Goal: Transaction & Acquisition: Purchase product/service

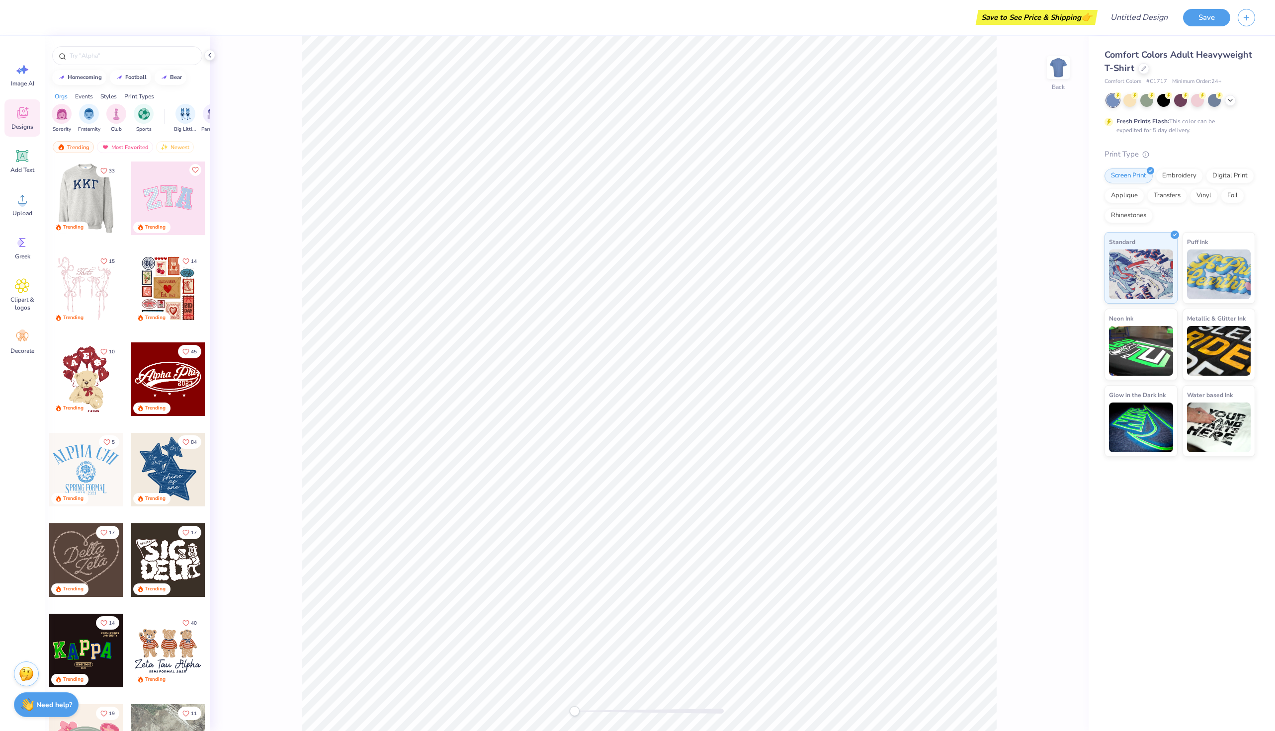
click at [49, 192] on div at bounding box center [13, 199] width 74 height 74
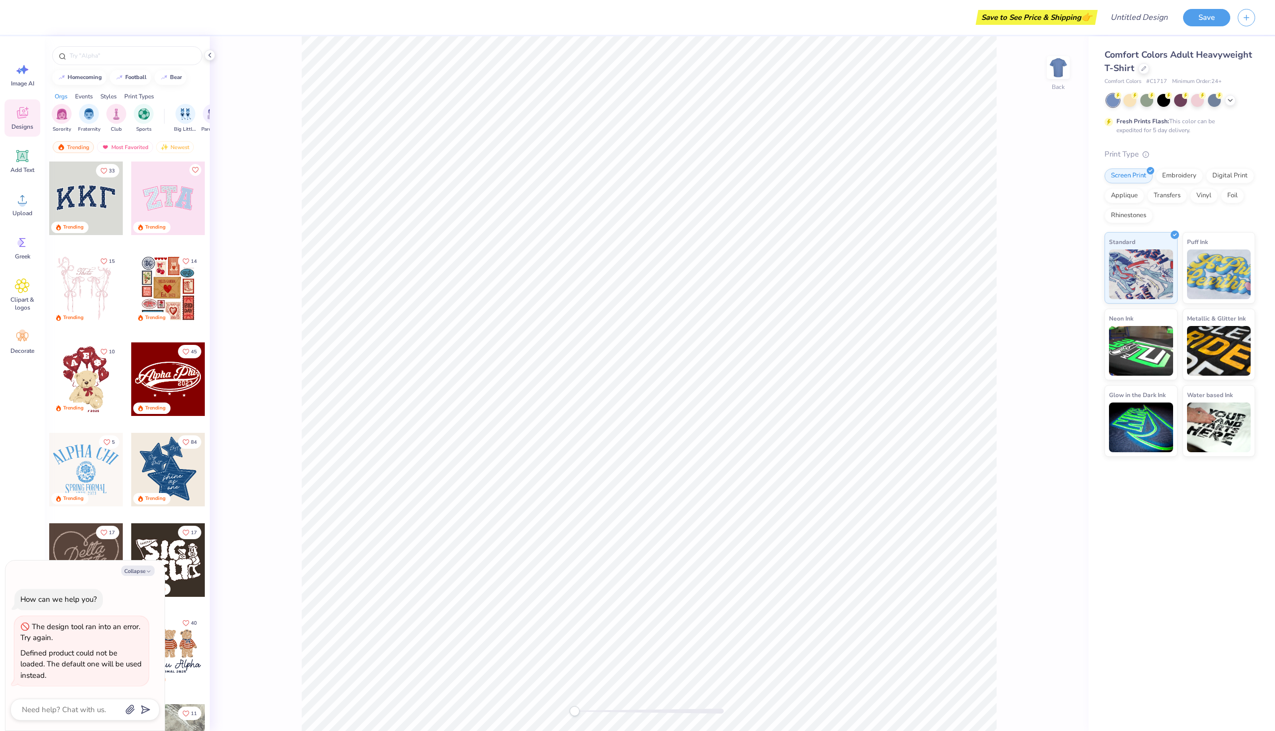
click at [22, 118] on icon at bounding box center [22, 112] width 15 height 15
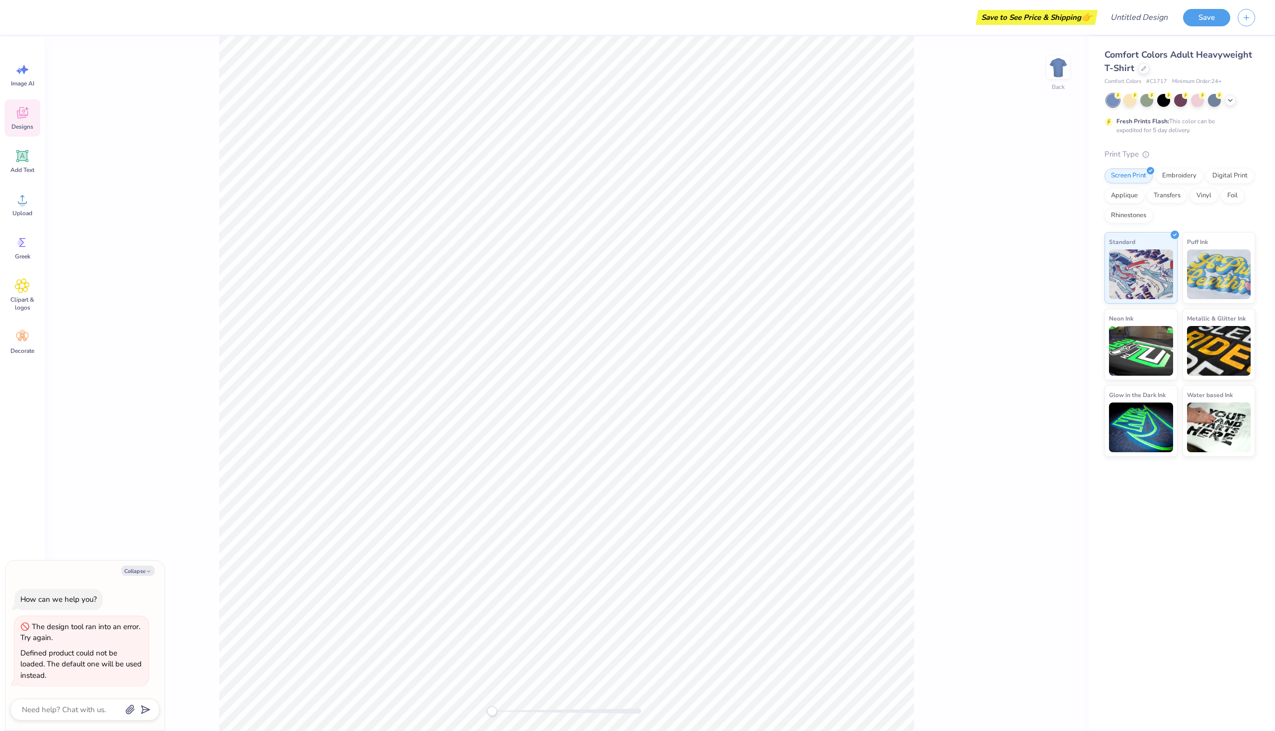
type textarea "x"
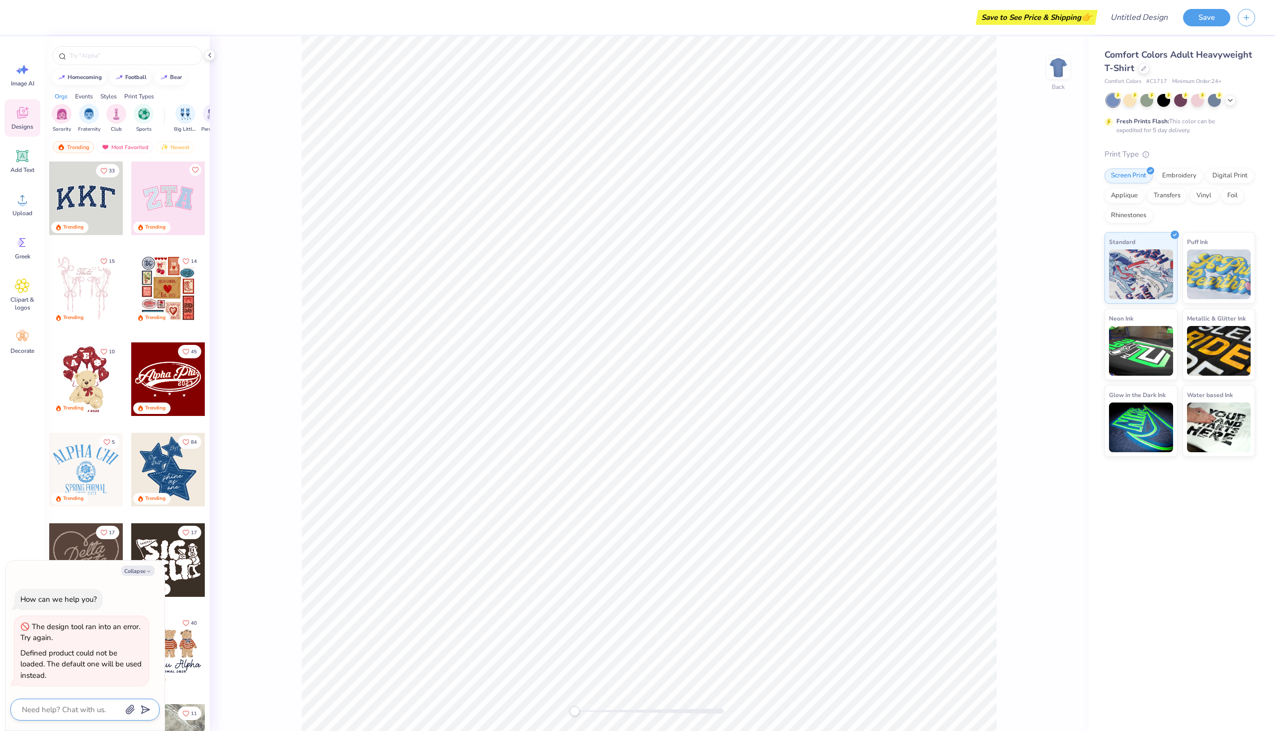
click at [94, 705] on textarea at bounding box center [71, 709] width 101 height 13
type textarea "w"
type textarea "x"
type textarea "wh"
type textarea "x"
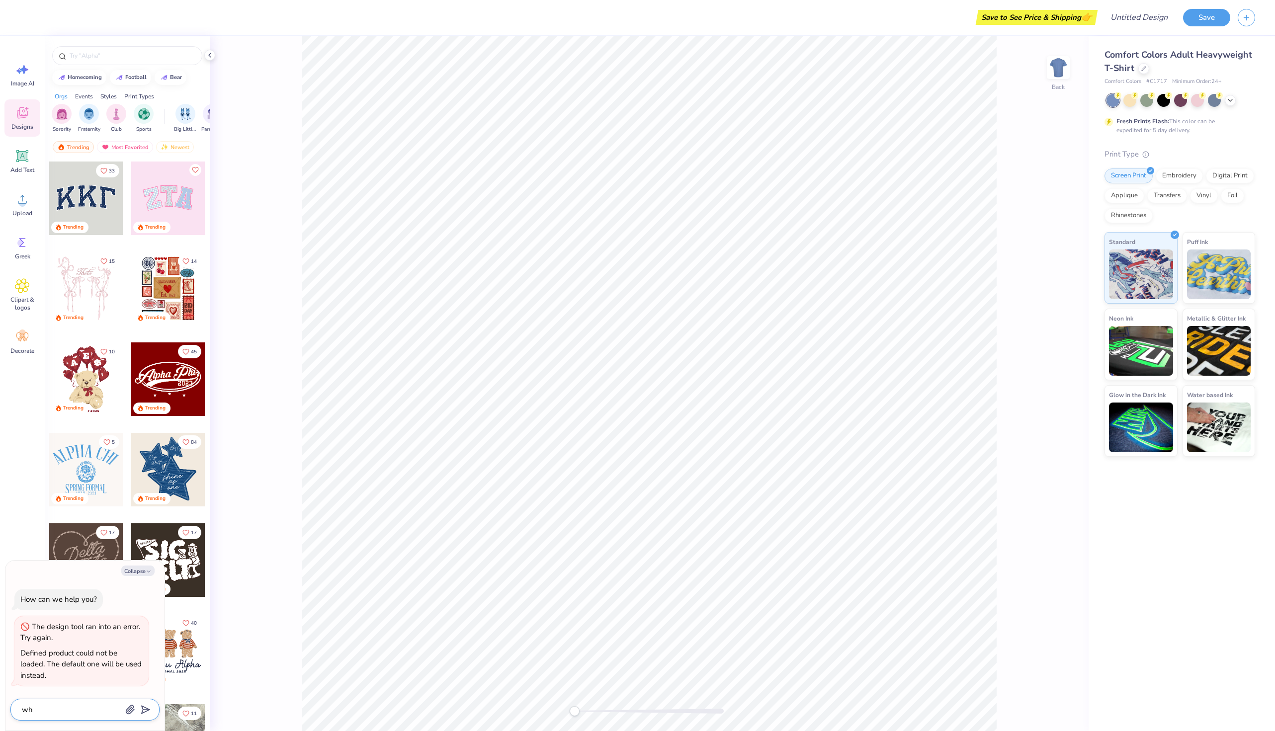
type textarea "why"
type textarea "x"
type textarea "why"
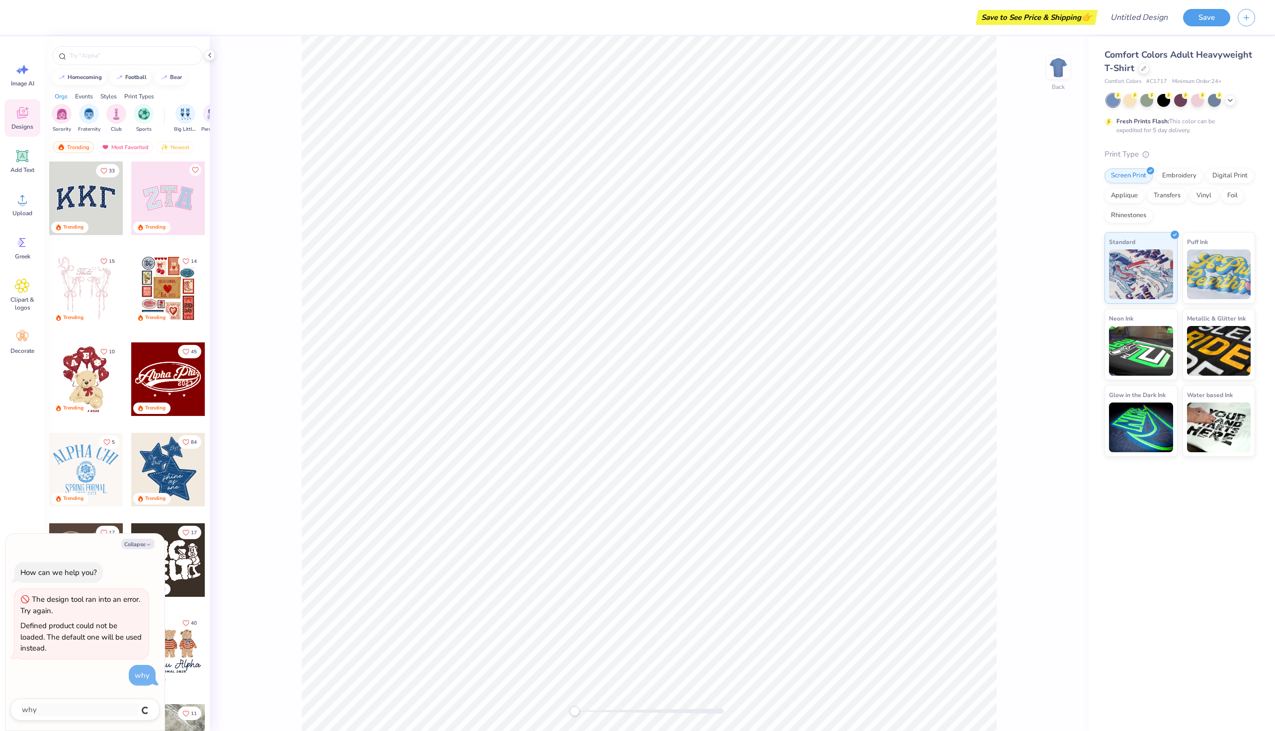
type textarea "x"
click at [1144, 68] on icon at bounding box center [1143, 67] width 5 height 5
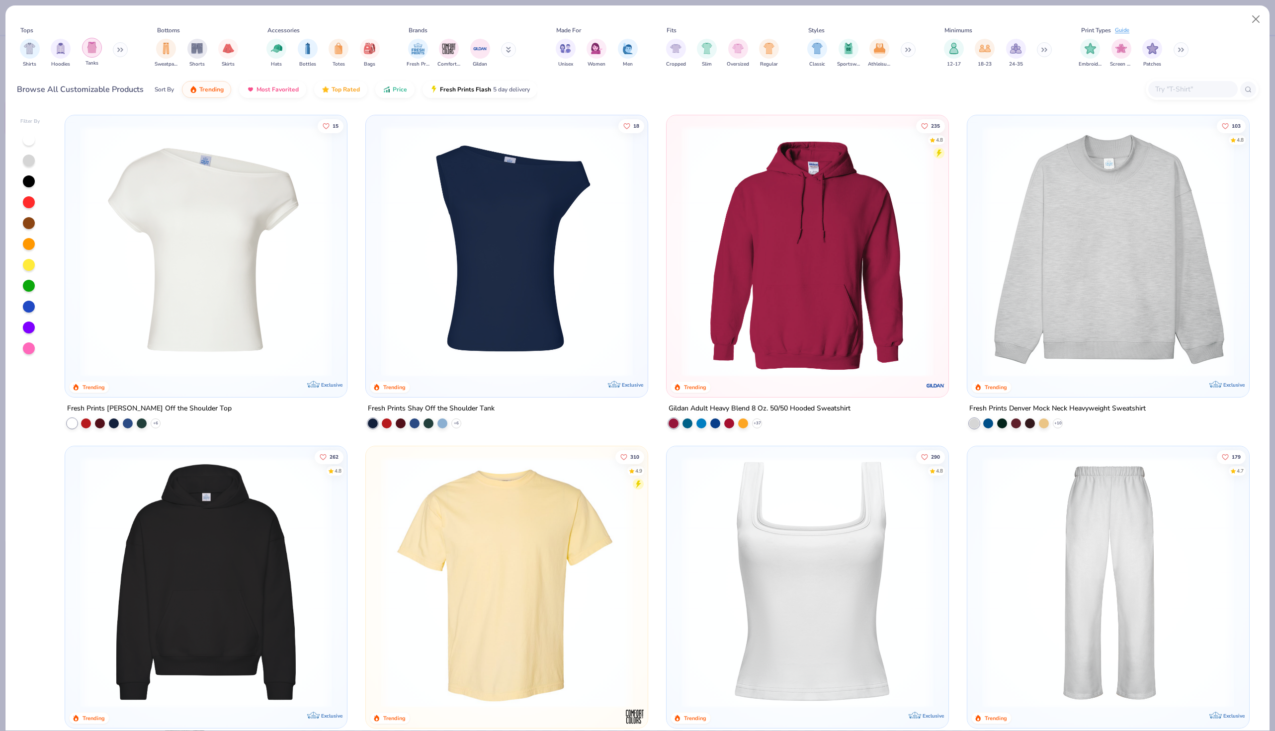
click at [91, 51] on img "filter for Tanks" at bounding box center [91, 47] width 11 height 11
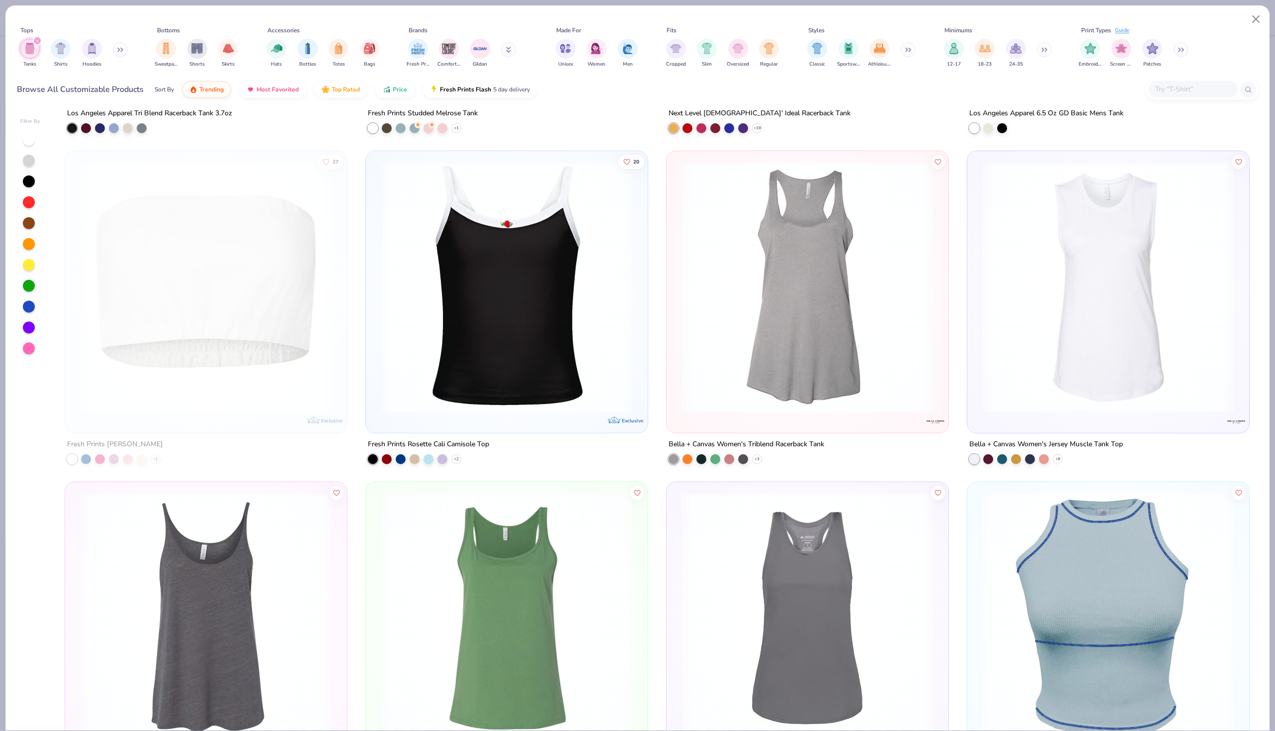
scroll to position [2493, 0]
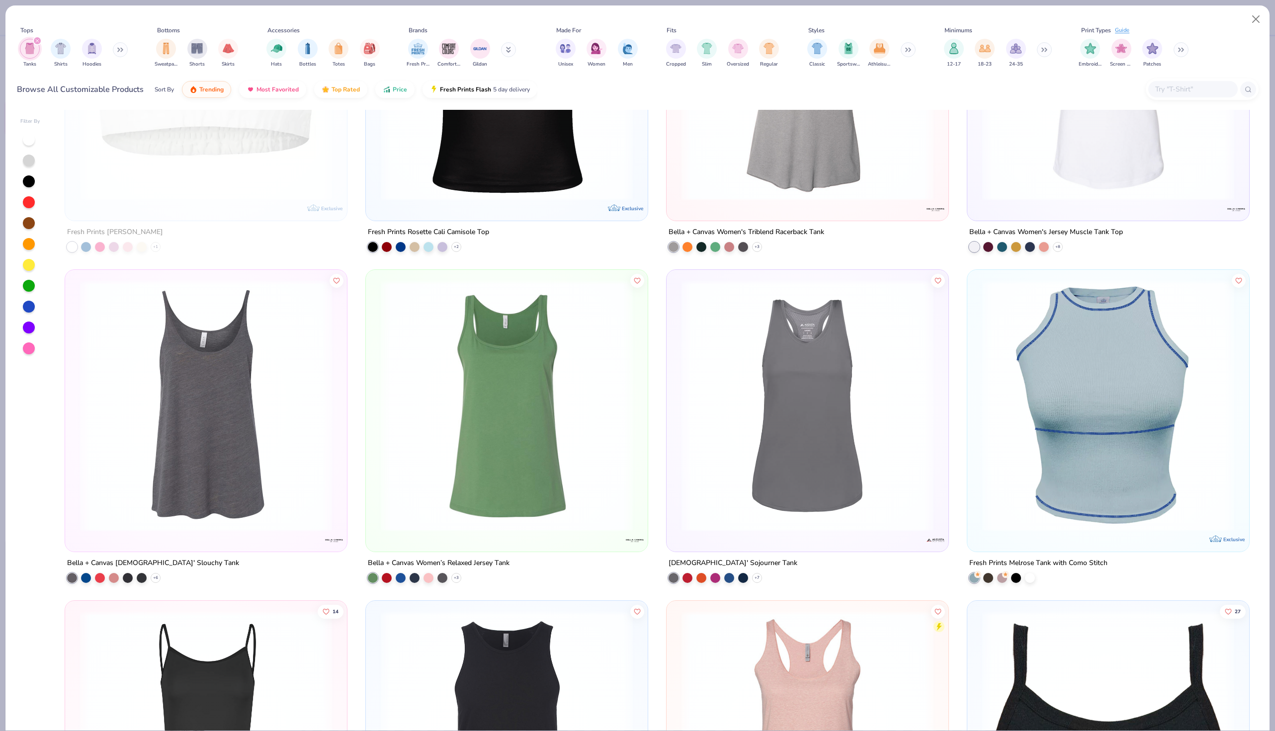
click at [415, 430] on img at bounding box center [507, 406] width 262 height 252
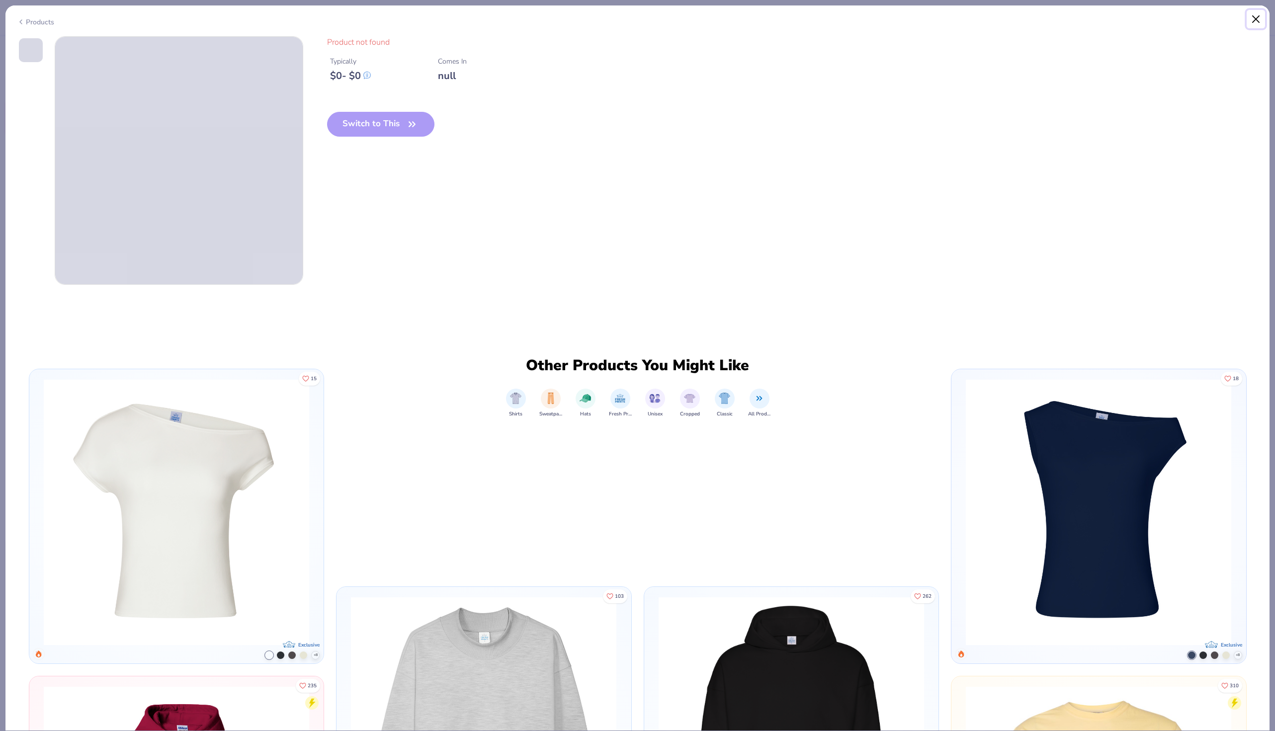
click at [1252, 10] on button "Close" at bounding box center [1255, 19] width 19 height 19
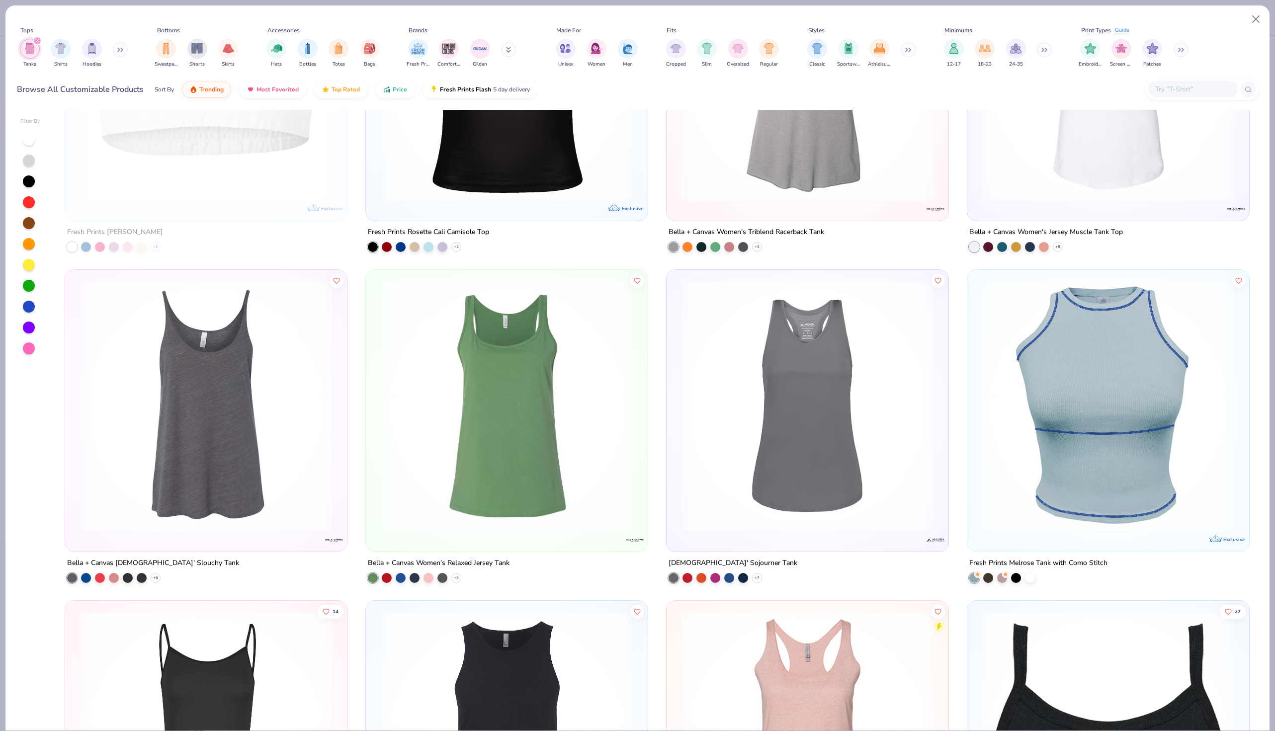
click at [548, 391] on img at bounding box center [507, 406] width 262 height 252
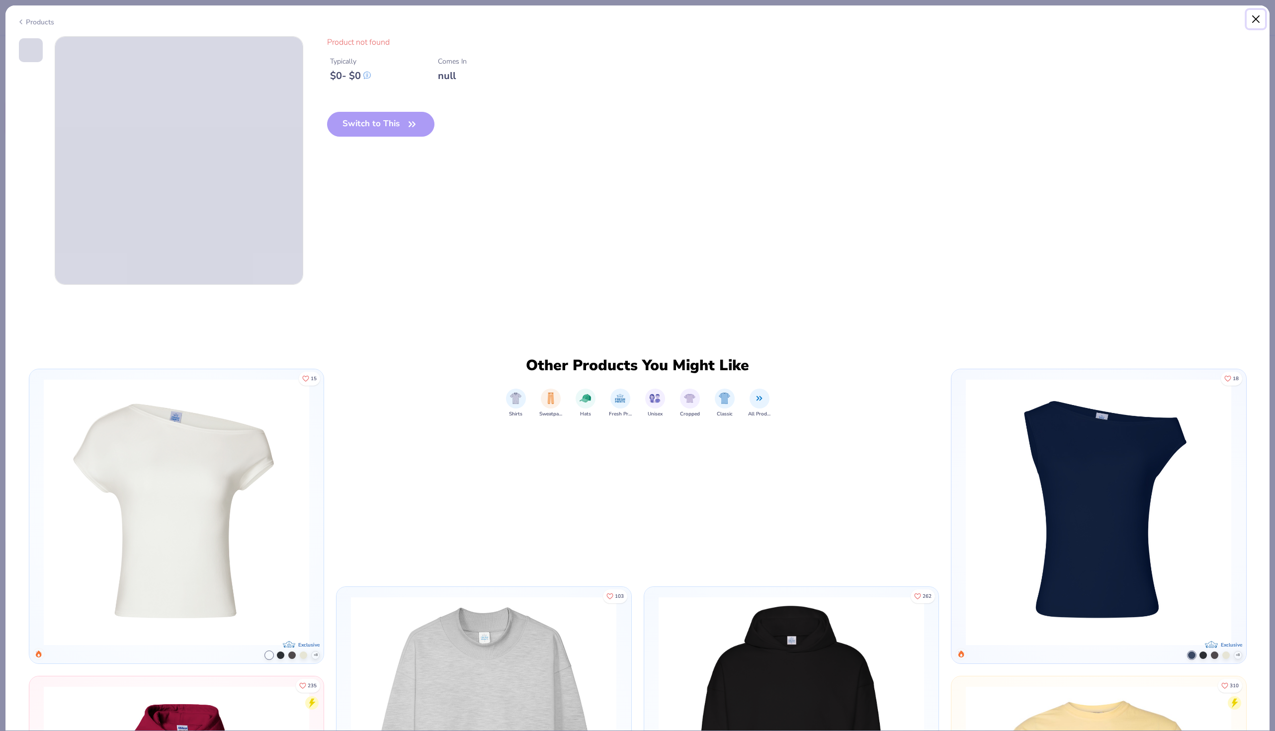
click at [1260, 20] on button "Close" at bounding box center [1255, 19] width 19 height 19
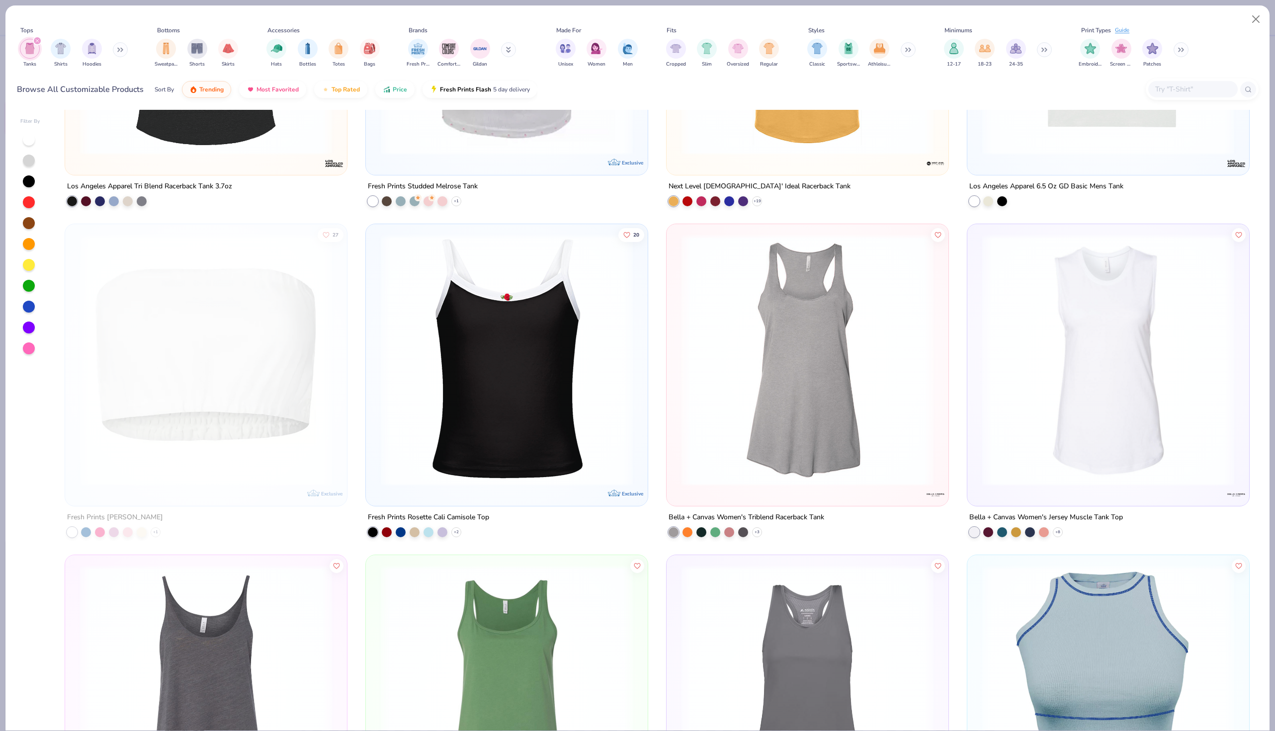
scroll to position [2492, 0]
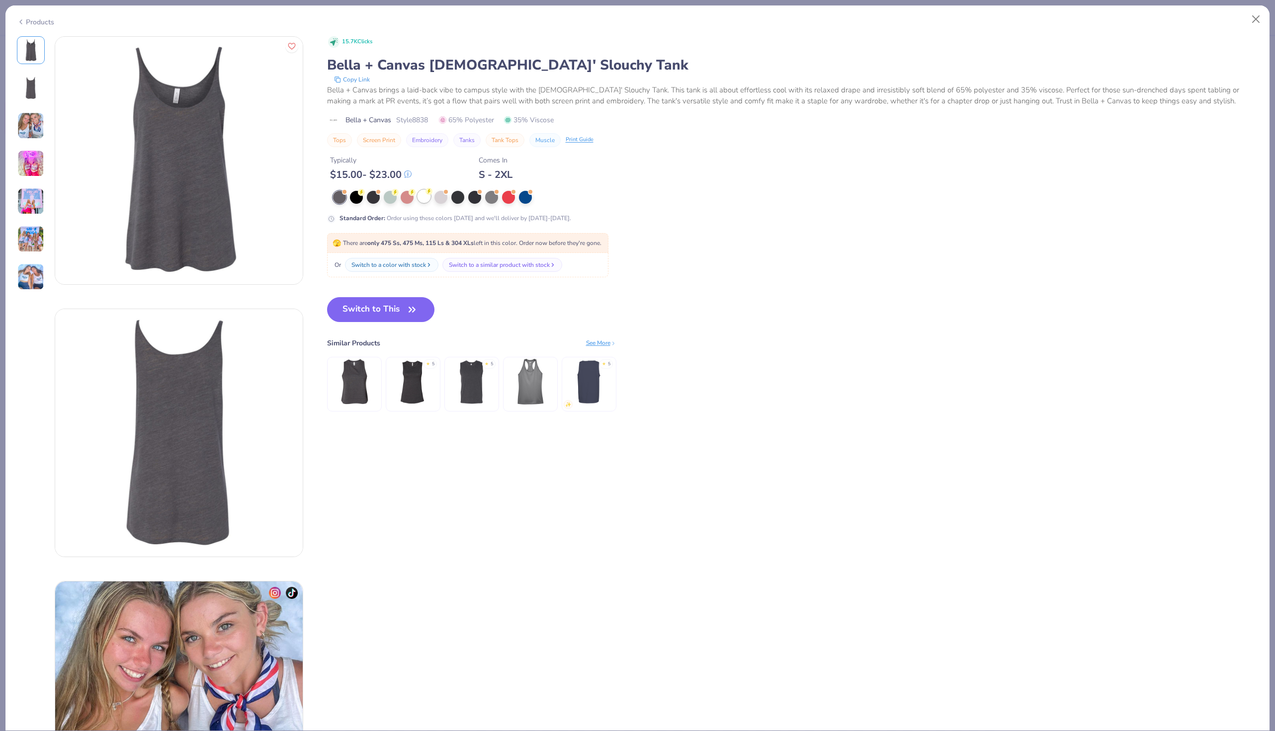
click at [423, 190] on div at bounding box center [423, 196] width 13 height 13
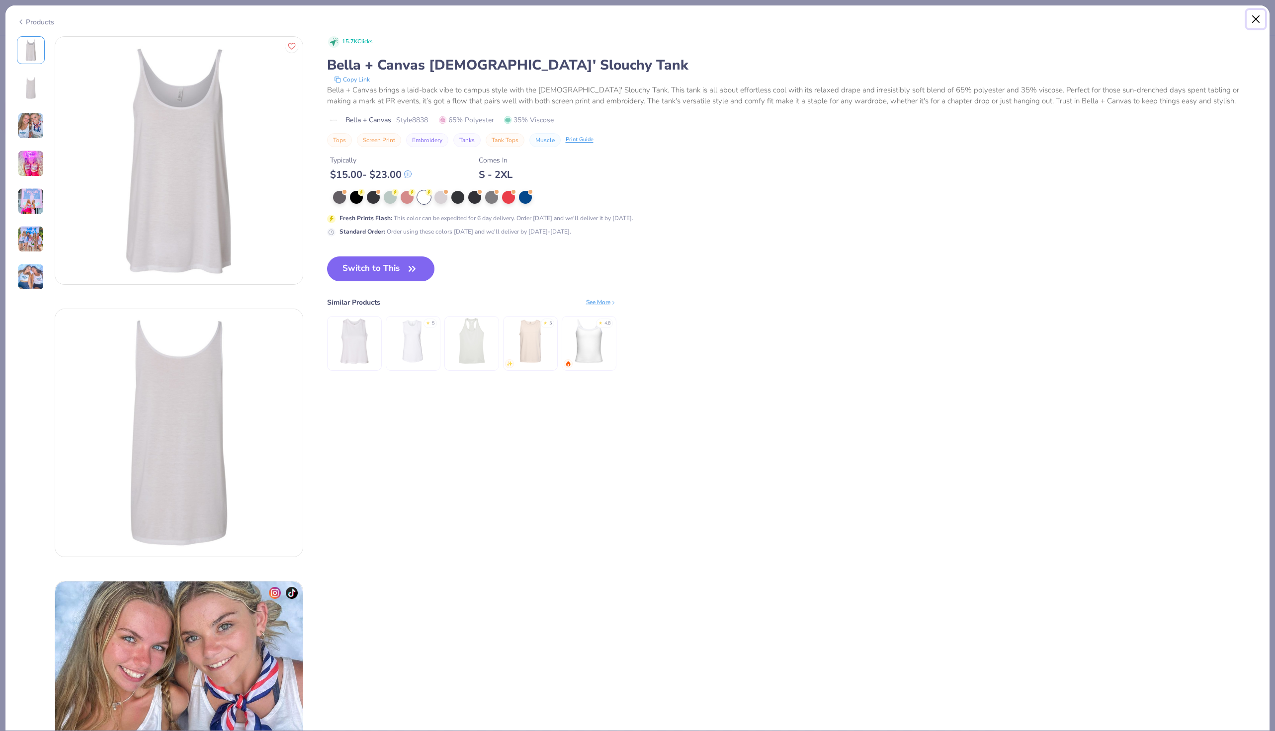
click at [1253, 20] on button "Close" at bounding box center [1255, 19] width 19 height 19
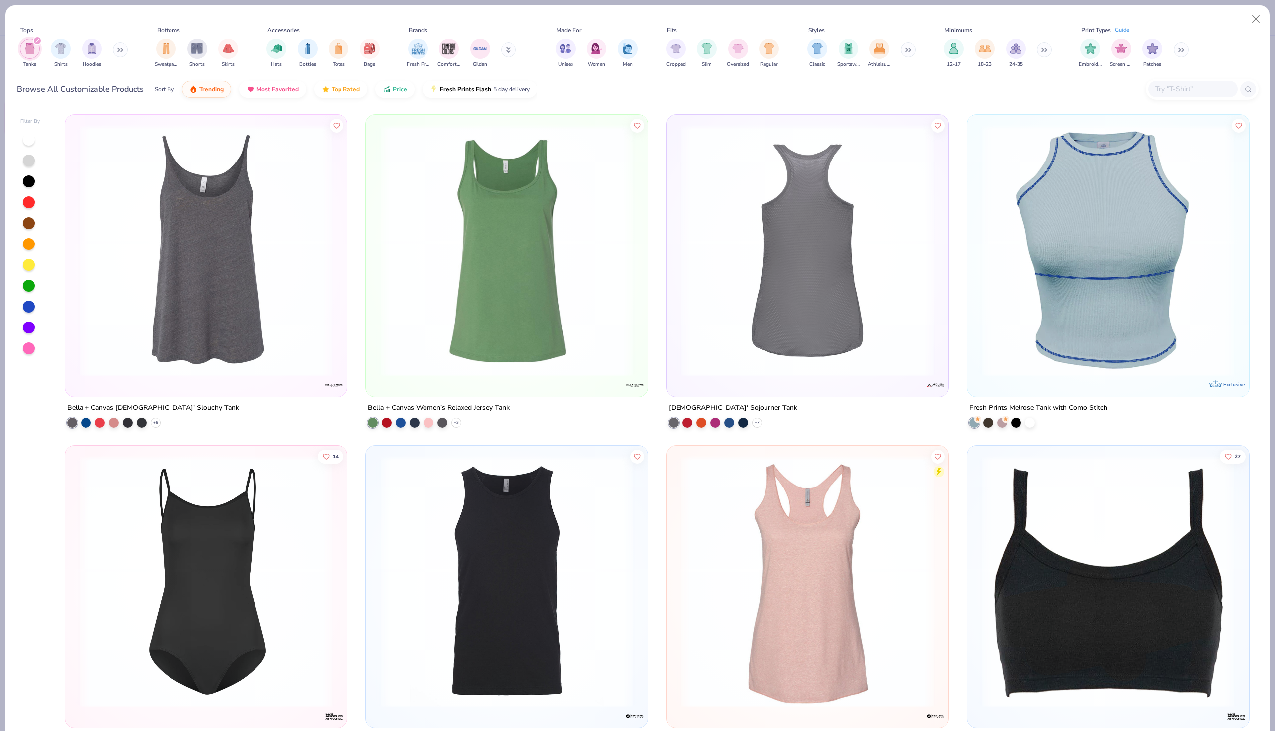
scroll to position [2648, 0]
click at [807, 558] on img at bounding box center [807, 582] width 262 height 252
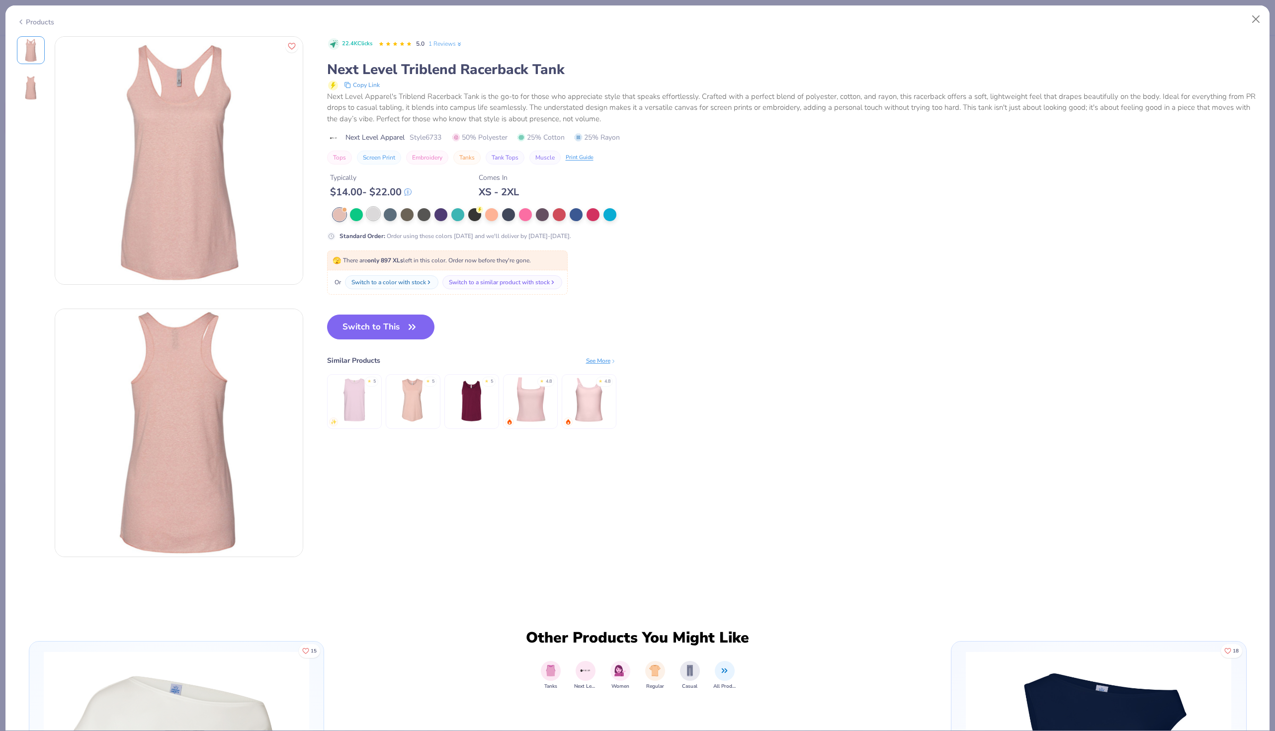
click at [373, 218] on div at bounding box center [373, 213] width 13 height 13
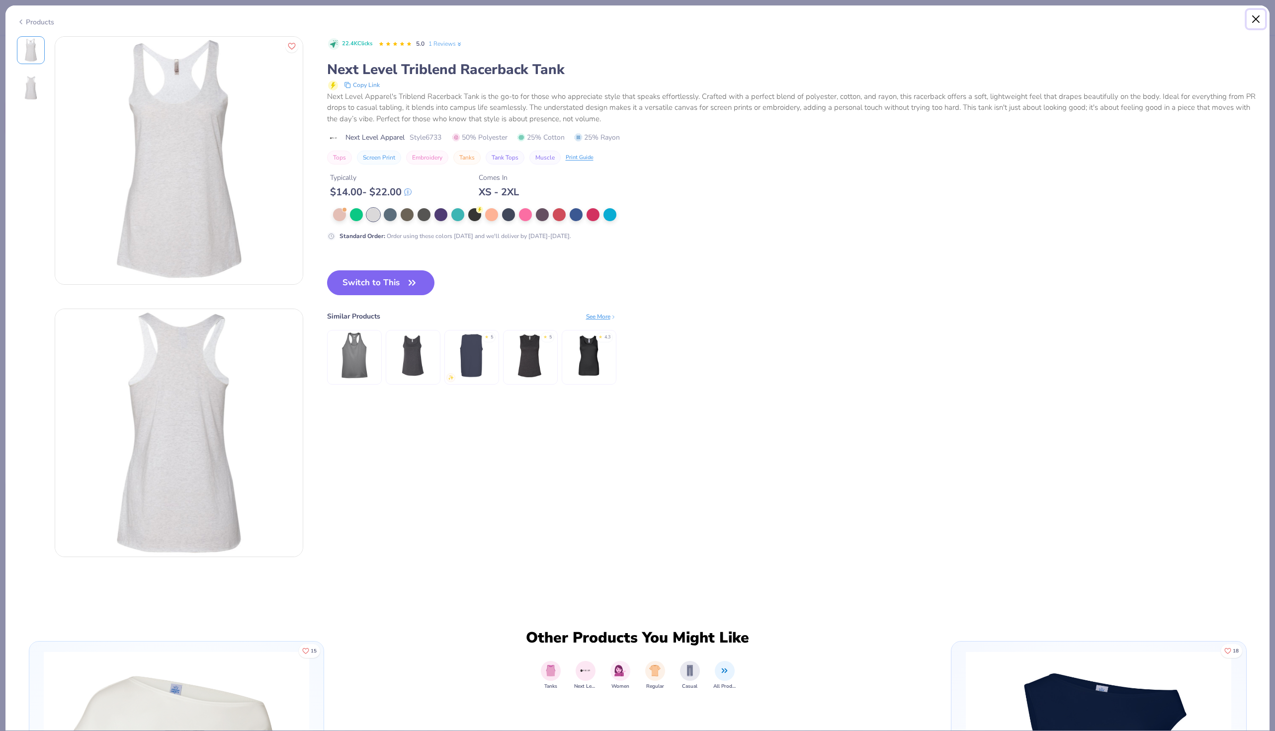
click at [1258, 17] on button "Close" at bounding box center [1255, 19] width 19 height 19
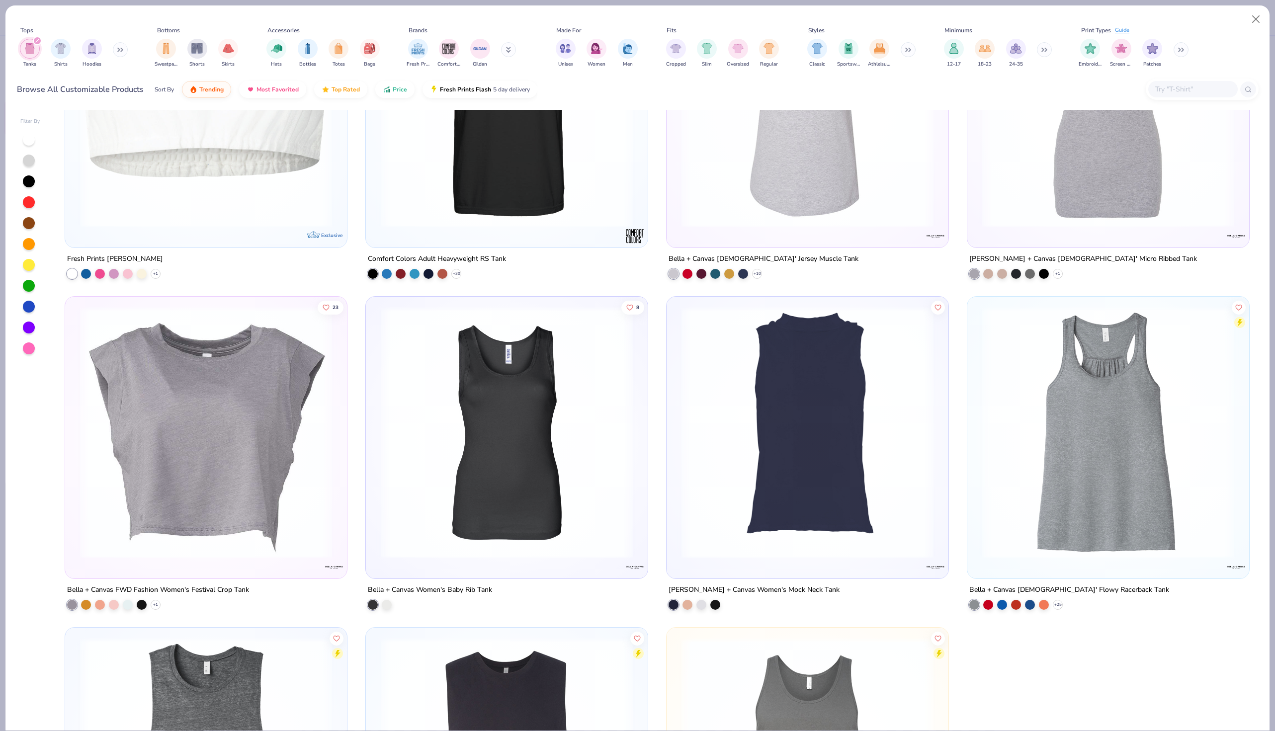
scroll to position [3791, 0]
click at [1116, 460] on img at bounding box center [1108, 432] width 262 height 252
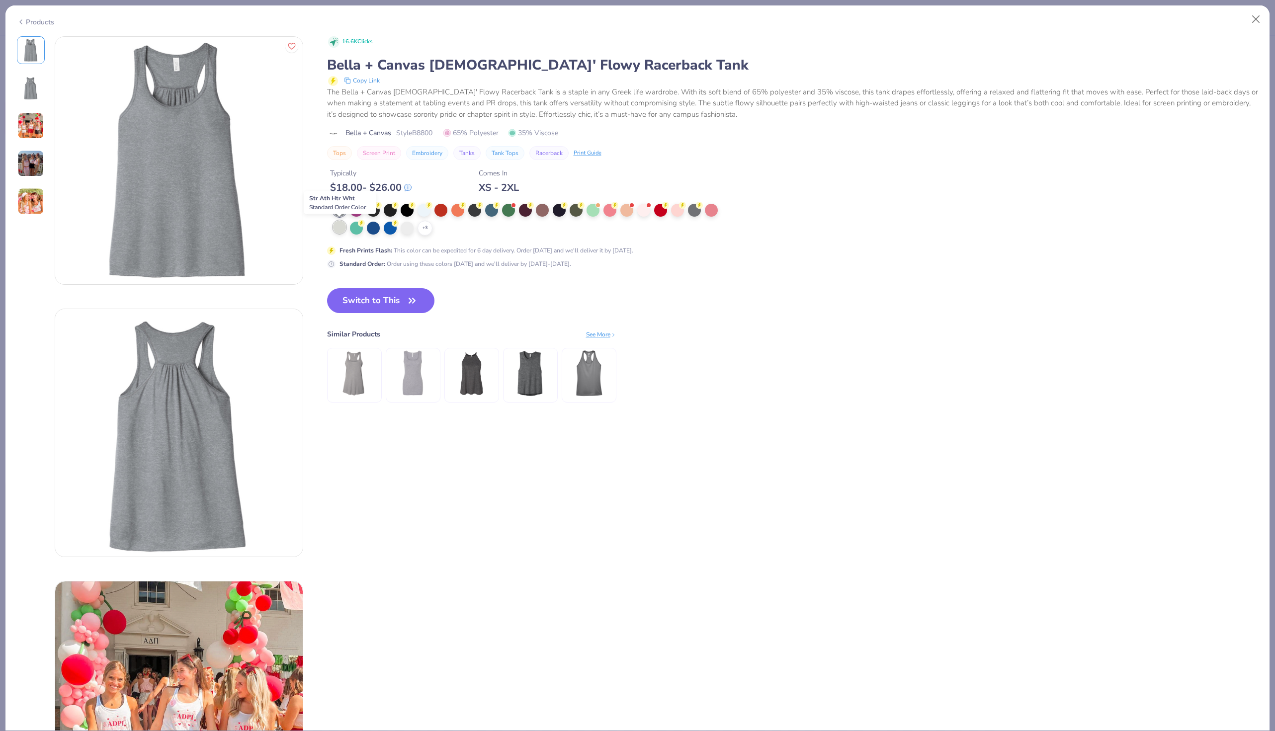
click at [340, 232] on div at bounding box center [339, 227] width 13 height 13
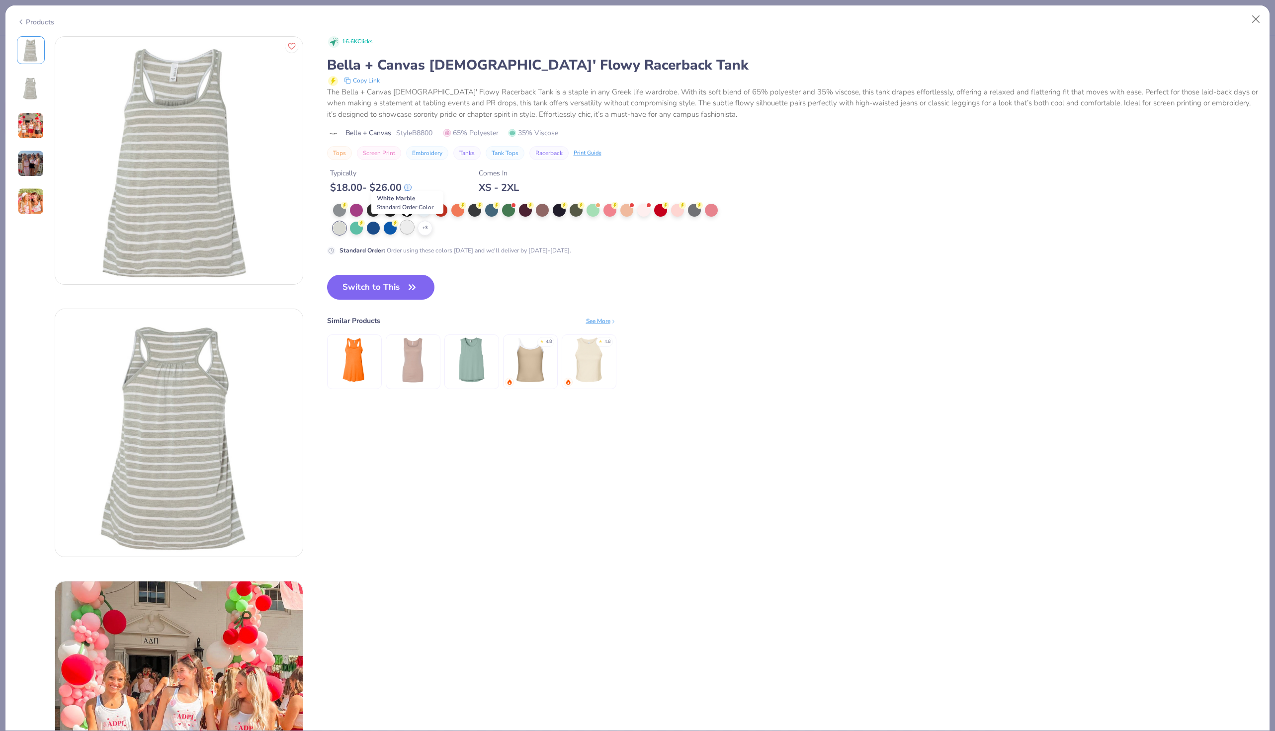
click at [405, 226] on div at bounding box center [407, 227] width 13 height 13
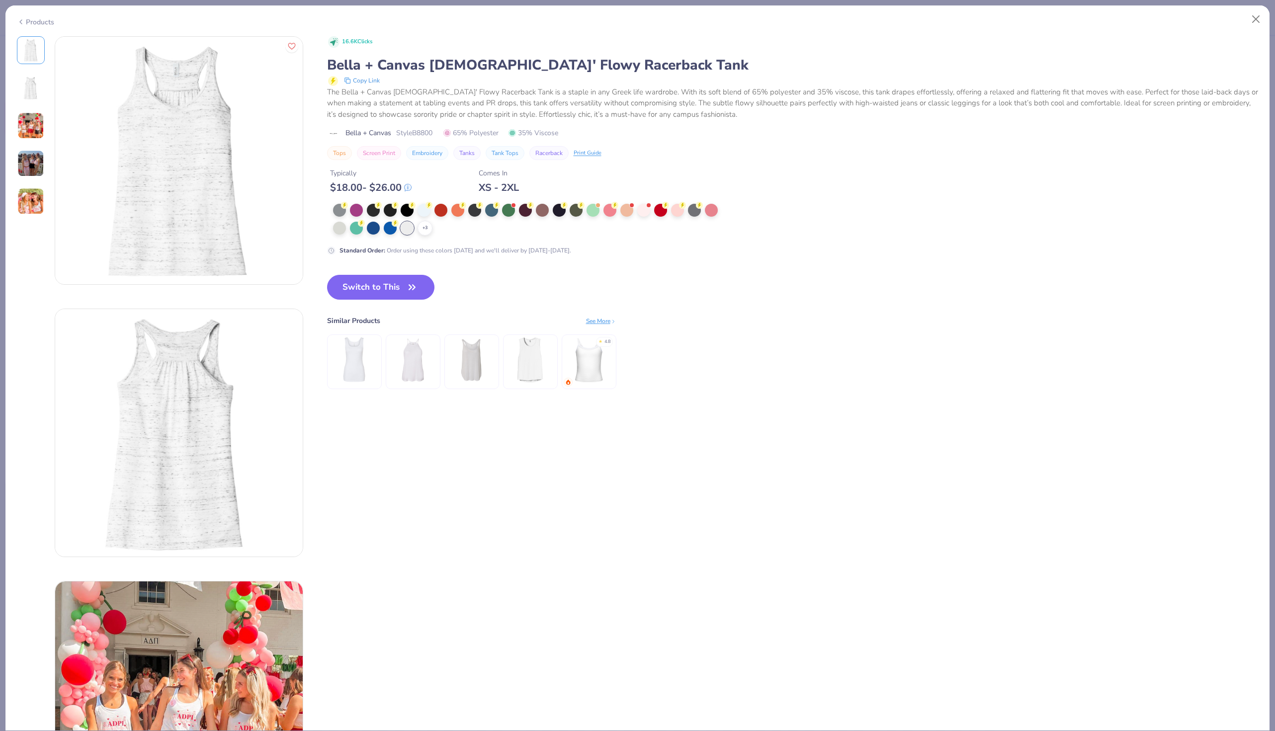
click at [426, 239] on div "+ 3 Standard Order : Order using these colors today and we'll deliver by Oct 10…" at bounding box center [526, 229] width 398 height 51
click at [426, 233] on div "+ 3" at bounding box center [424, 228] width 15 height 15
click at [468, 228] on div at bounding box center [529, 220] width 392 height 32
click at [426, 229] on div at bounding box center [423, 227] width 13 height 13
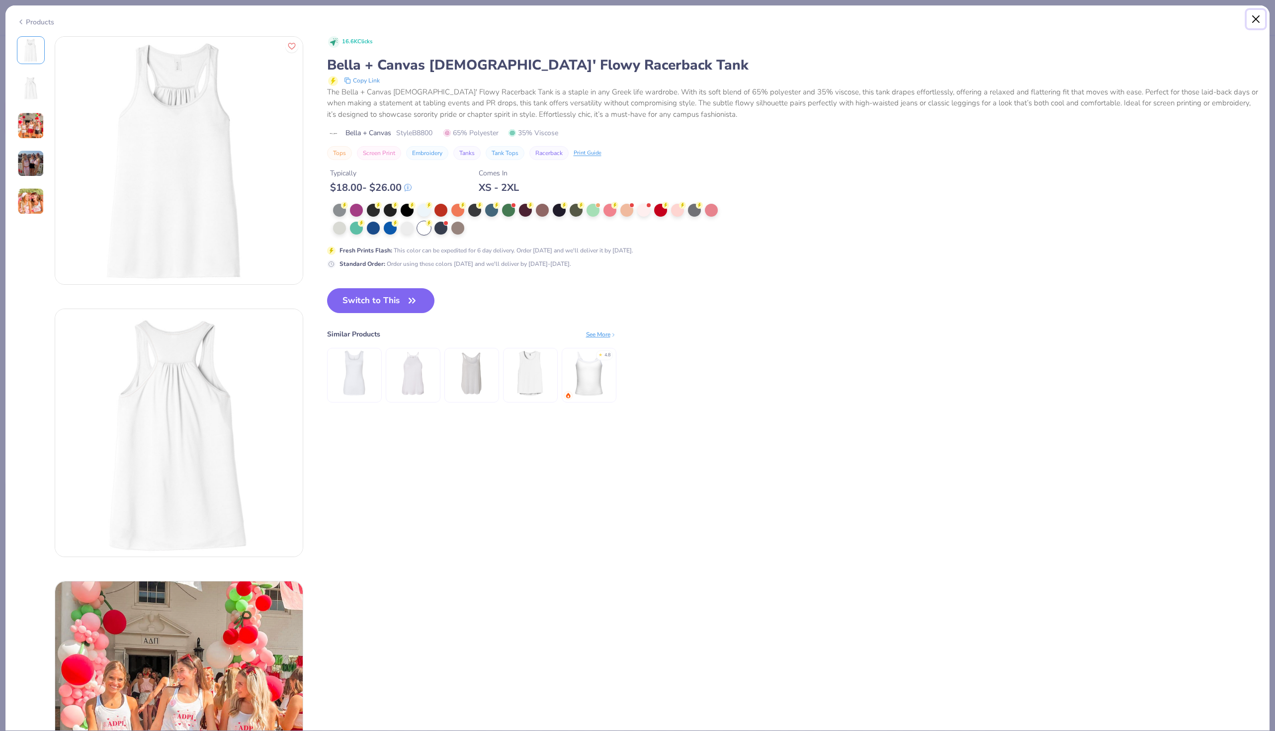
click at [1253, 15] on button "Close" at bounding box center [1255, 19] width 19 height 19
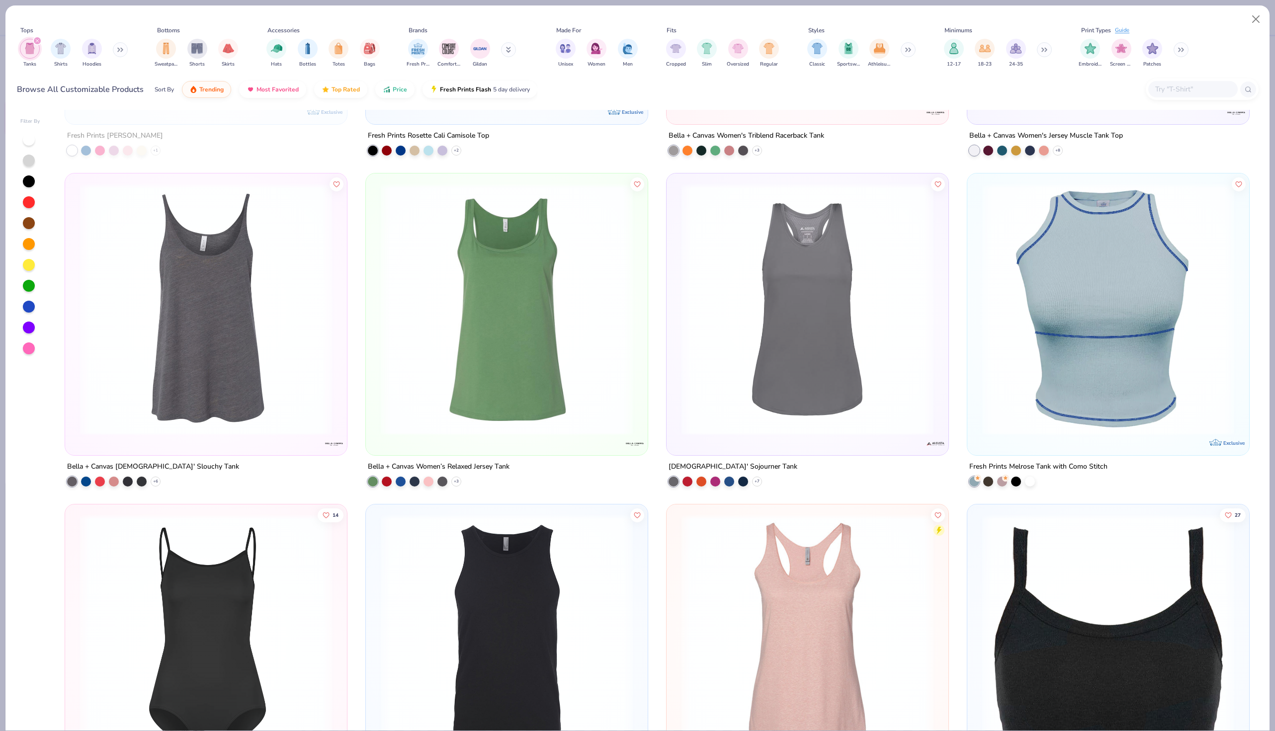
scroll to position [2675, 0]
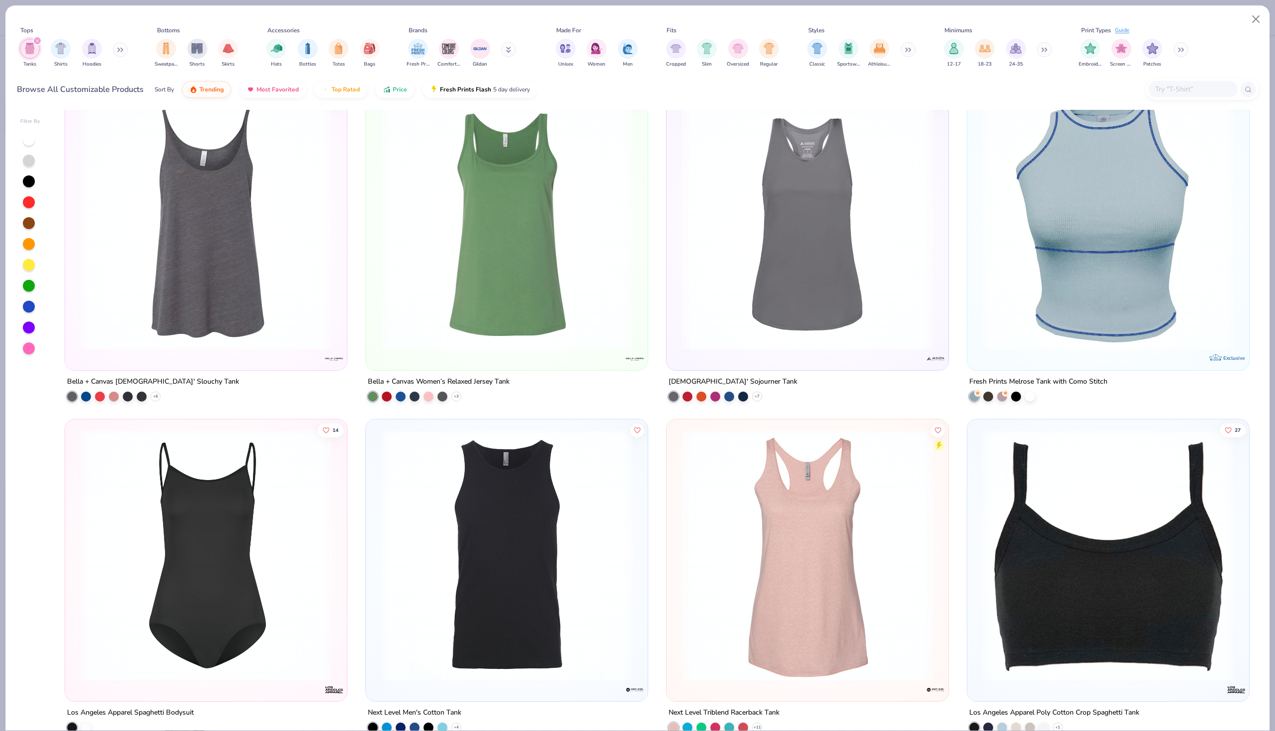
click at [461, 241] on img at bounding box center [507, 224] width 262 height 252
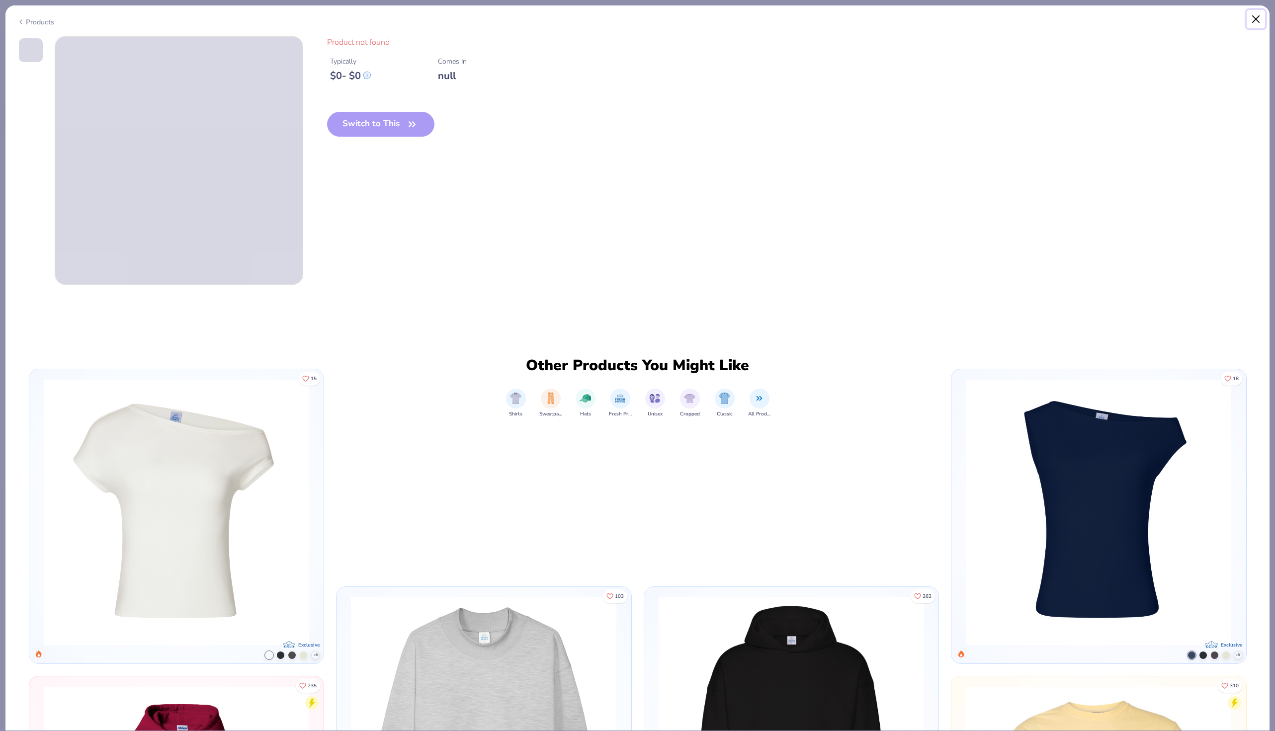
click at [1249, 21] on button "Close" at bounding box center [1255, 19] width 19 height 19
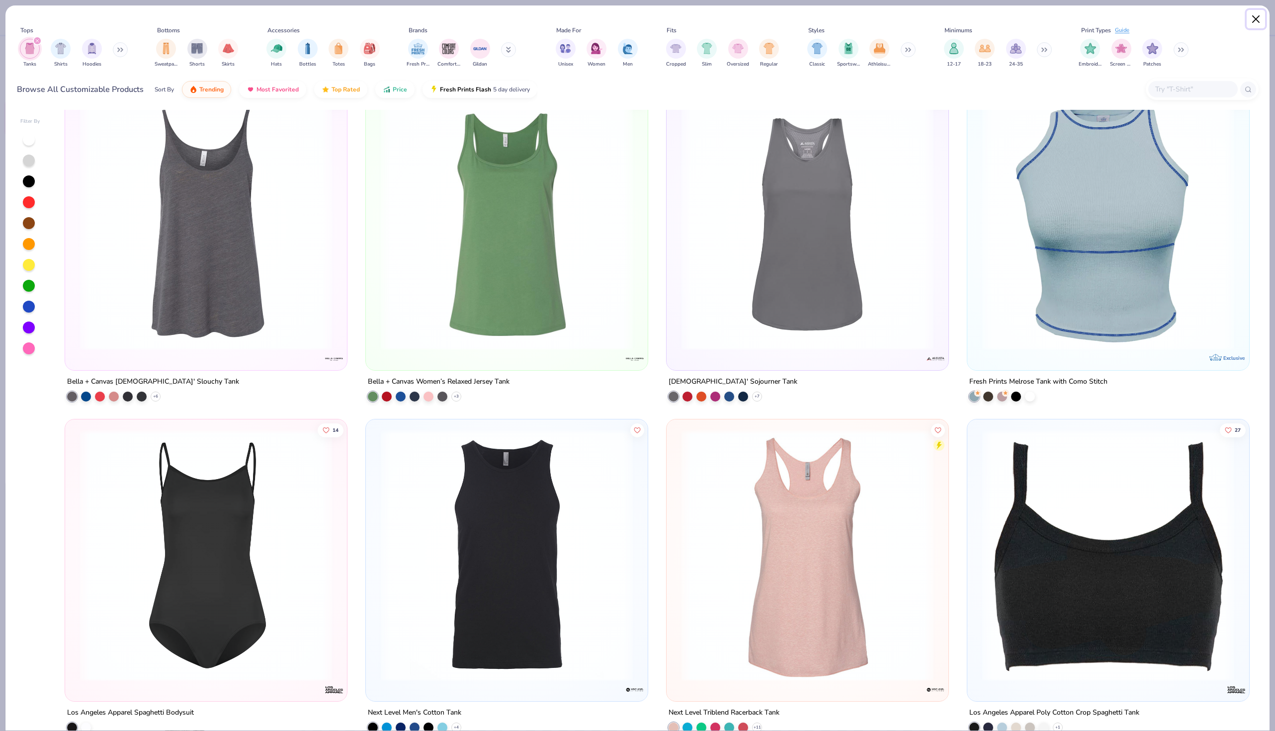
click at [1260, 23] on button "Close" at bounding box center [1255, 19] width 19 height 19
type textarea "x"
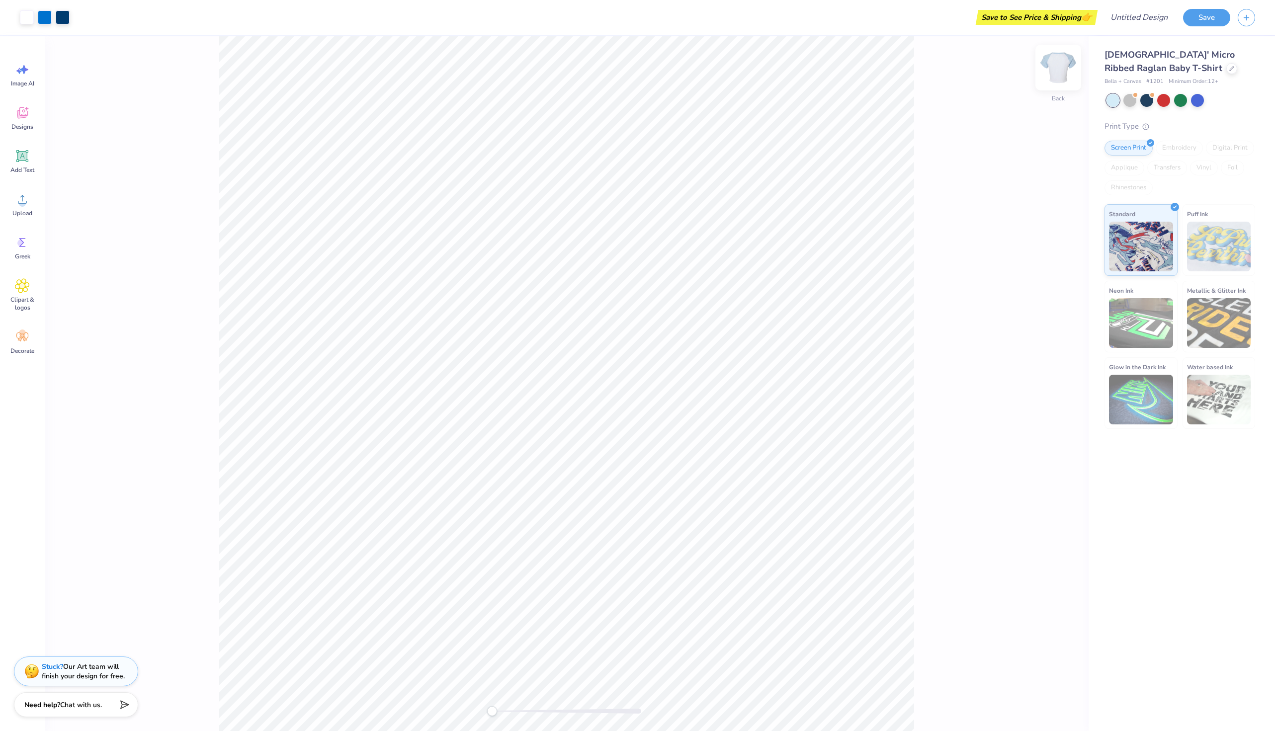
click at [1056, 83] on img at bounding box center [1058, 68] width 40 height 40
click at [1056, 78] on img at bounding box center [1058, 68] width 20 height 20
click at [1226, 69] on div at bounding box center [1231, 67] width 11 height 11
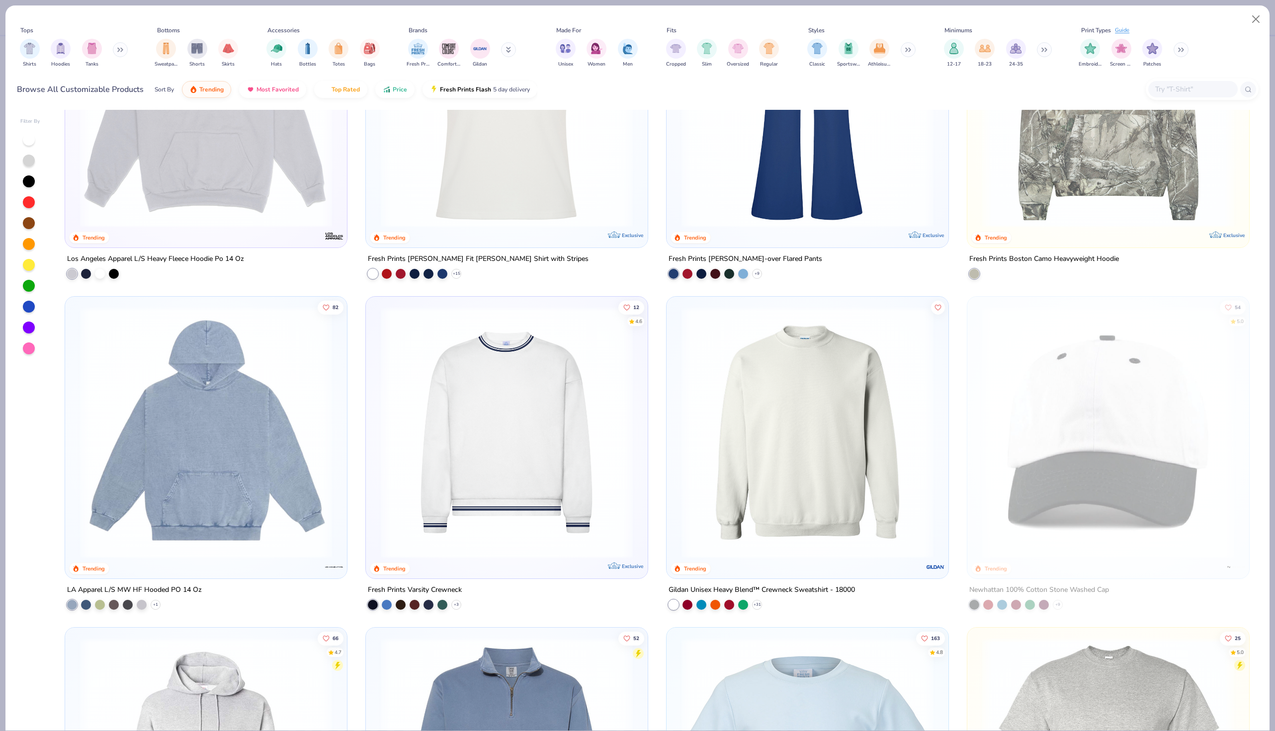
scroll to position [2180, 0]
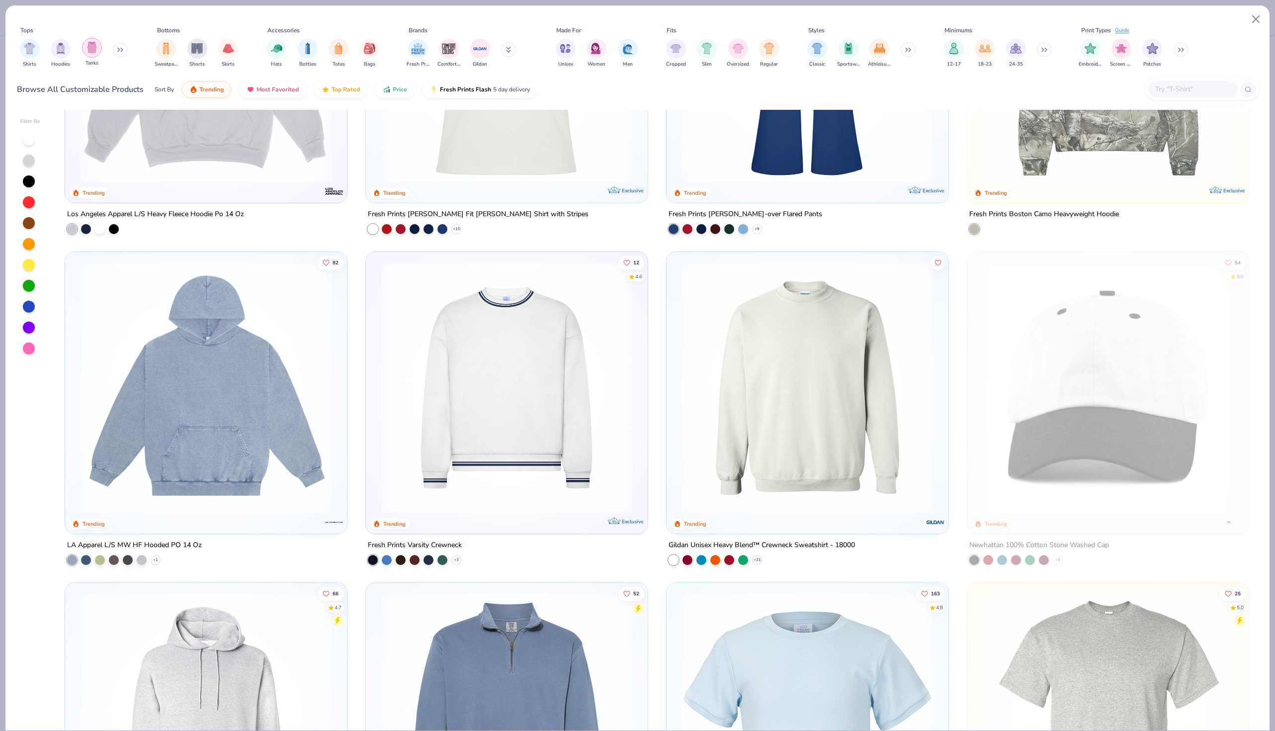
click at [96, 46] on img "filter for Tanks" at bounding box center [91, 47] width 11 height 11
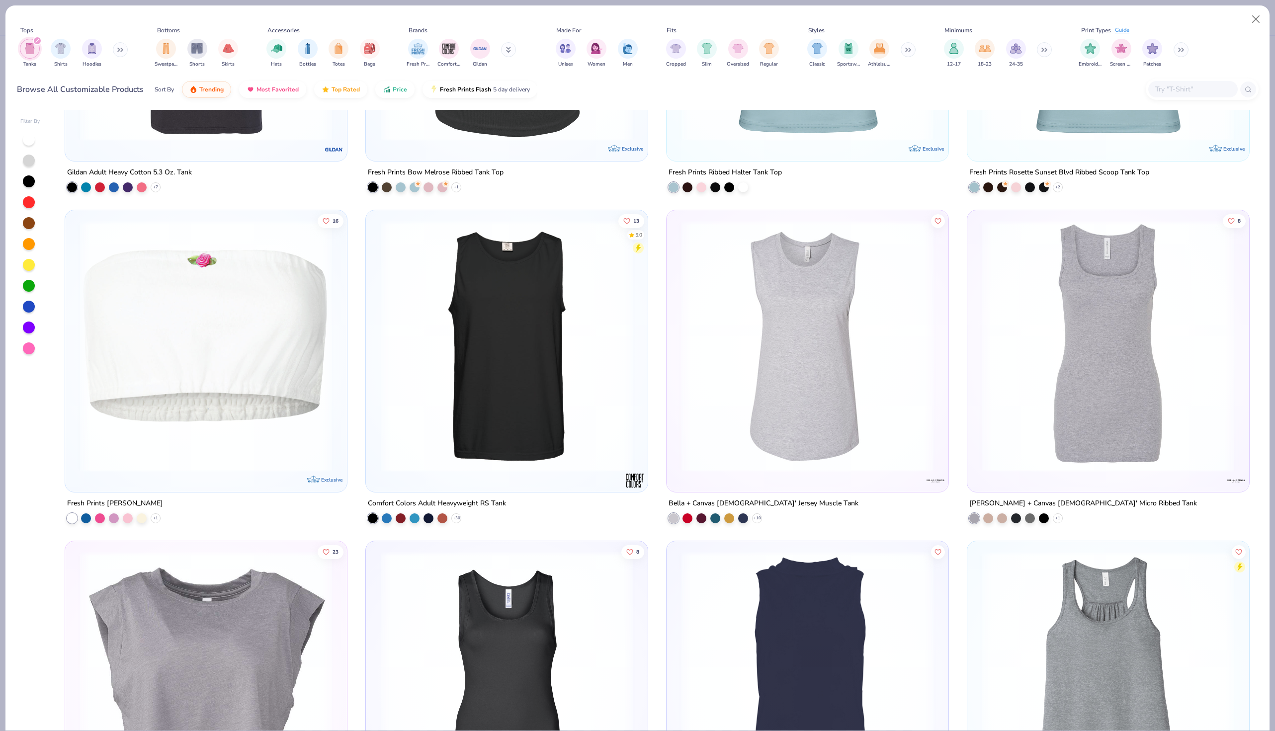
scroll to position [3981, 0]
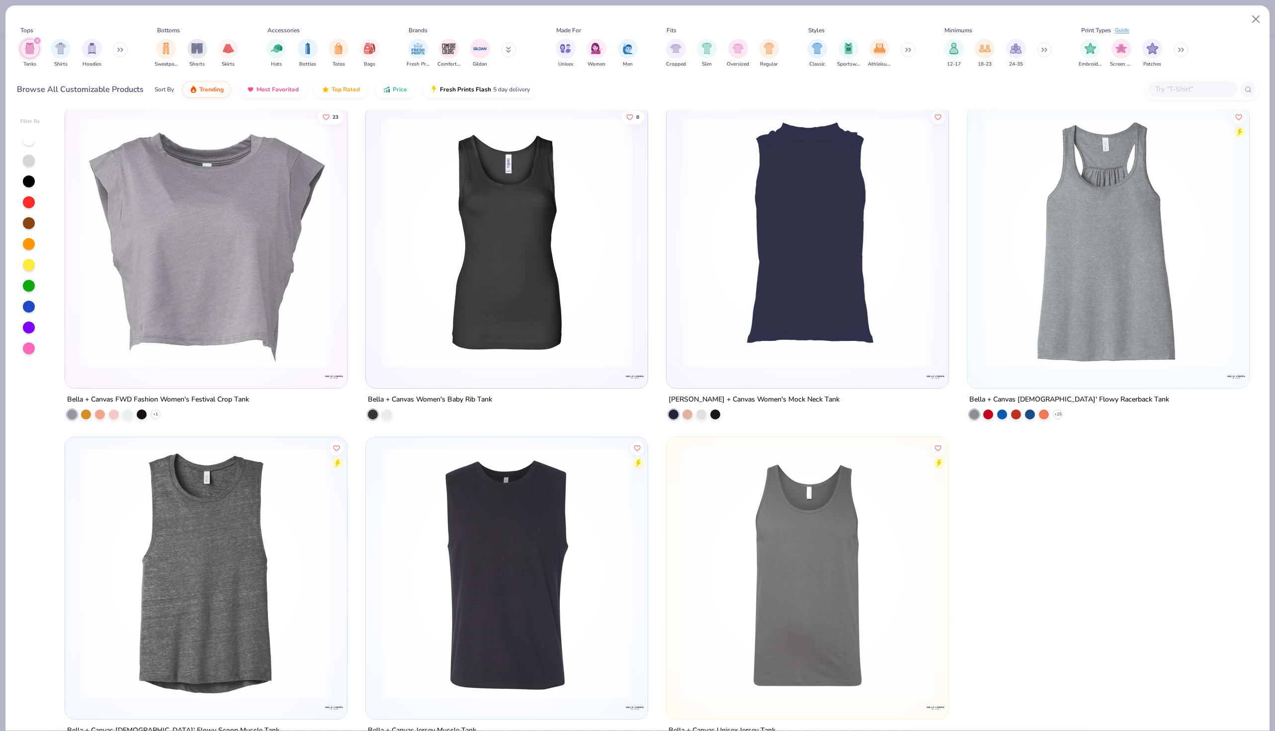
click at [999, 293] on img at bounding box center [1108, 242] width 262 height 252
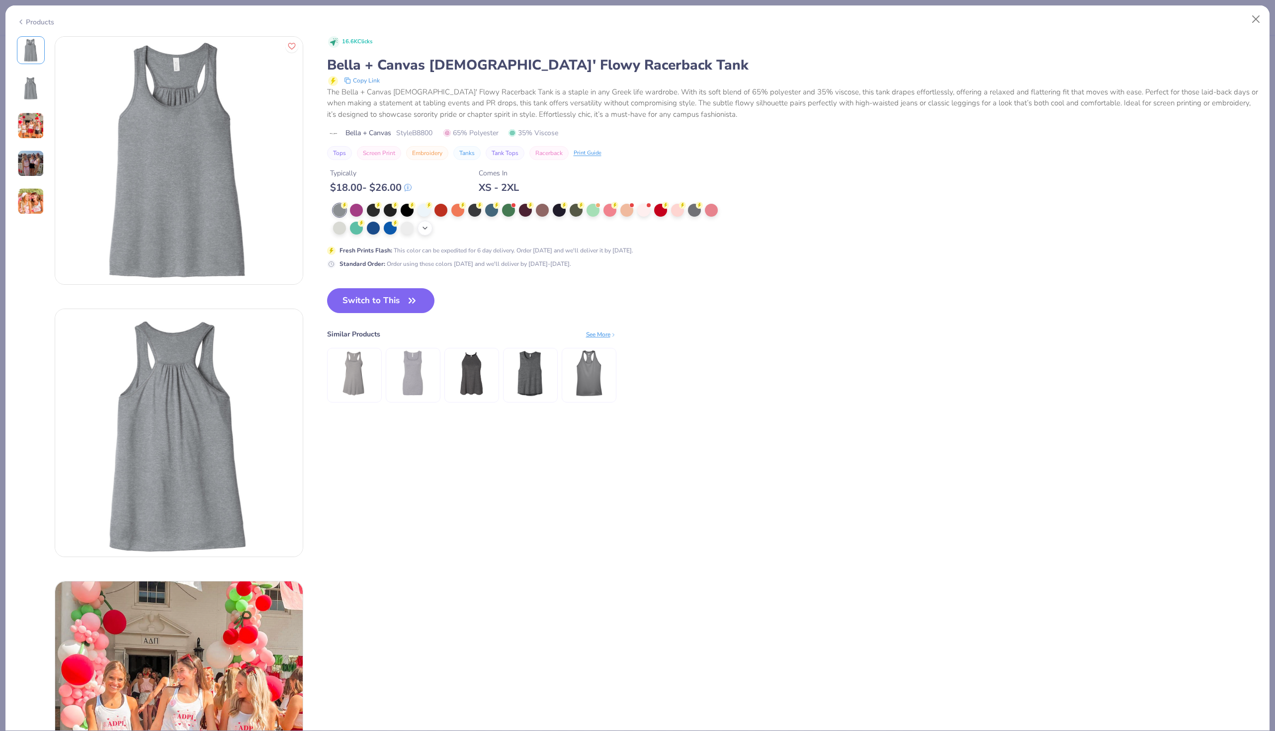
click at [423, 229] on icon at bounding box center [425, 228] width 8 height 8
click at [426, 227] on div at bounding box center [423, 227] width 13 height 13
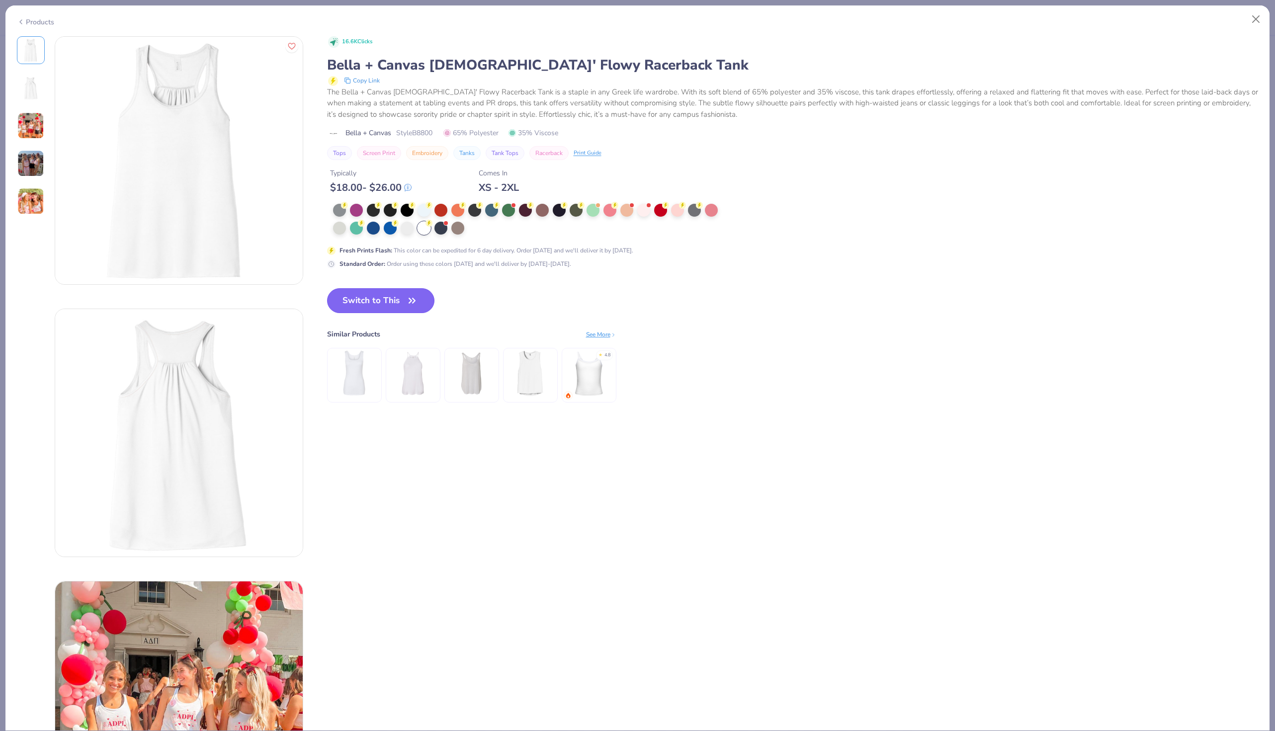
click at [396, 303] on button "Switch to This" at bounding box center [381, 300] width 108 height 25
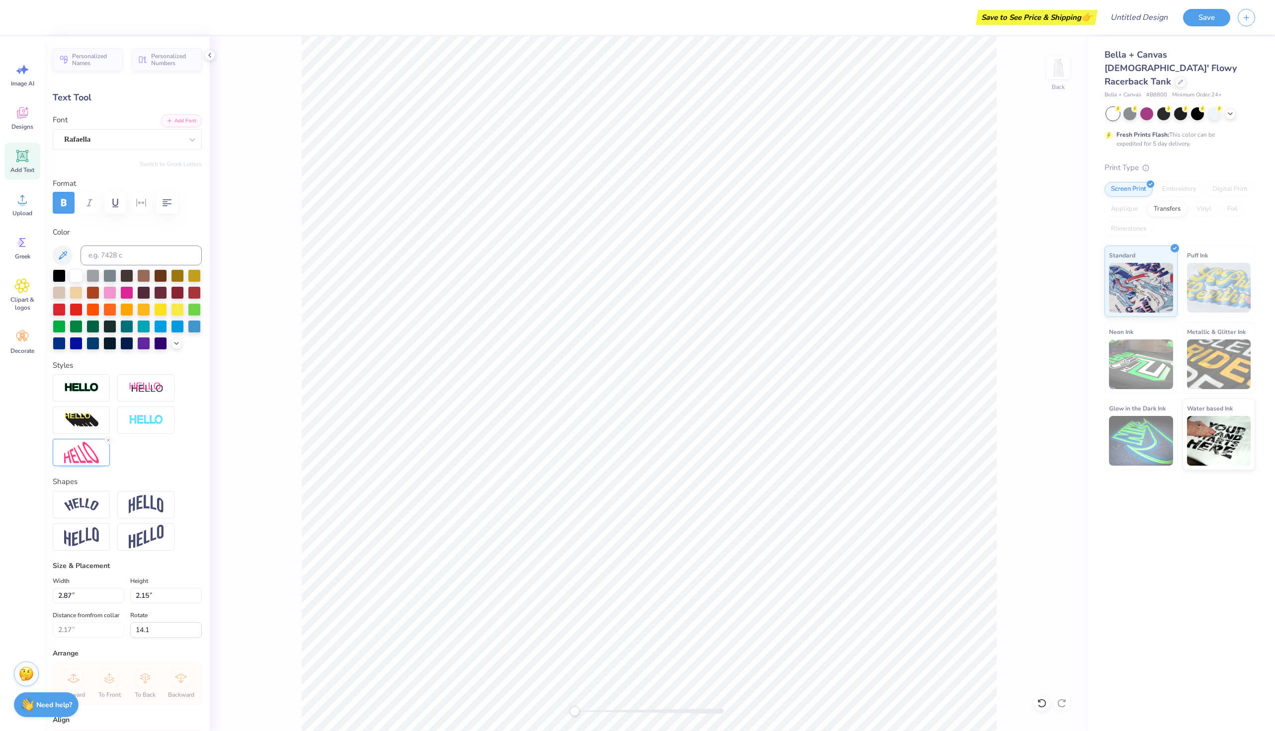
type textarea "A"
type textarea "Aphi"
type input "0.0"
type input "2.31"
type input "1.65"
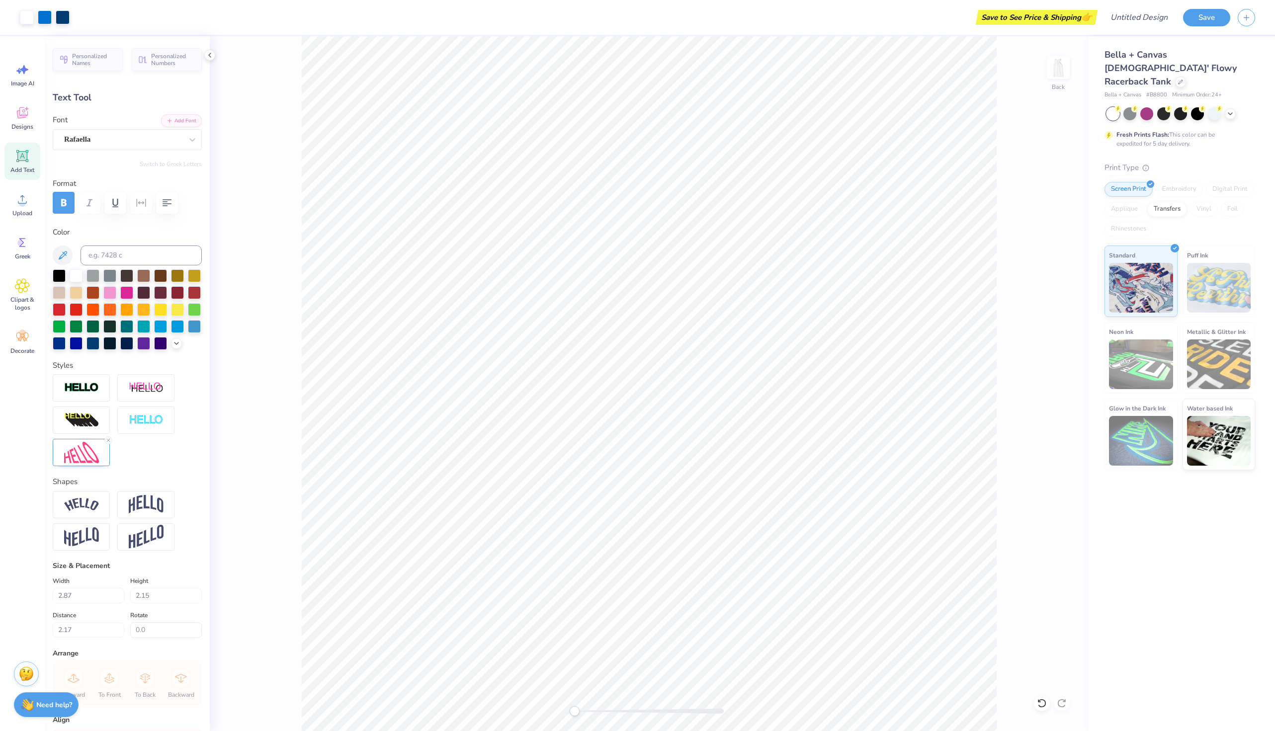
type input "5.71"
type input "-18.2"
type textarea "bring it on"
type input "0.0"
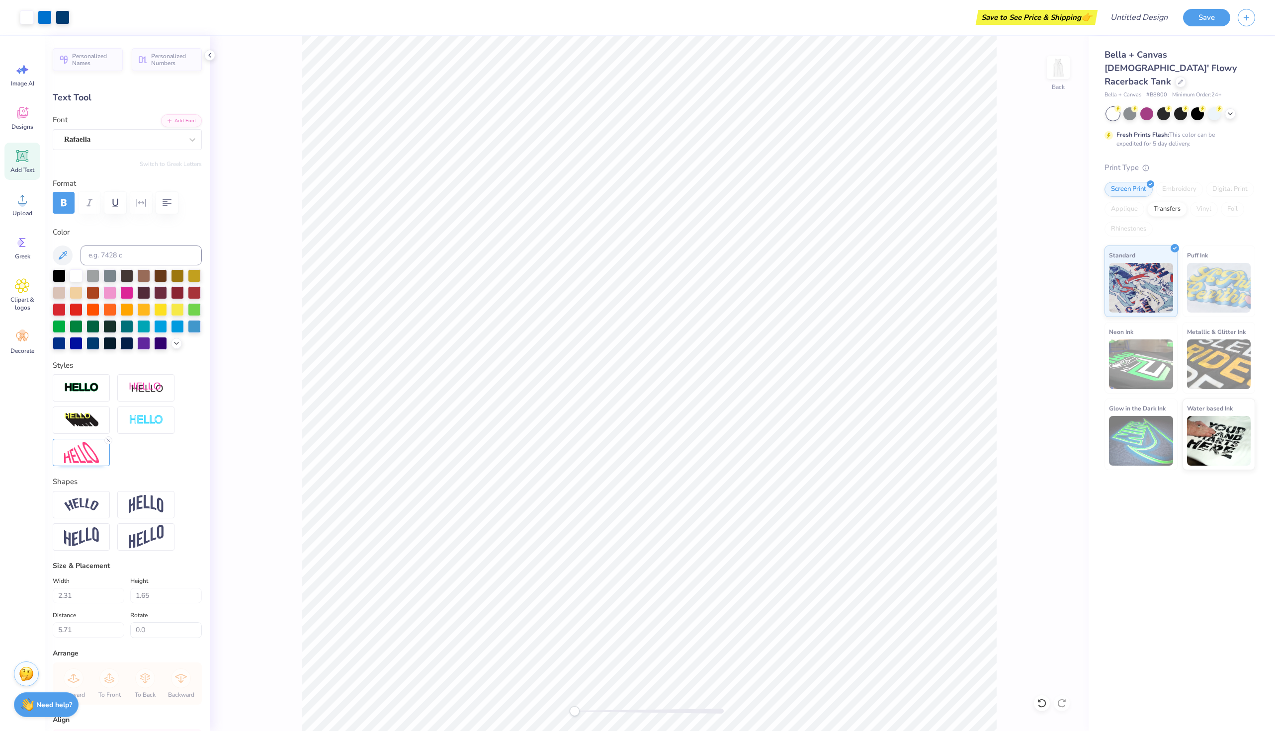
type input "2.14"
type input "1.62"
type input "5.70"
type input "-18.2"
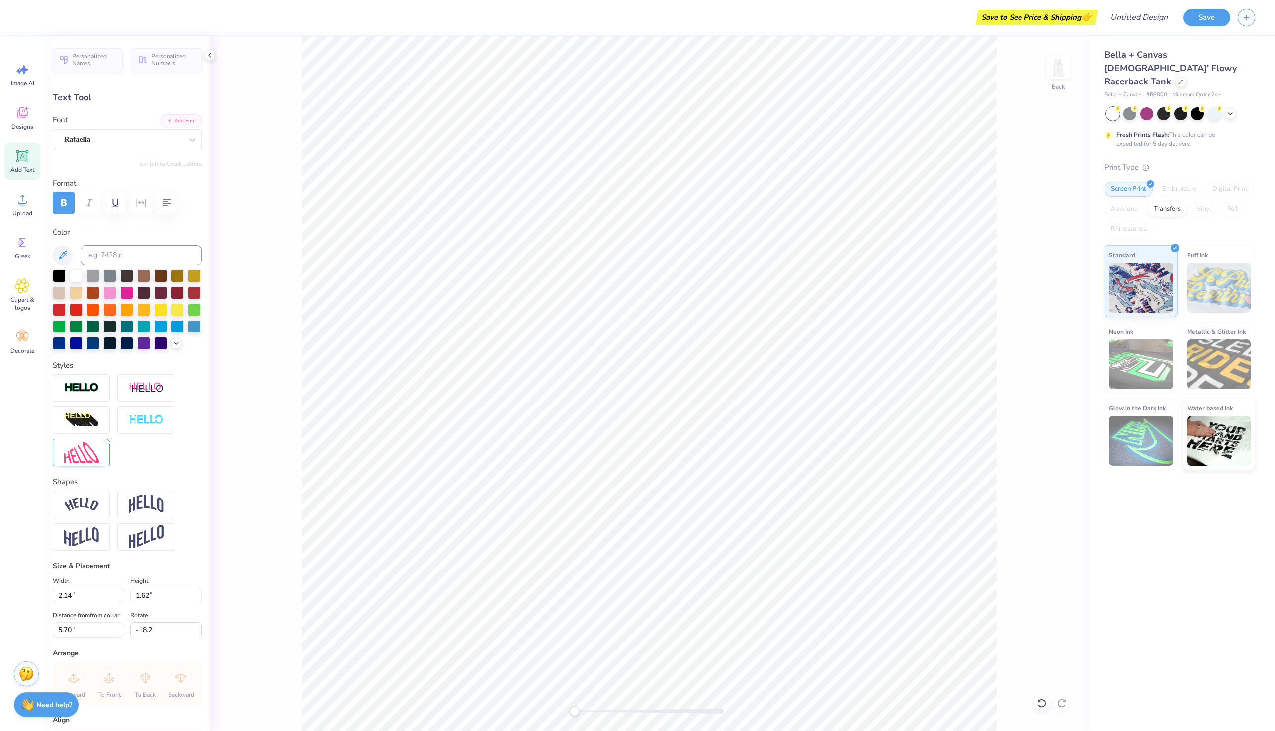
type textarea "Bring it on"
type input "0.0"
type textarea "Aphi"
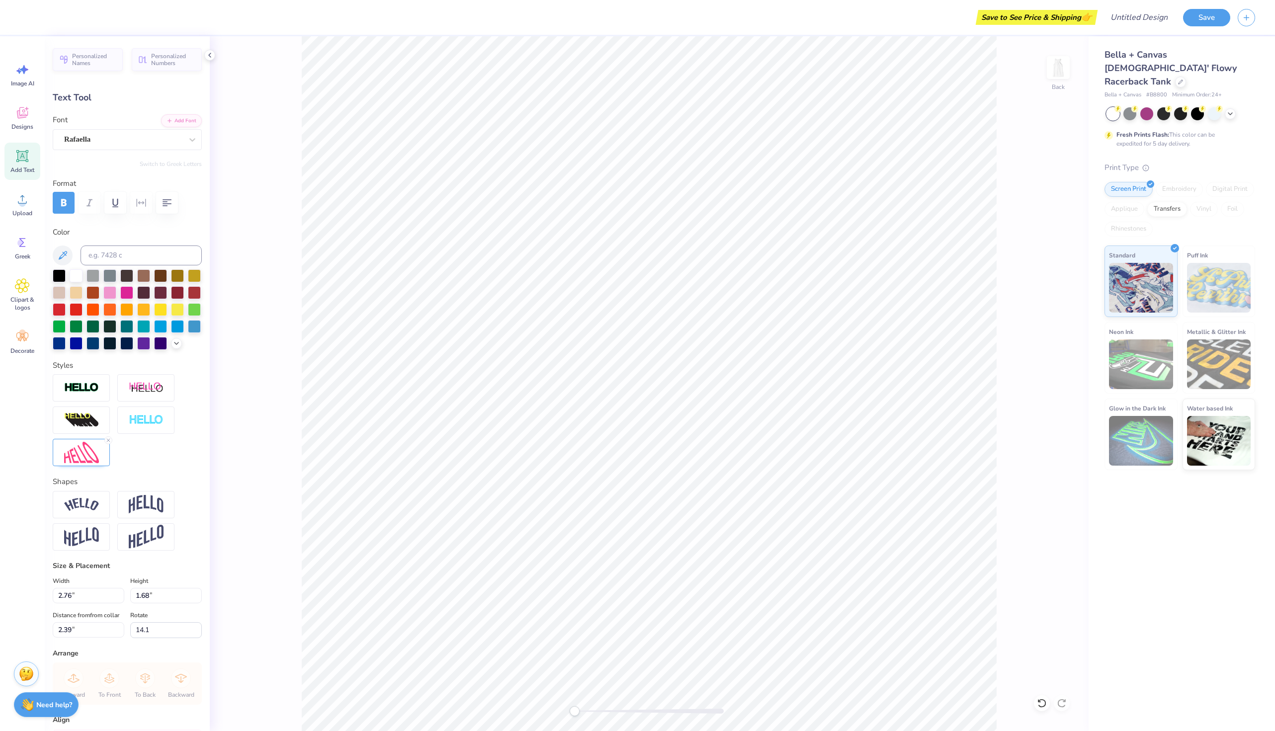
scroll to position [0, 0]
type input "0.0"
type textarea "o"
type textarea "Sigma Nu"
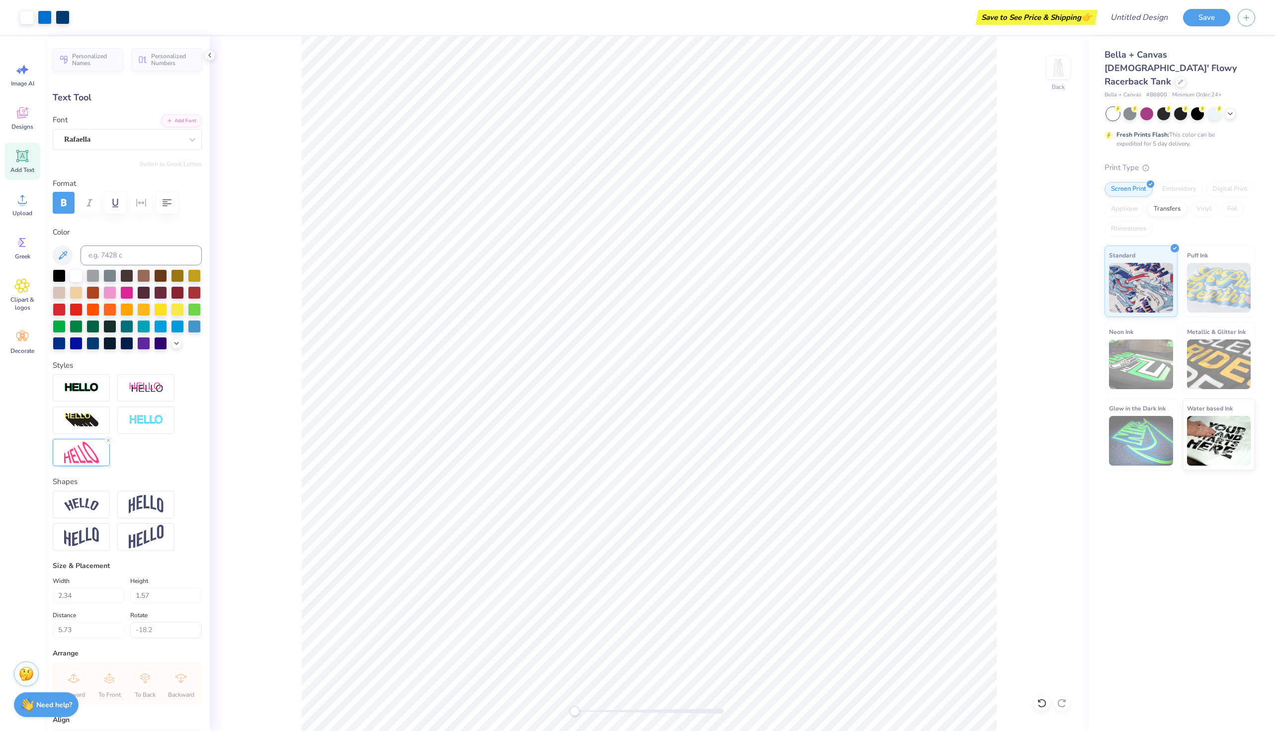
type input "0.0"
type input "2.76"
type input "1.68"
type input "2.39"
type input "14.1"
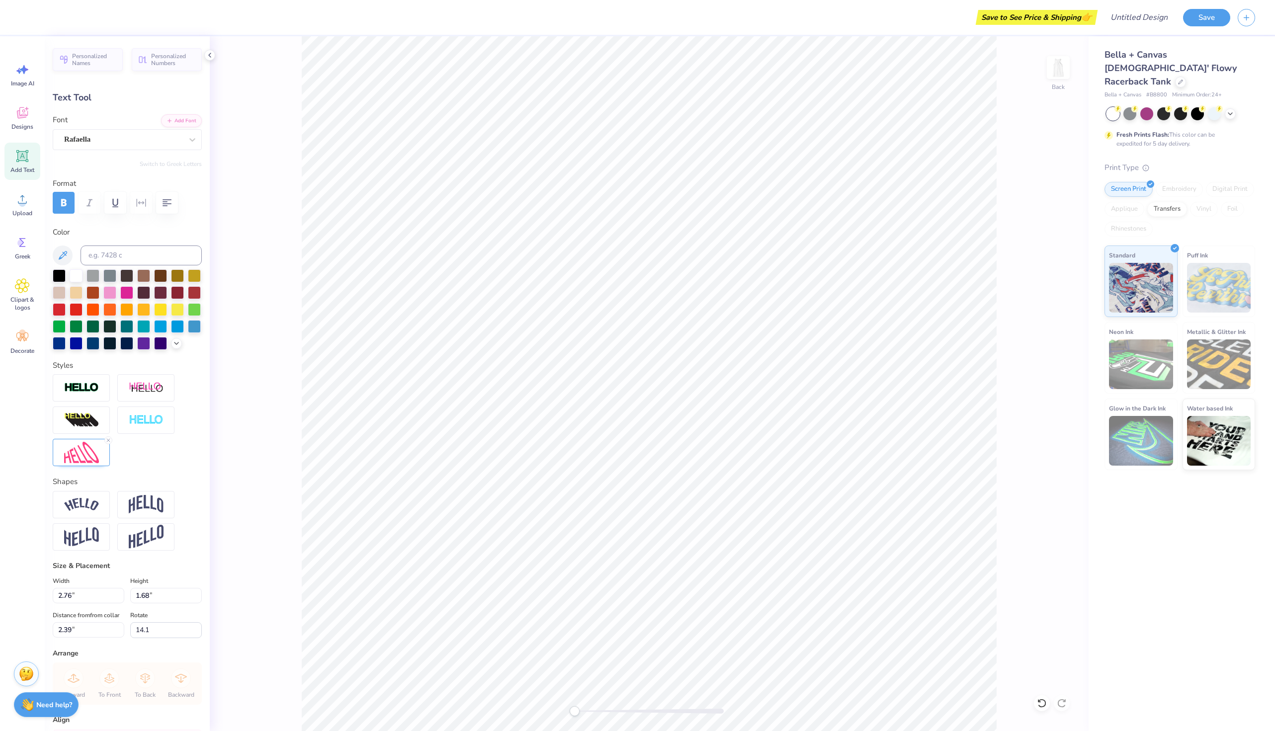
type input "2.21"
type input "1.57"
type input "5.71"
type input "-18.2"
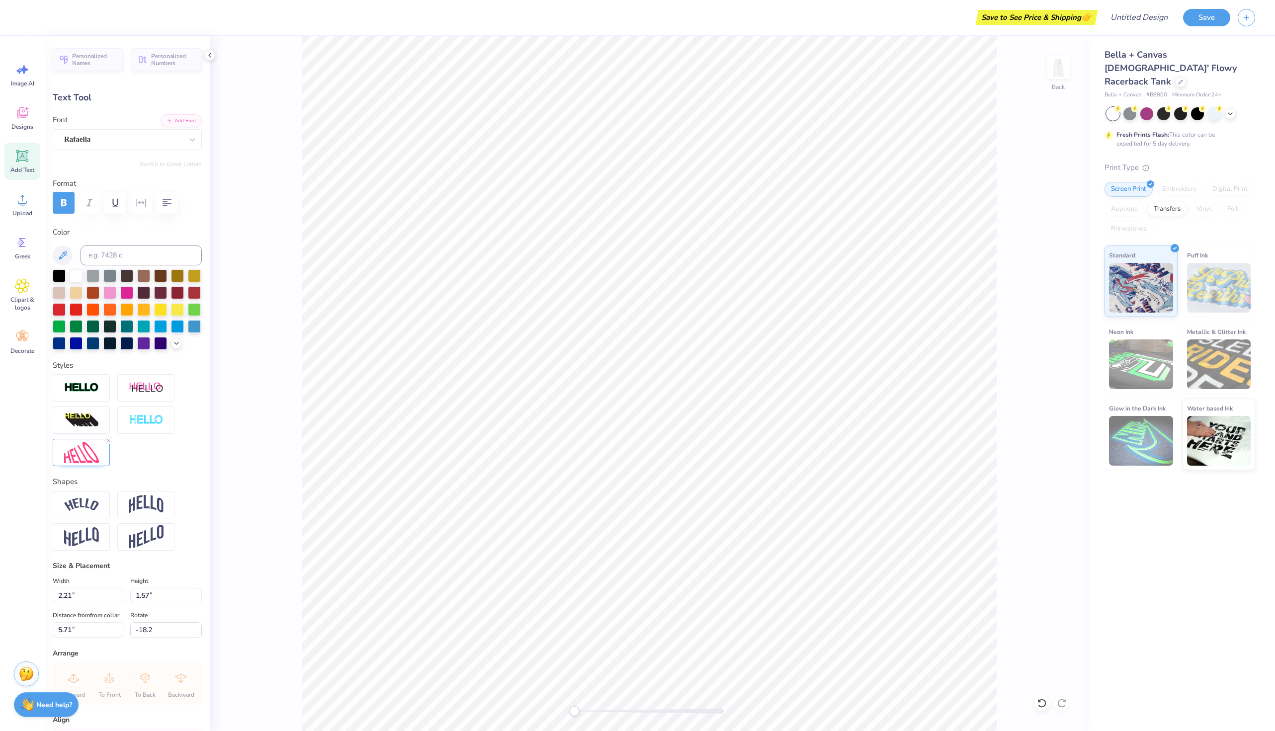
type textarea "S"
type textarea "Sigma"
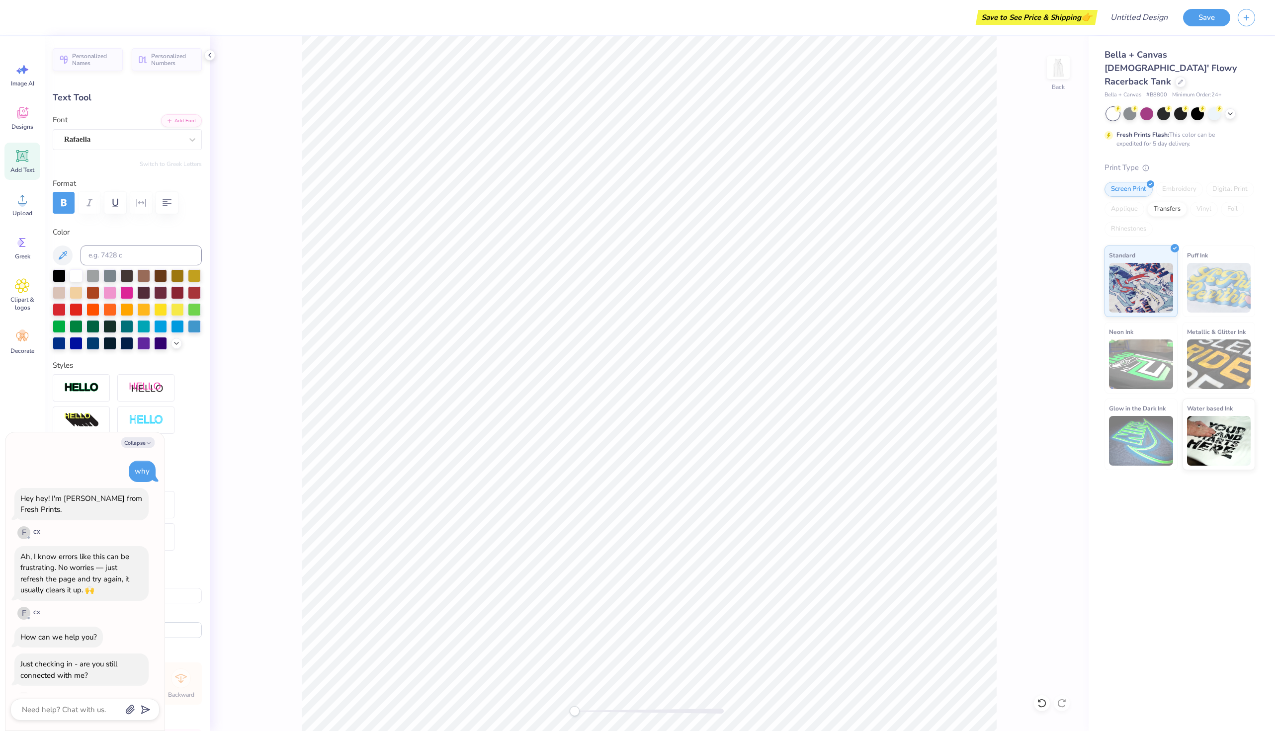
scroll to position [19, 0]
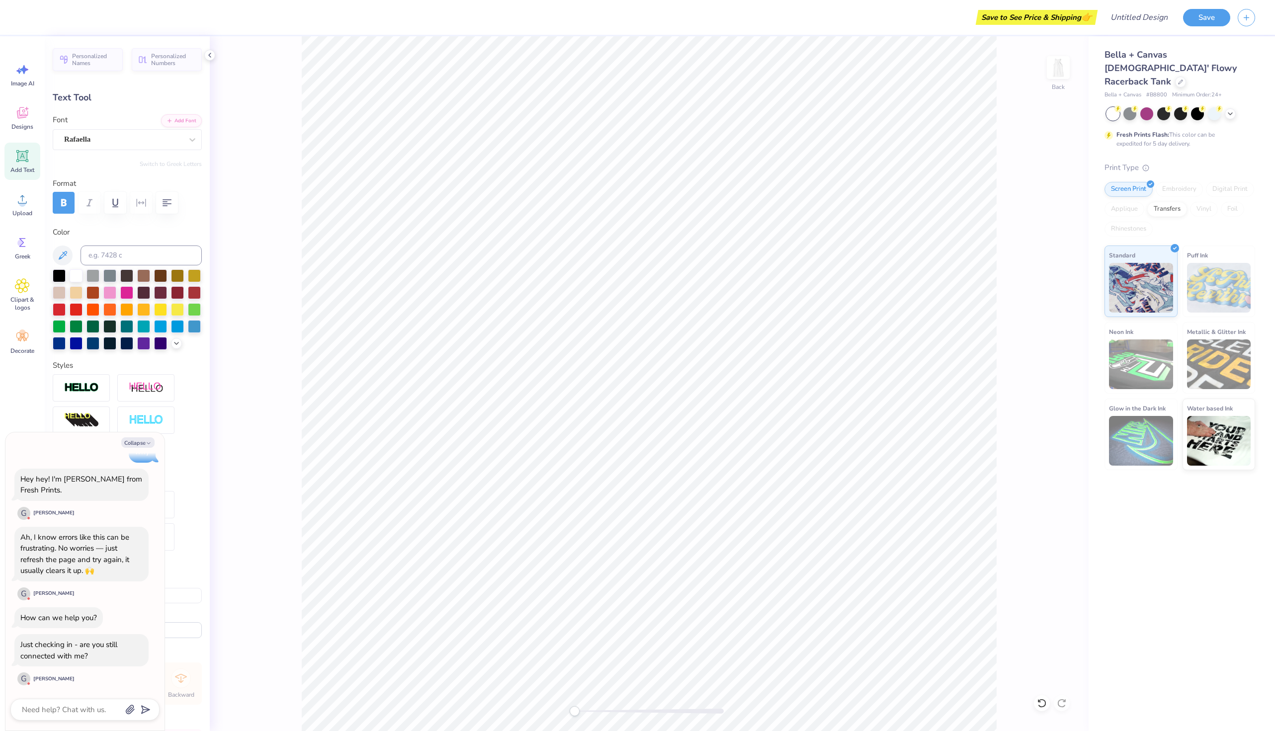
type textarea "x"
type textarea "Sigma"
type textarea "x"
type textarea "Sigma"
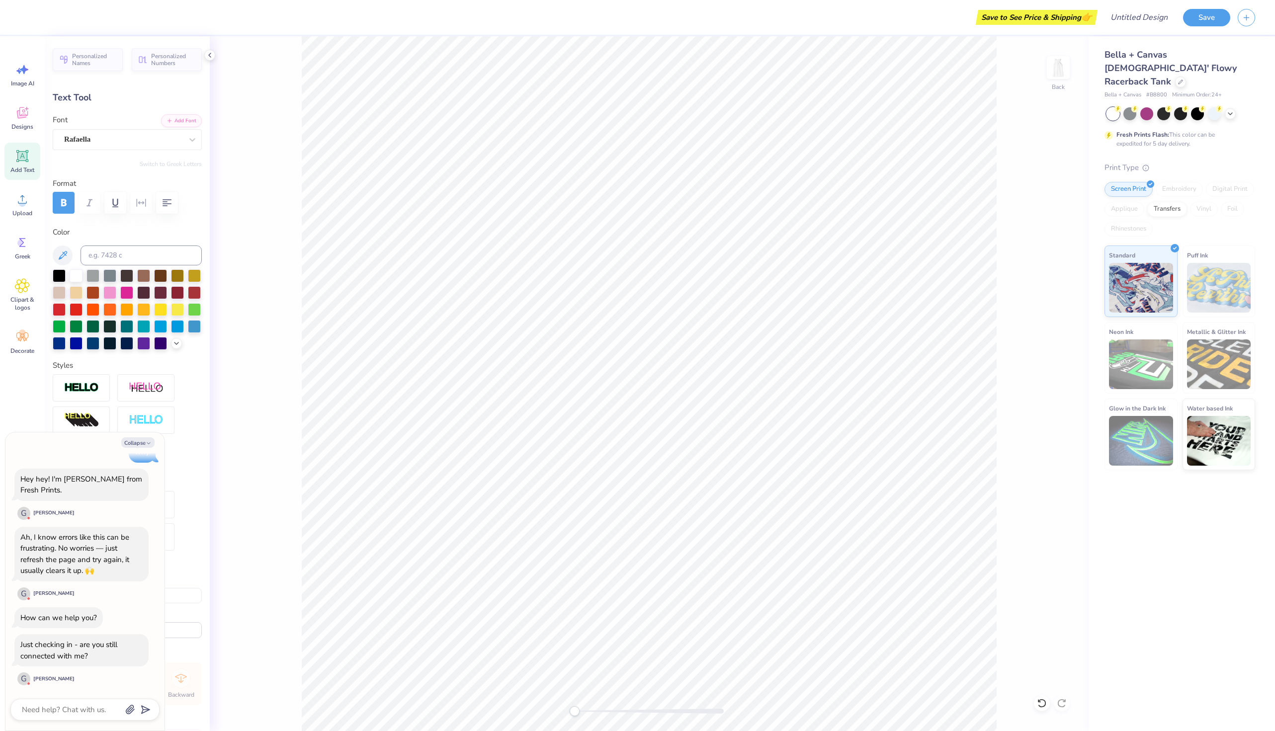
type textarea "x"
type textarea "Sigma"
type textarea "x"
type textarea "Sigma"
type textarea "x"
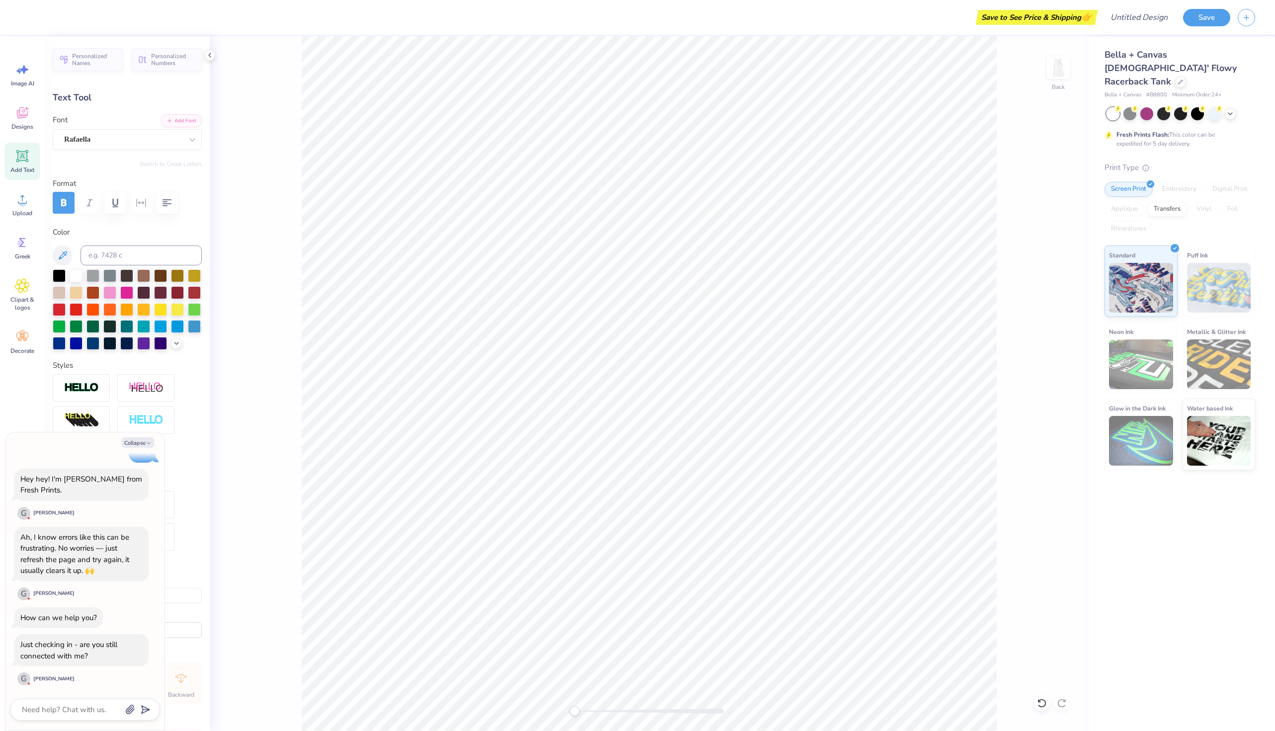
type textarea "Sigma"
type textarea "x"
type textarea "Sigma N"
type textarea "x"
type textarea "Sigma NU"
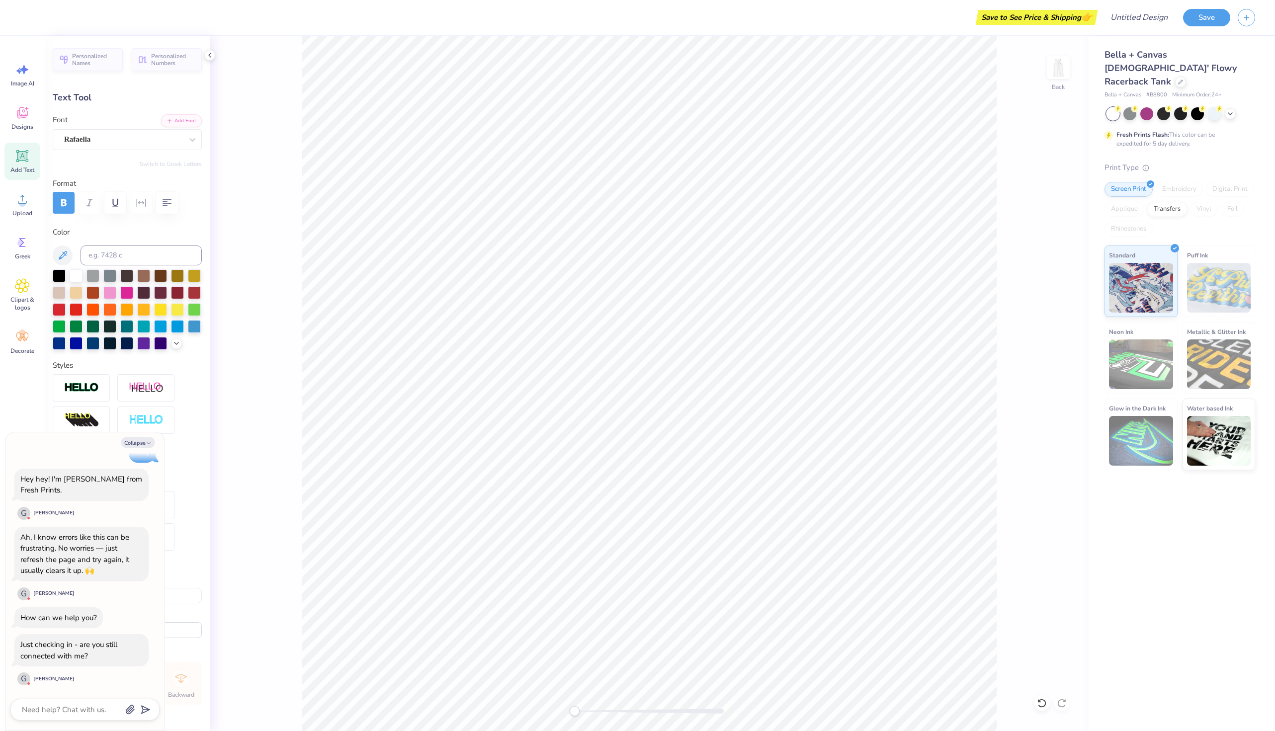
type textarea "x"
type textarea "Sigma N"
type textarea "x"
type textarea "Sigma Nu"
type textarea "x"
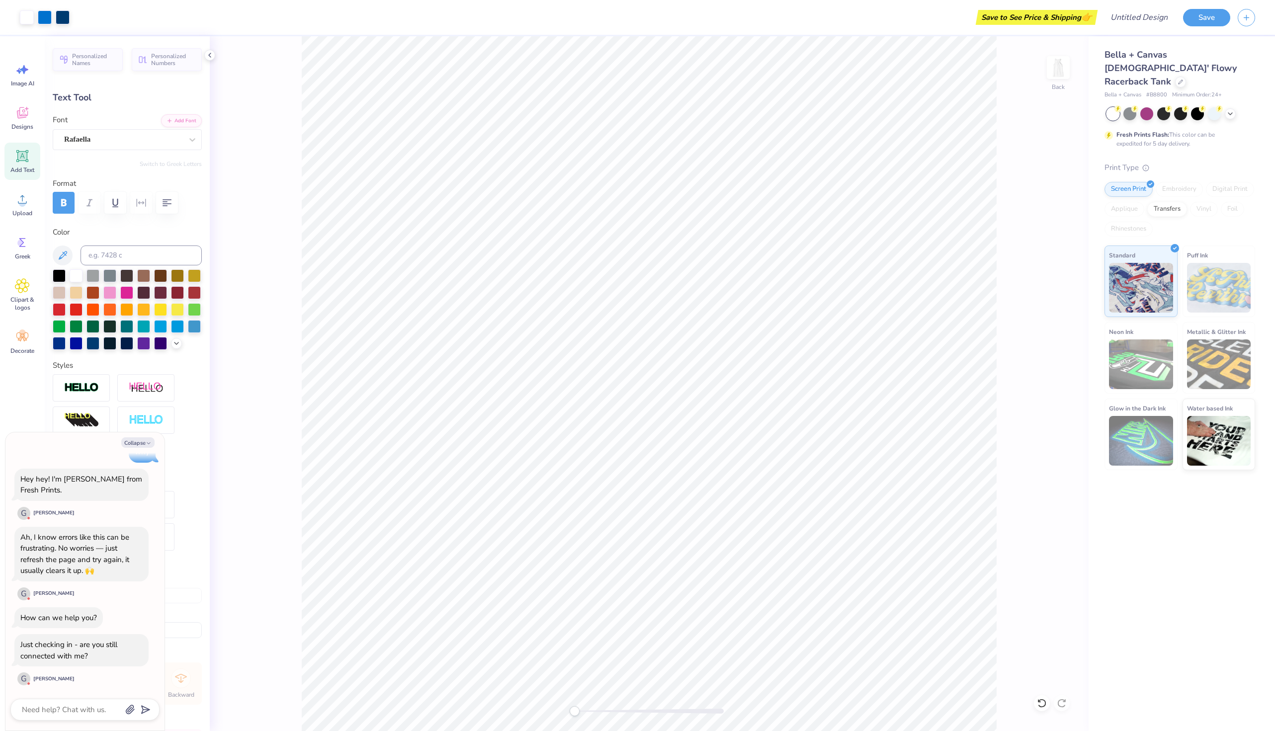
type input "0.0"
type input "2.34"
type input "1.11"
type input "5.75"
type textarea "x"
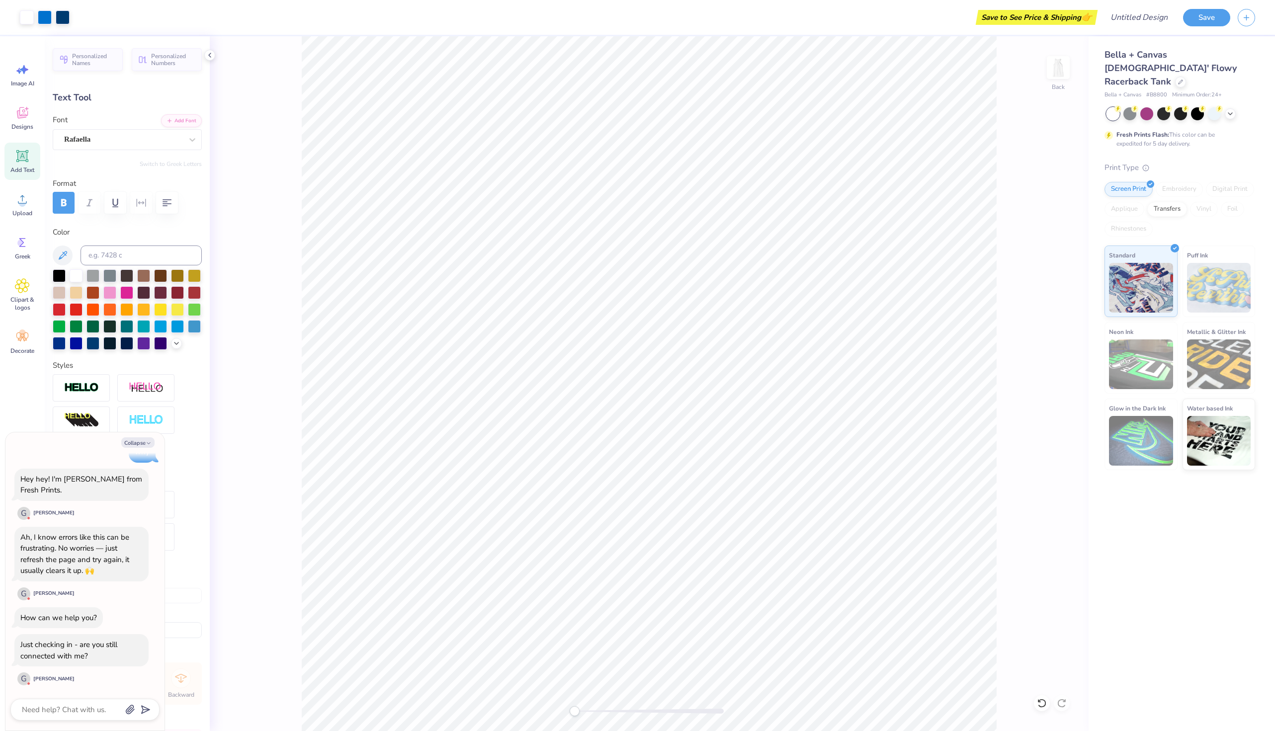
type input "-18.2"
type textarea "x"
type textarea "Sigma Nu"
type textarea "x"
type textarea "Sigma Nu"
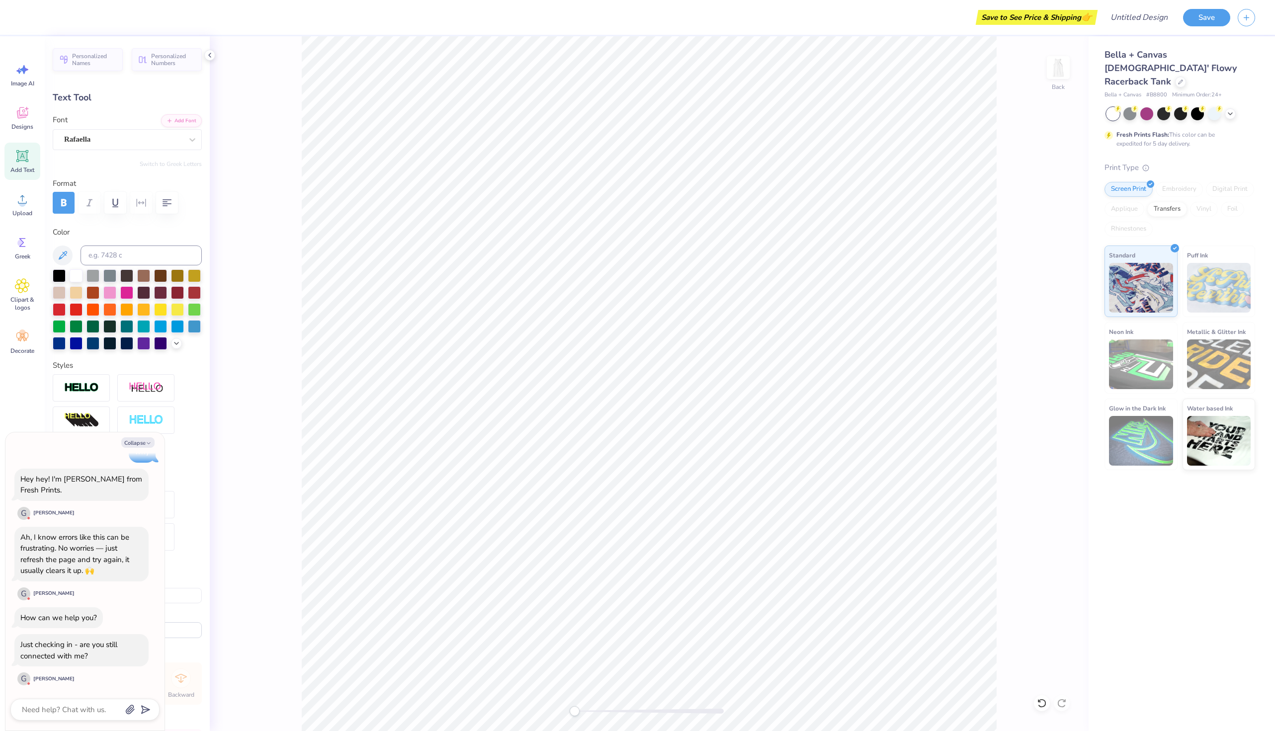
type textarea "x"
type textarea "Sigma Nu"
type textarea "x"
type textarea "Sigma Nu"
type textarea "x"
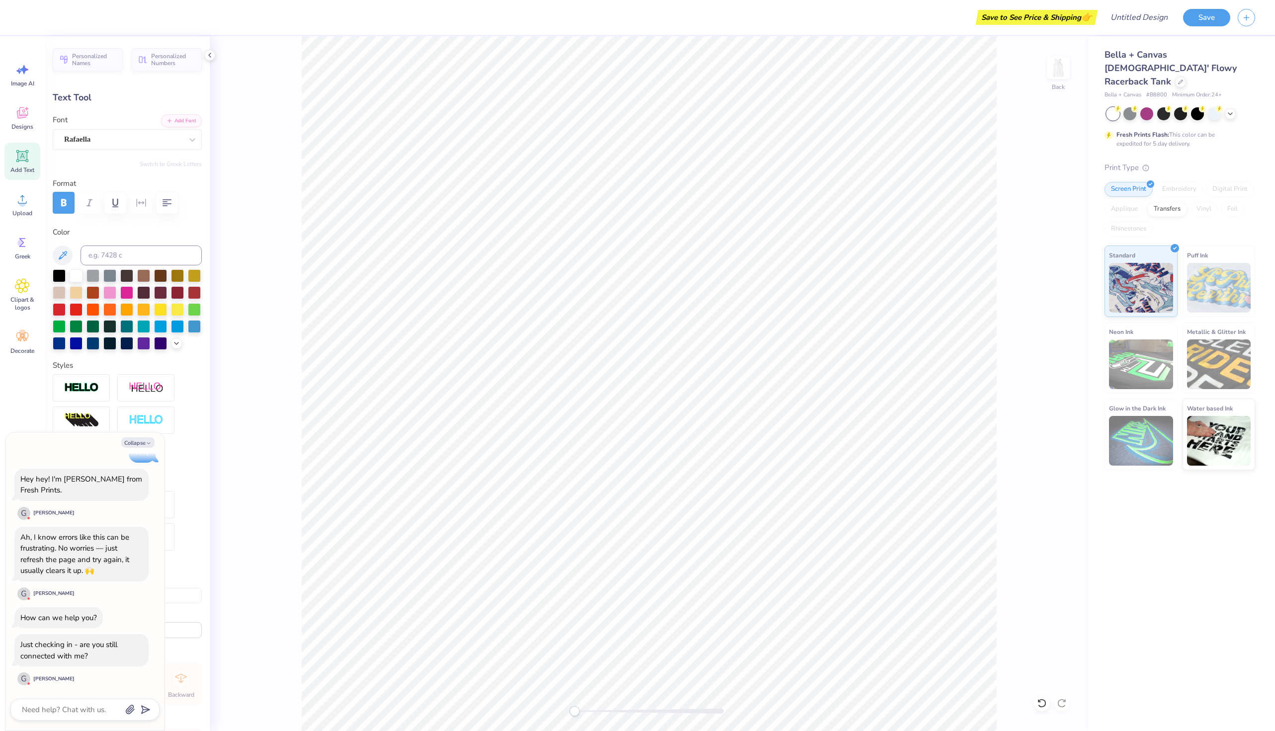
type textarea "Sigma Nu"
type textarea "x"
type textarea "Sigma Nu"
type textarea "x"
type textarea "Sigma Nu"
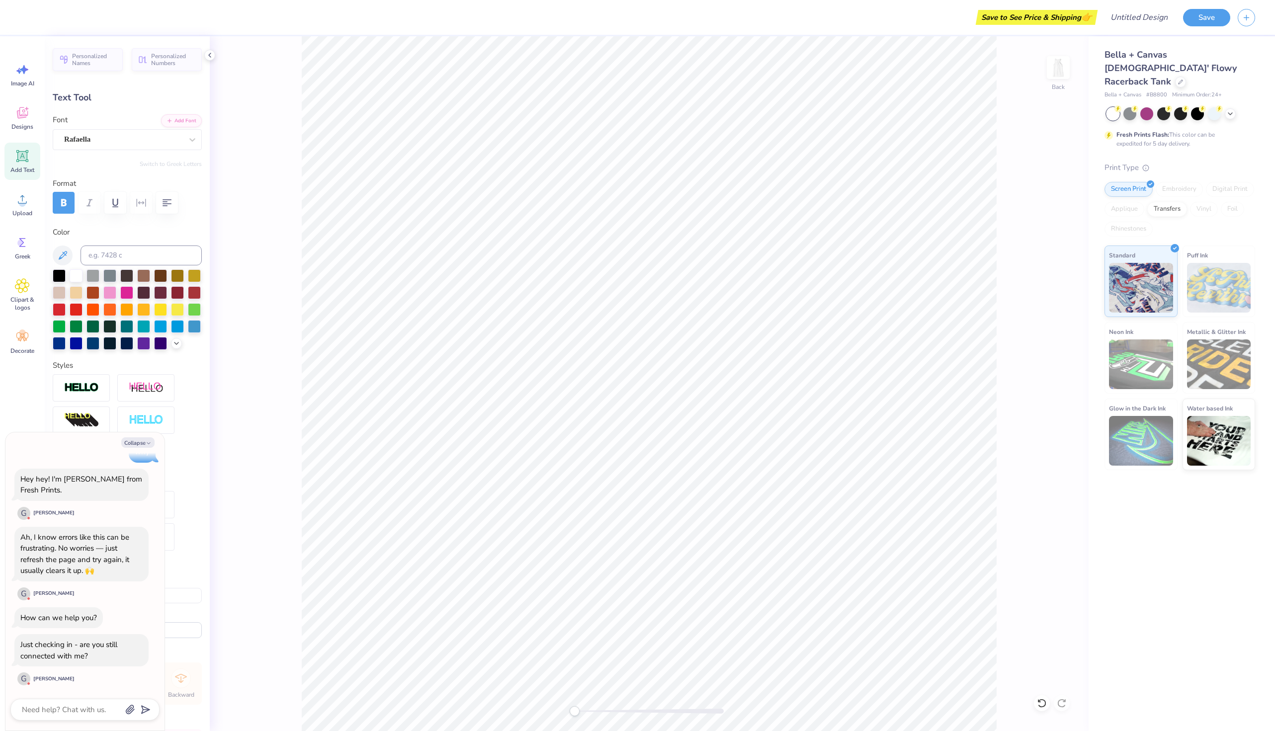
type textarea "x"
type input "0.0"
type input "2.76"
type input "1.68"
type input "2.39"
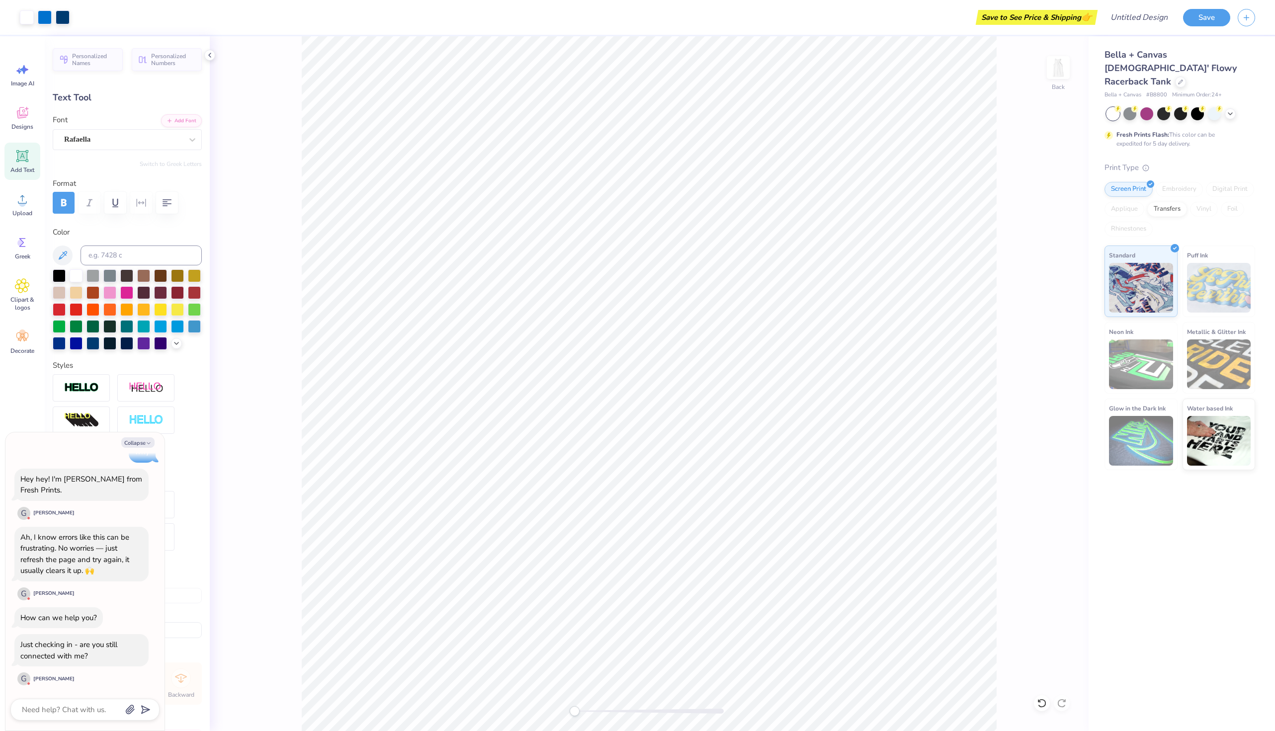
type textarea "x"
type input "14.1"
type textarea "x"
type textarea "A"
type textarea "x"
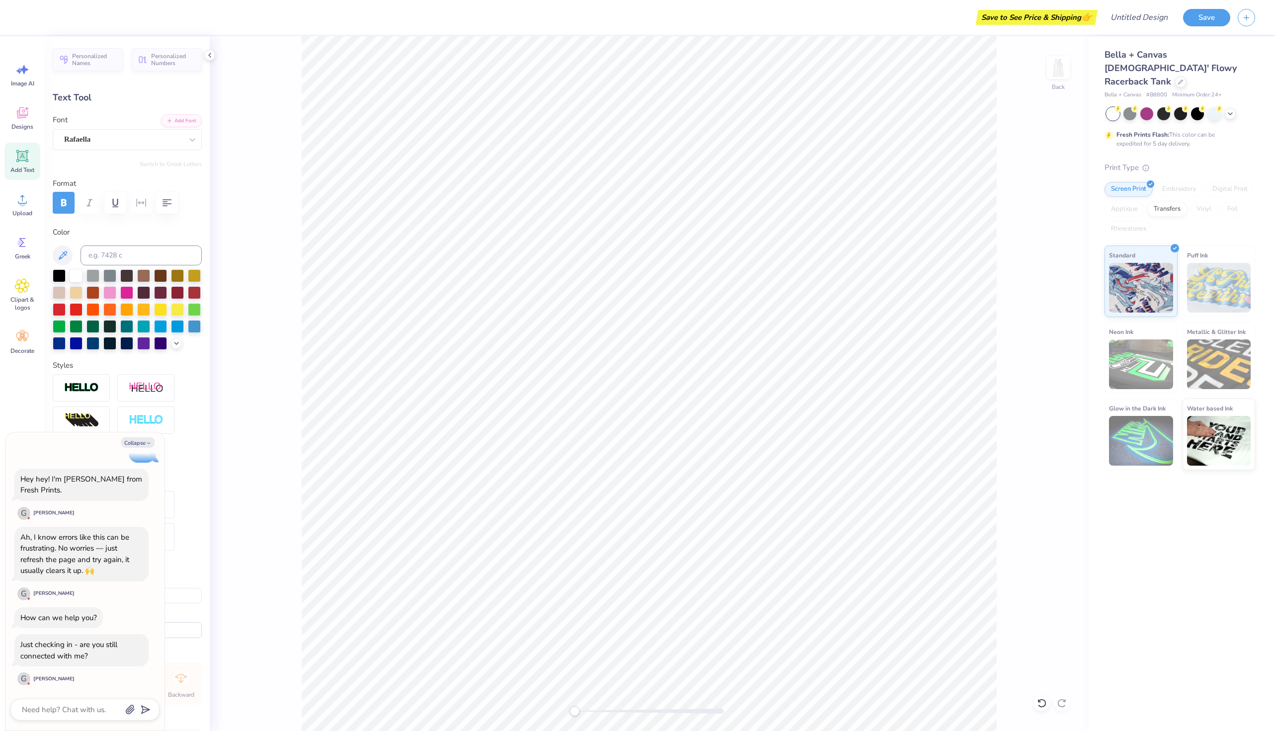
type textarea "Al"
type textarea "x"
type textarea "Alp"
type textarea "x"
type textarea "Alph"
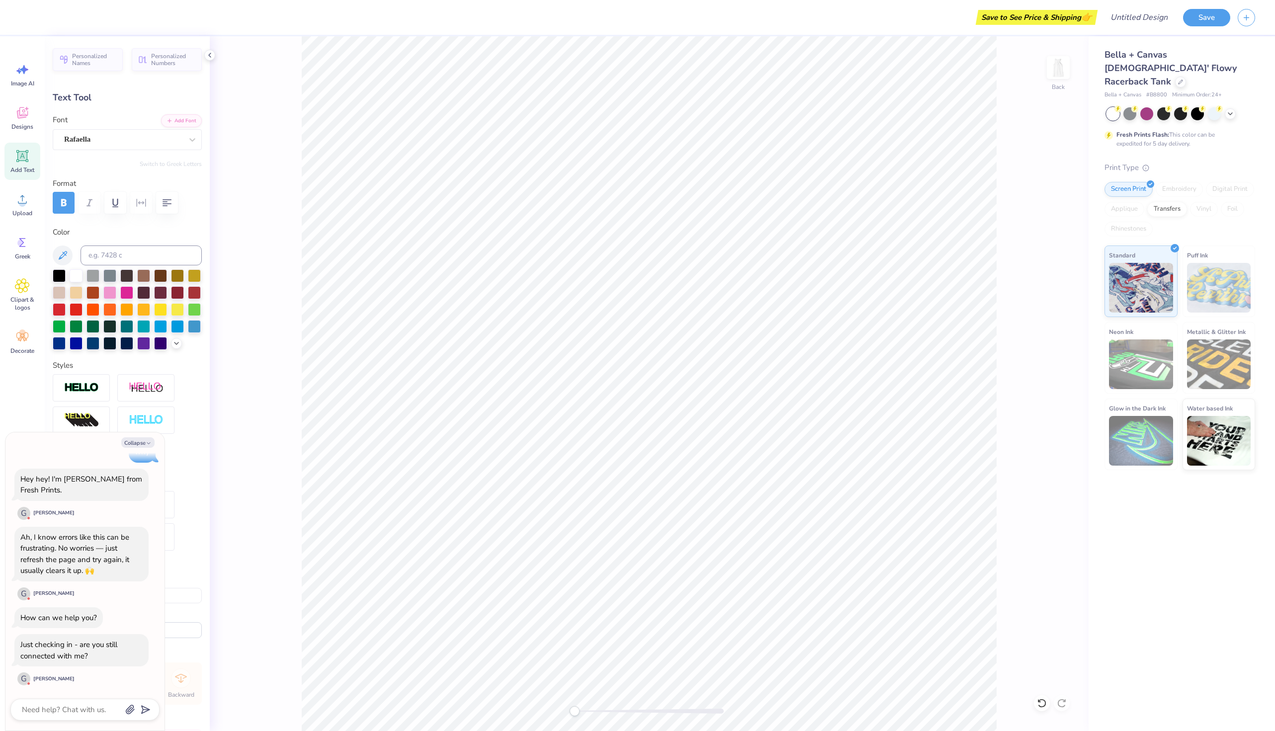
type textarea "x"
type textarea "Alpha"
type textarea "x"
type textarea "Alpha"
type textarea "x"
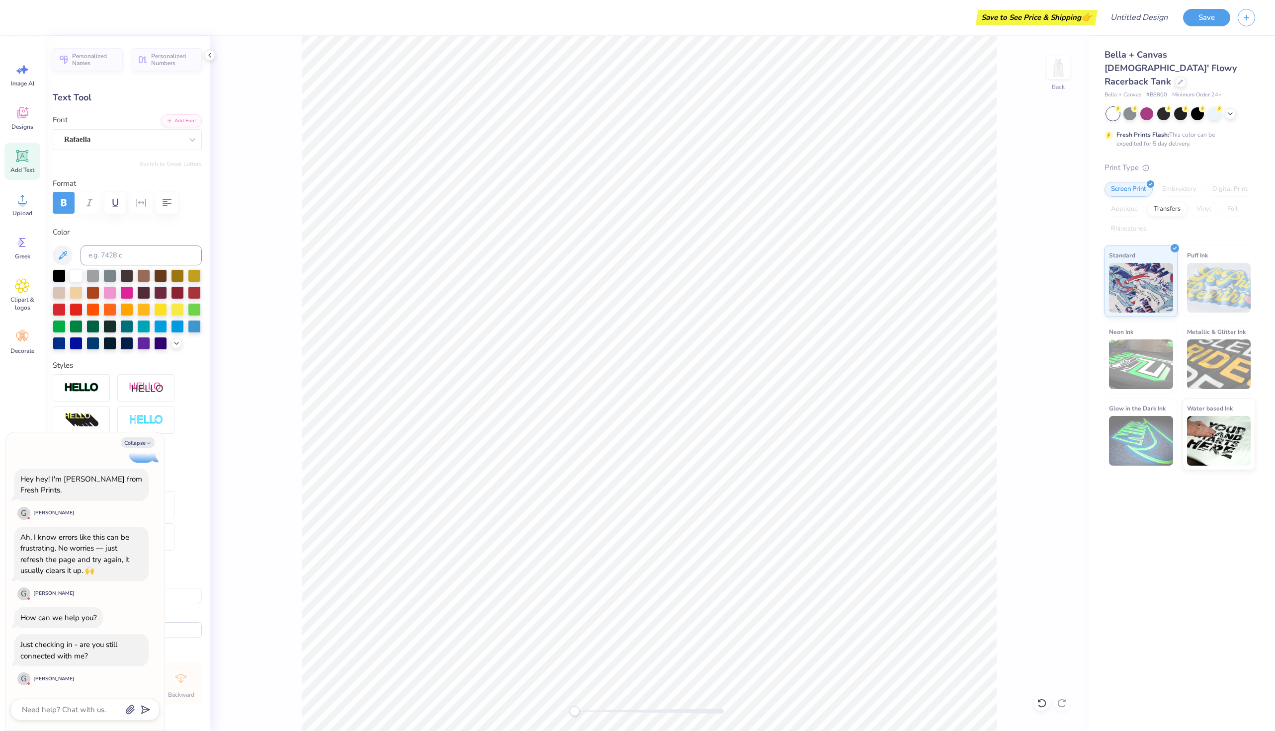
type textarea "Alpha"
type textarea "x"
type textarea "Alpha"
type textarea "x"
type textarea "Alpha"
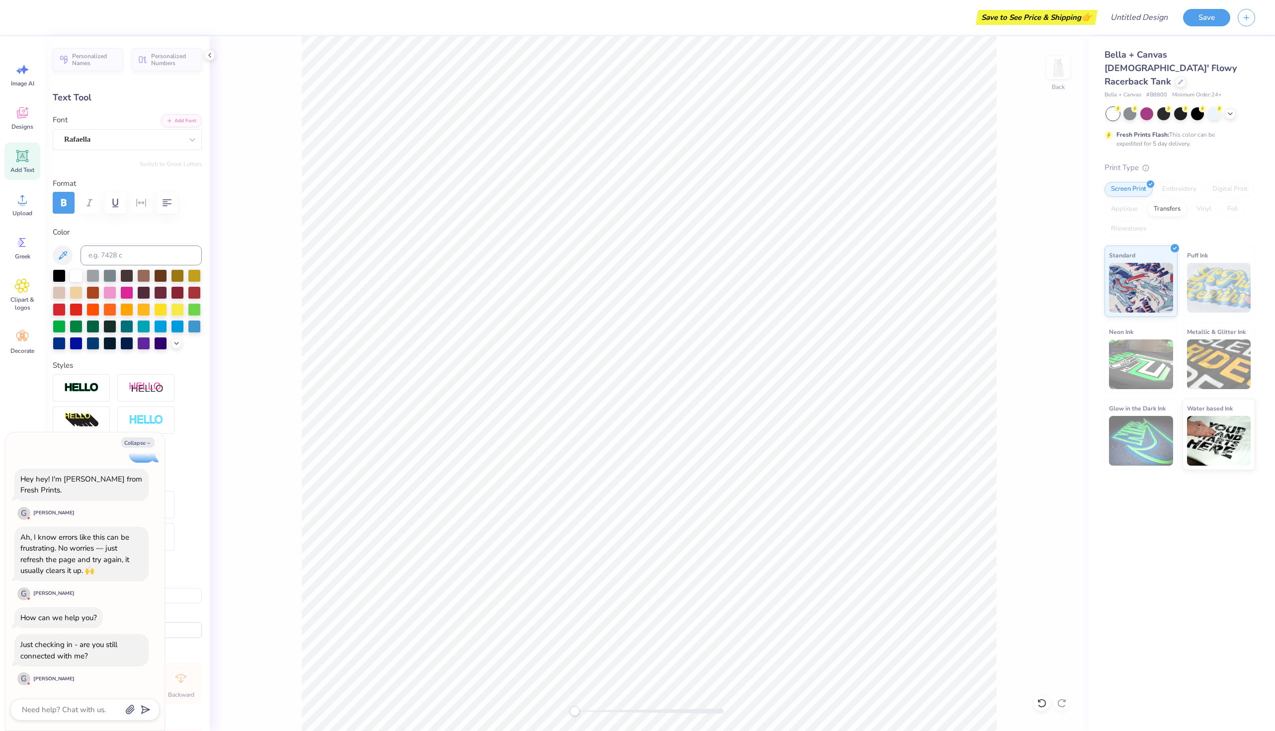
type textarea "x"
type textarea "Alpha"
type textarea "x"
type textarea "Alpha"
type textarea "x"
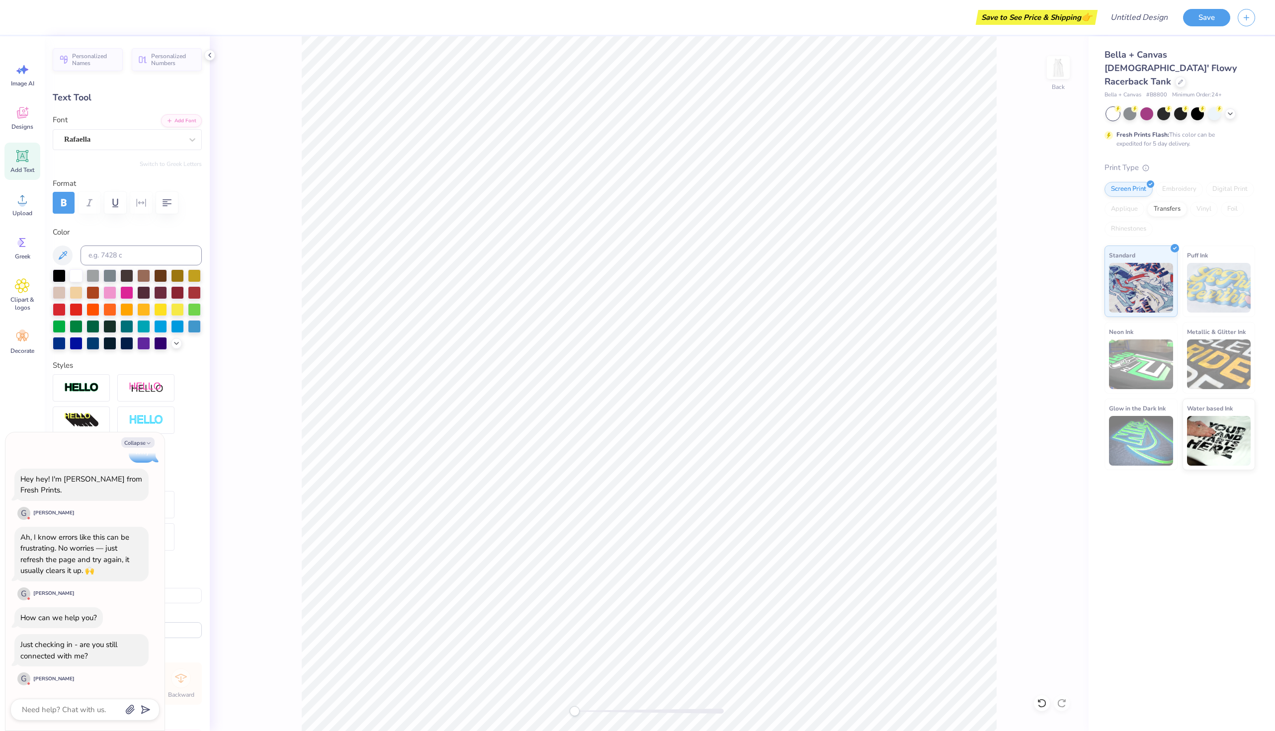
type textarea "Alpha P"
type textarea "x"
type textarea "Alpha Ph"
type textarea "x"
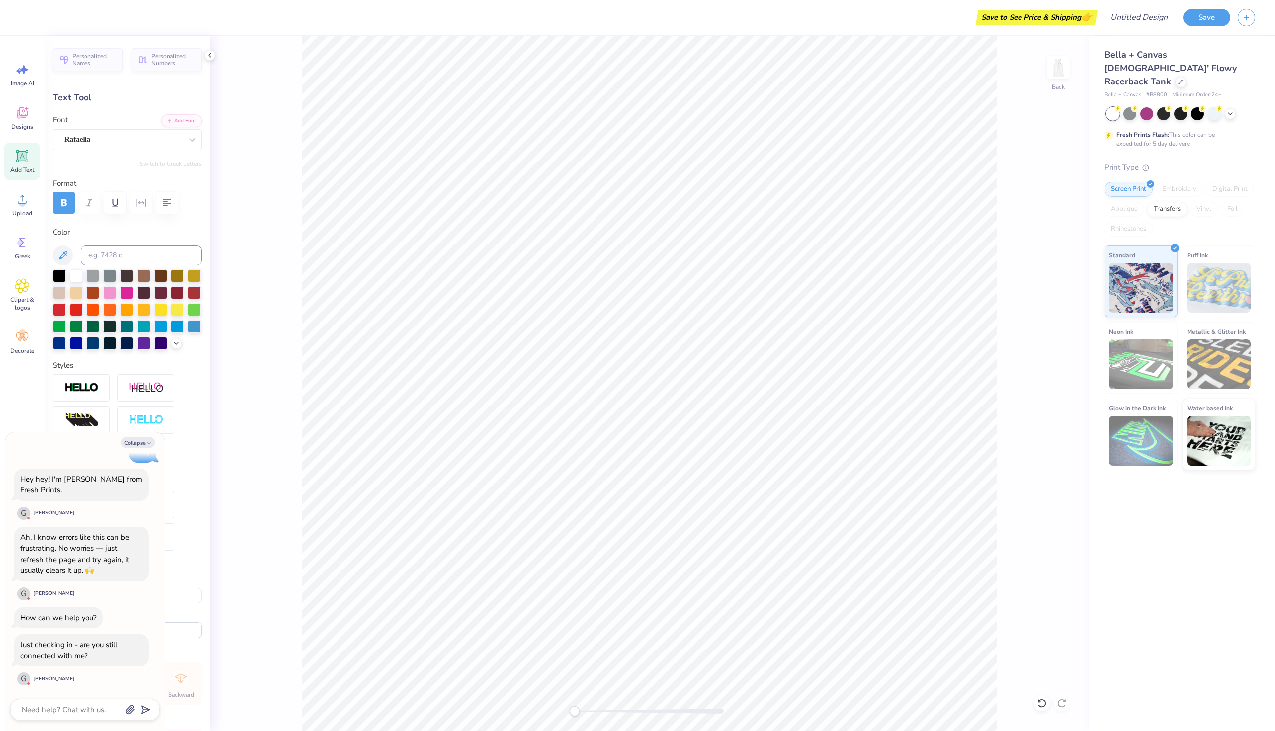
type textarea "Alpha Phi"
type textarea "x"
type input "0.0"
type input "2.42"
type input "1.91"
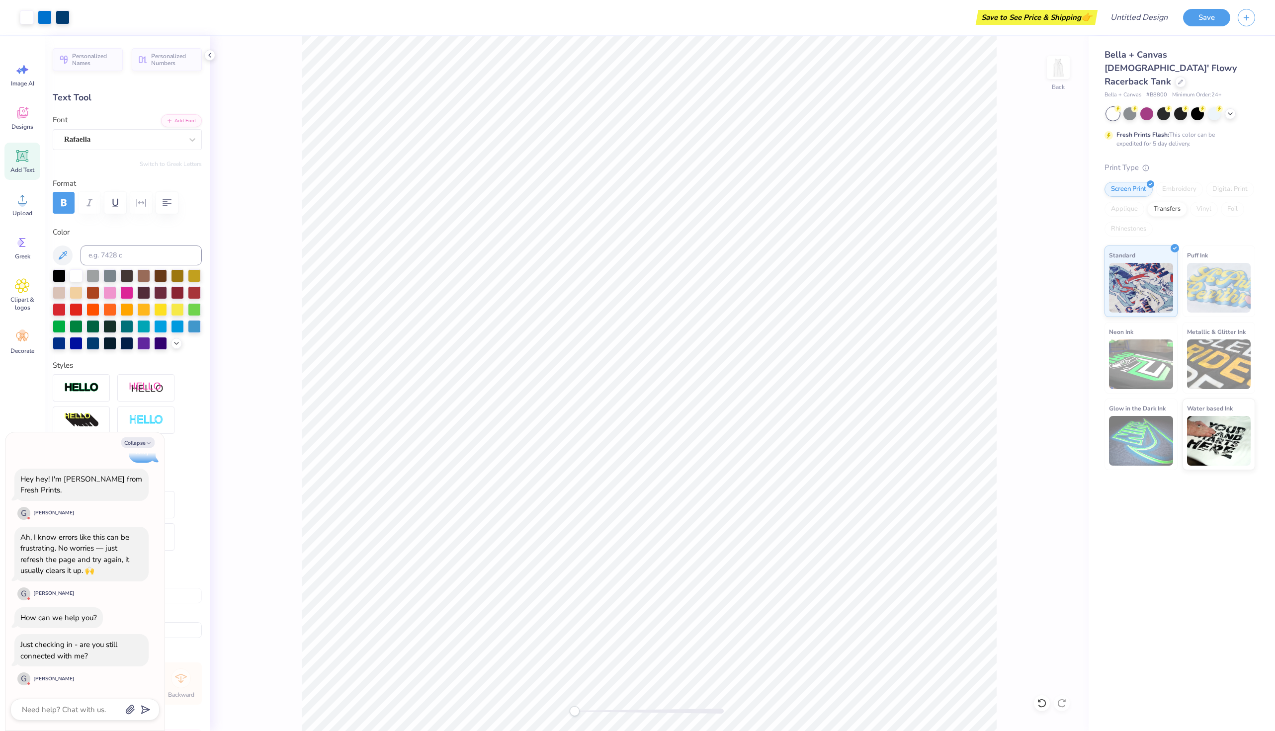
type input "2.36"
type textarea "x"
type input "14.1"
type textarea "x"
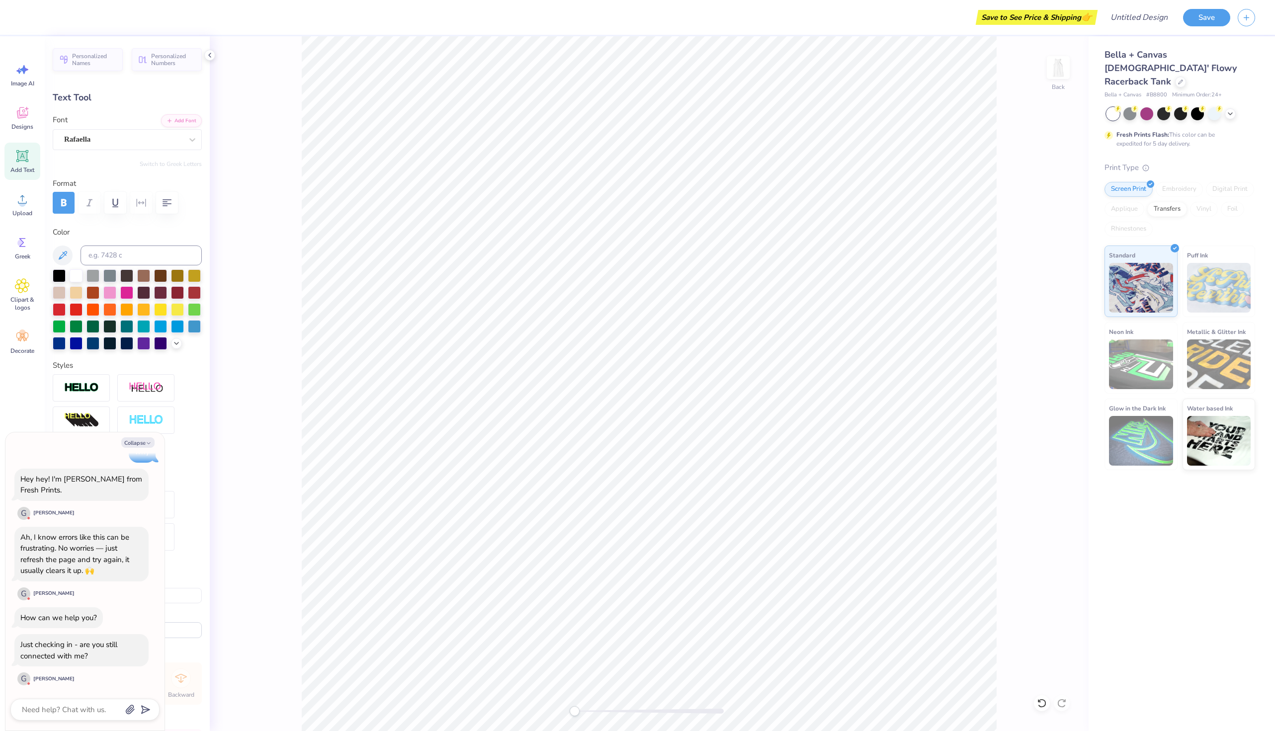
type textarea "Alpha Phi"
type textarea "x"
type textarea "Alpha Phi"
type textarea "x"
type textarea "Alpha Phi"
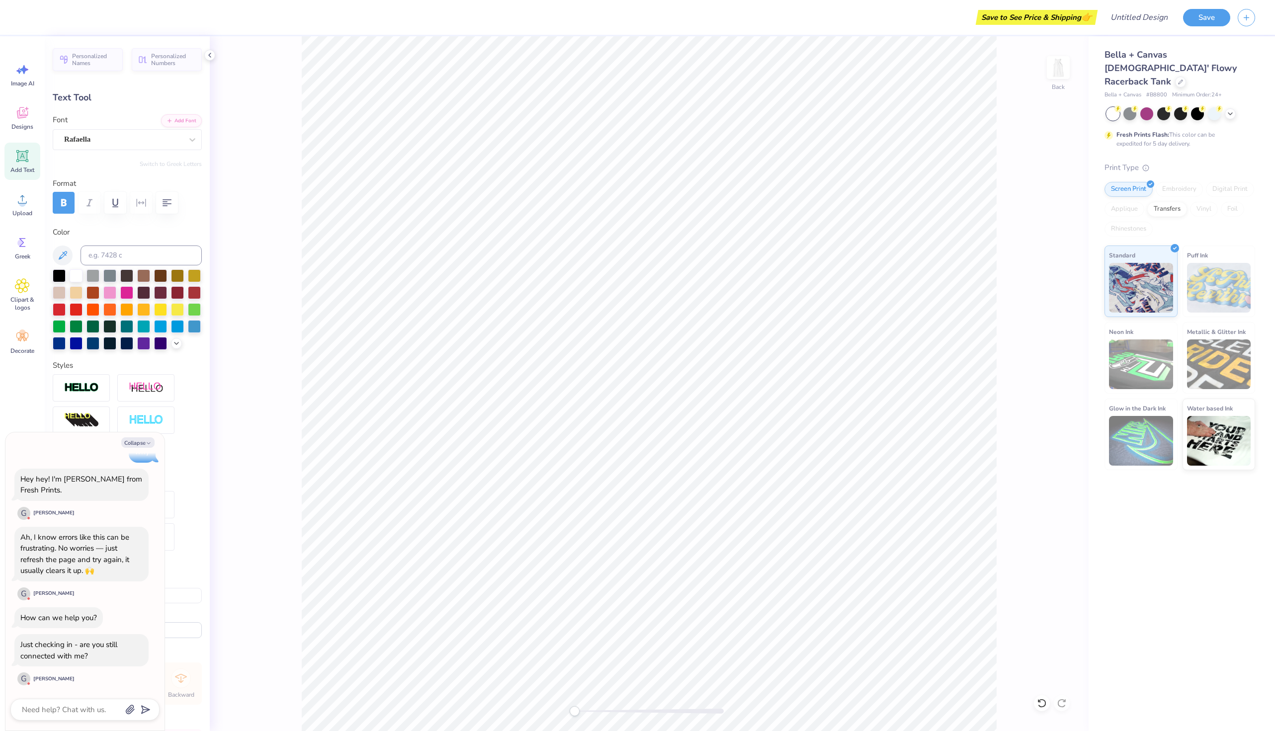
type textarea "x"
type textarea "Alpha Phi"
type textarea "x"
type input "0.0"
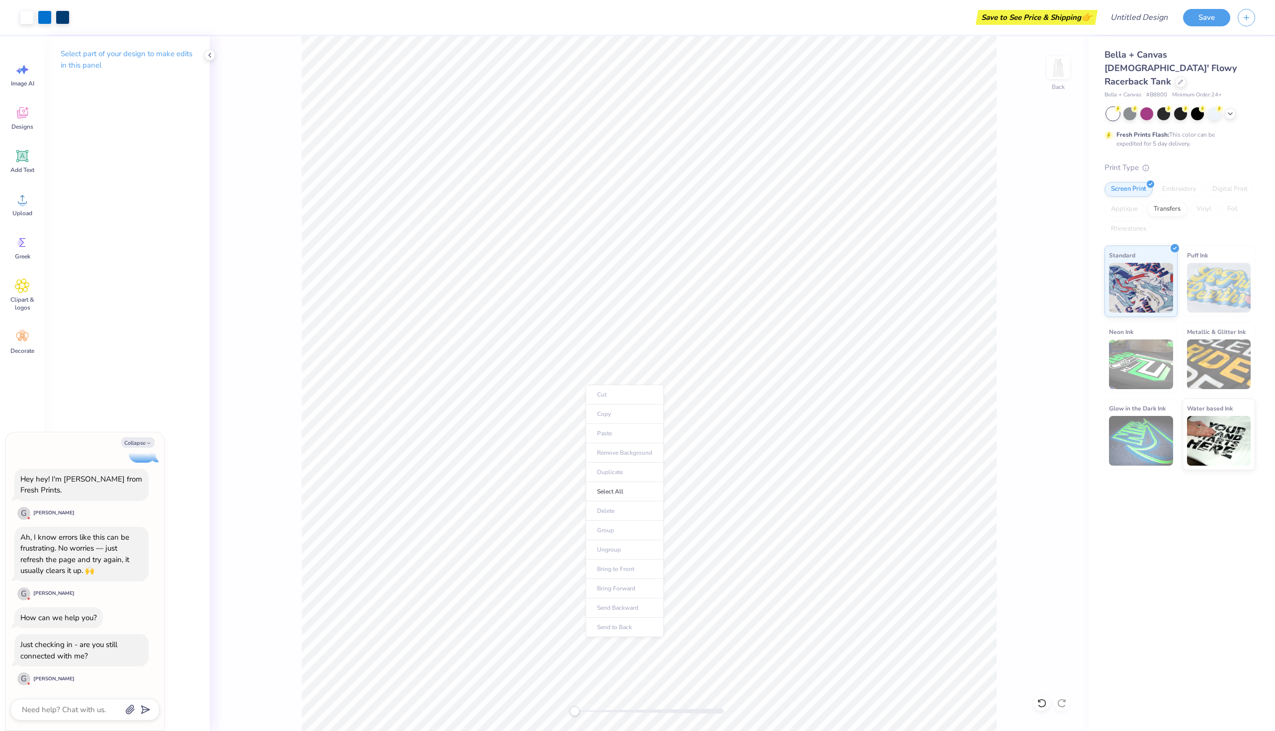
click at [586, 454] on ul "Cut Copy Paste Remove Background Duplicate Select All Delete Group Ungroup Brin…" at bounding box center [624, 511] width 78 height 252
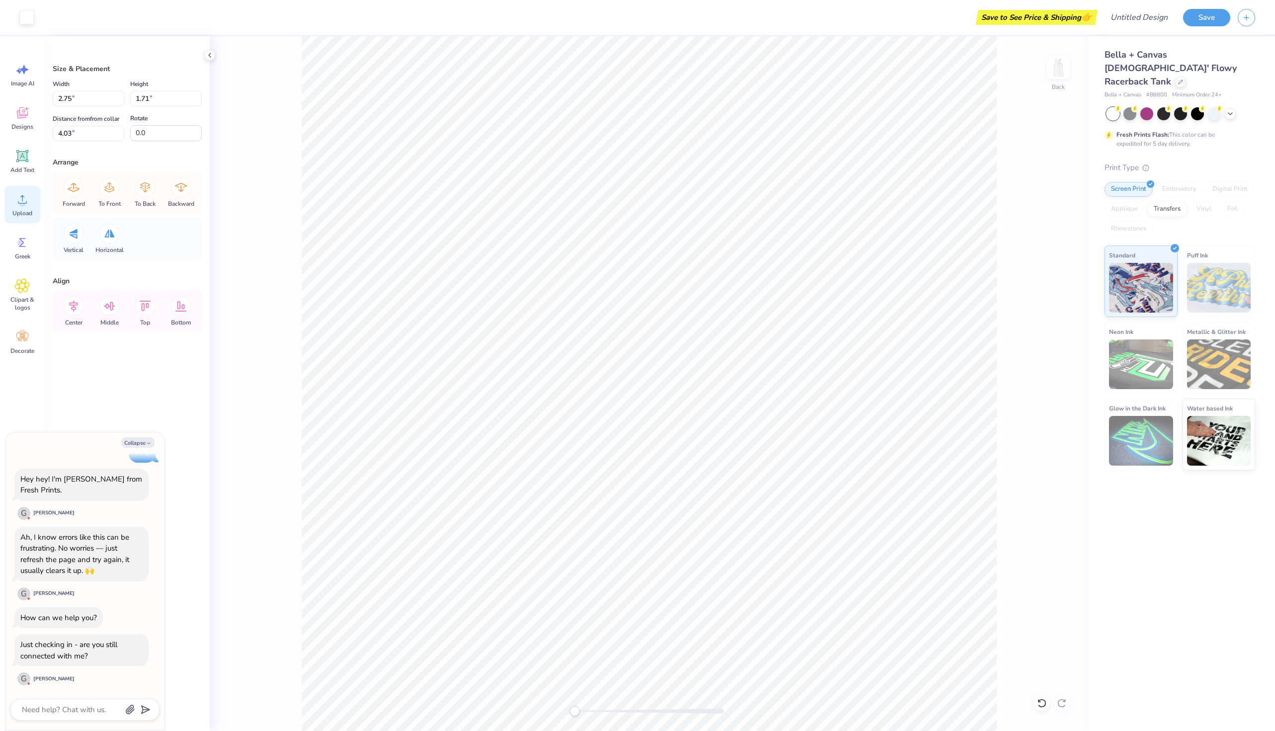
click at [18, 202] on icon at bounding box center [22, 199] width 15 height 15
click at [23, 118] on icon at bounding box center [22, 112] width 15 height 15
type textarea "x"
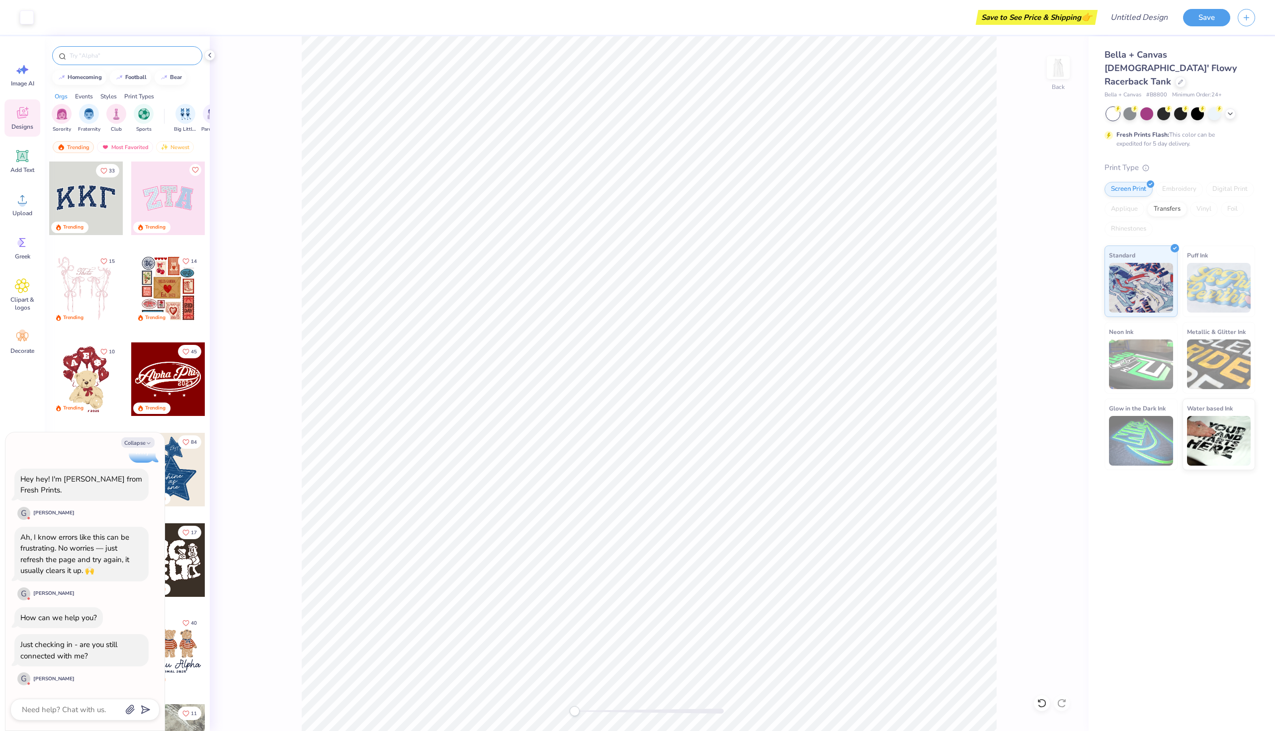
click at [100, 59] on input "text" at bounding box center [132, 56] width 127 height 10
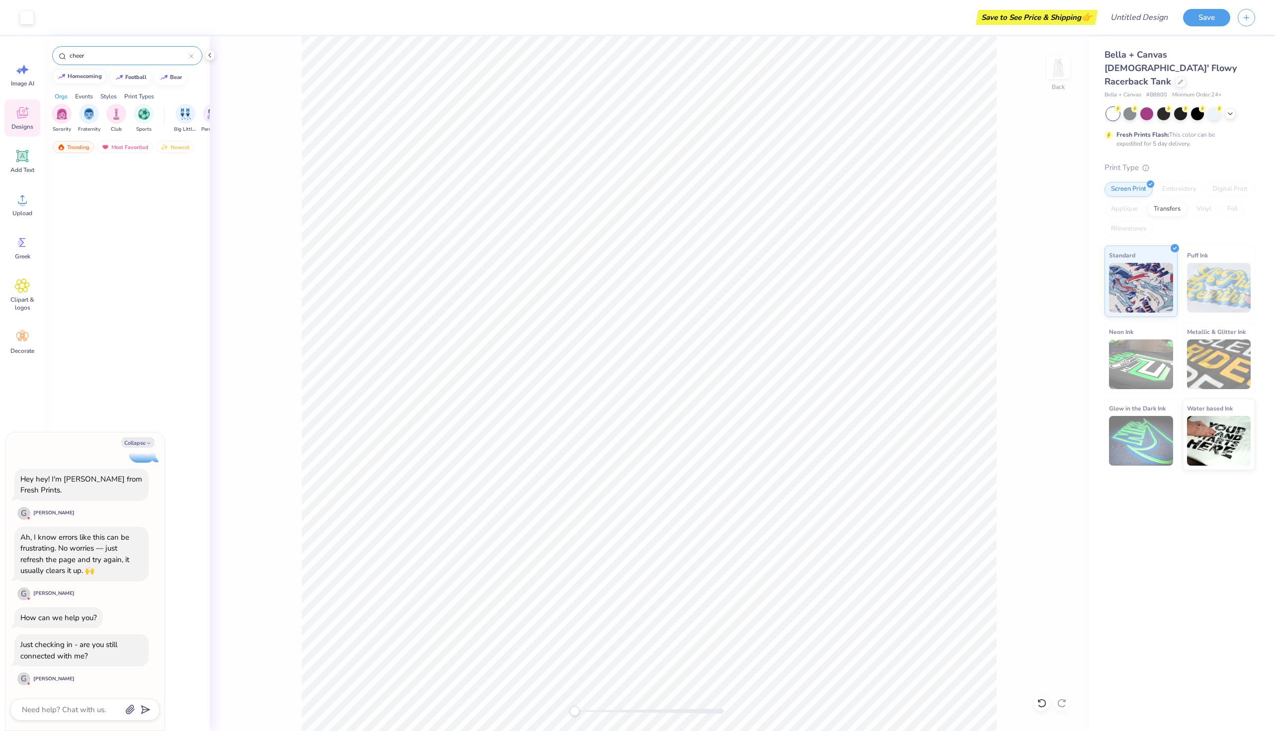
type input "cheer"
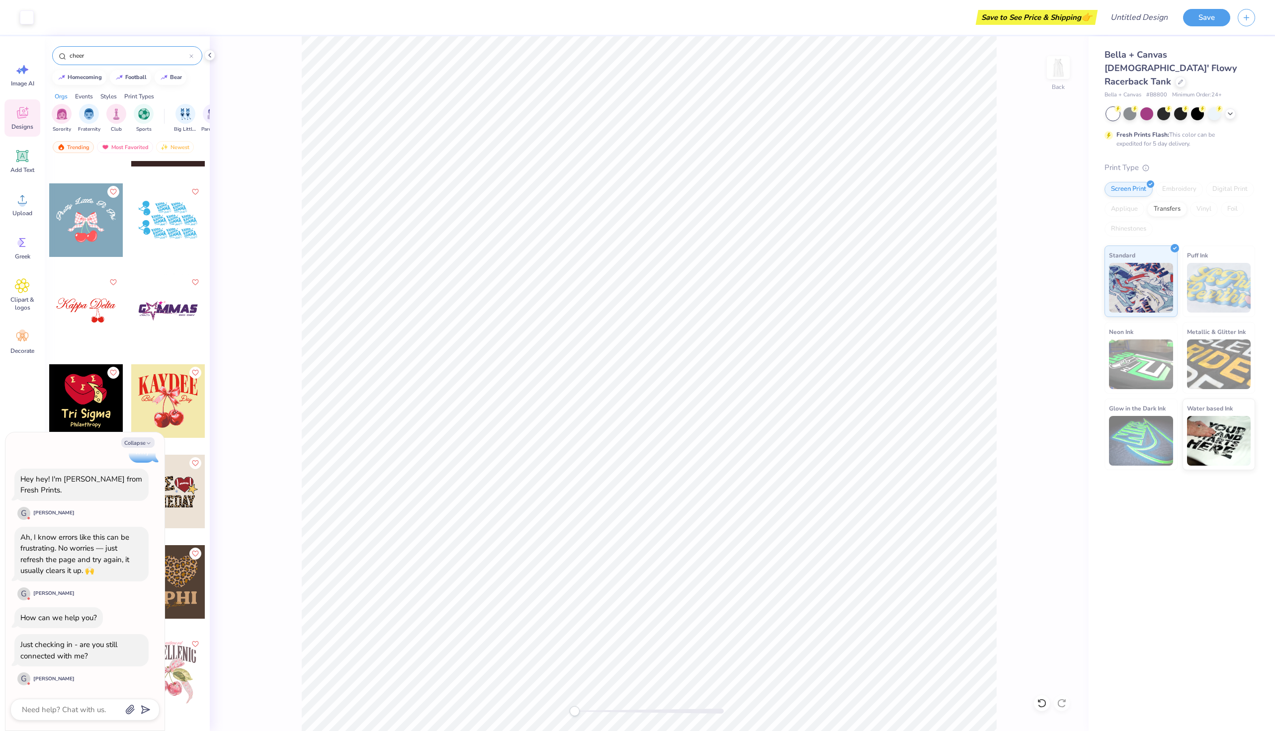
scroll to position [2173, 0]
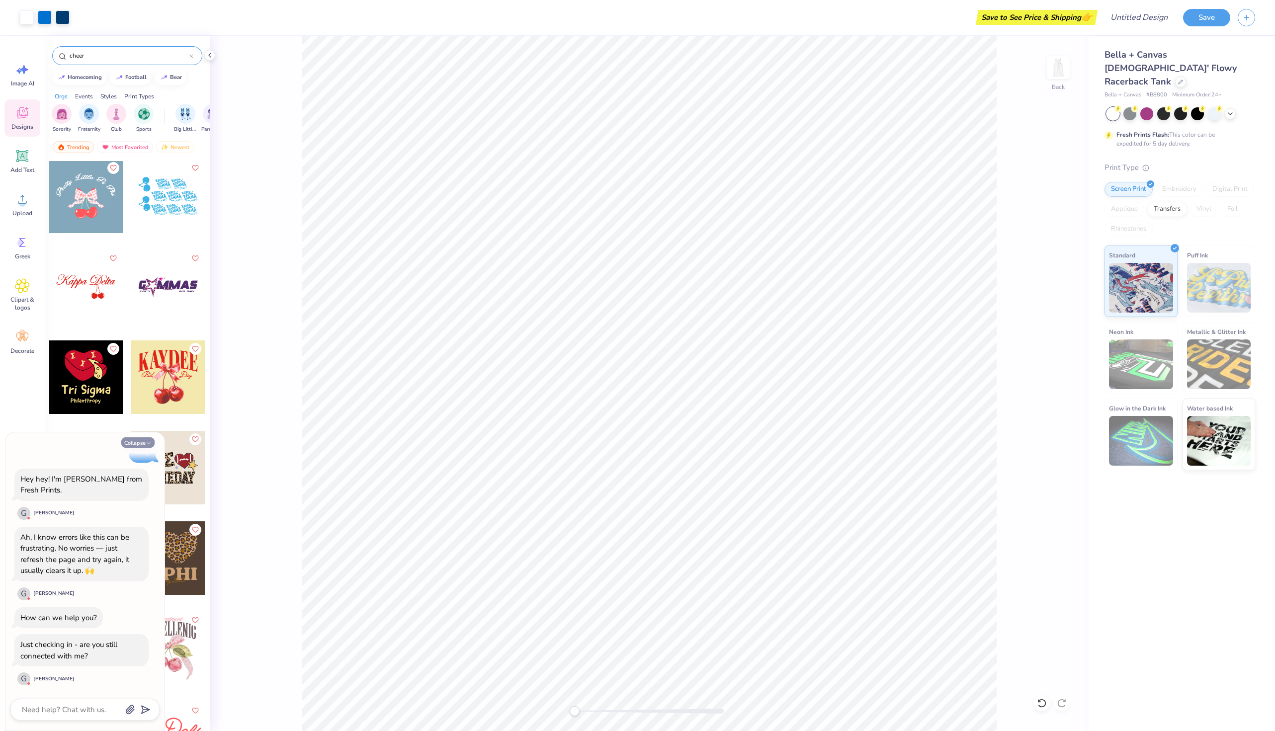
click at [149, 438] on button "Collapse" at bounding box center [137, 442] width 33 height 10
type textarea "x"
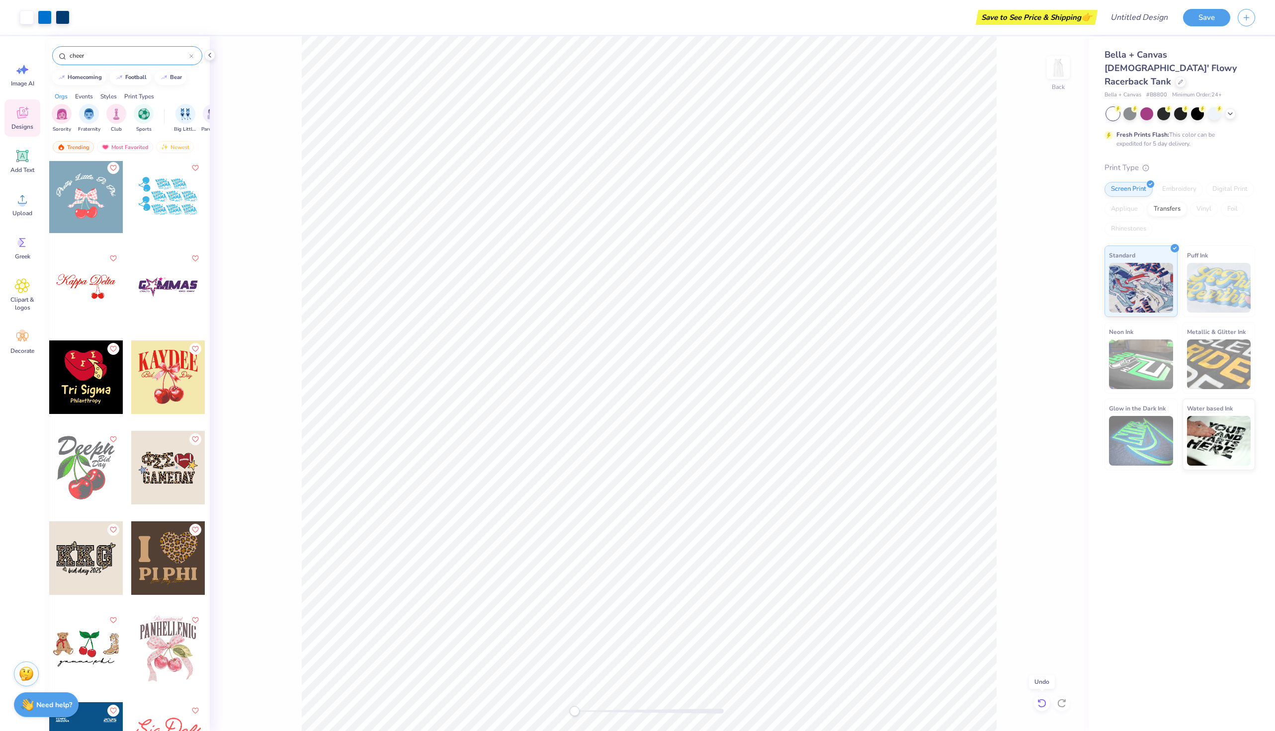
click at [1040, 704] on icon at bounding box center [1042, 703] width 10 height 10
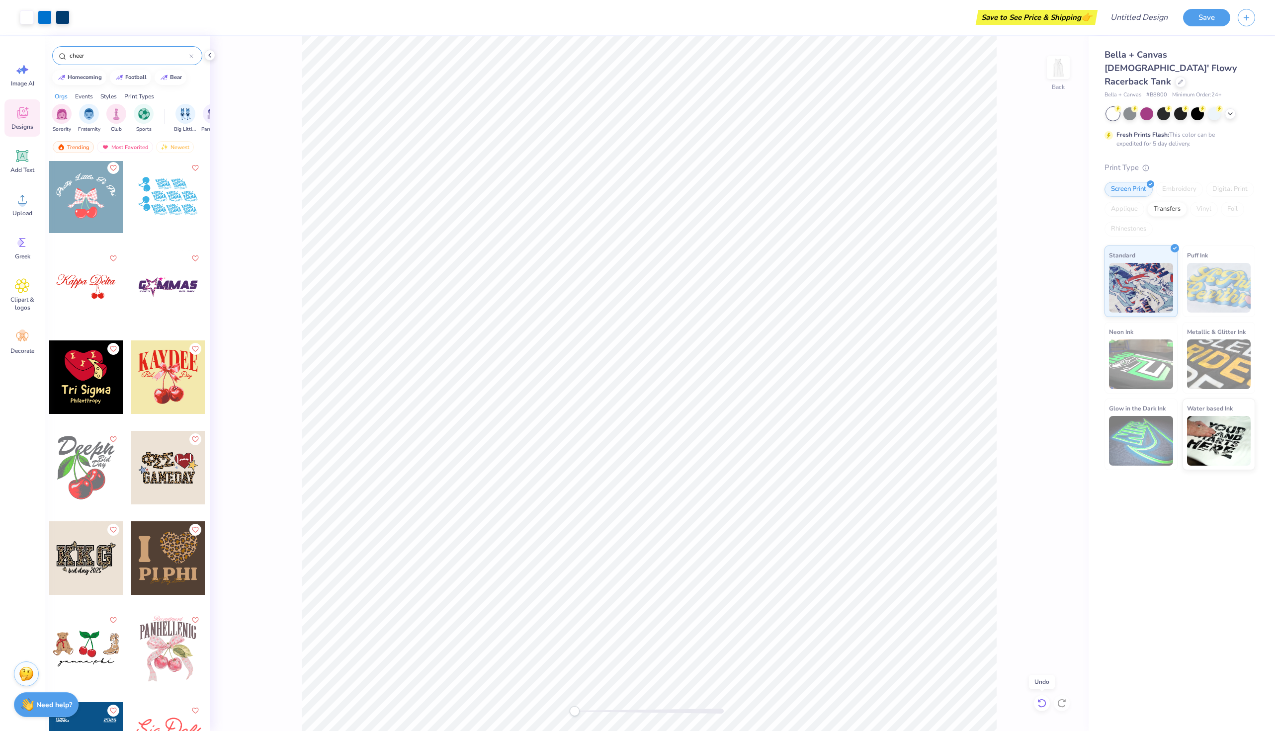
click at [1040, 704] on icon at bounding box center [1042, 703] width 10 height 10
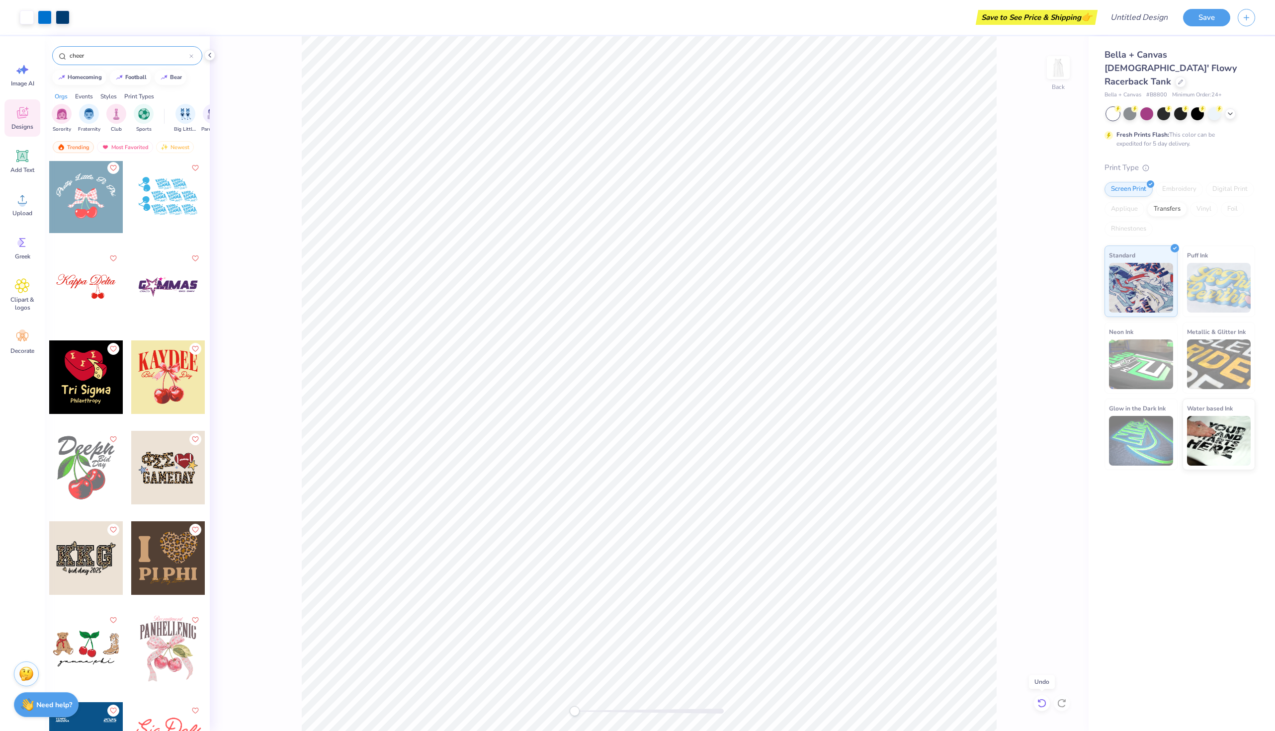
click at [1040, 704] on icon at bounding box center [1042, 703] width 10 height 10
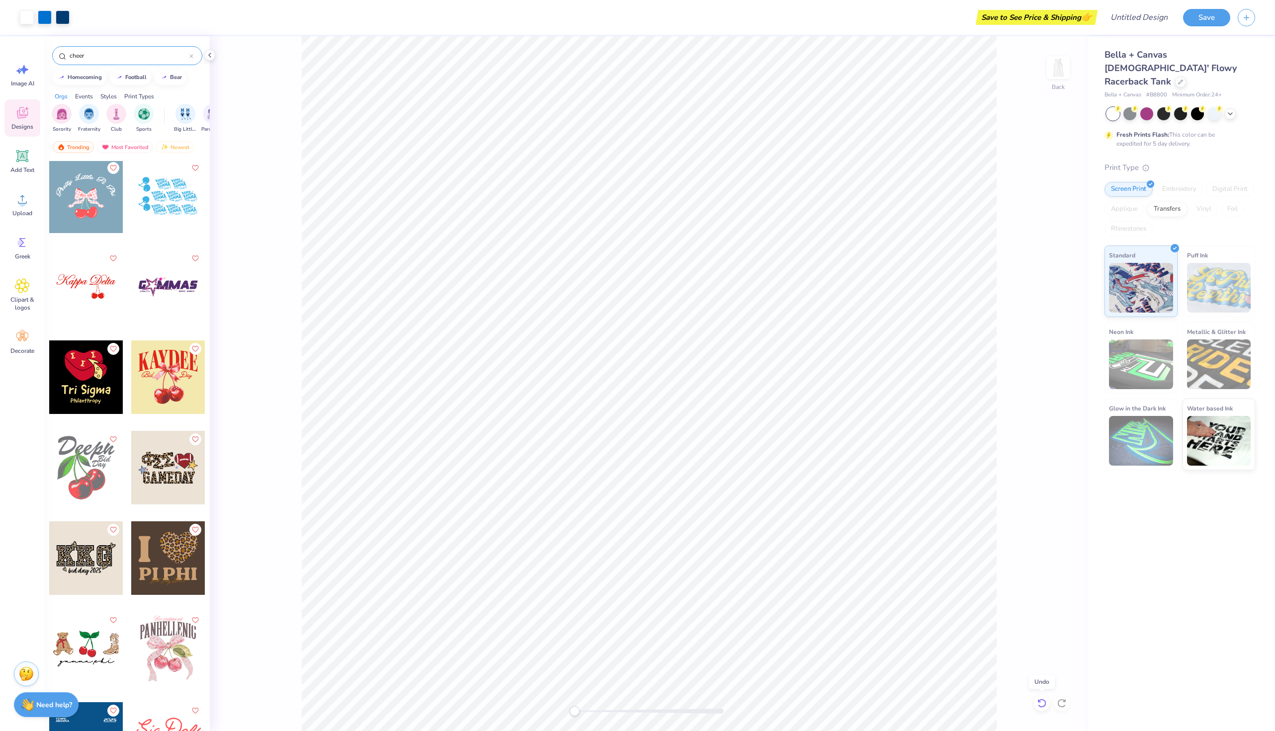
click at [1040, 704] on div "Back" at bounding box center [649, 383] width 879 height 695
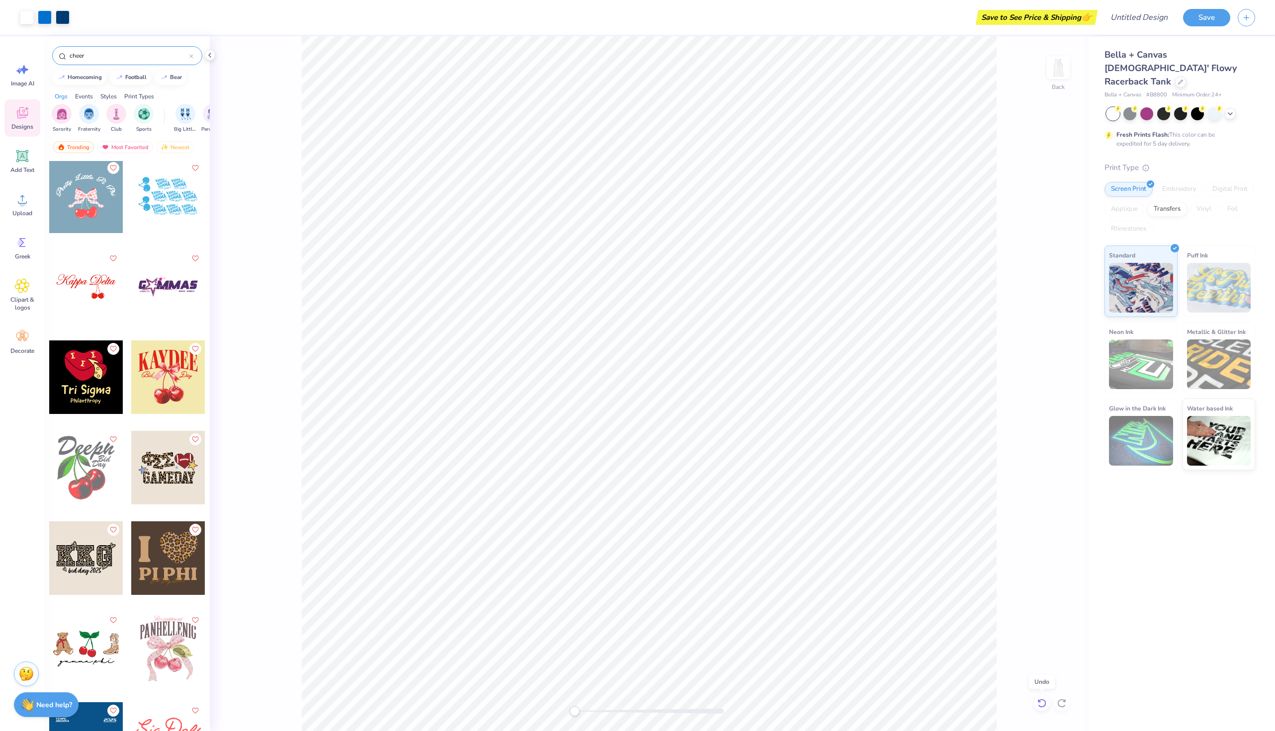
click at [1040, 704] on div "Back" at bounding box center [649, 383] width 879 height 695
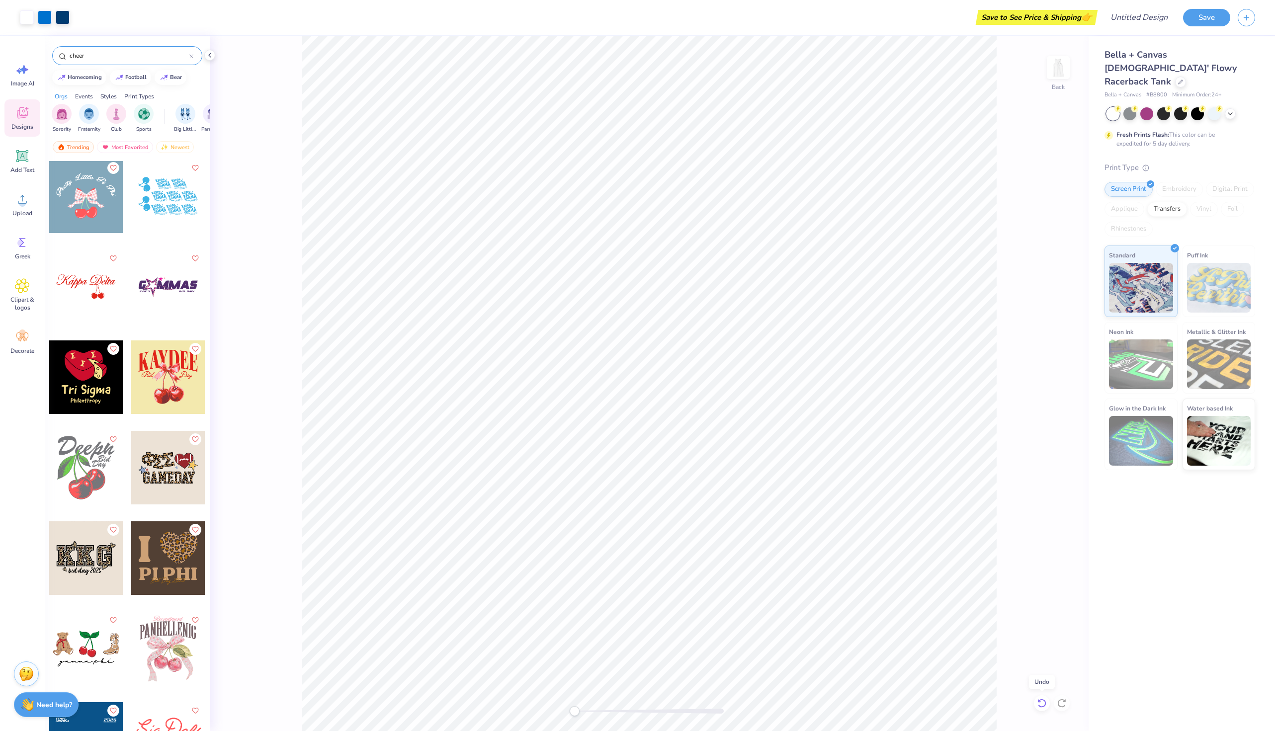
click at [1040, 704] on div "Back" at bounding box center [649, 383] width 879 height 695
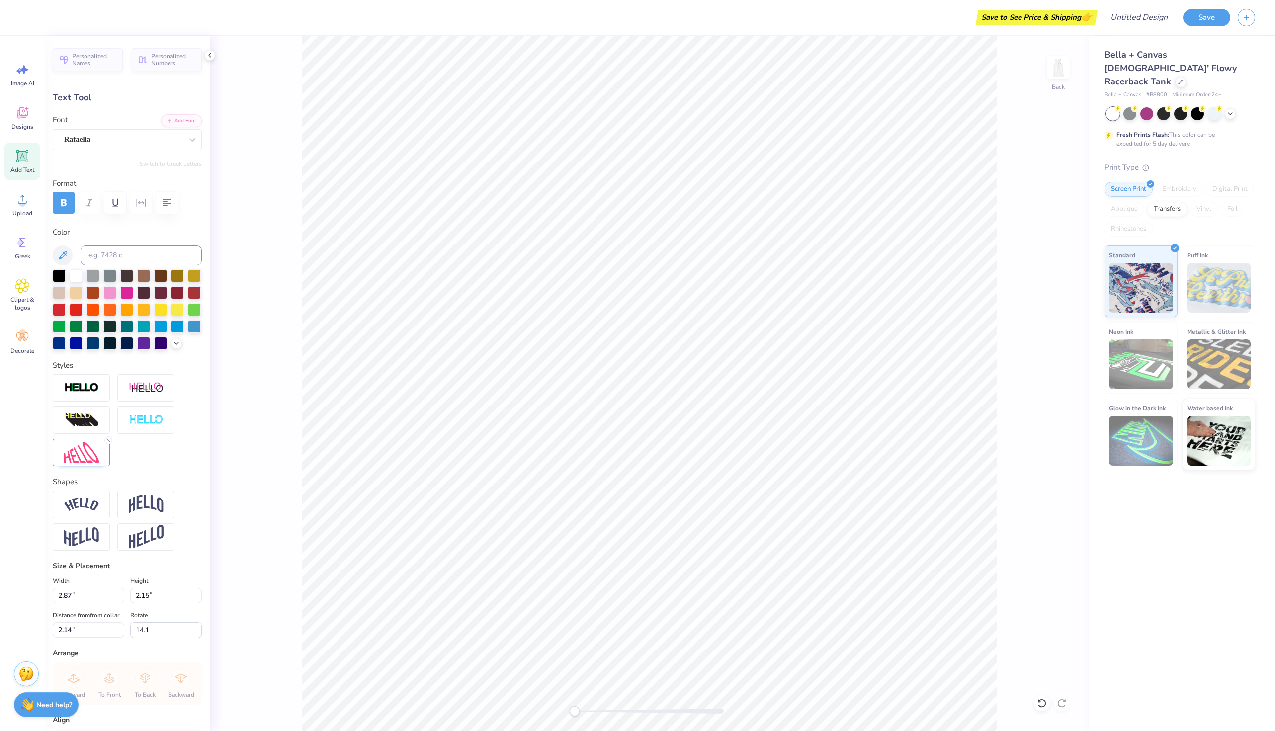
scroll to position [0, 0]
type textarea "Alpha Phi"
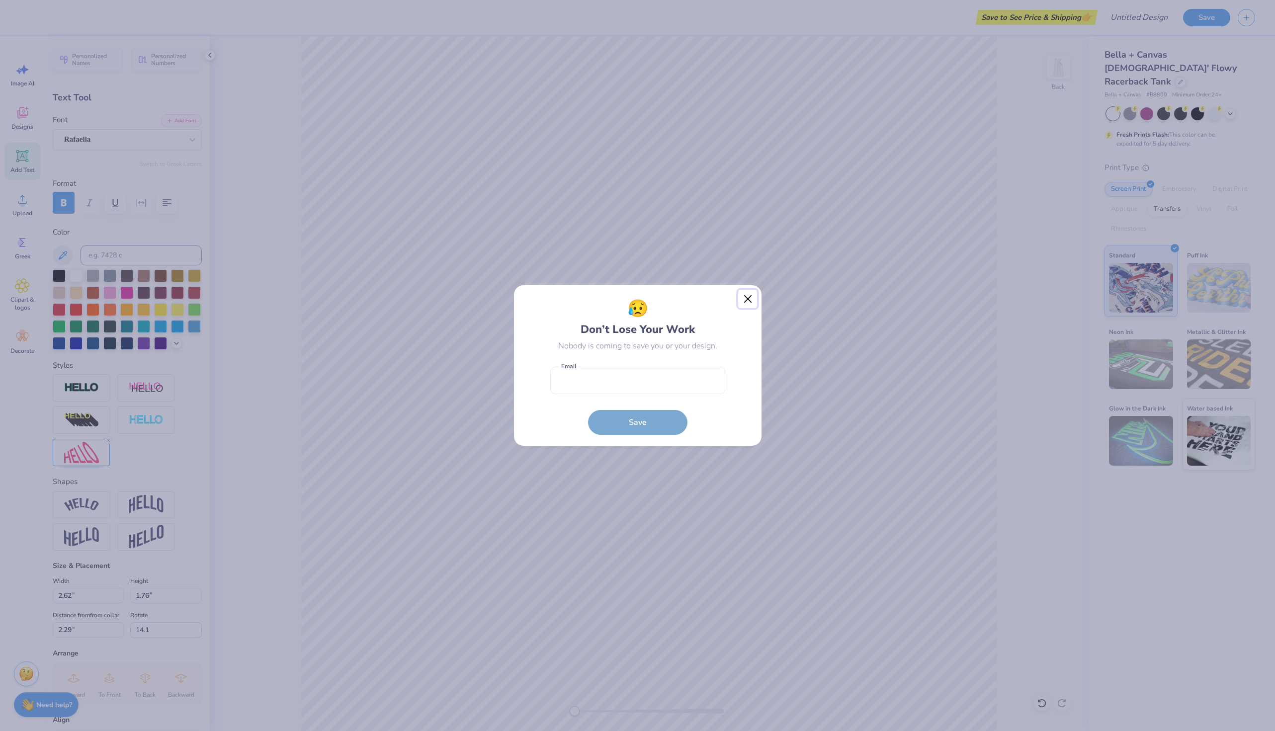
click at [741, 299] on button "Close" at bounding box center [747, 299] width 19 height 19
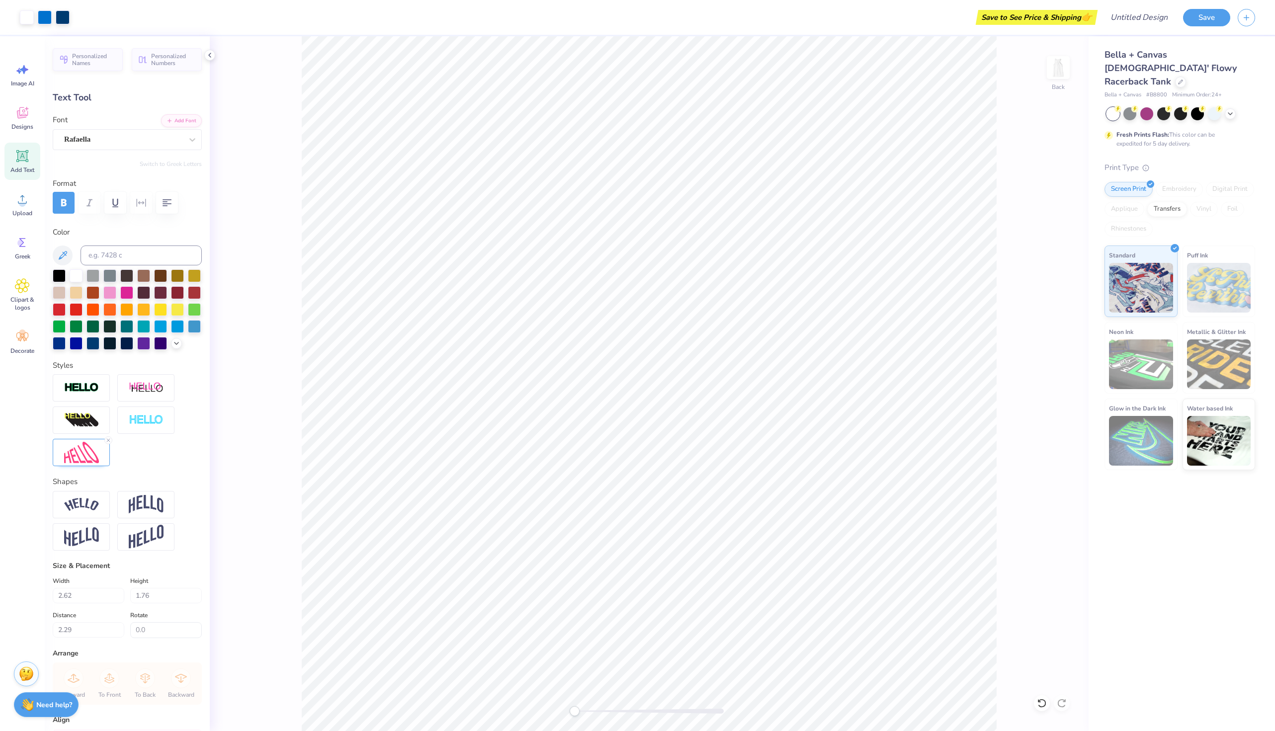
type input "14.1"
type textarea "Alpha Phi"
type input "0.0"
type input "2.31"
type input "1.65"
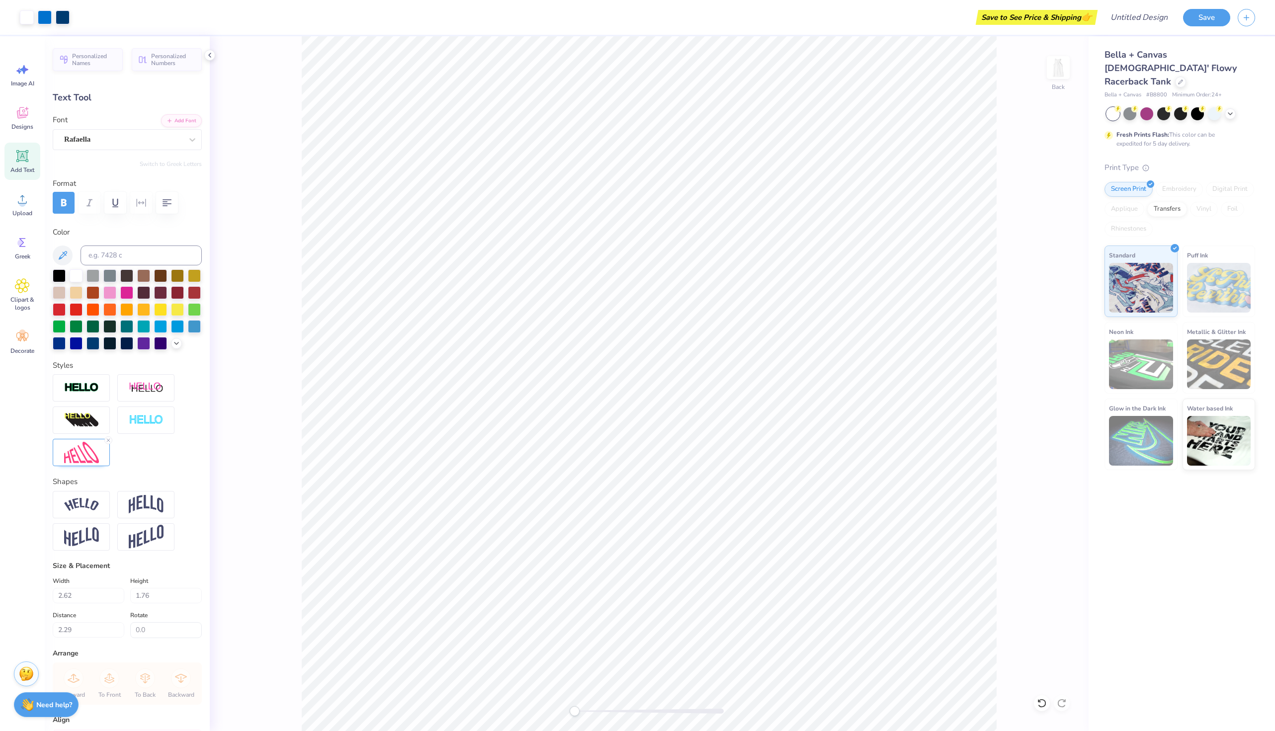
type input "5.71"
type input "-18.2"
type textarea "b"
type textarea "Sigma Nu"
type input "0.0"
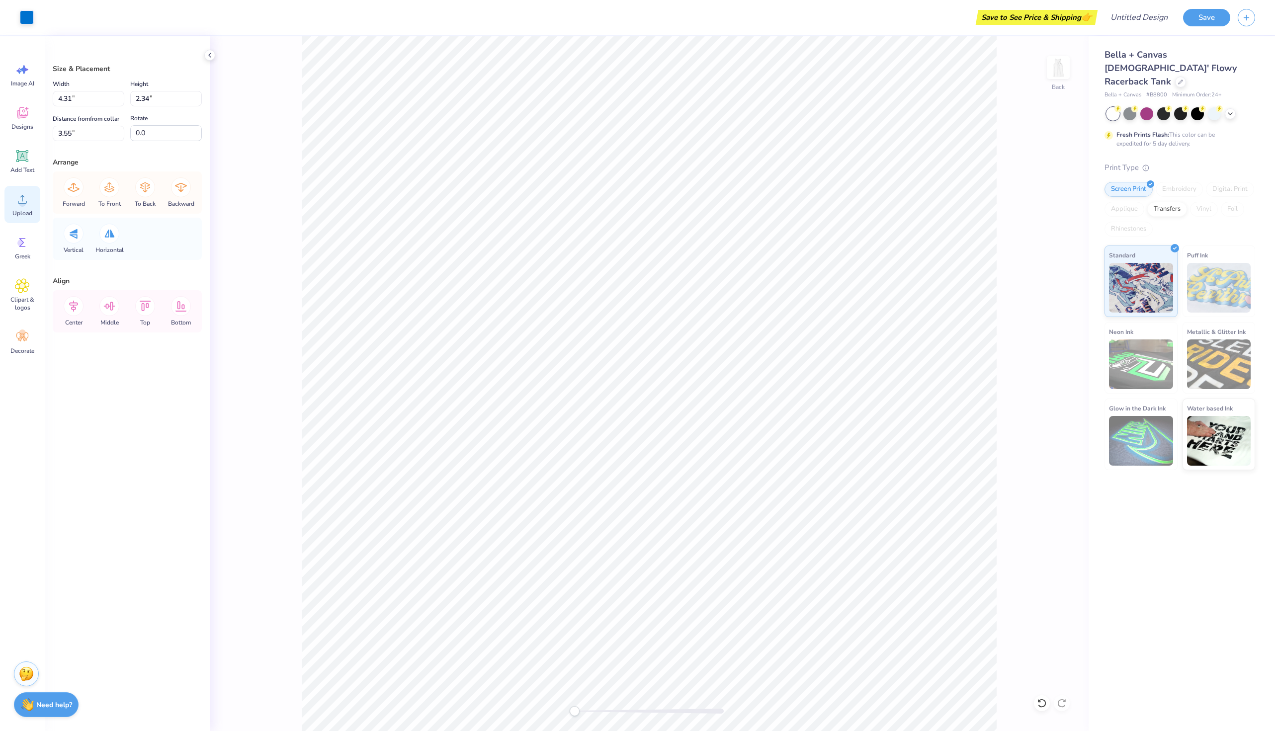
click at [20, 205] on circle at bounding box center [22, 203] width 7 height 7
type input "2.75"
type input "1.71"
type input "4.08"
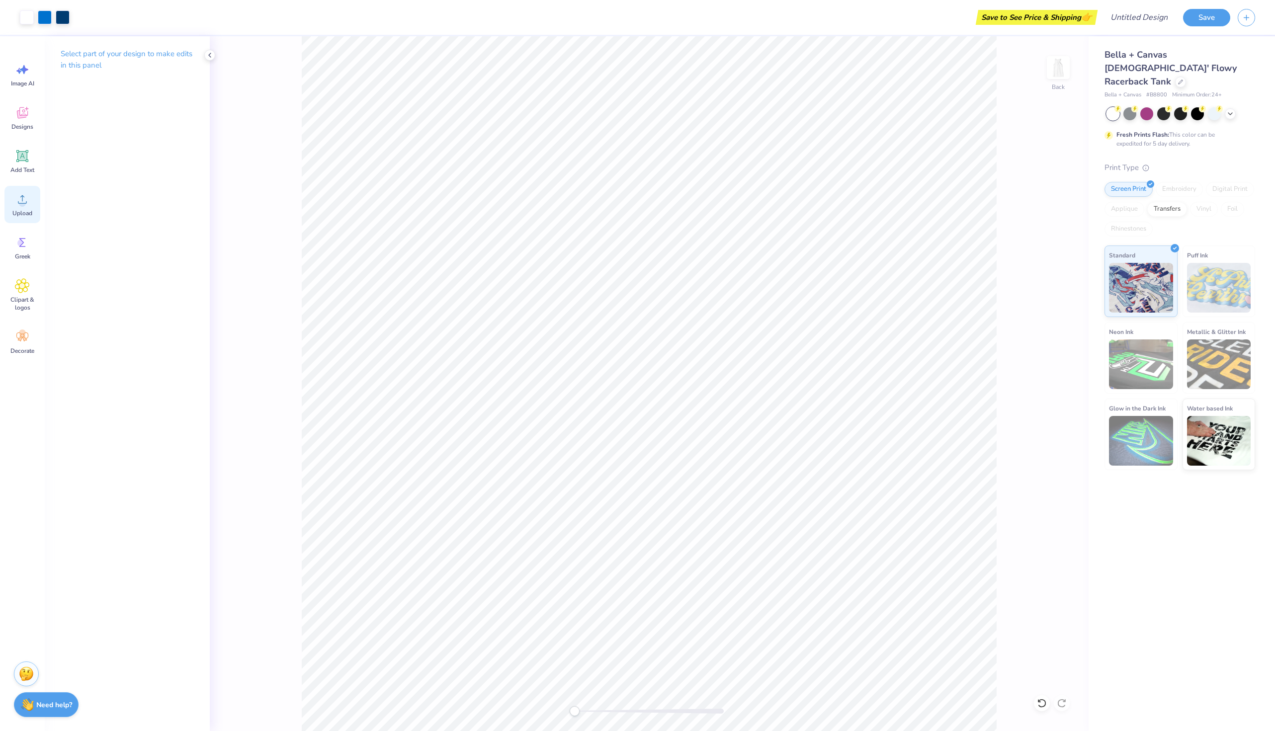
click at [20, 197] on icon at bounding box center [22, 199] width 15 height 15
click at [27, 198] on icon at bounding box center [22, 199] width 15 height 15
click at [13, 200] on div "Upload" at bounding box center [22, 204] width 36 height 37
click at [17, 208] on div "Upload" at bounding box center [22, 204] width 36 height 37
click at [22, 202] on circle at bounding box center [22, 203] width 7 height 7
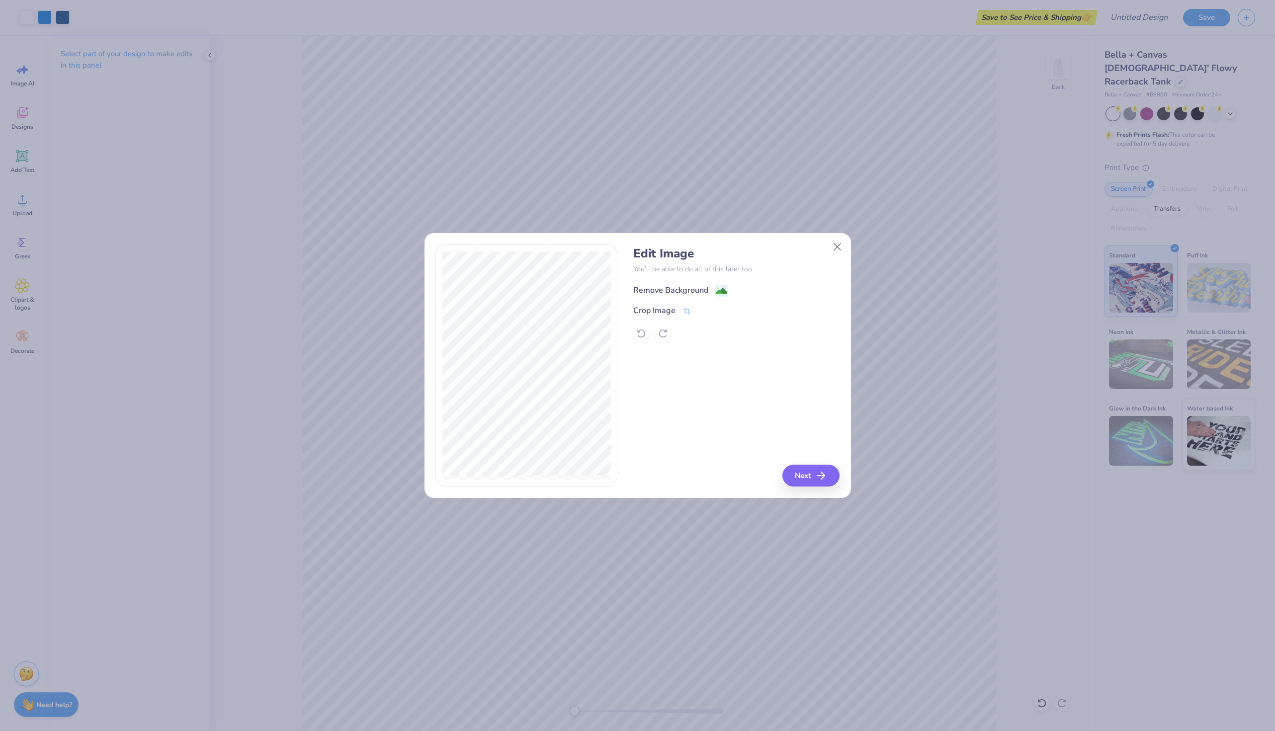
click at [720, 289] on image at bounding box center [721, 291] width 11 height 11
click at [811, 477] on button "Next" at bounding box center [812, 476] width 57 height 22
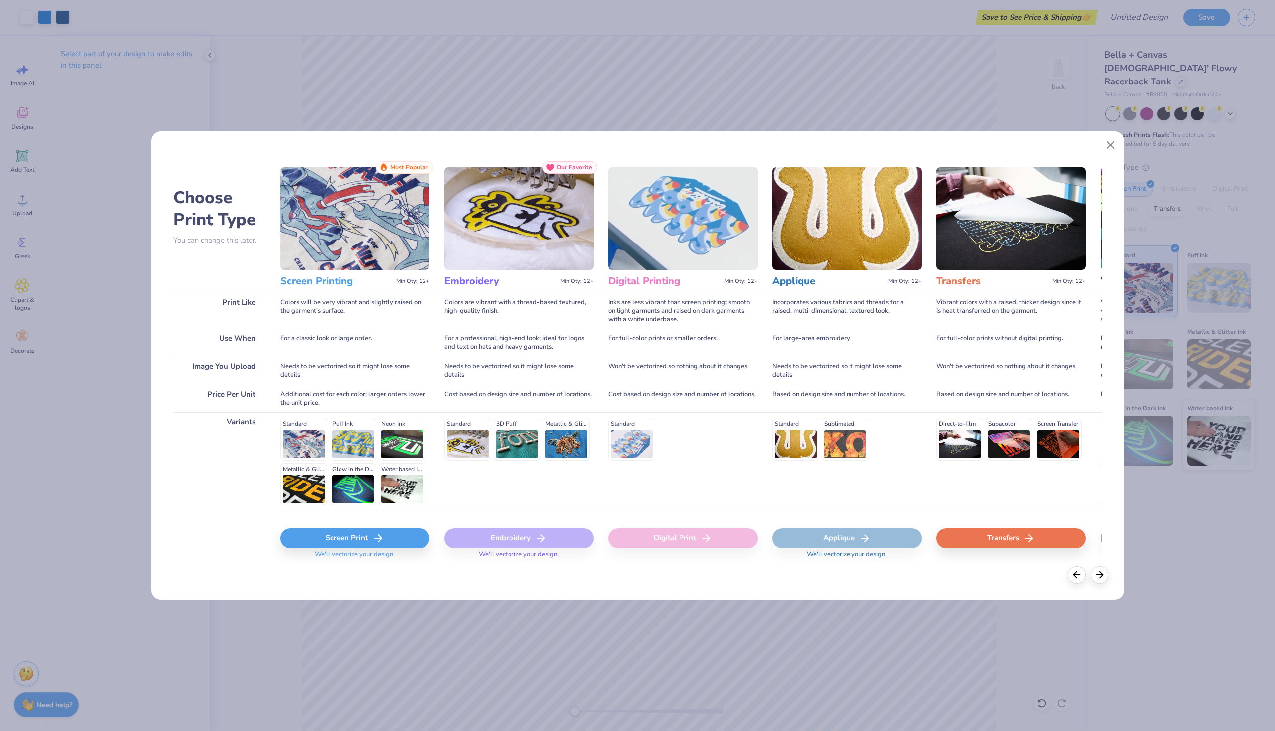
click at [334, 536] on div "Screen Print" at bounding box center [354, 538] width 149 height 20
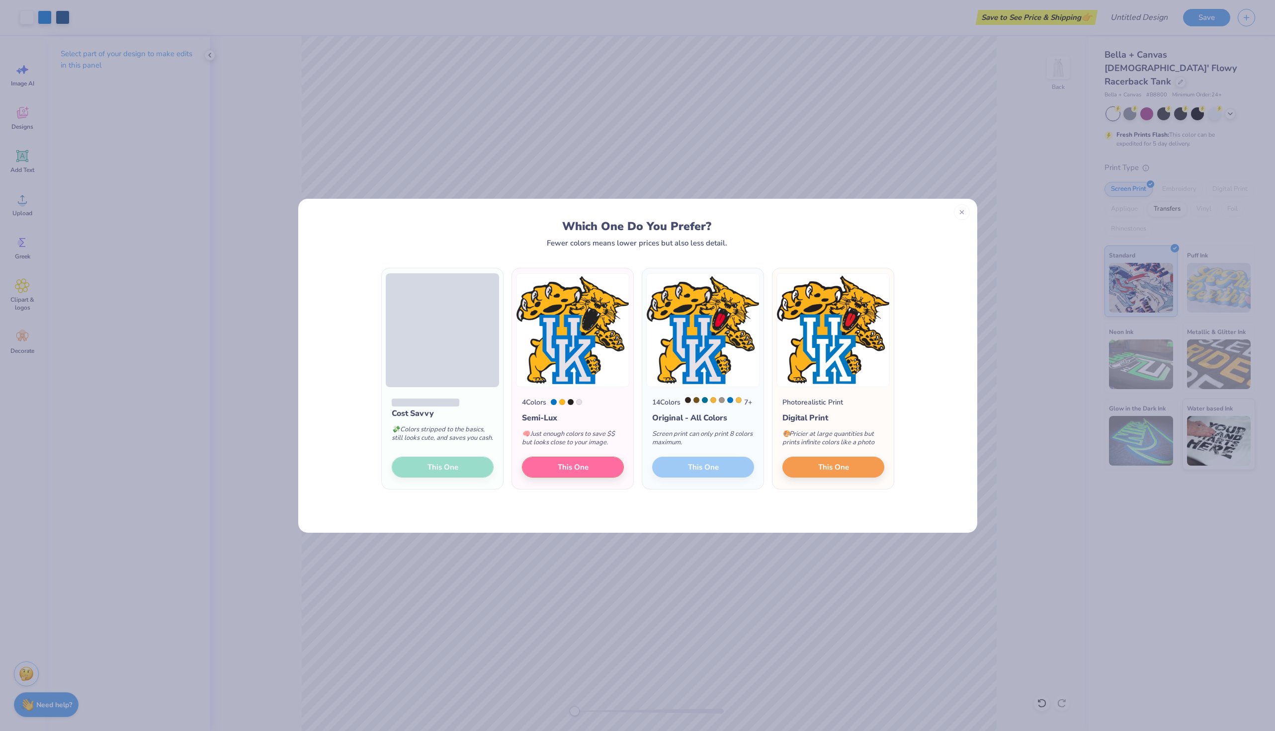
click at [445, 469] on div "Cost Savvy 💸 Colors stripped to the basics, still looks cute, and saves you cas…" at bounding box center [442, 438] width 121 height 102
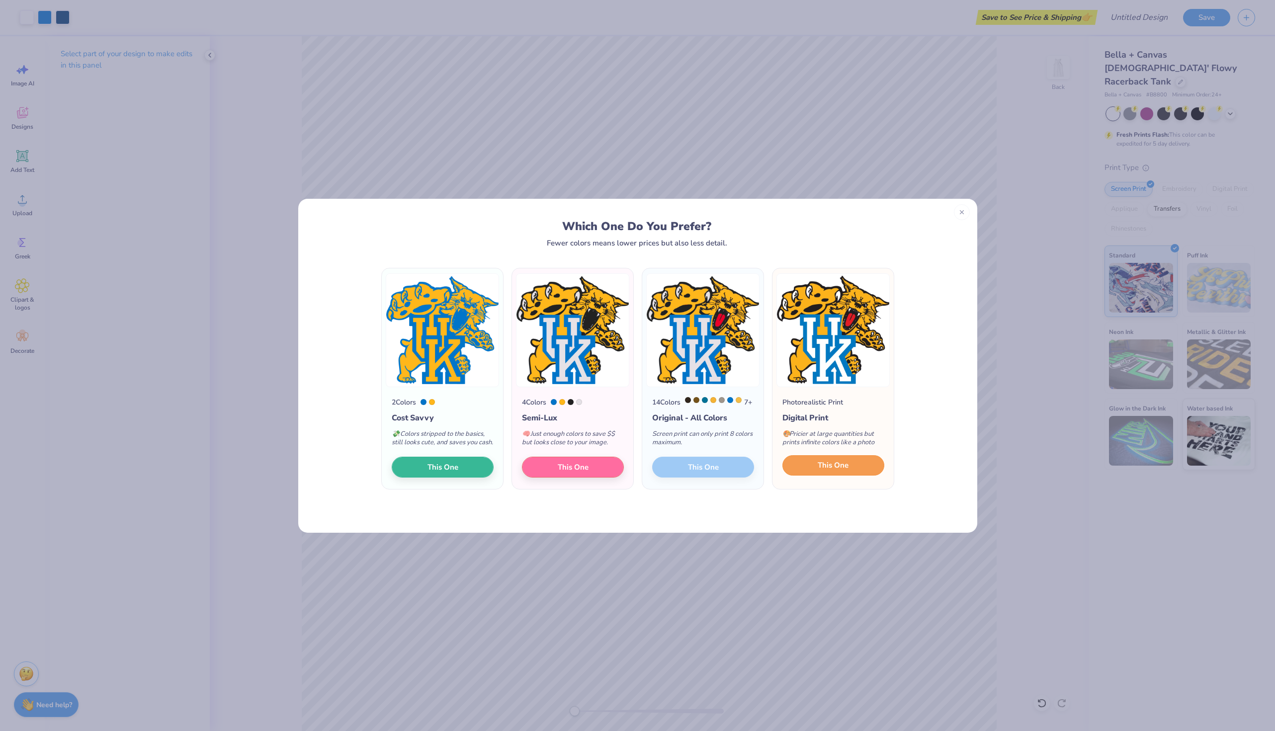
click at [824, 471] on span "This One" at bounding box center [832, 465] width 31 height 11
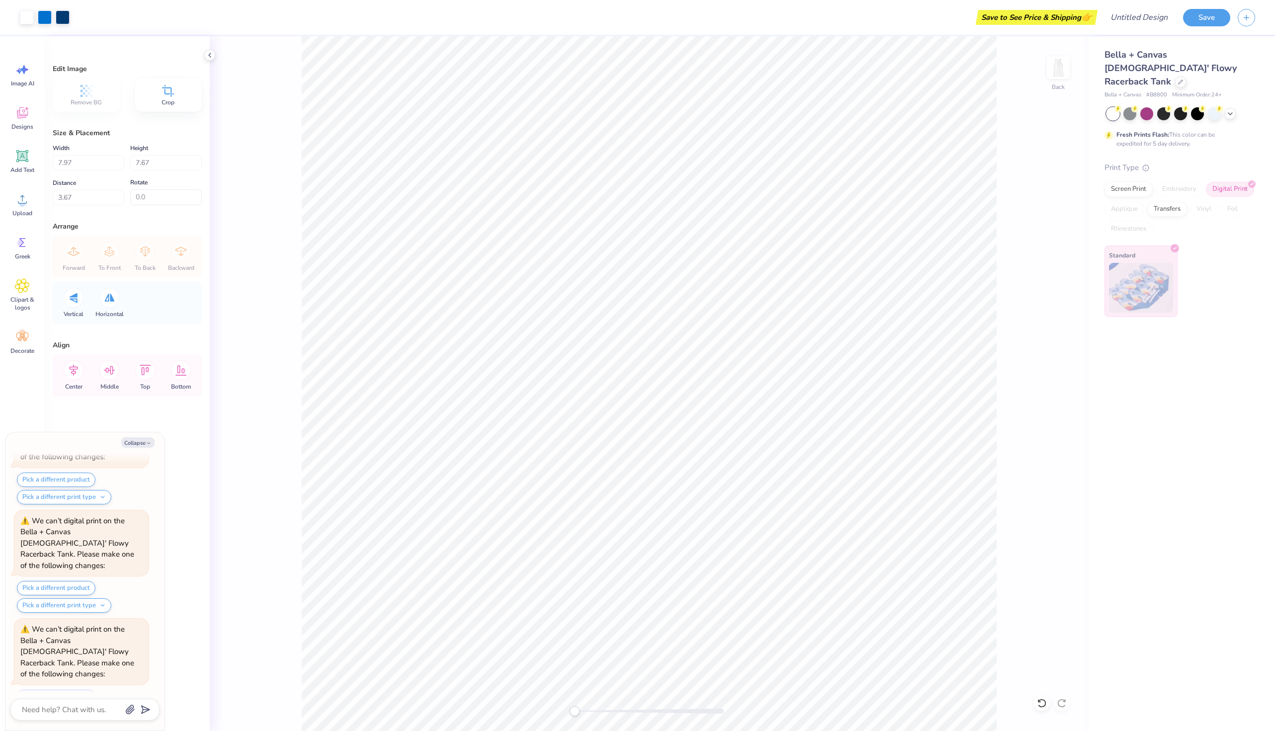
scroll to position [407, 0]
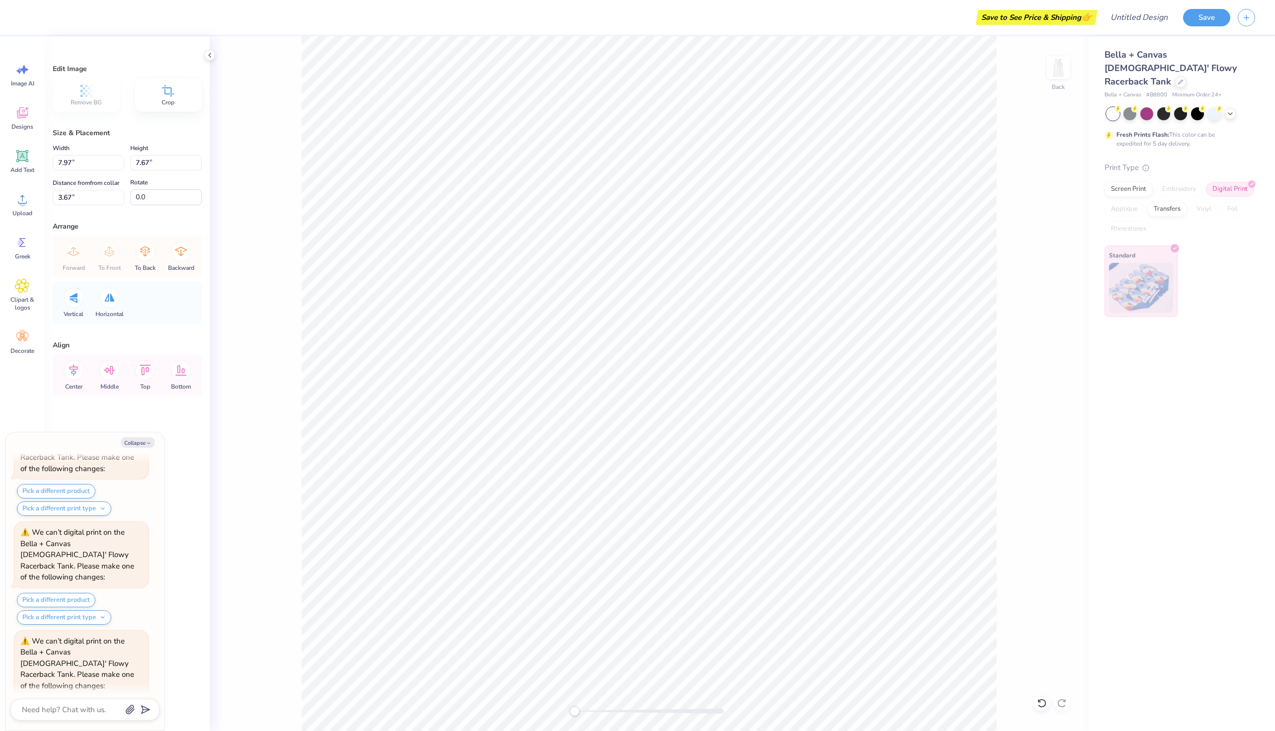
type textarea "x"
type input "2.30"
type input "2.21"
type input "9.12"
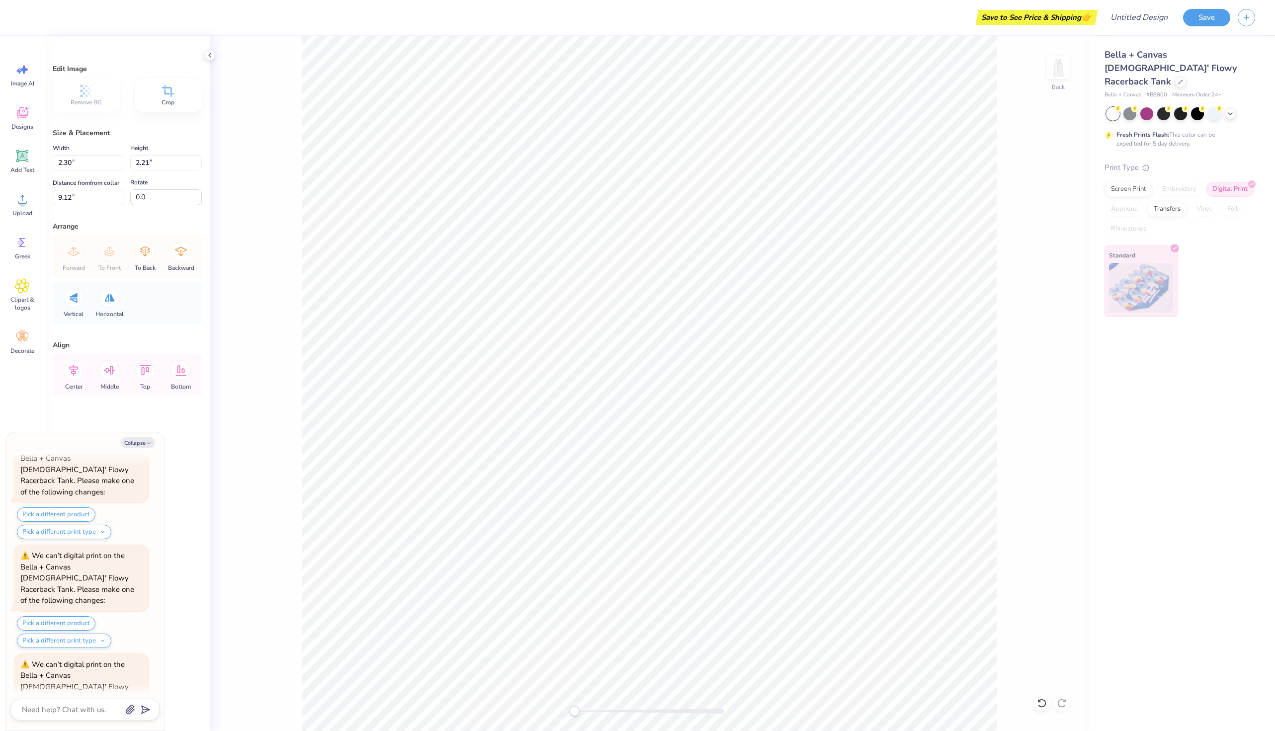
type textarea "x"
type input "1.53"
type input "1.48"
type input "4.28"
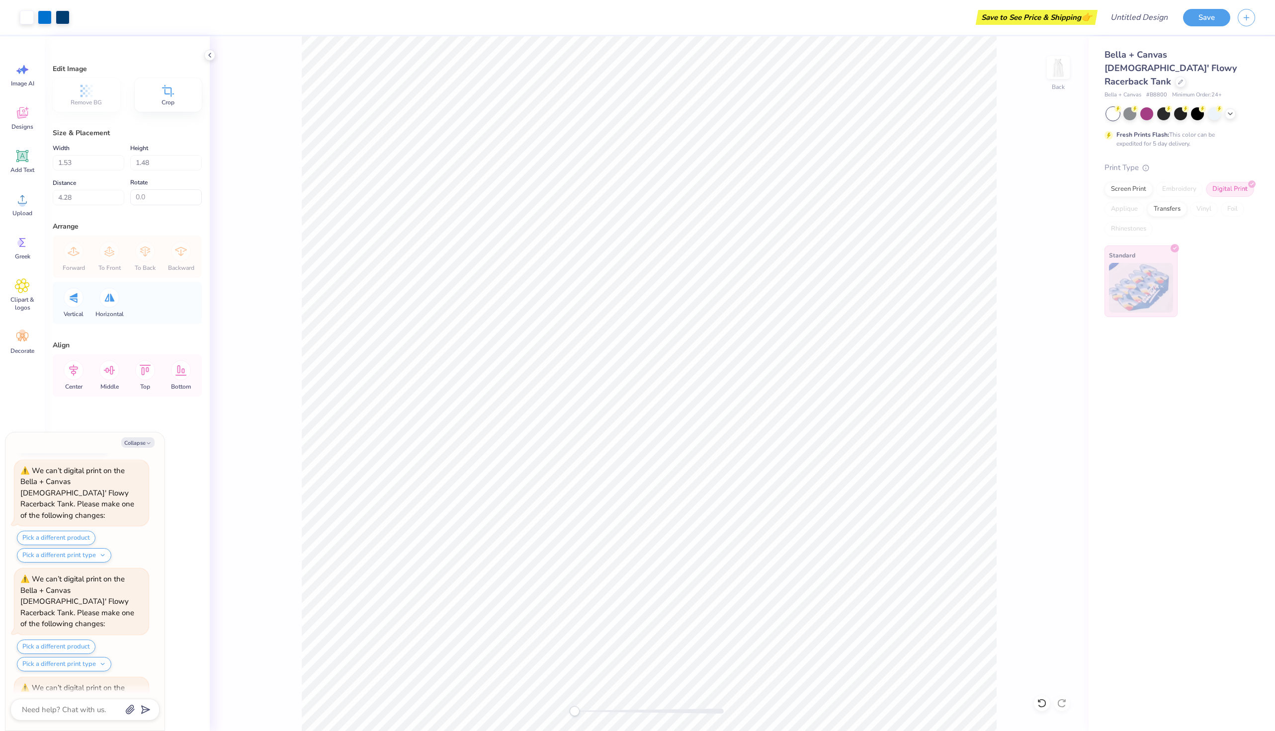
type textarea "x"
type input "4.05"
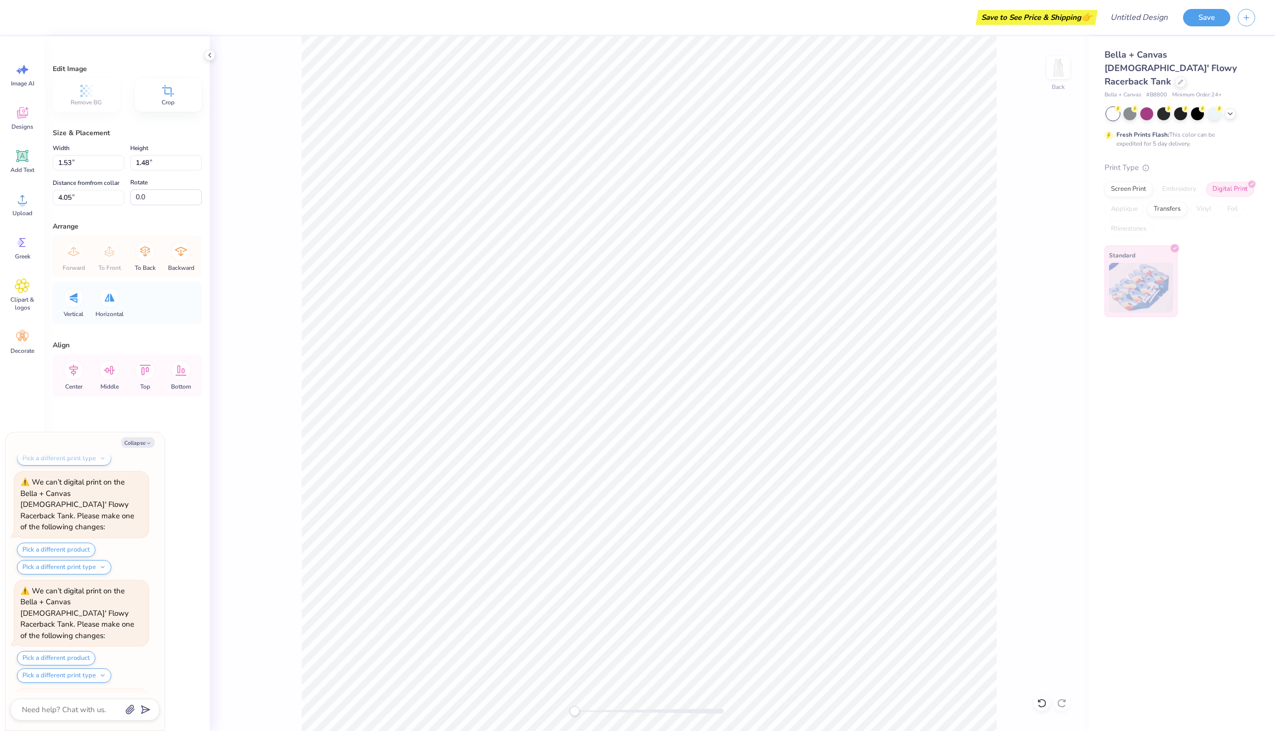
type textarea "x"
type input "1.37"
type input "1.32"
type input "4.21"
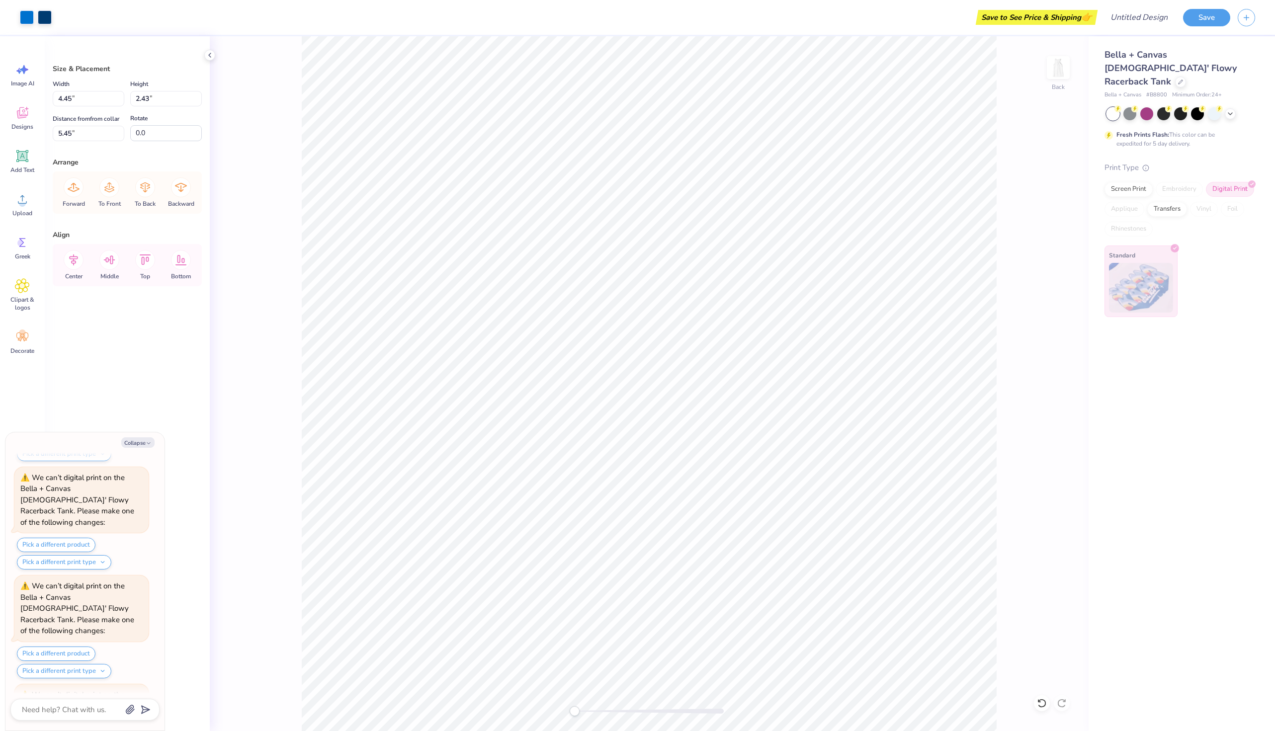
scroll to position [1166, 0]
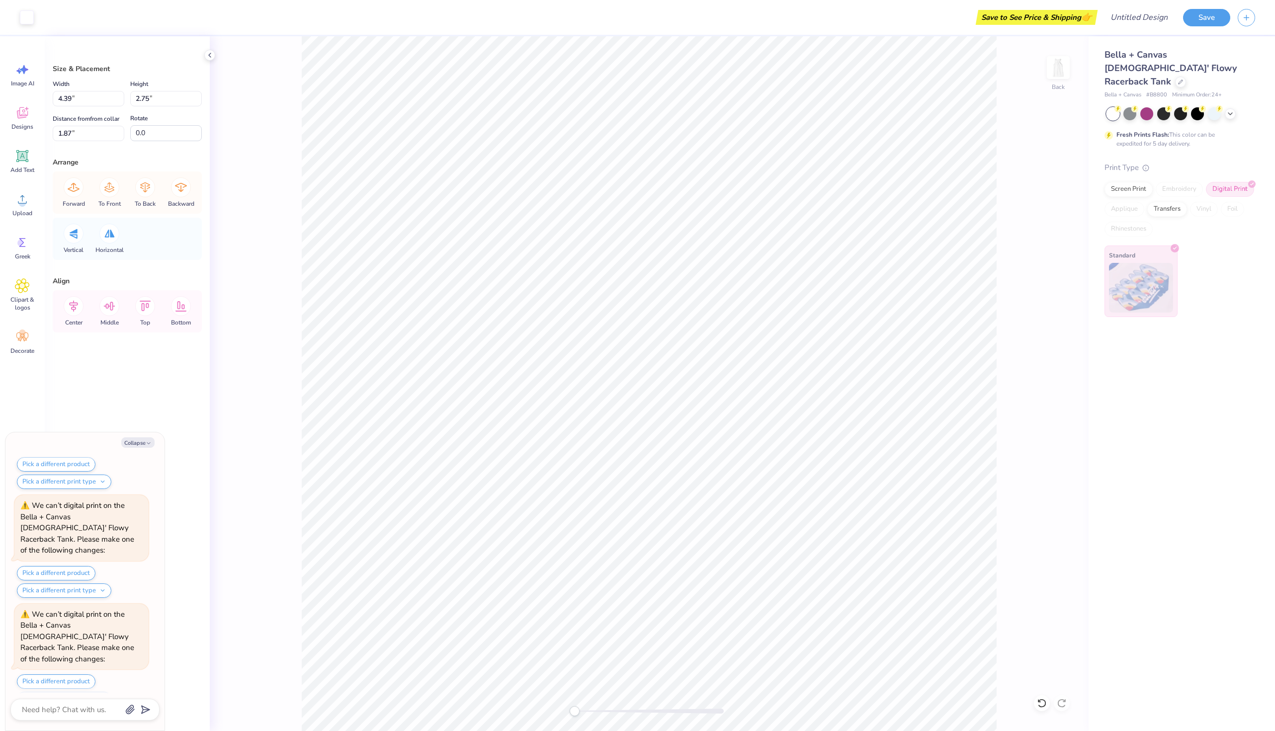
type textarea "x"
type input "4.42"
type input "2.77"
type input "1.85"
type textarea "x"
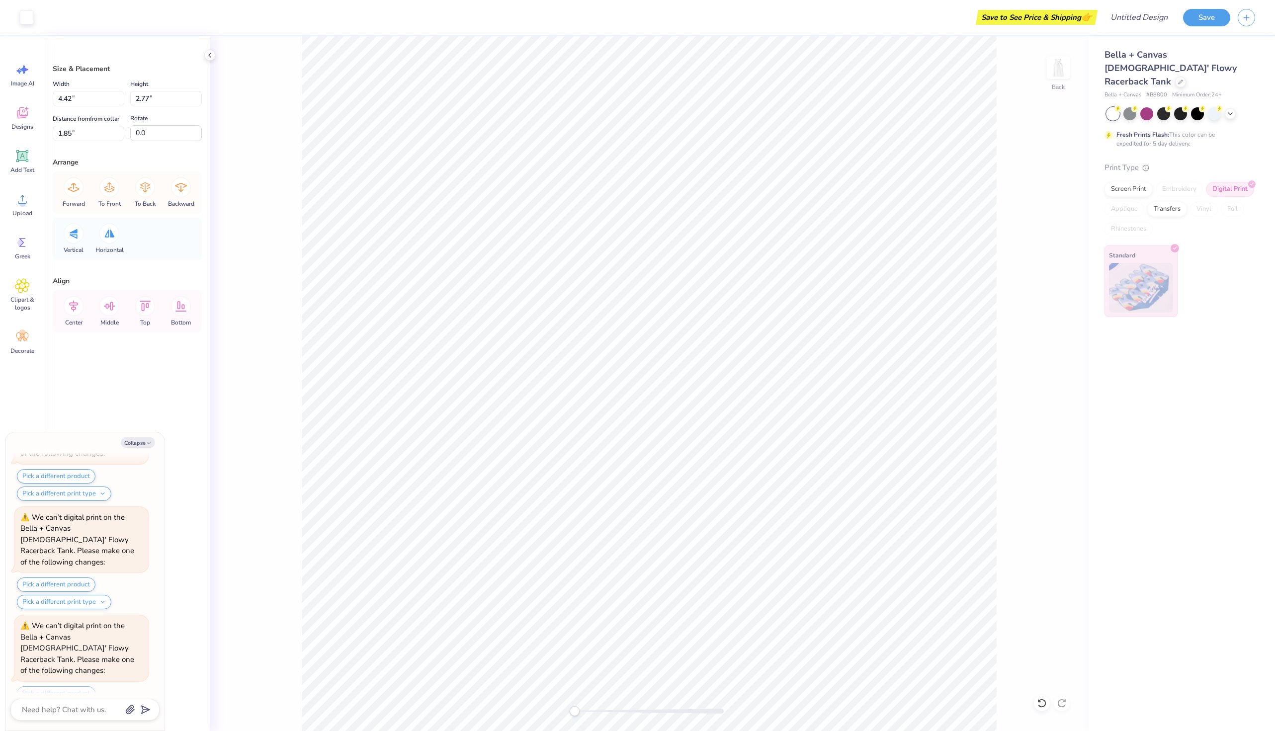
type input "5.03"
type input "3.25"
type input "1.40"
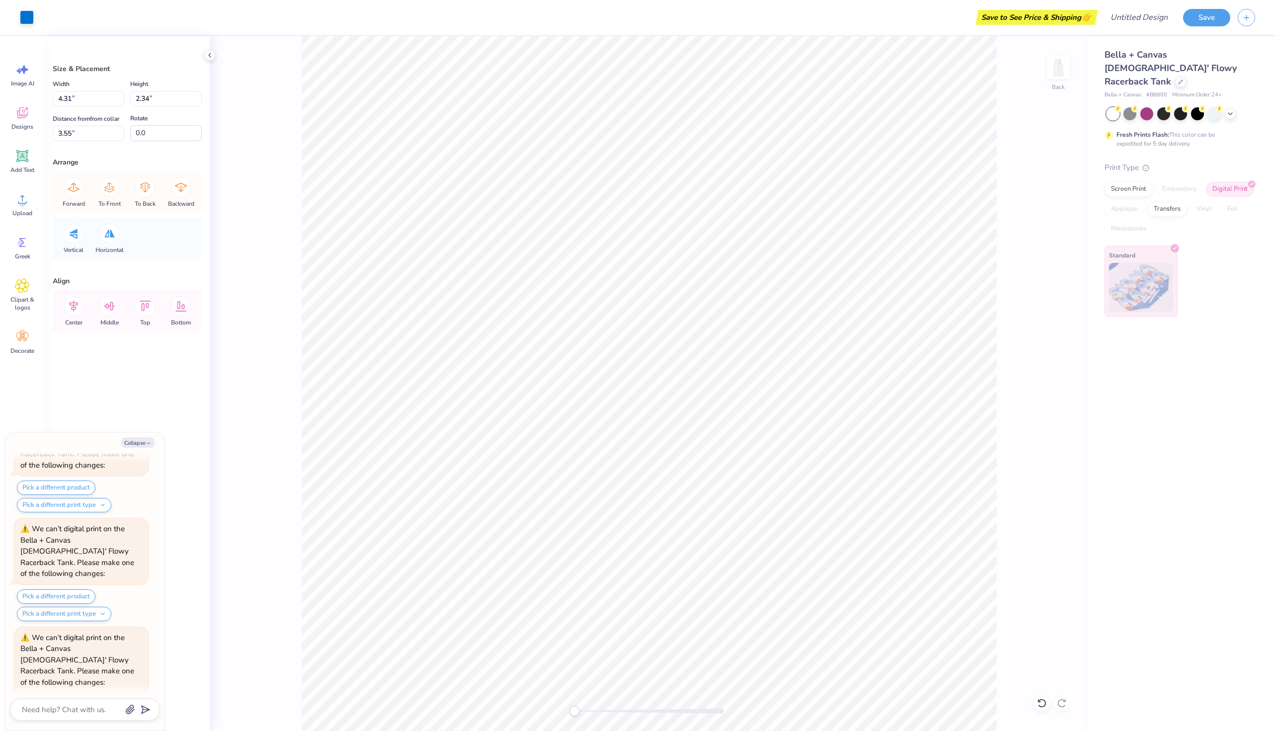
type textarea "x"
type input "4.42"
type input "2.77"
type input "1.85"
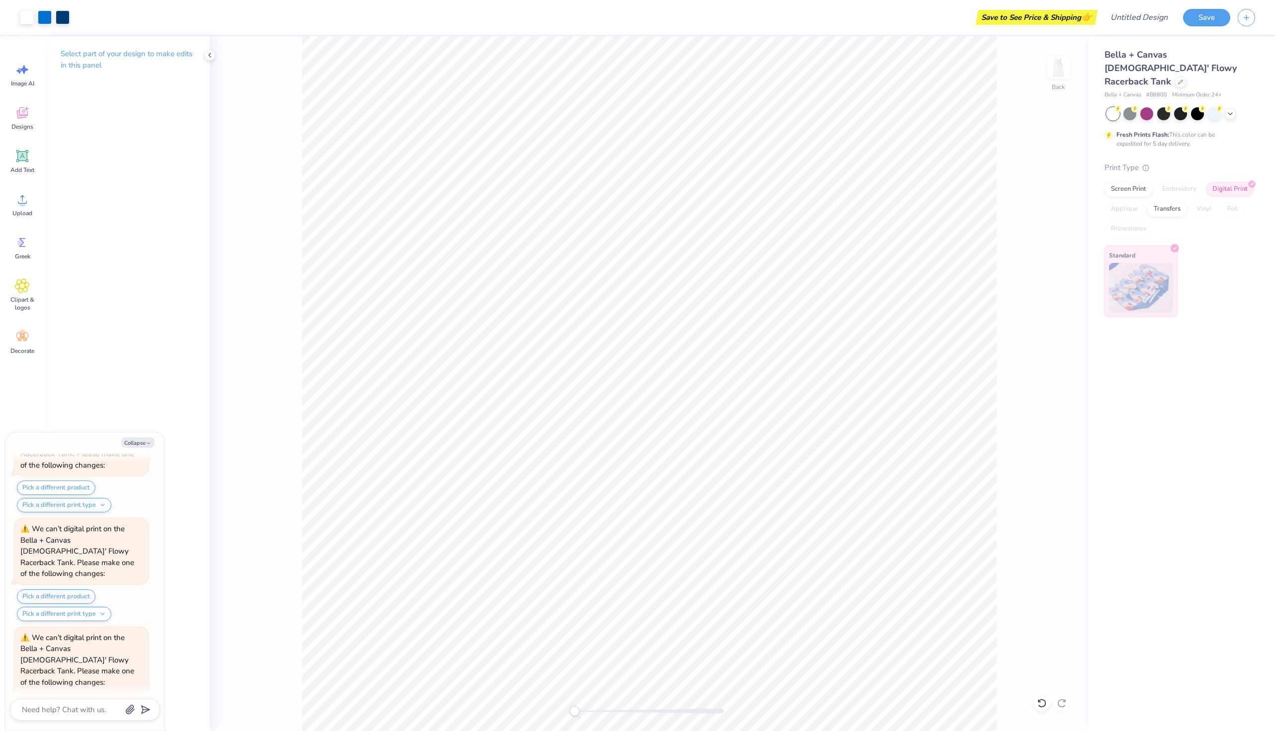
scroll to position [1457, 0]
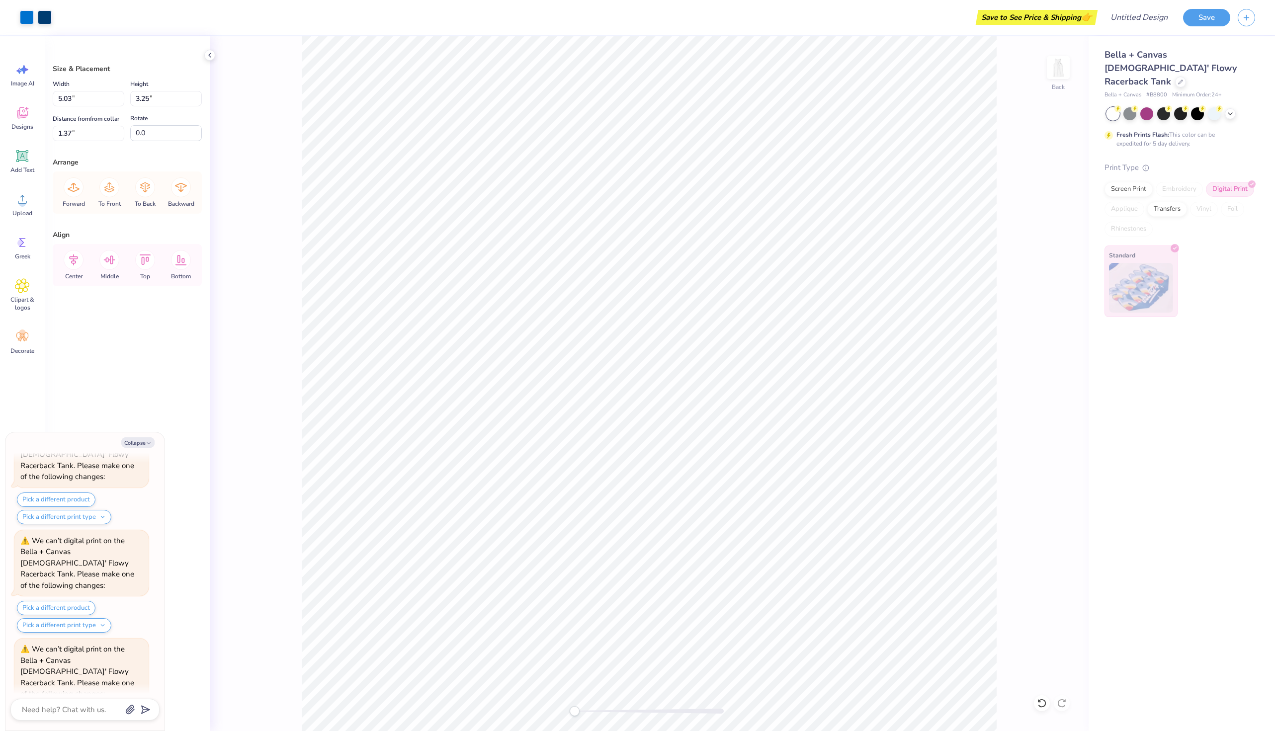
type textarea "x"
type input "4.31"
type input "2.34"
type input "3.55"
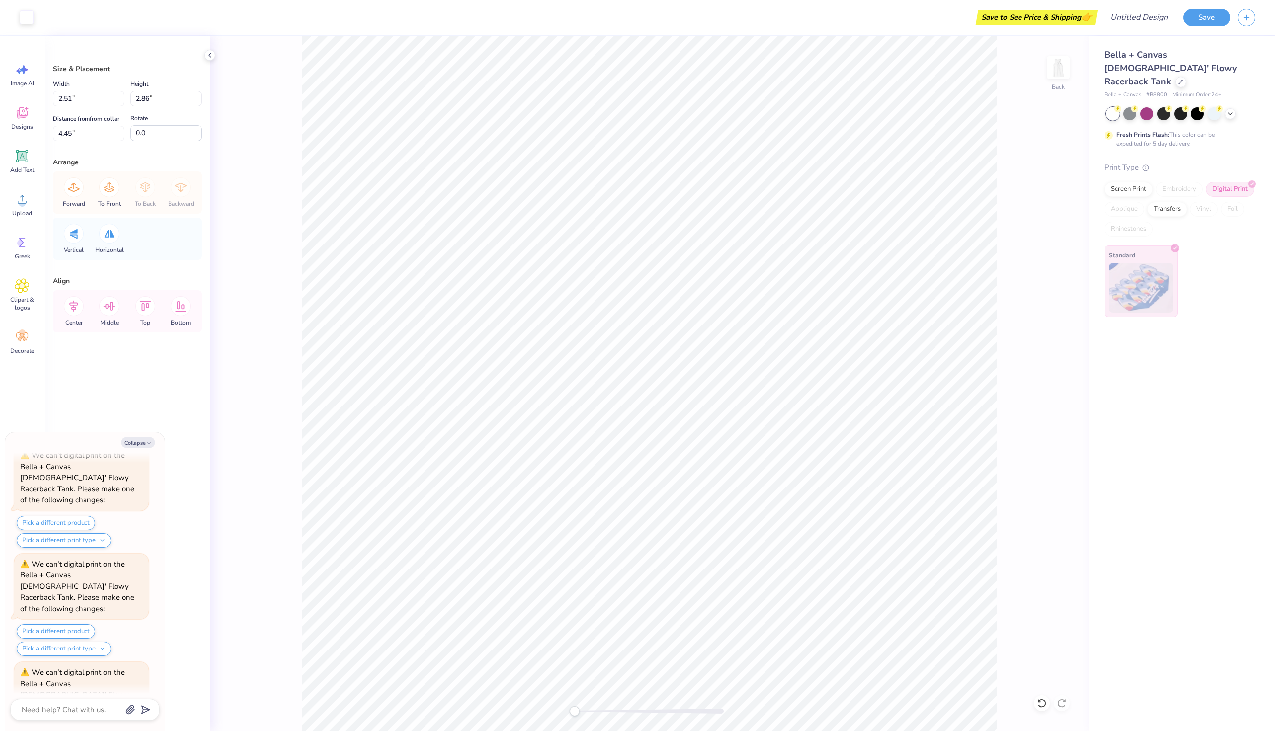
scroll to position [1747, 0]
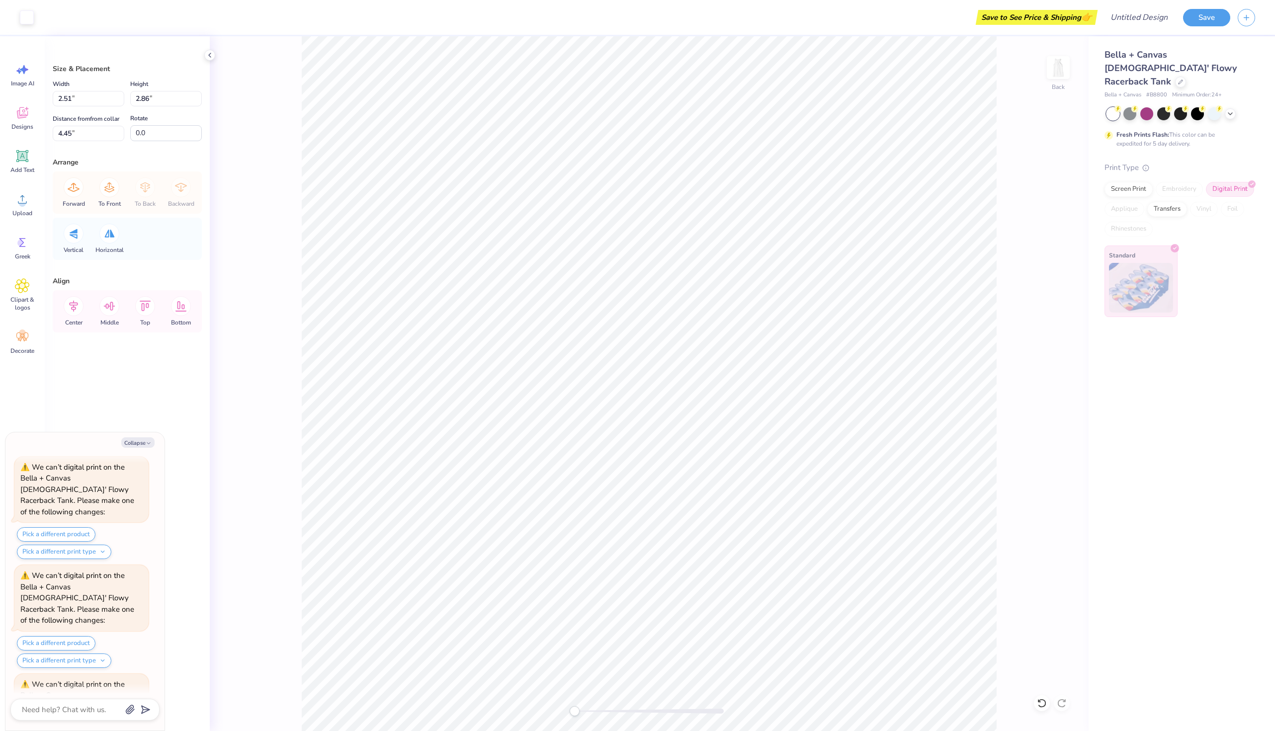
type textarea "x"
type input "2.79"
type input "3.18"
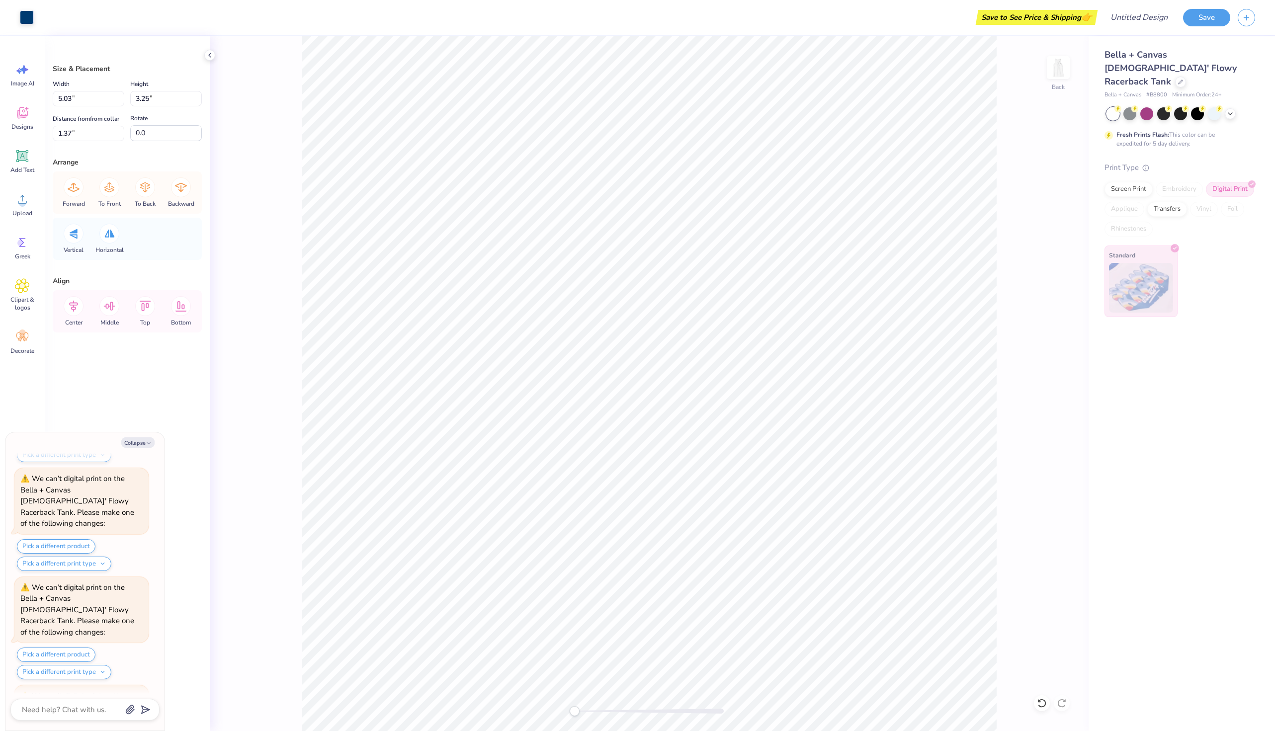
type textarea "x"
type input "5.01"
type input "3.23"
type input "1.39"
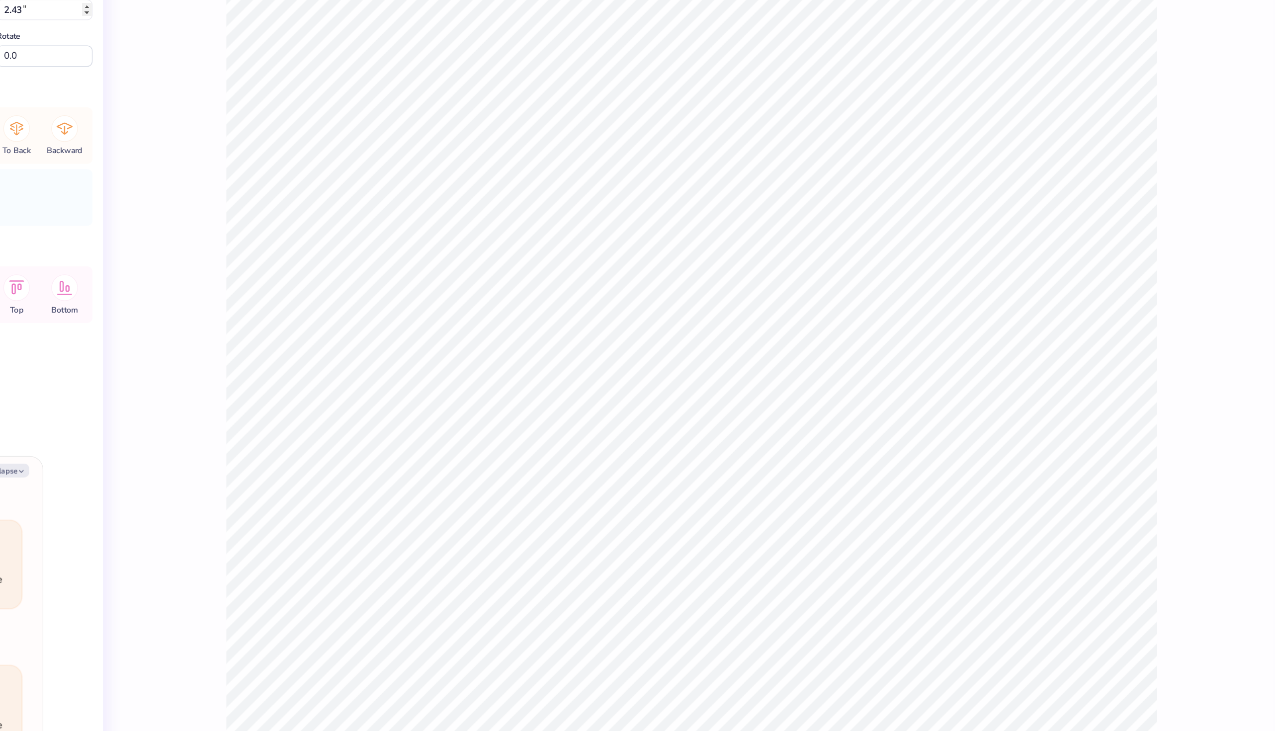
type textarea "x"
type input "4.49"
type input "2.45"
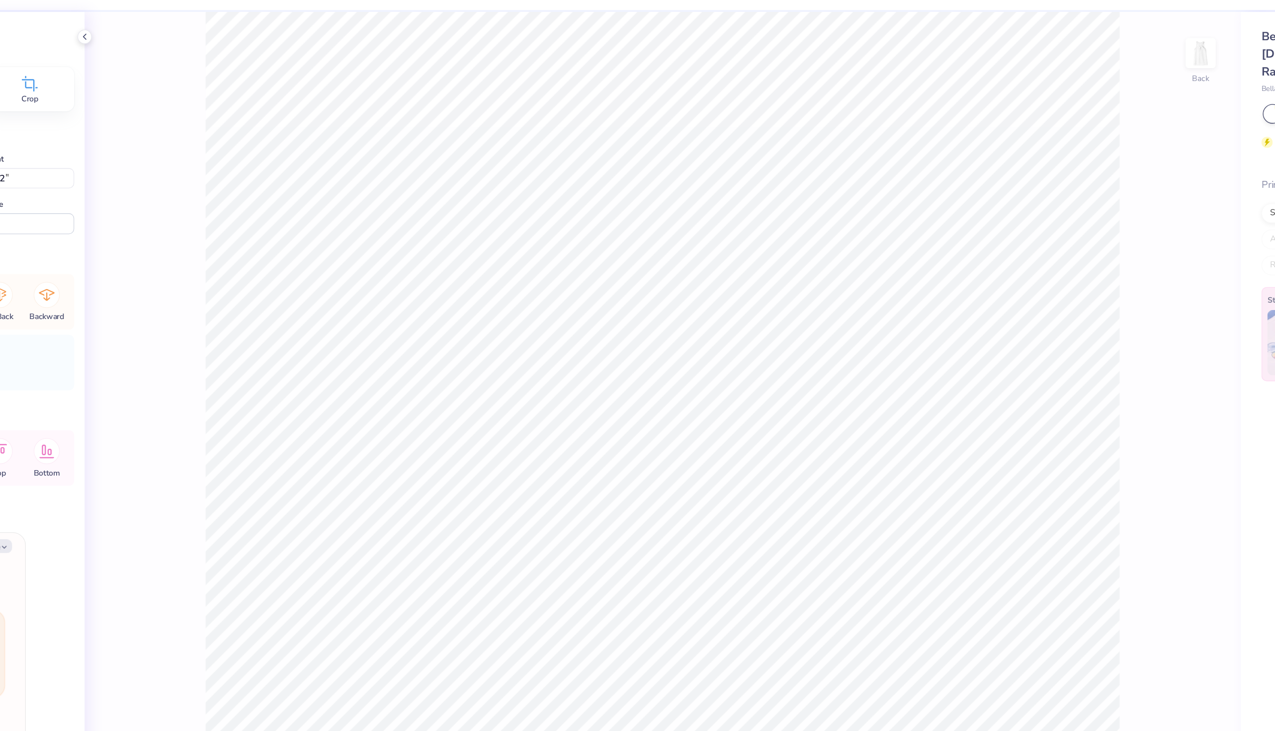
type textarea "x"
type input "1.46"
type input "1.41"
type input "4.06"
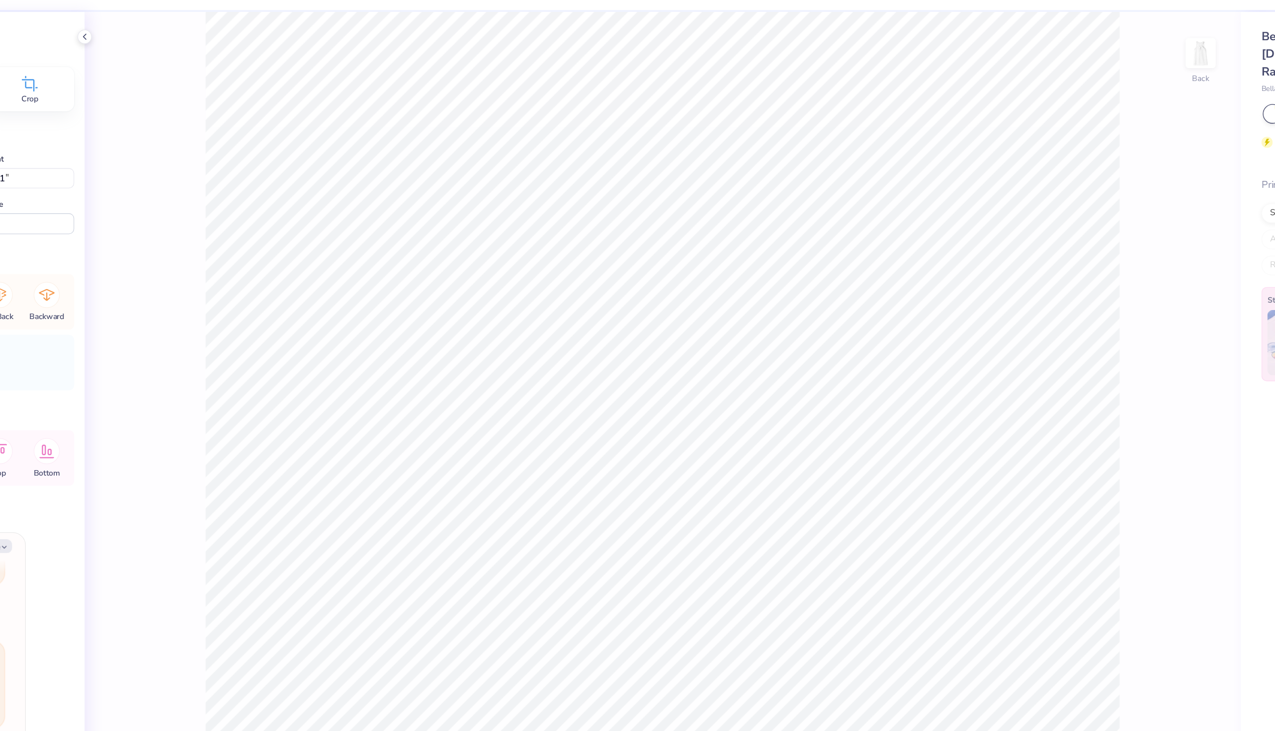
type textarea "x"
type input "1.60"
type input "1.54"
type input "4.05"
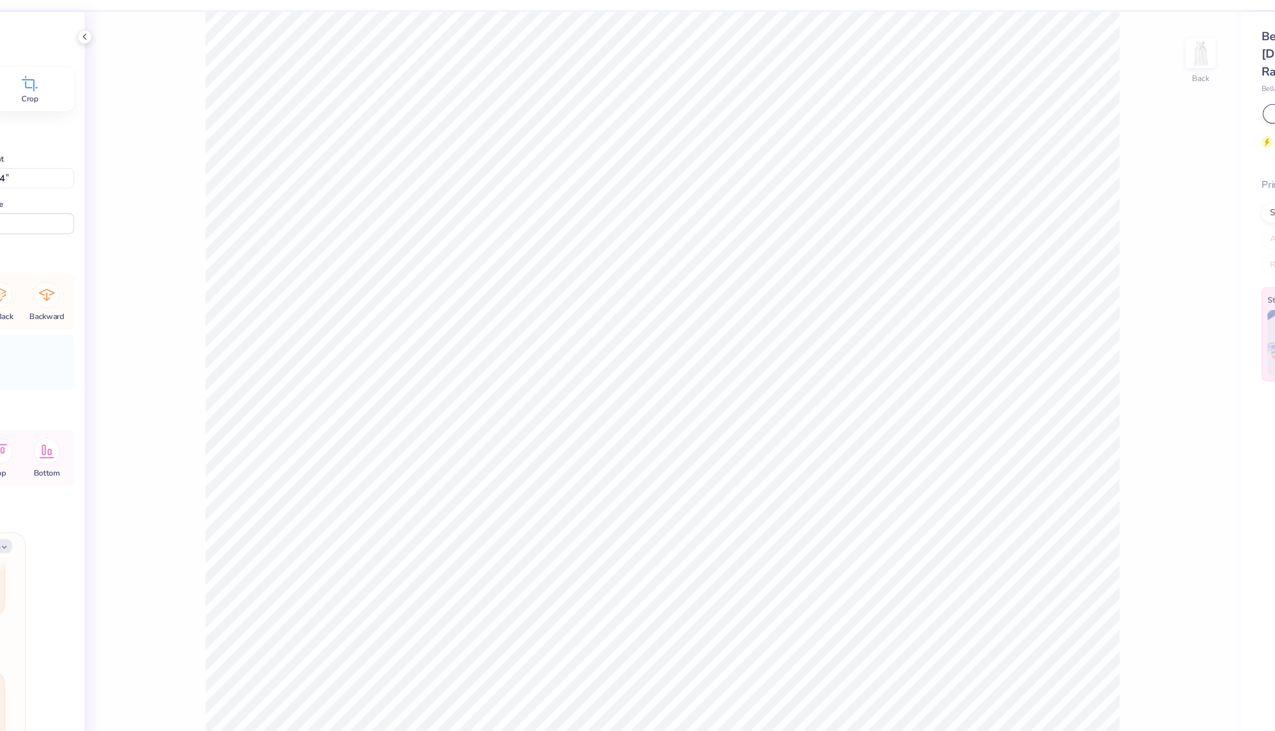
type textarea "x"
type input "1.55"
type input "1.49"
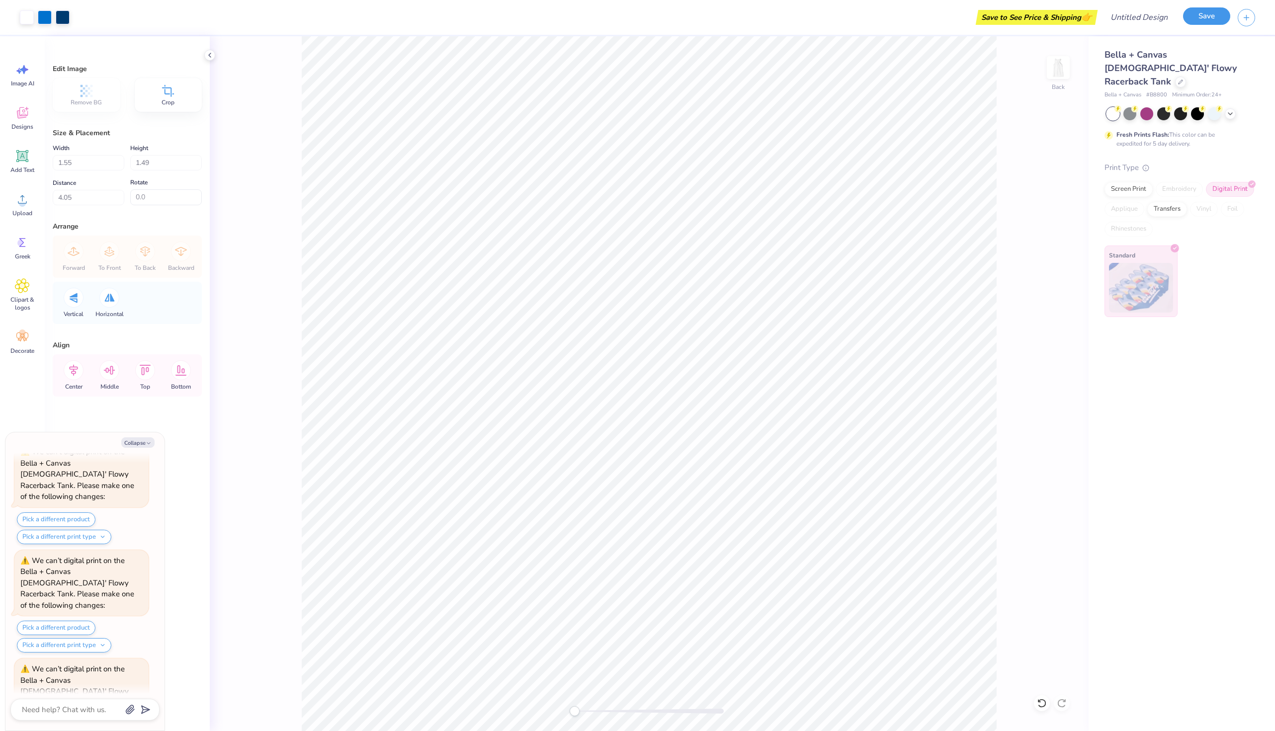
click at [1203, 17] on button "Save" at bounding box center [1206, 15] width 47 height 17
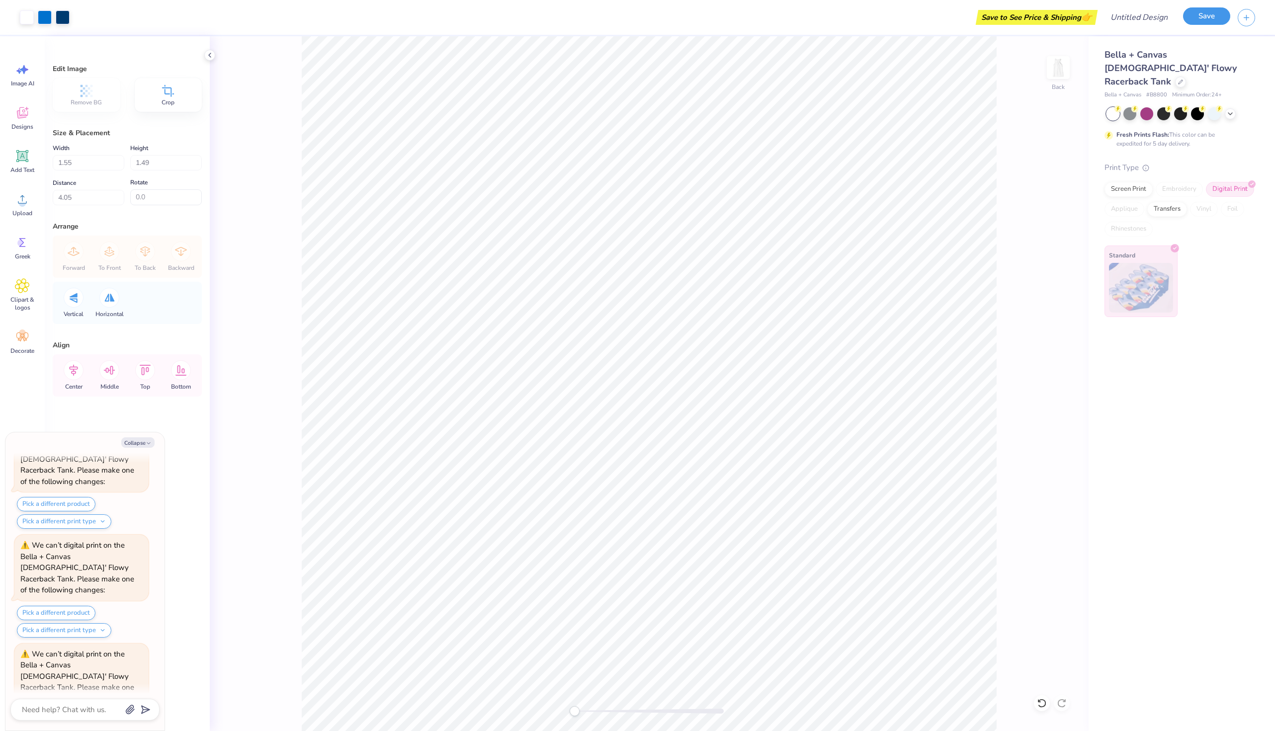
click at [1193, 22] on button "Save" at bounding box center [1206, 15] width 47 height 17
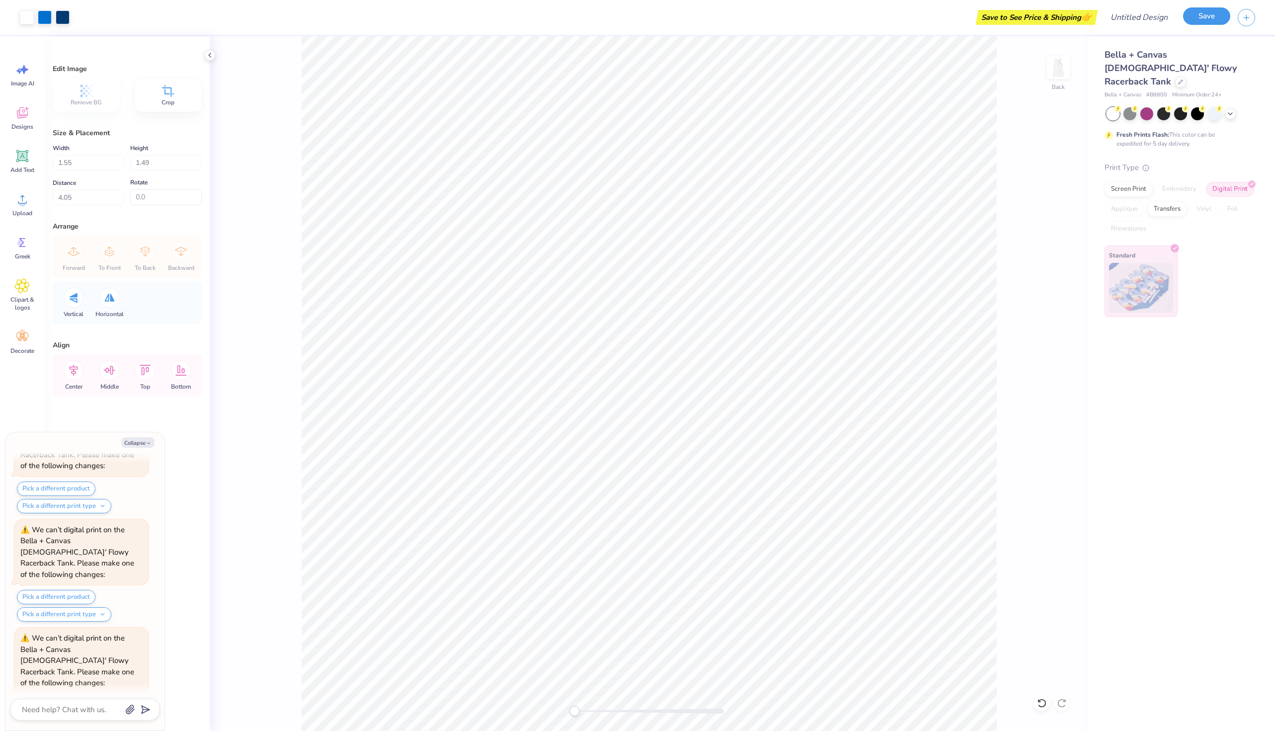
click at [1204, 23] on button "Save" at bounding box center [1206, 15] width 47 height 17
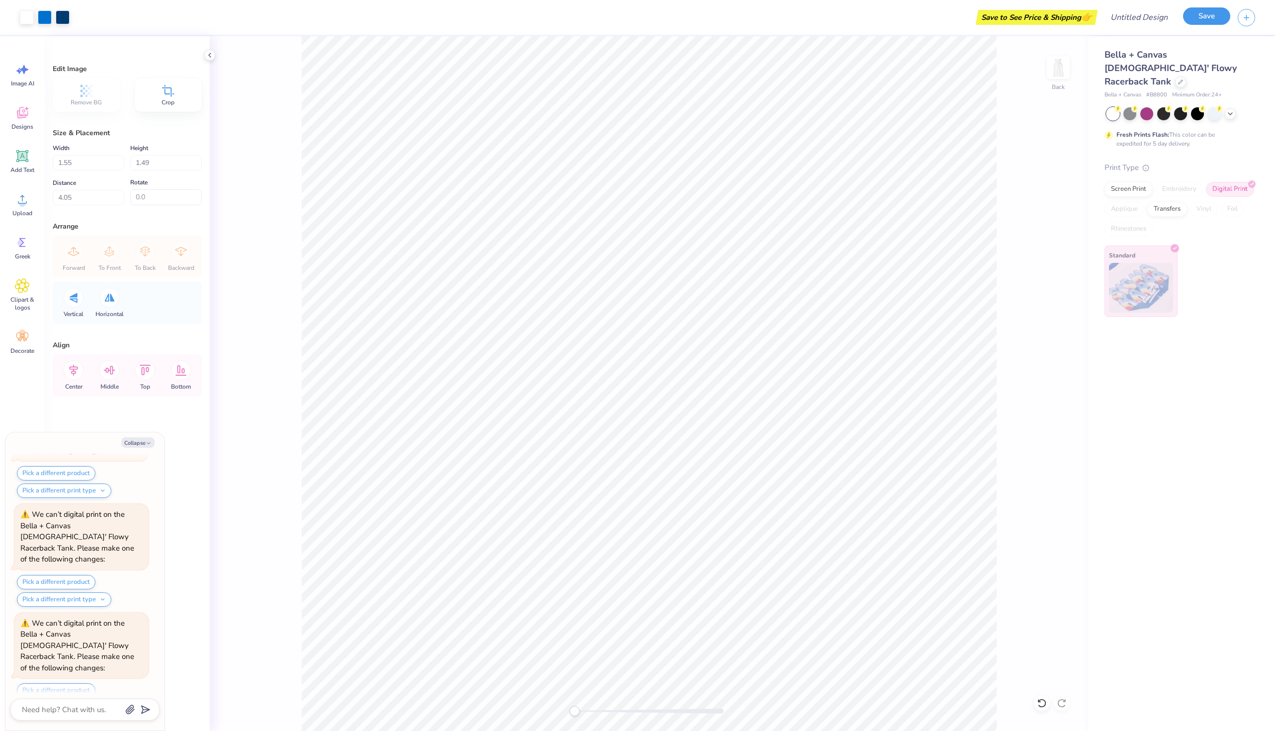
click at [1198, 20] on button "Save" at bounding box center [1206, 15] width 47 height 17
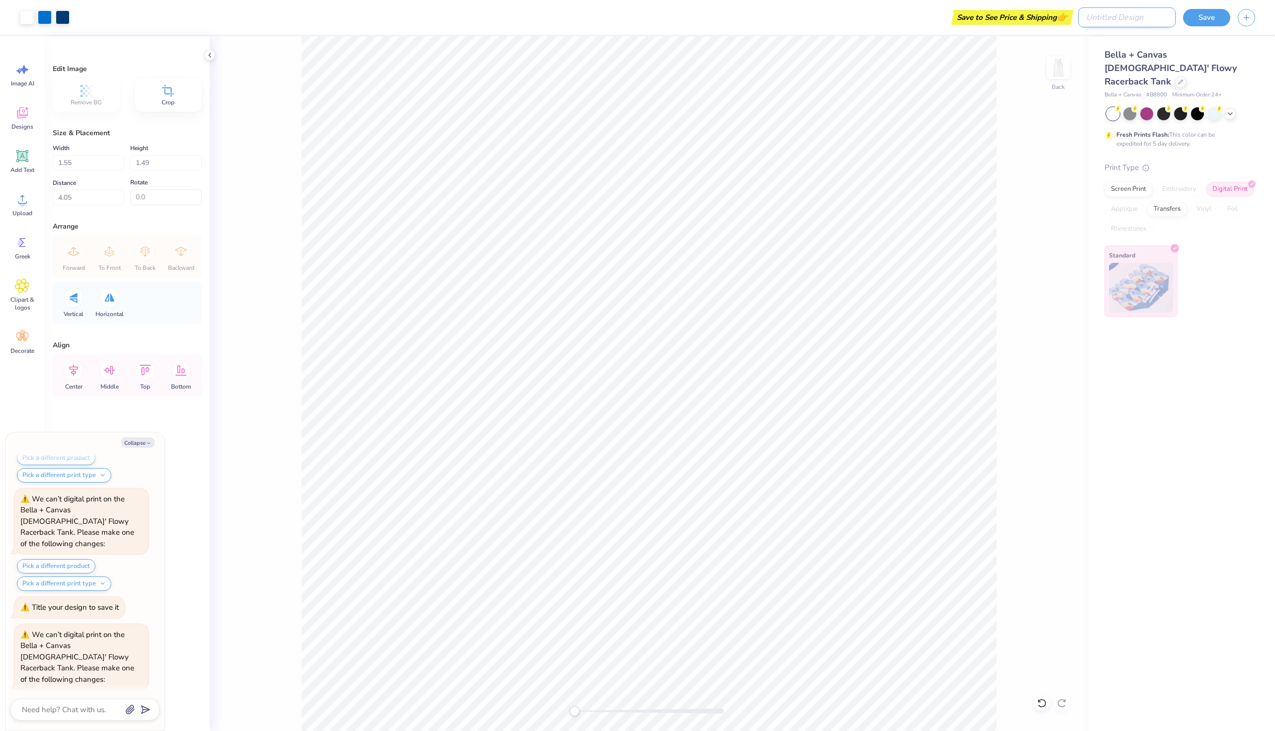
type textarea "x"
click at [1117, 20] on input "Design Title" at bounding box center [1126, 17] width 97 height 20
type input "d"
type textarea "x"
type input "de"
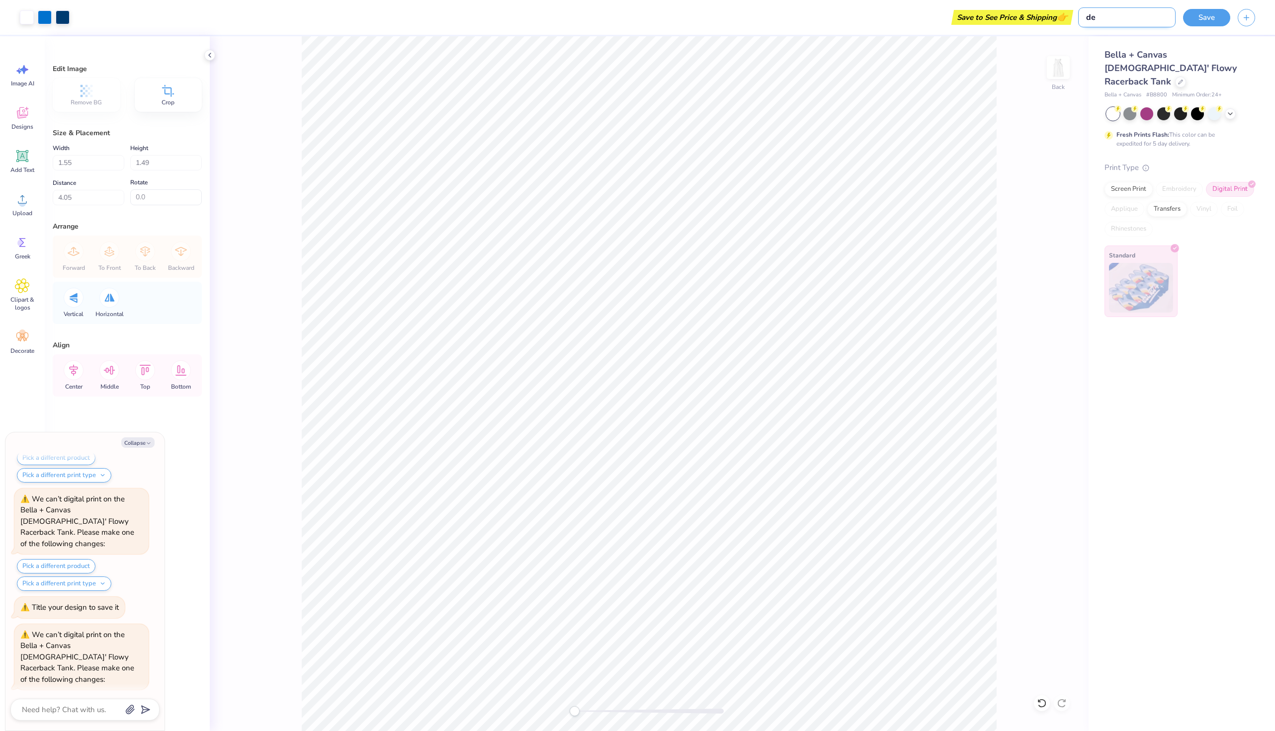
type textarea "x"
type input "des"
type textarea "x"
type input "de"
type textarea "x"
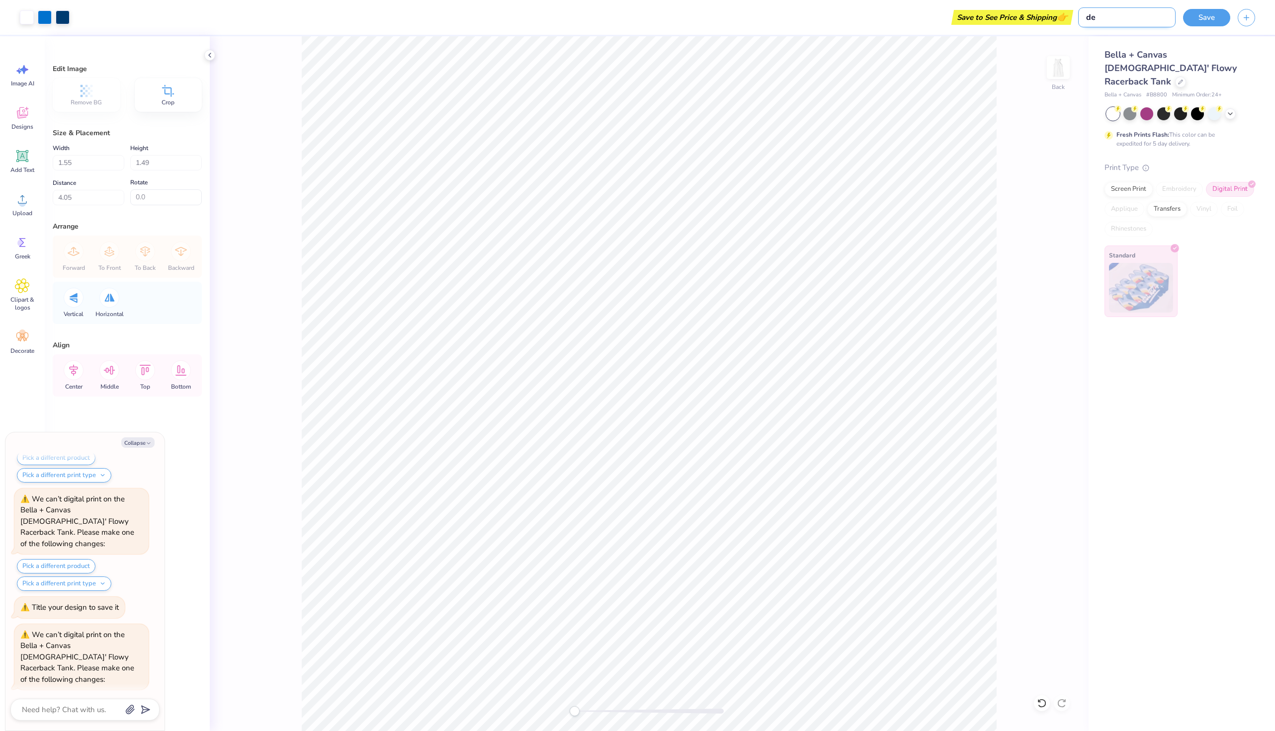
type input "d"
click at [1202, 28] on div "Save" at bounding box center [1229, 17] width 92 height 35
click at [1201, 13] on button "Save" at bounding box center [1206, 15] width 47 height 17
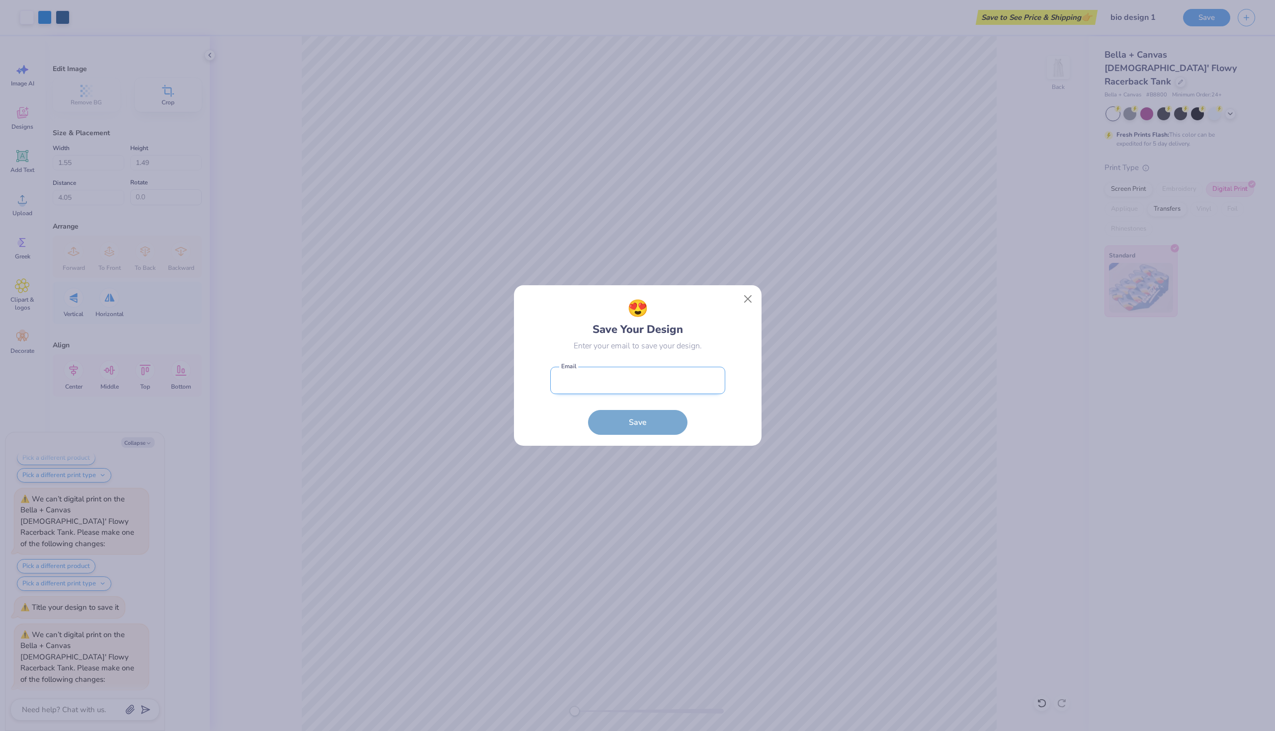
click at [654, 393] on input "email" at bounding box center [637, 380] width 175 height 27
click at [650, 420] on button "Save" at bounding box center [637, 420] width 99 height 25
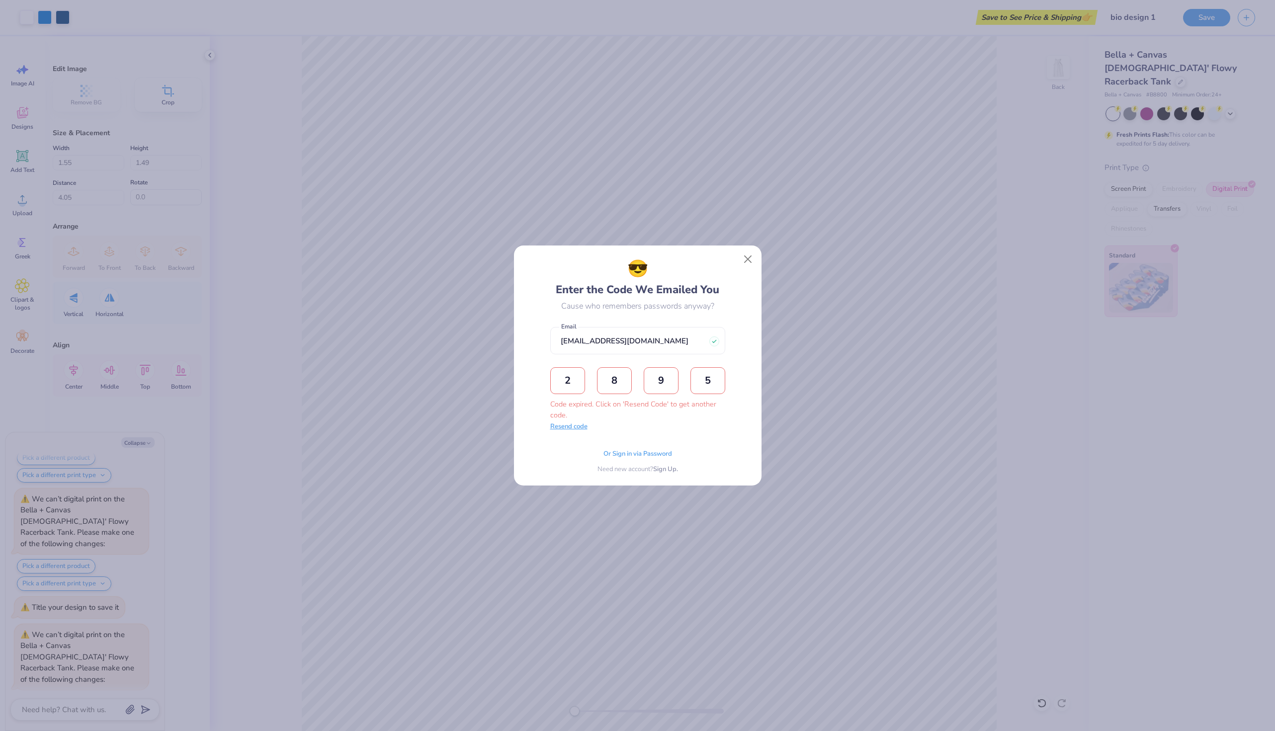
click at [581, 430] on button "Resend code" at bounding box center [568, 427] width 37 height 10
click at [573, 384] on input "text" at bounding box center [567, 380] width 35 height 27
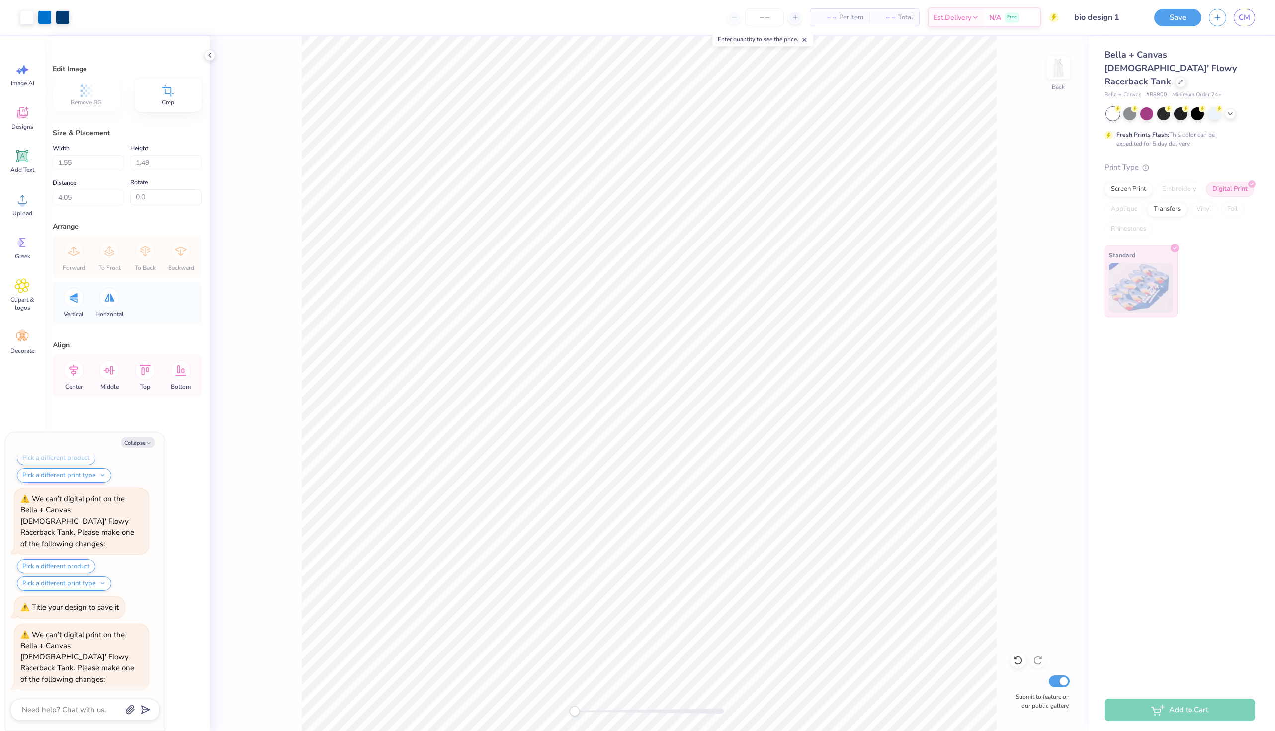
scroll to position [3264, 0]
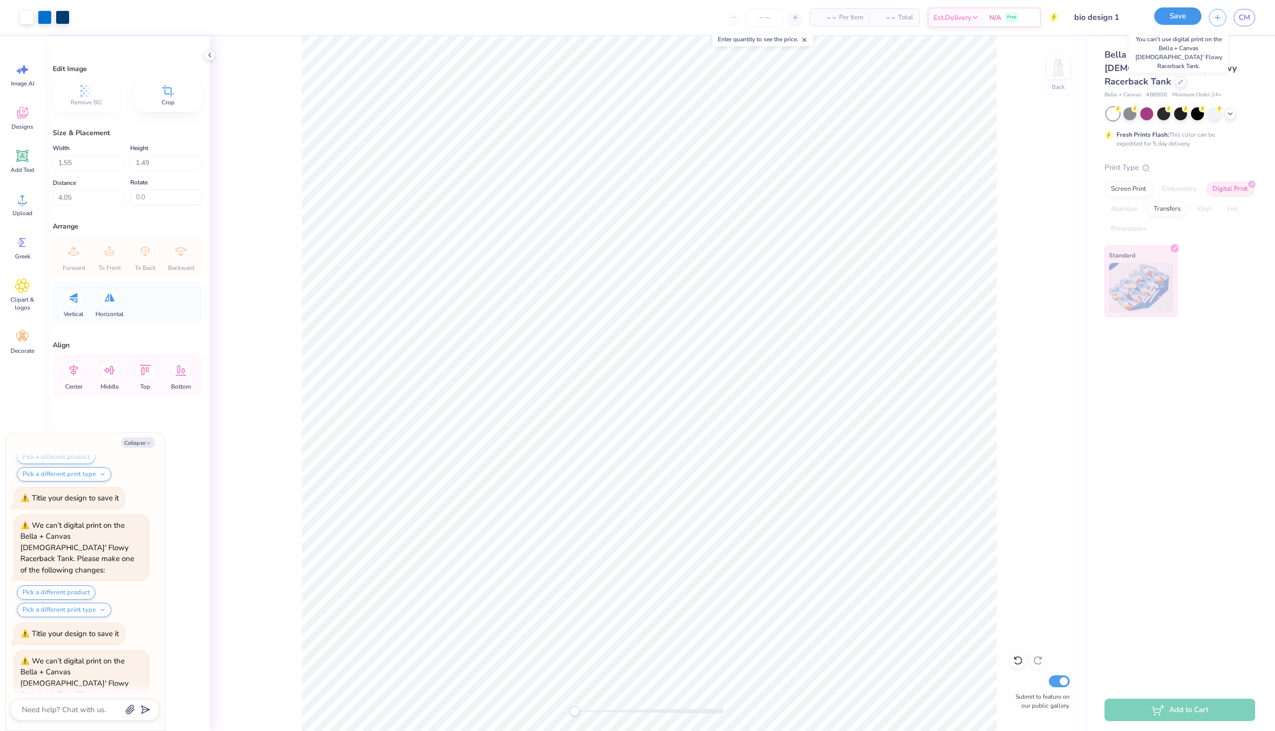
click at [1191, 14] on button "Save" at bounding box center [1177, 15] width 47 height 17
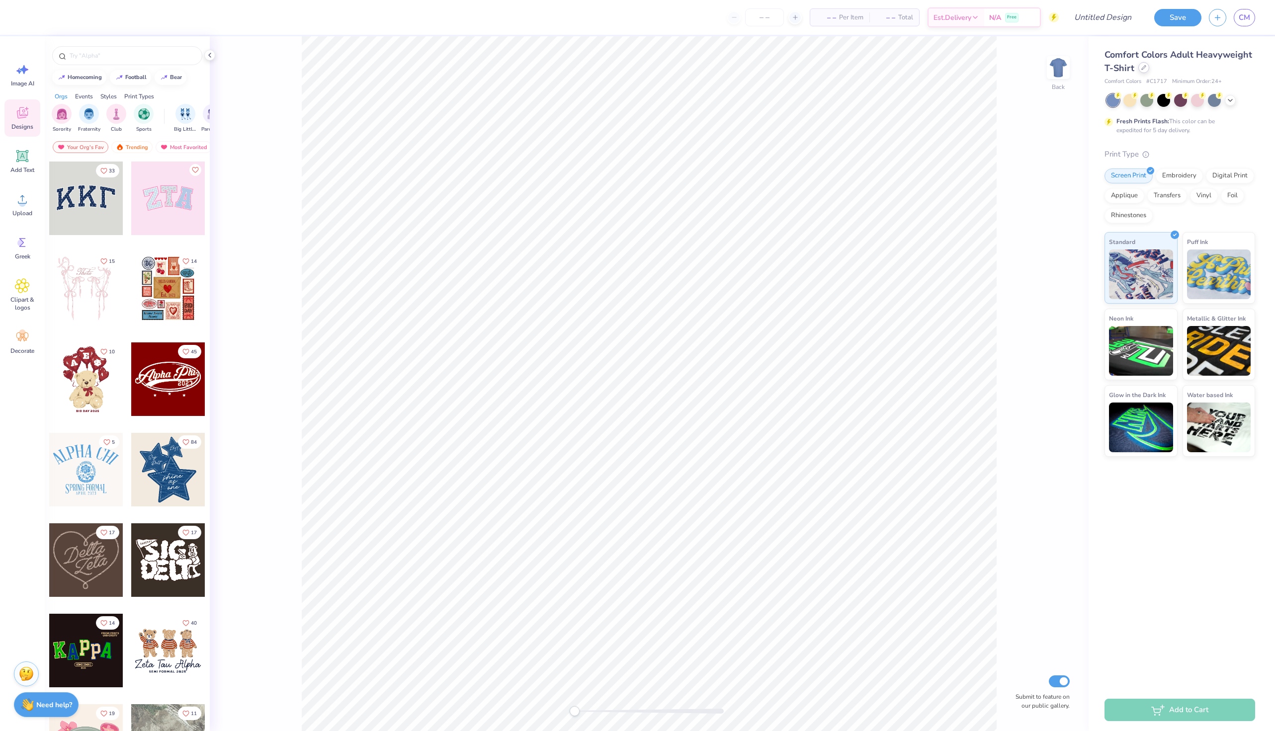
click at [1139, 72] on div at bounding box center [1143, 67] width 11 height 11
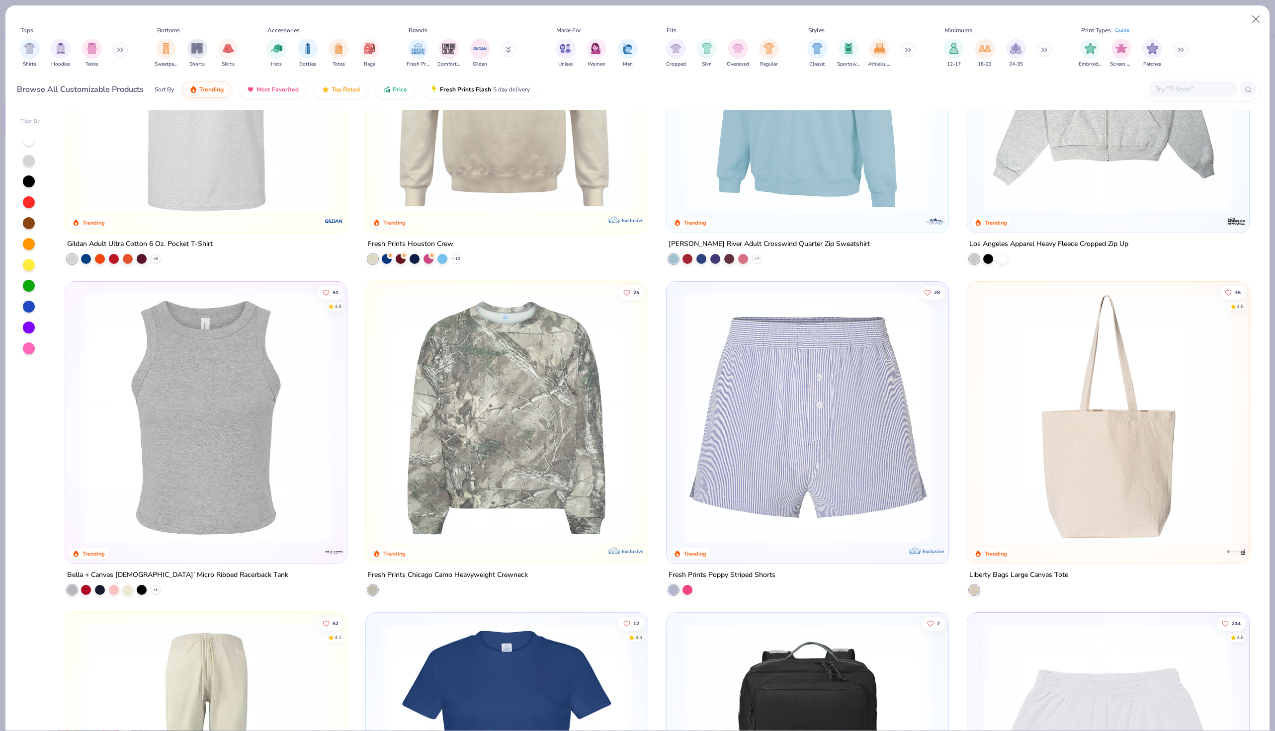
scroll to position [5005, 0]
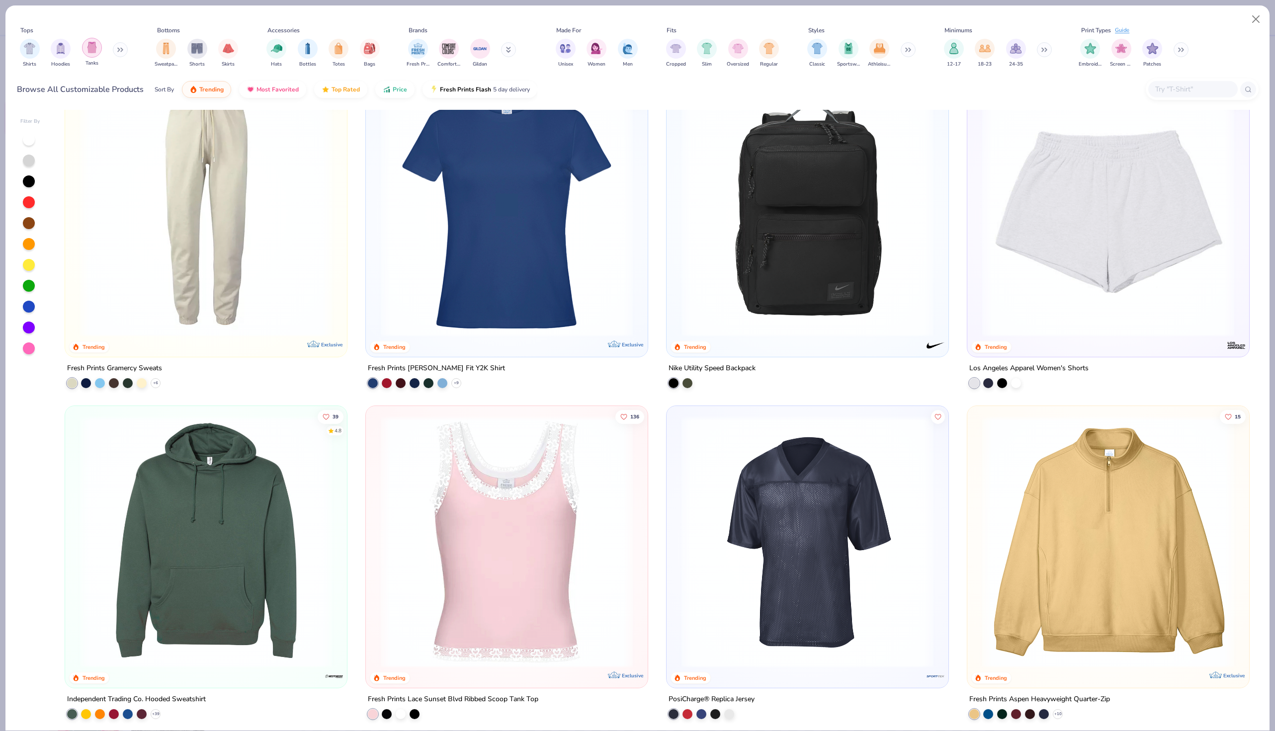
click at [91, 53] on img "filter for Tanks" at bounding box center [91, 47] width 11 height 11
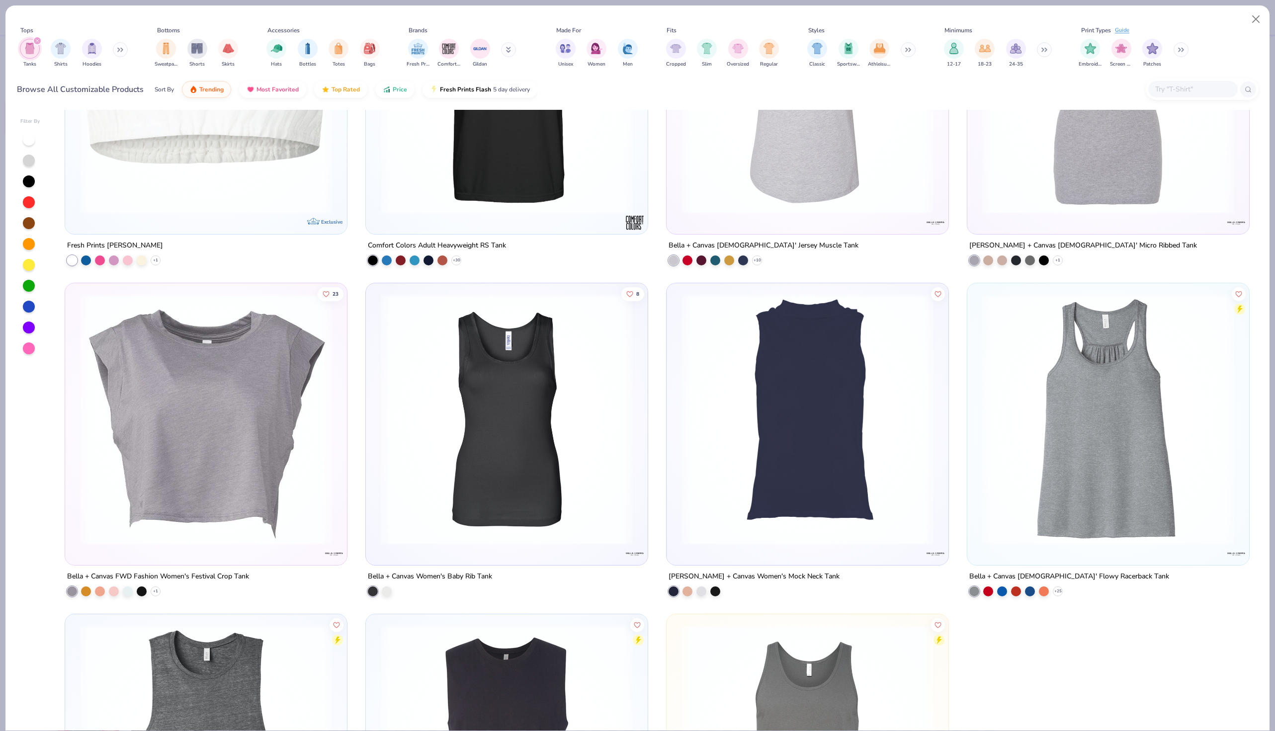
scroll to position [3854, 0]
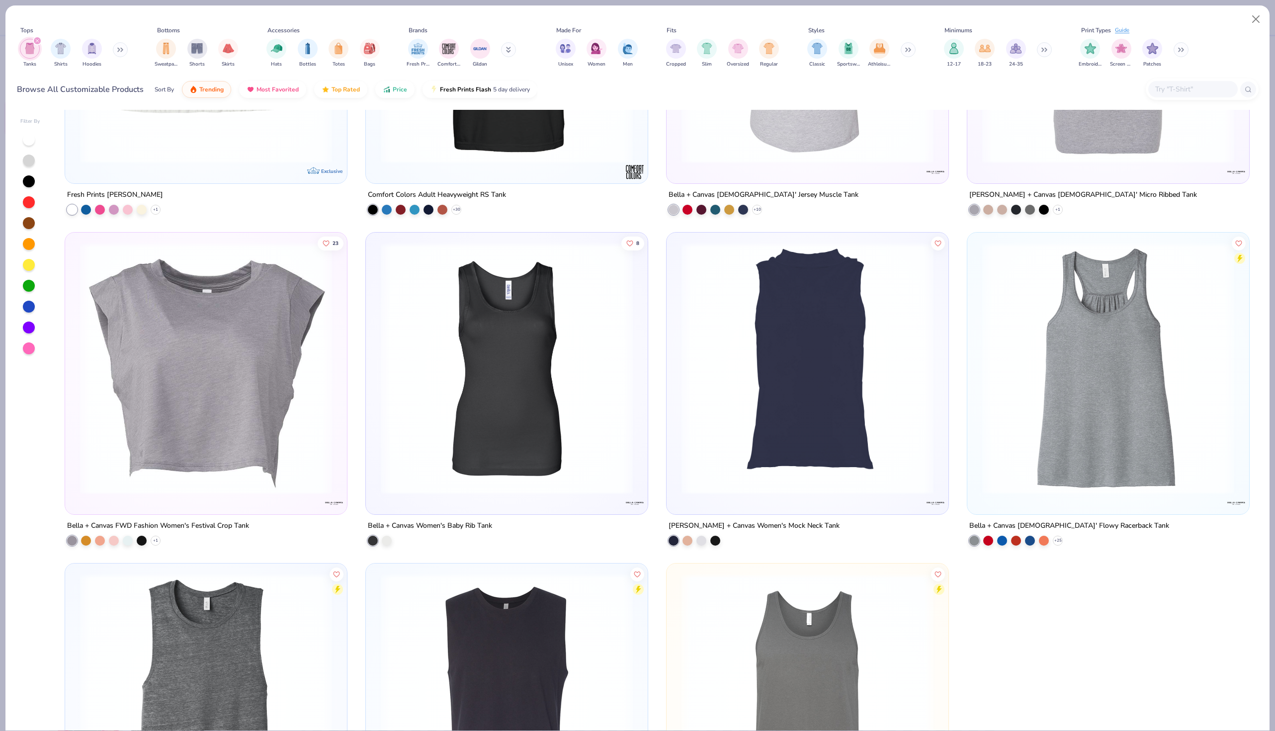
click at [1086, 409] on img at bounding box center [1108, 369] width 262 height 252
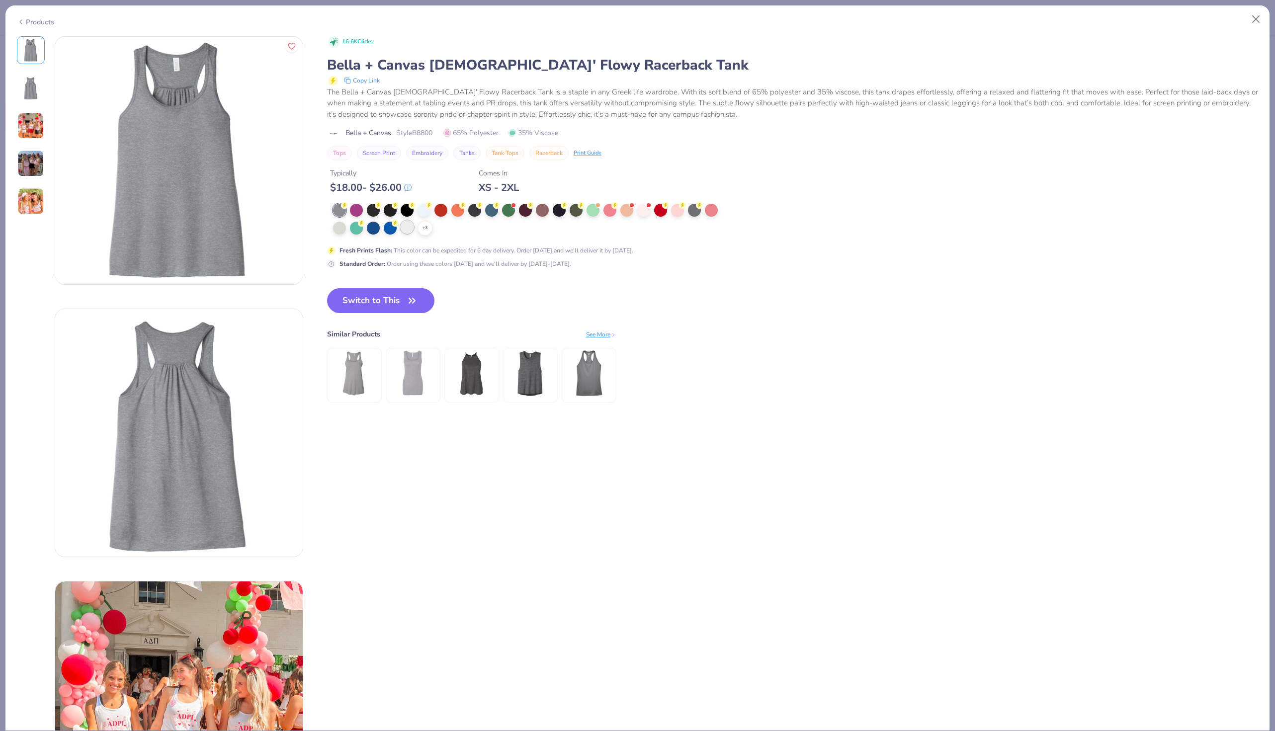
click at [408, 234] on div at bounding box center [407, 227] width 13 height 13
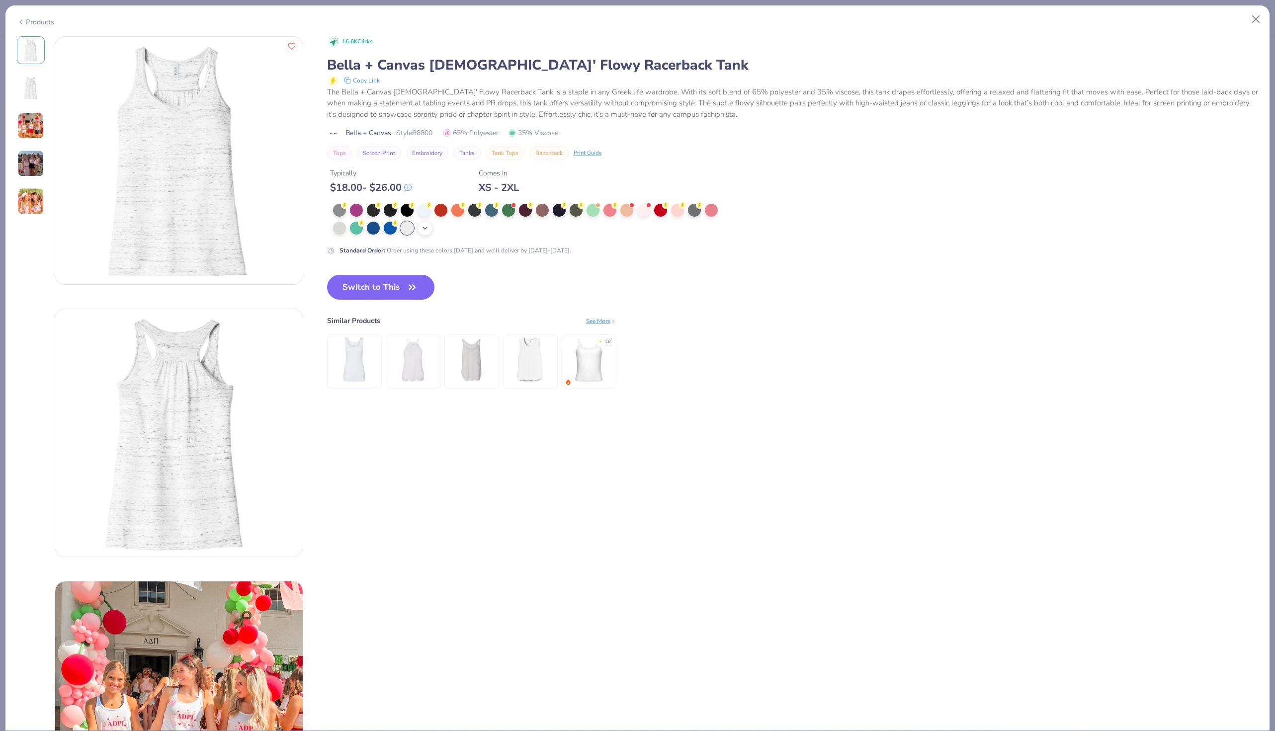
click at [422, 229] on icon at bounding box center [425, 228] width 8 height 8
click at [425, 228] on div at bounding box center [423, 227] width 13 height 13
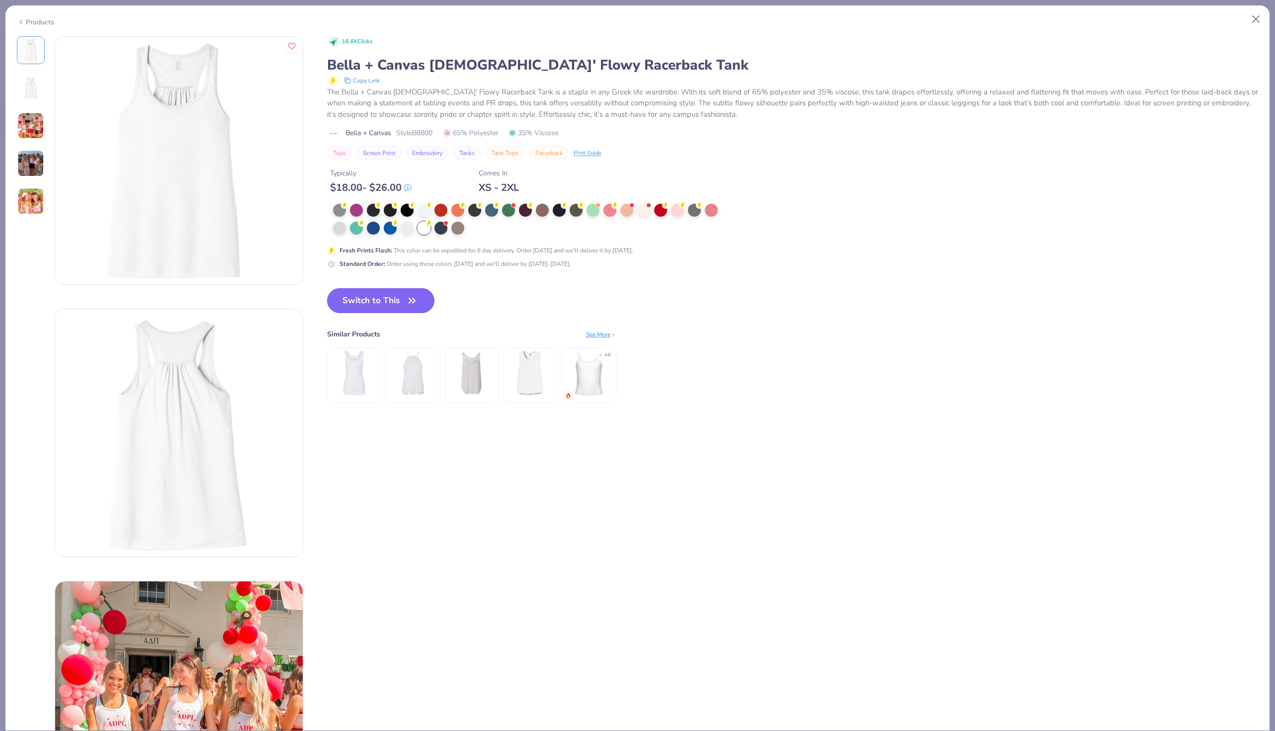
click at [414, 299] on icon "button" at bounding box center [412, 300] width 6 height 4
click at [375, 300] on button "Switch to This" at bounding box center [381, 300] width 108 height 25
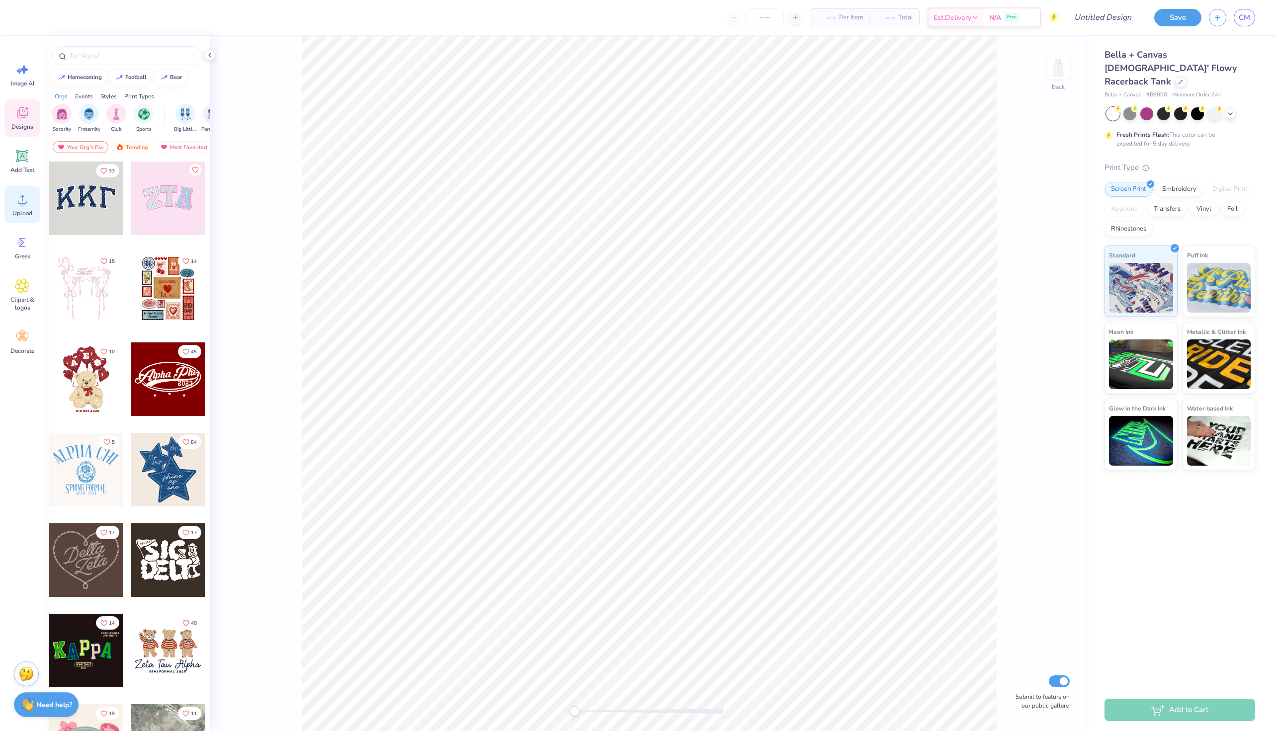
click at [15, 204] on icon at bounding box center [22, 199] width 15 height 15
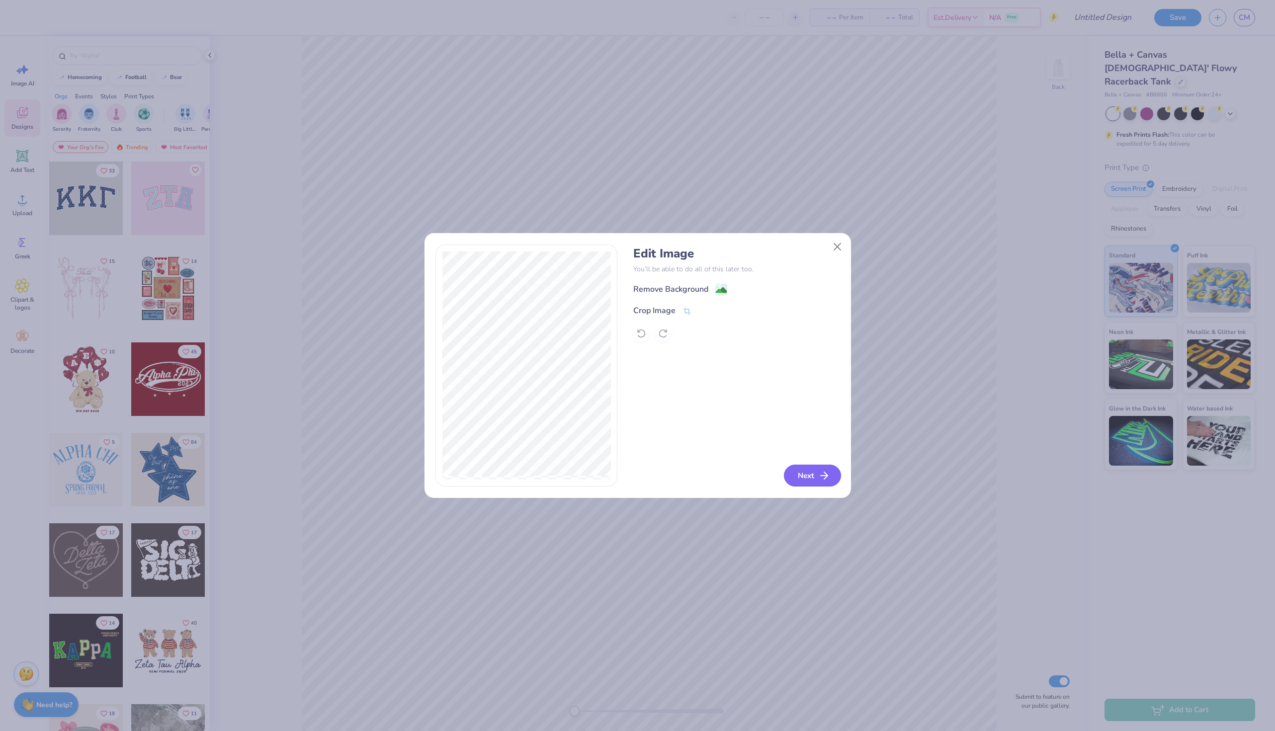
click at [794, 475] on button "Next" at bounding box center [812, 476] width 57 height 22
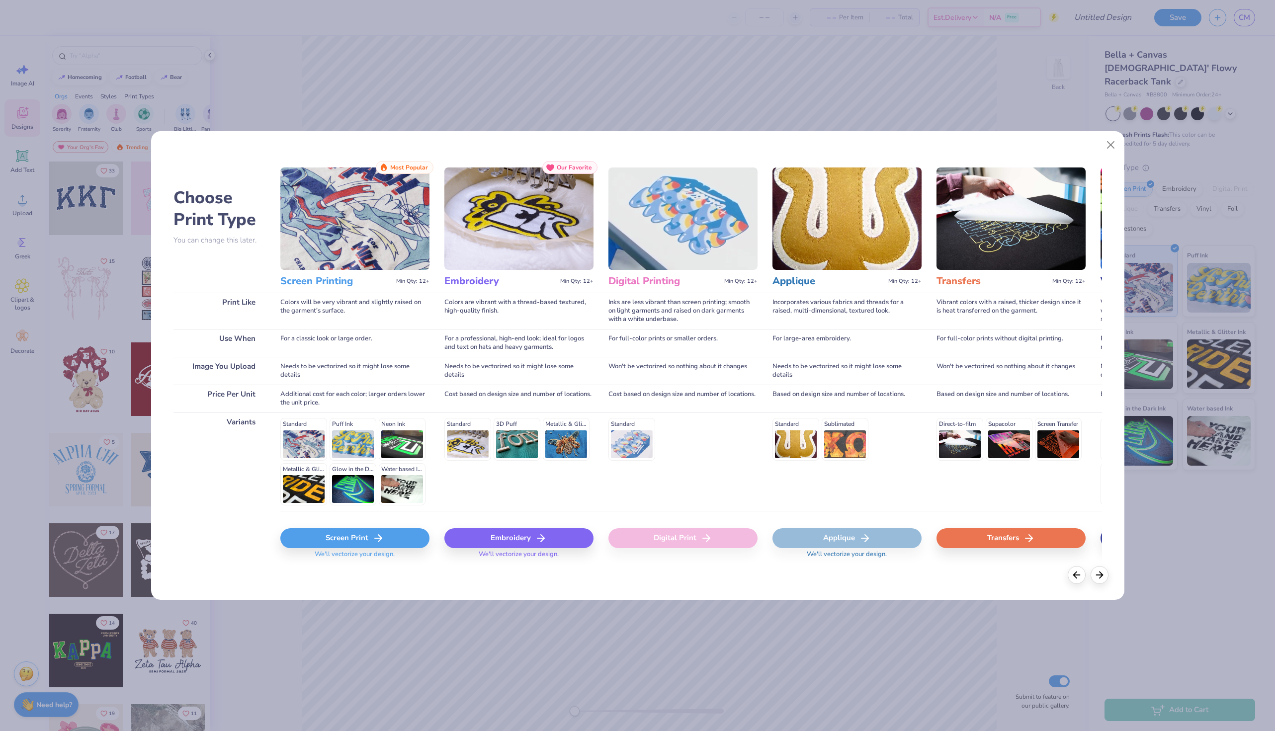
click at [339, 546] on div "Screen Print" at bounding box center [354, 538] width 149 height 20
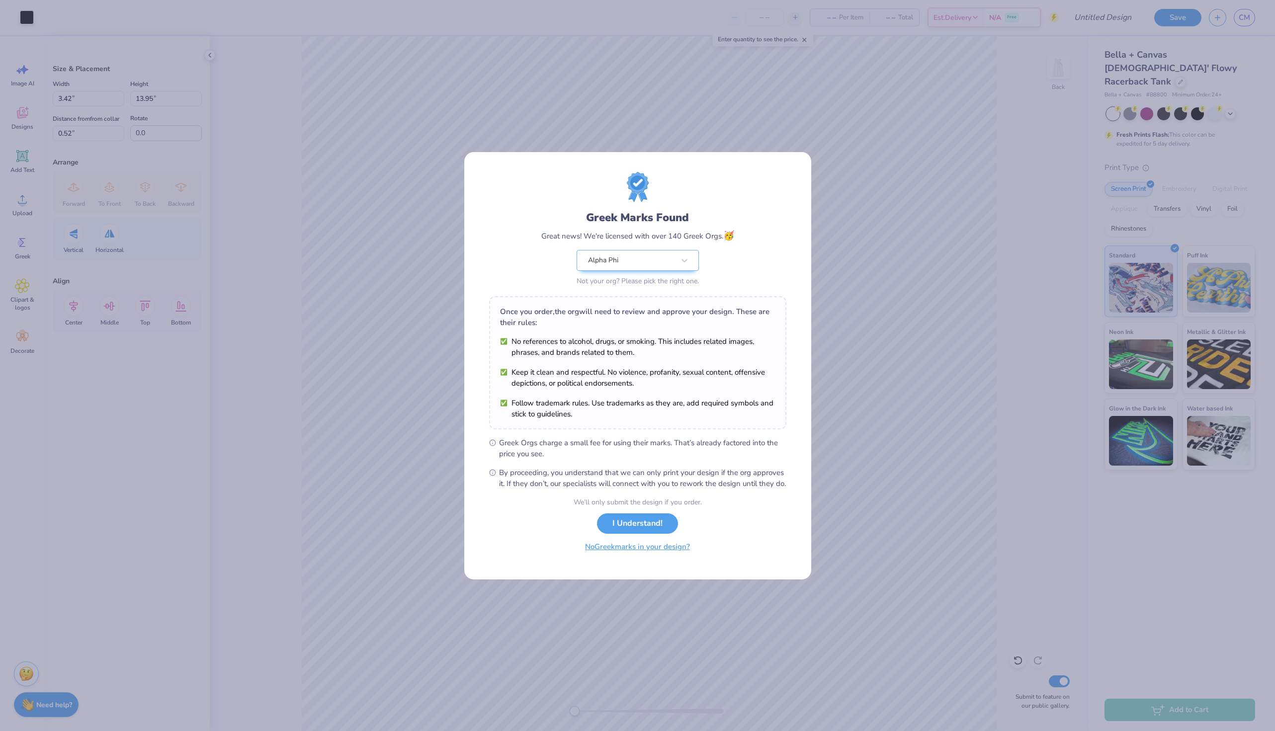
click at [622, 553] on button "No Greek marks in your design?" at bounding box center [637, 547] width 122 height 20
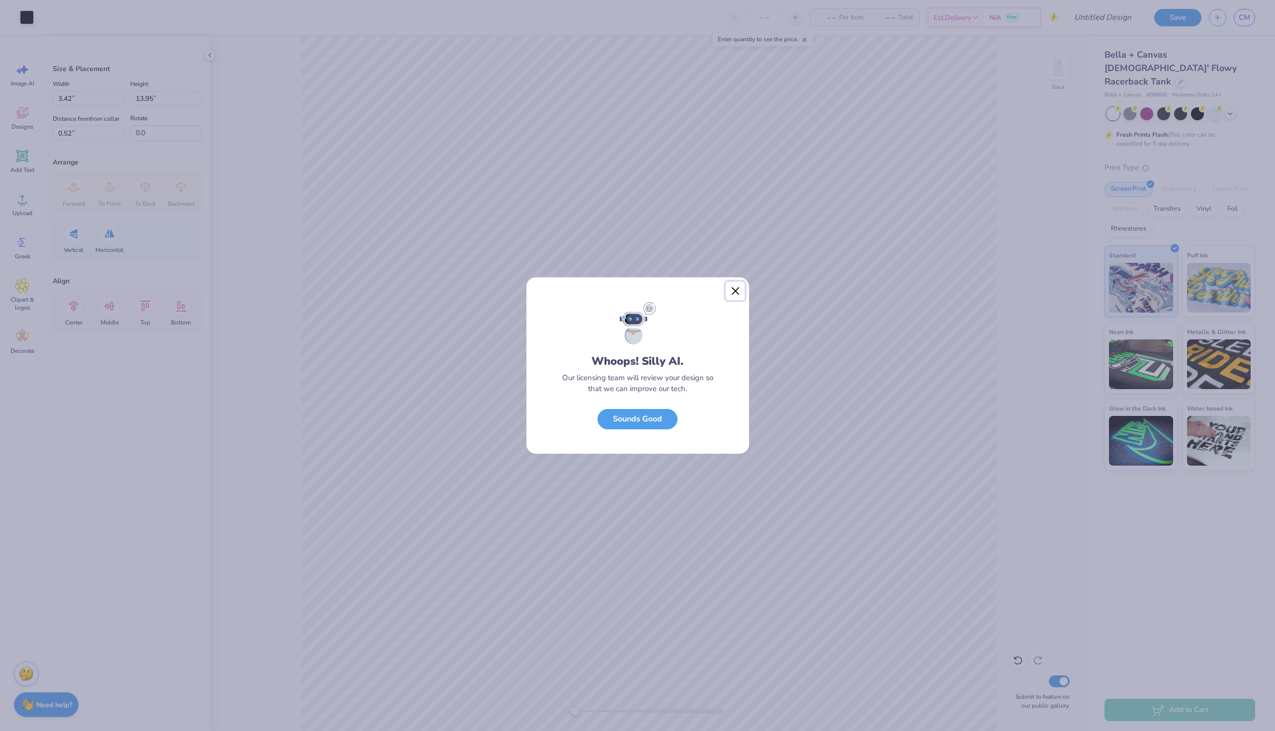
click at [734, 293] on button "Close" at bounding box center [735, 291] width 19 height 19
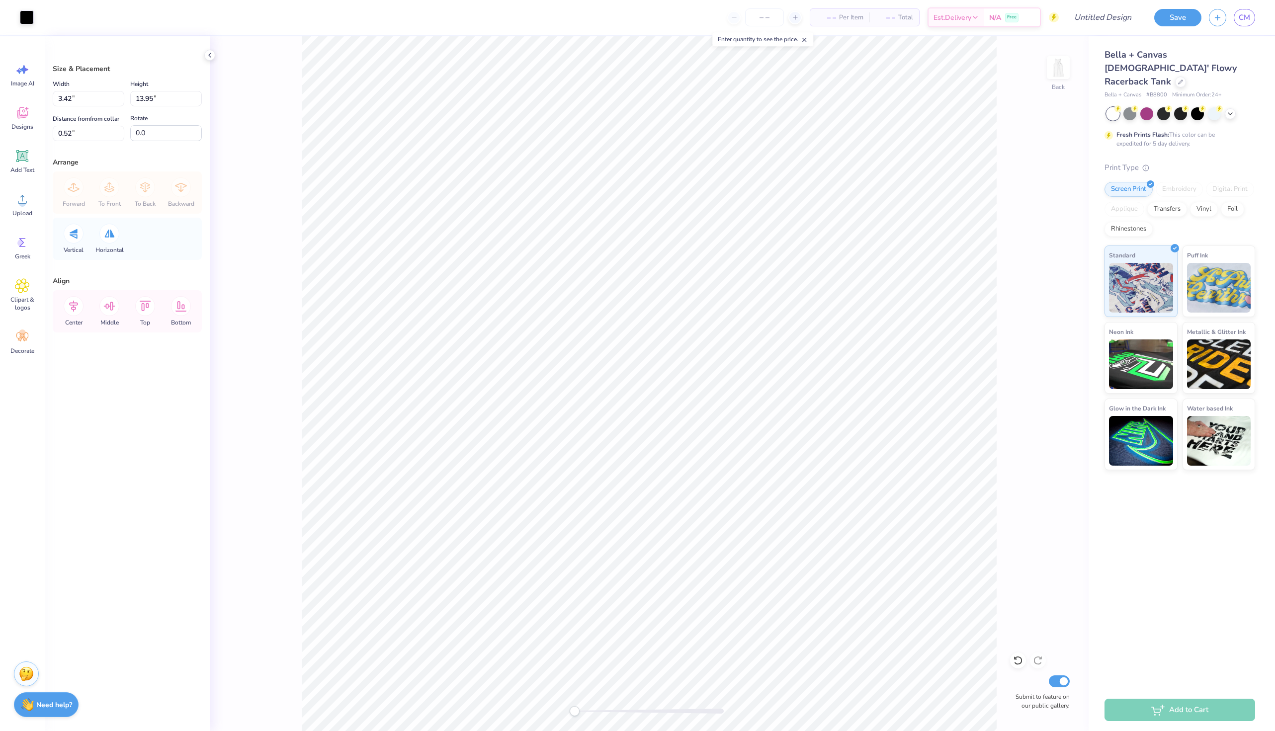
type input "1.98"
type input "8.09"
type input "6.39"
type input "2.19"
type input "8.95"
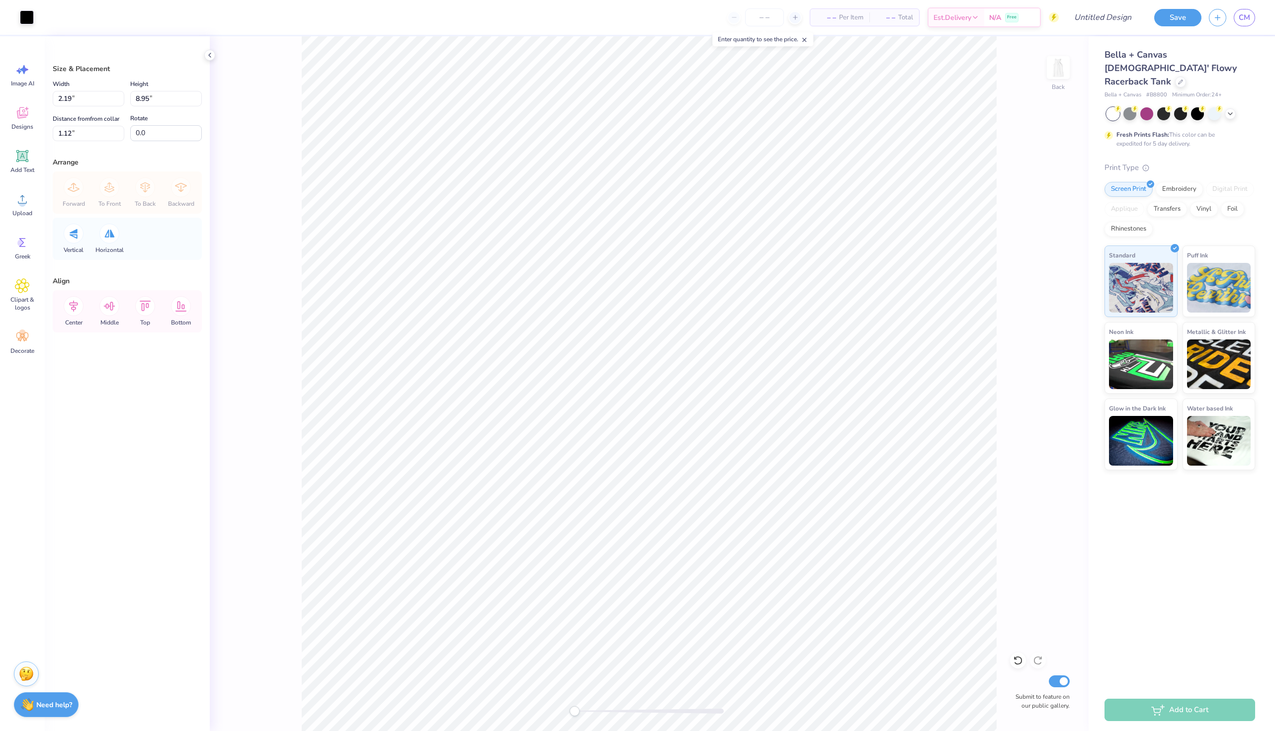
type input "1.62"
type input "6.61"
type input "1.34"
type input "5.49"
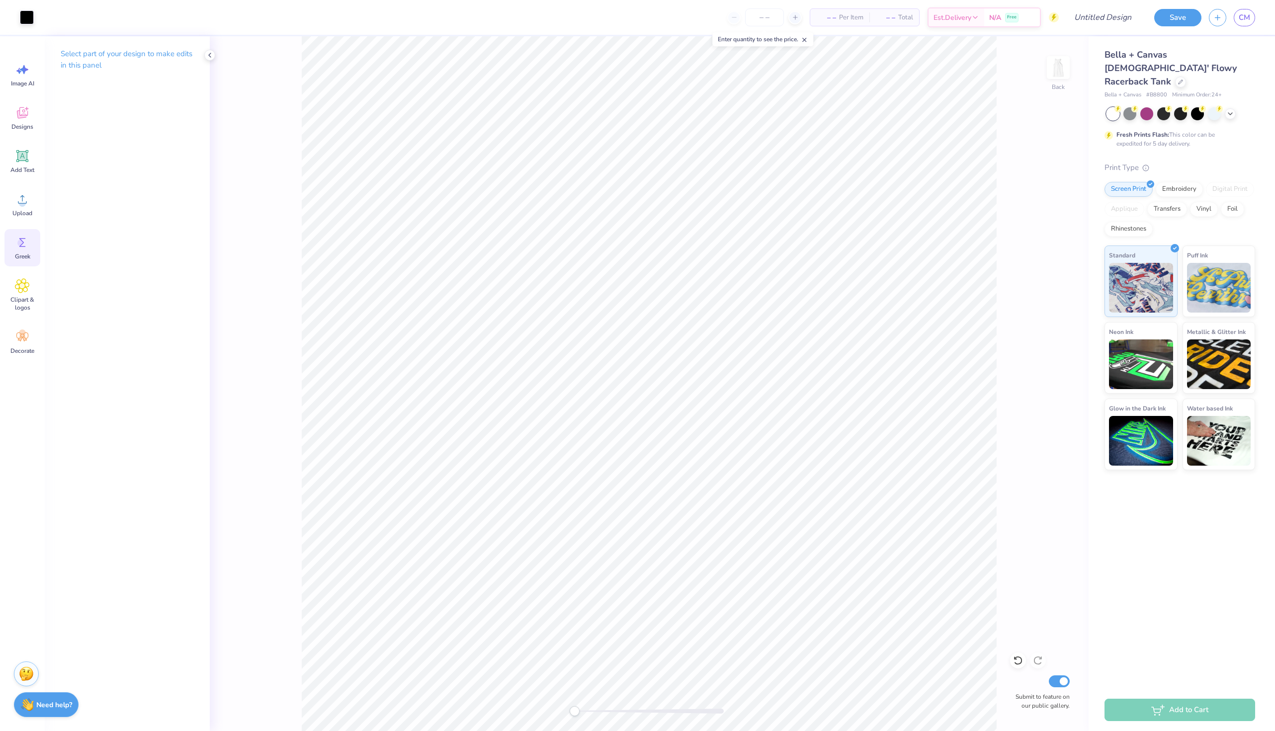
click at [23, 235] on icon at bounding box center [22, 242] width 15 height 15
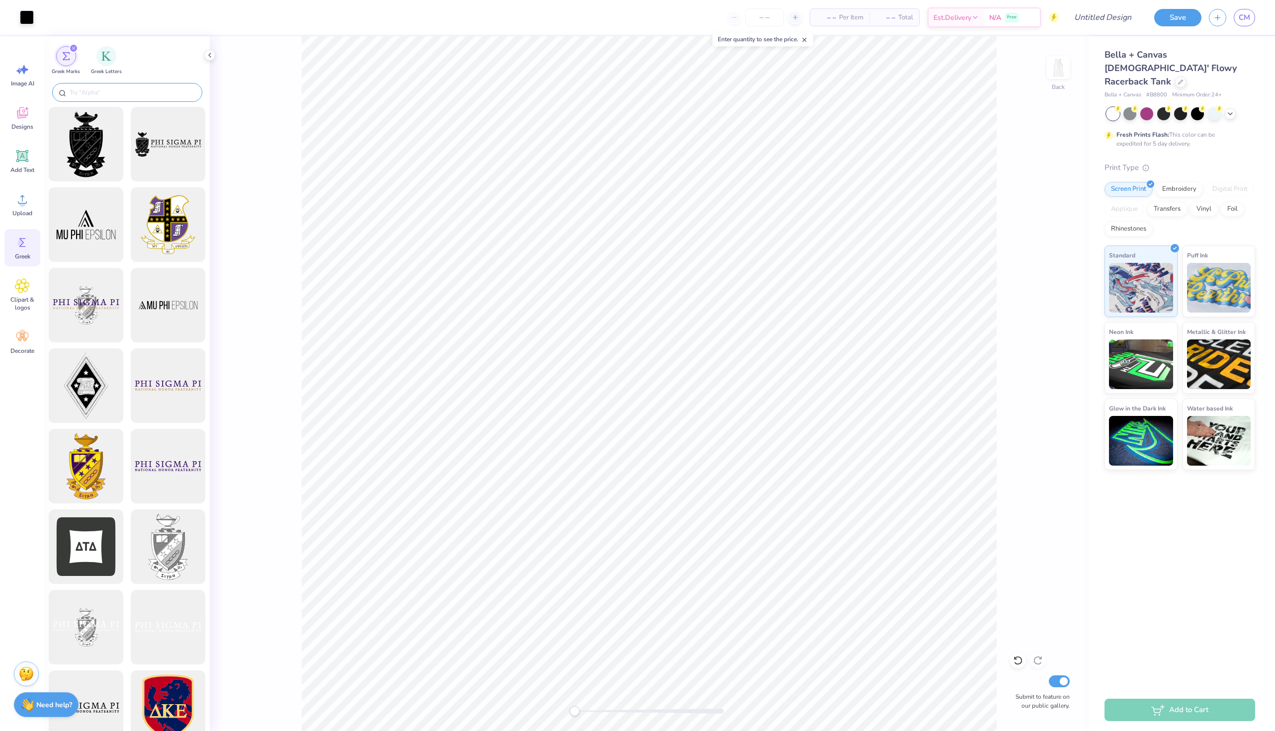
click at [126, 93] on input "text" at bounding box center [132, 92] width 127 height 10
click at [110, 59] on img "filter for Greek Letters" at bounding box center [106, 55] width 10 height 10
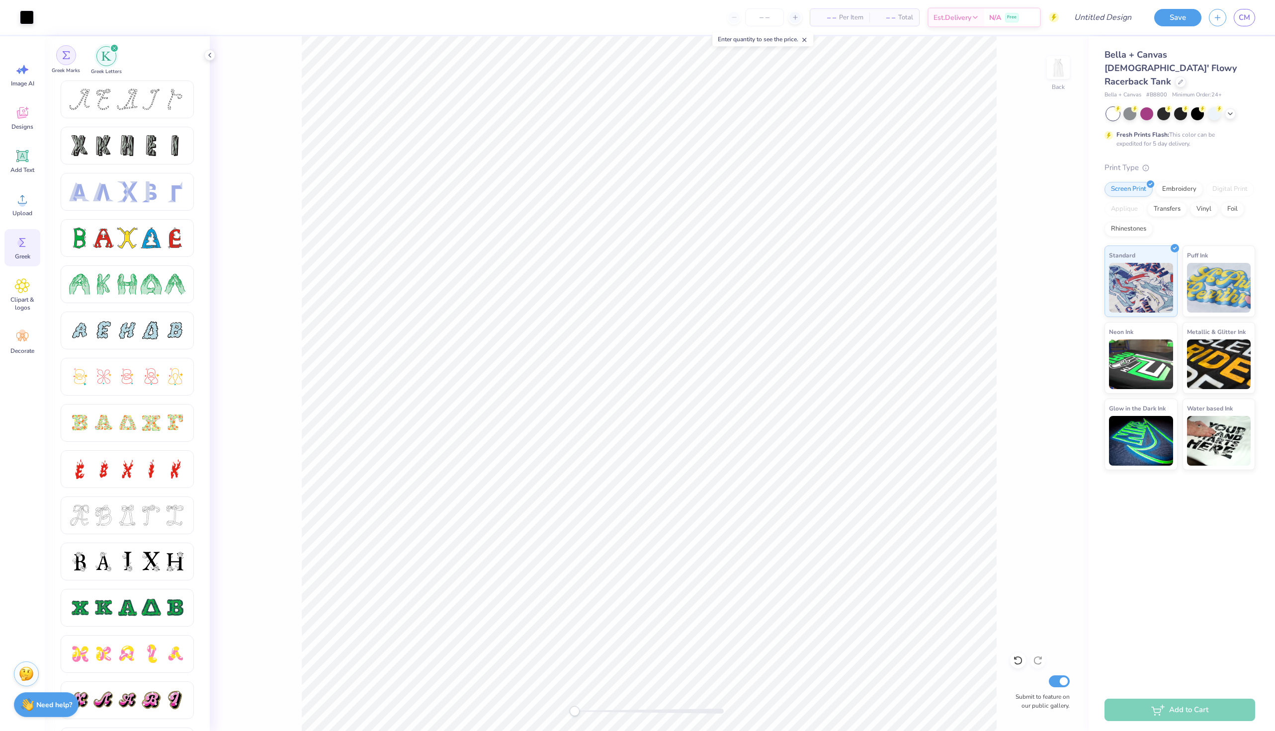
click at [67, 53] on img "filter for Greek Marks" at bounding box center [66, 55] width 8 height 8
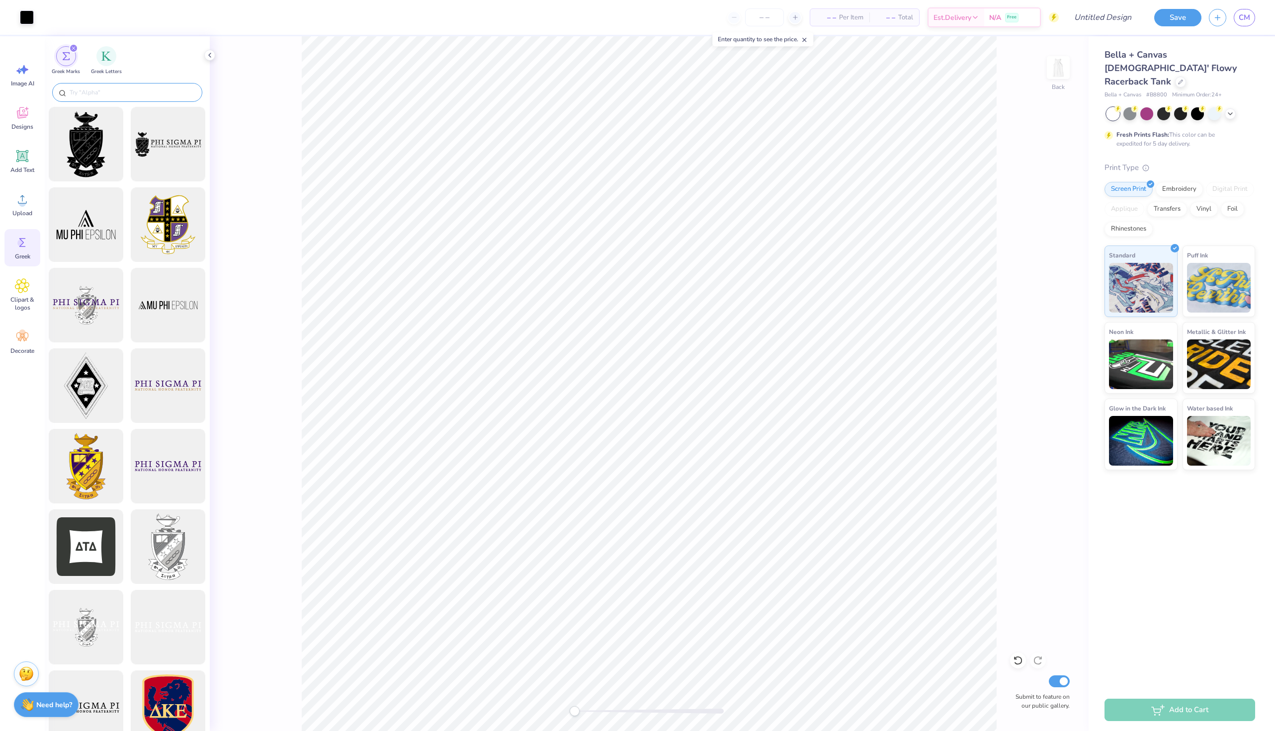
click at [105, 93] on input "text" at bounding box center [132, 92] width 127 height 10
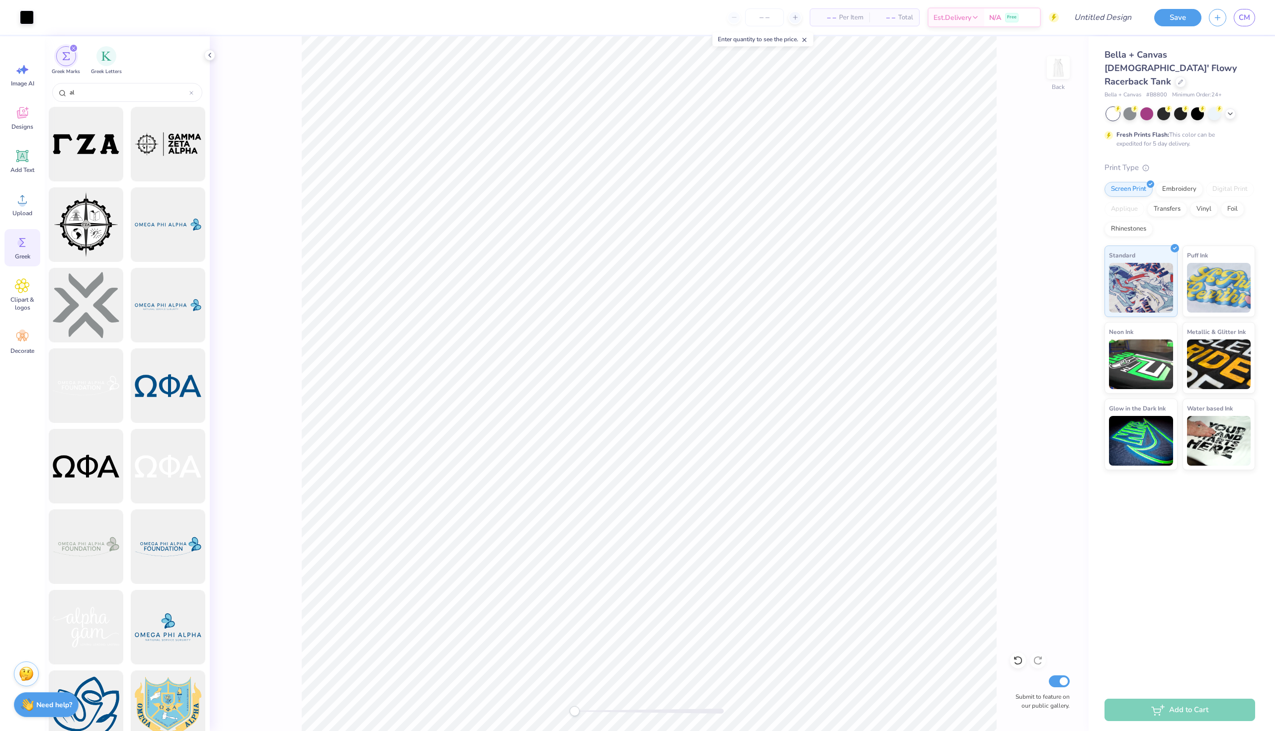
type input "a"
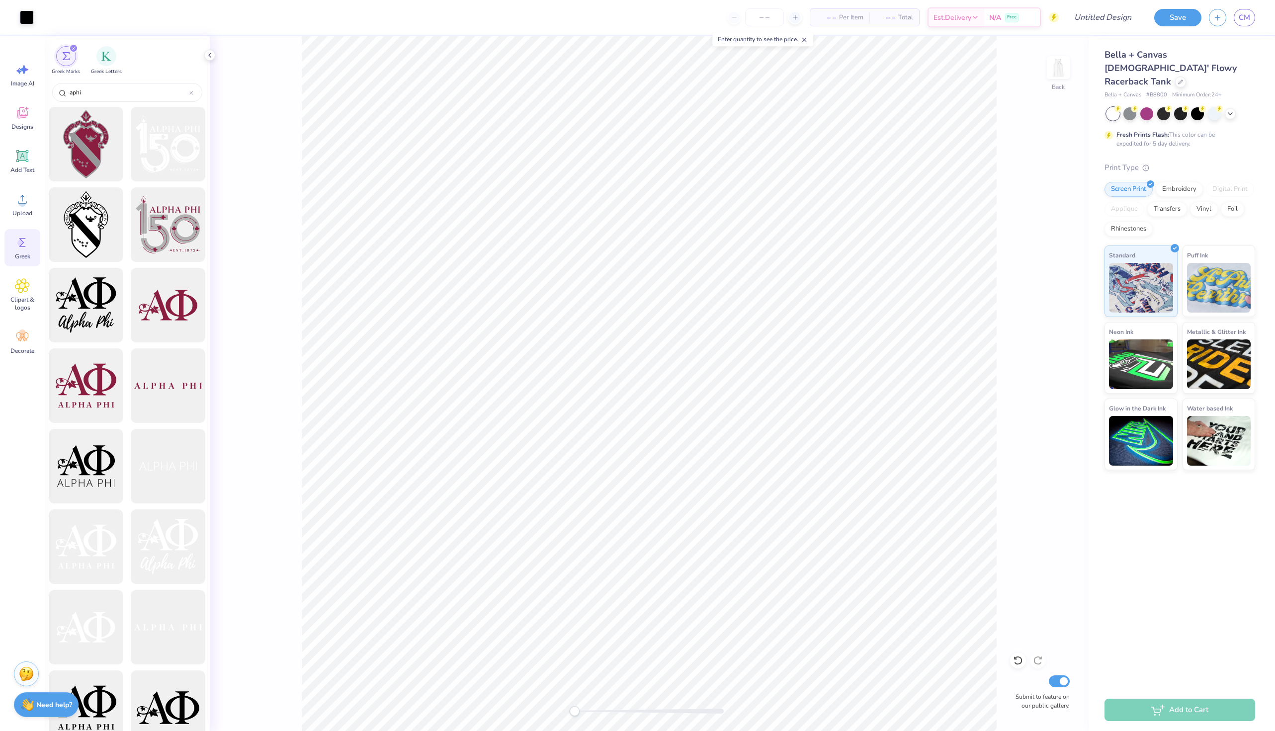
type input "aphi"
click at [28, 156] on icon at bounding box center [22, 156] width 15 height 15
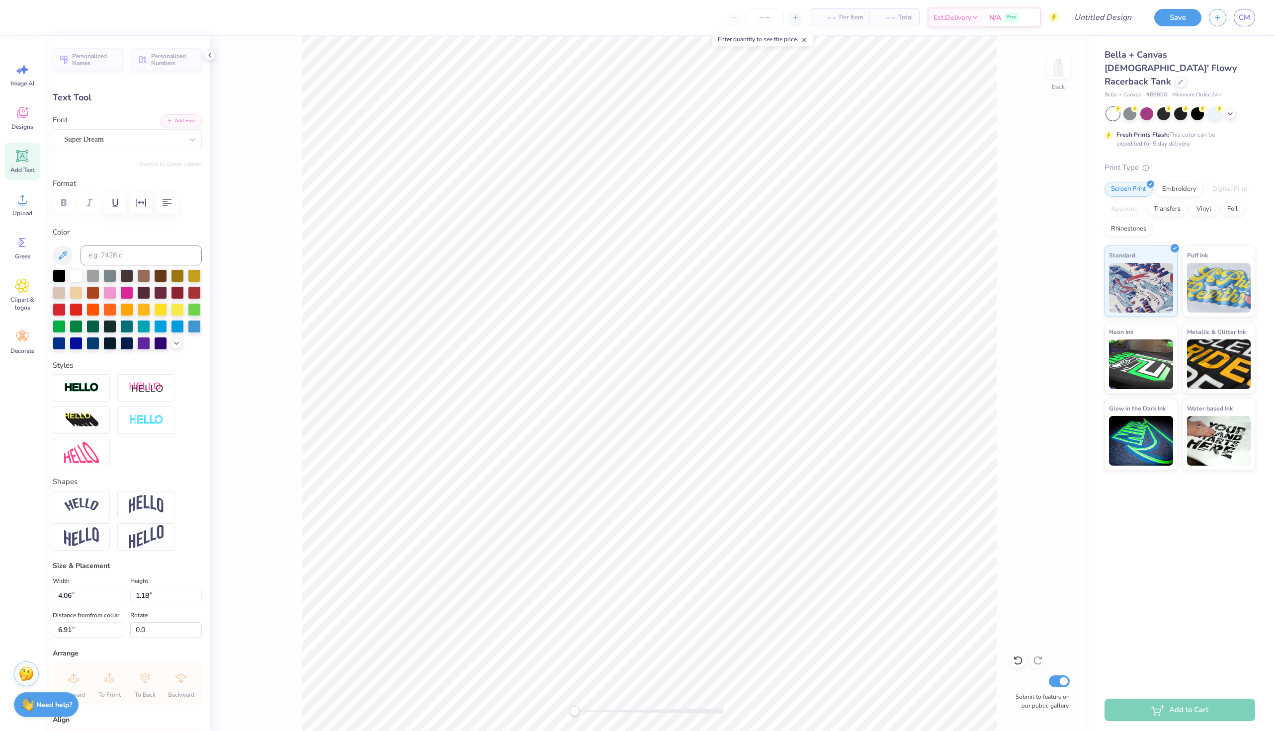
paste textarea
type textarea "A"
type input "1.02"
type input "1.17"
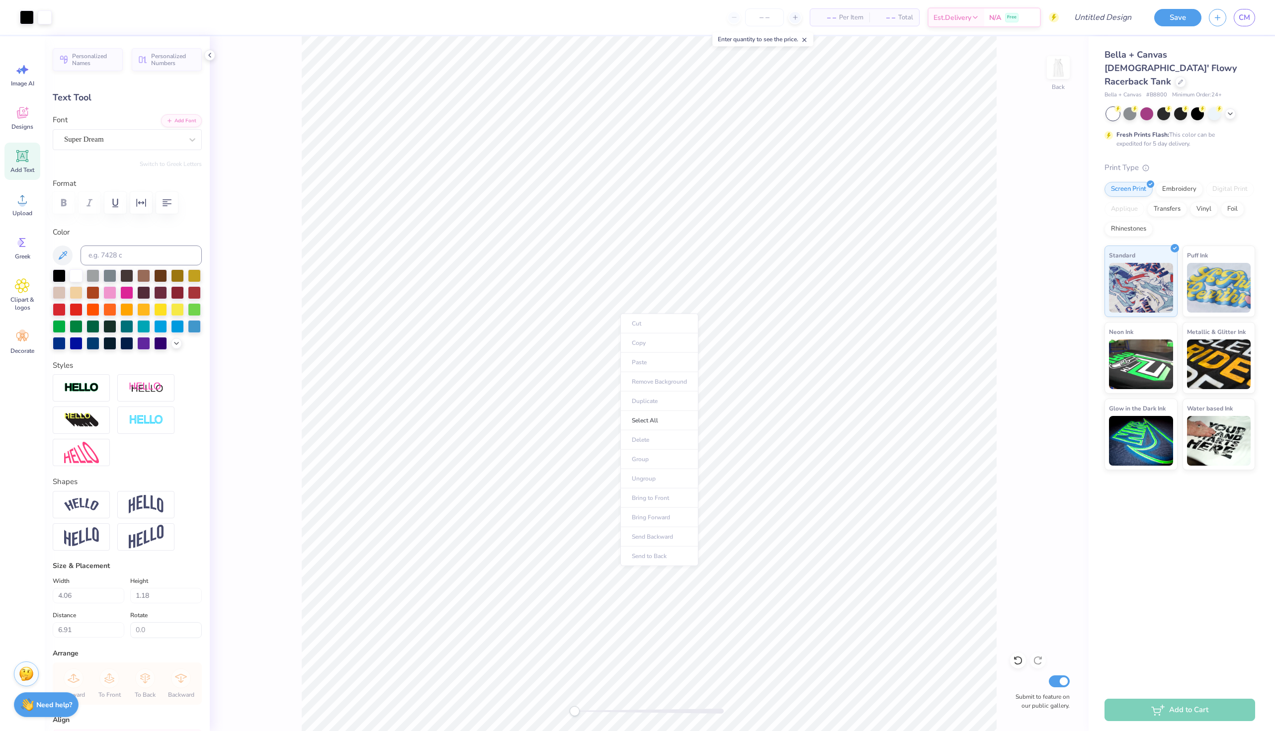
type input "1.95"
type textarea "A"
click at [24, 239] on icon at bounding box center [22, 242] width 15 height 15
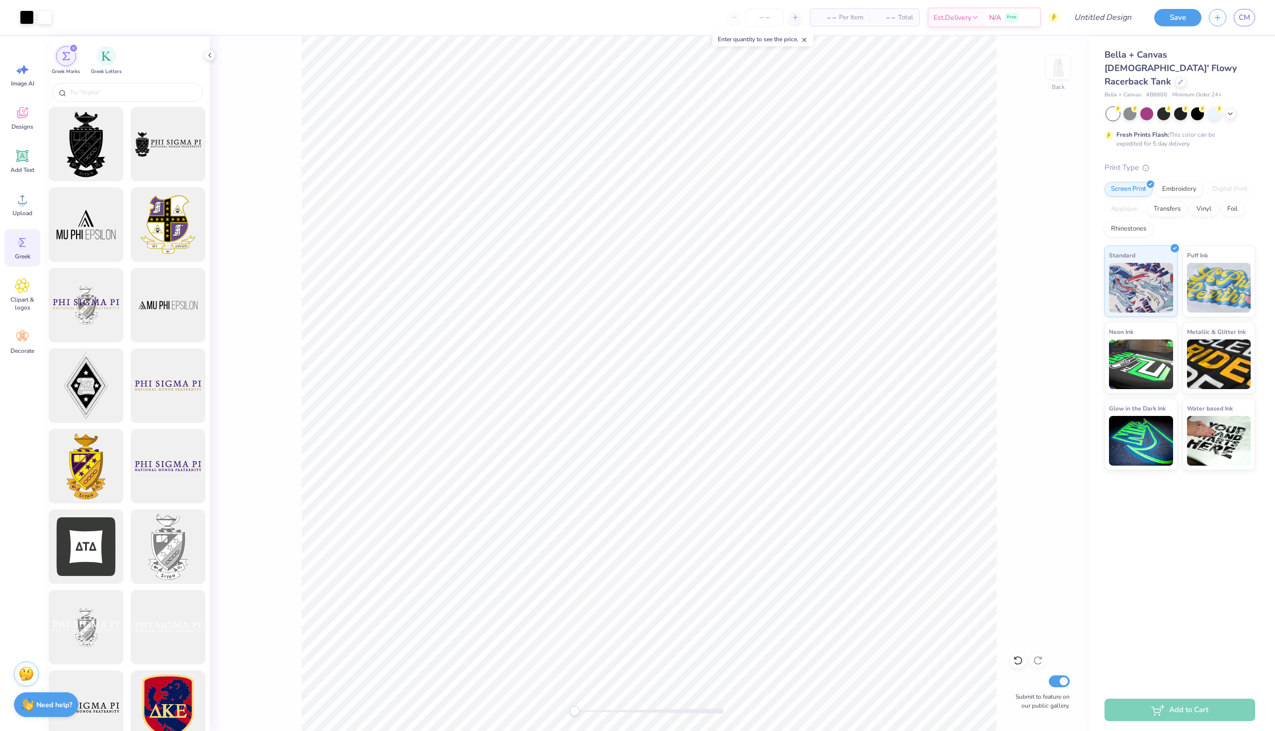
click at [106, 82] on div at bounding box center [127, 94] width 165 height 26
click at [104, 45] on div "Greek Marks Greek Letters" at bounding box center [127, 58] width 165 height 44
click at [104, 54] on img "filter for Greek Letters" at bounding box center [106, 55] width 10 height 10
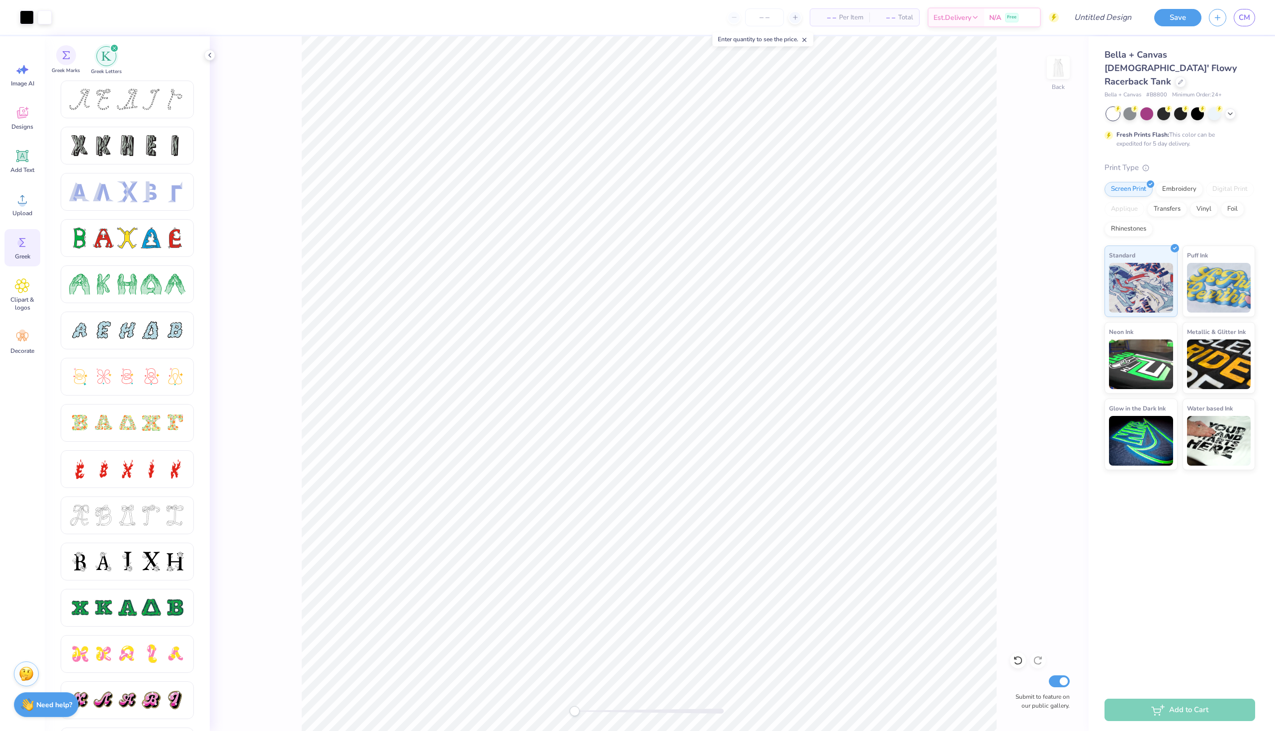
click at [71, 64] on div "Greek Marks" at bounding box center [66, 59] width 28 height 29
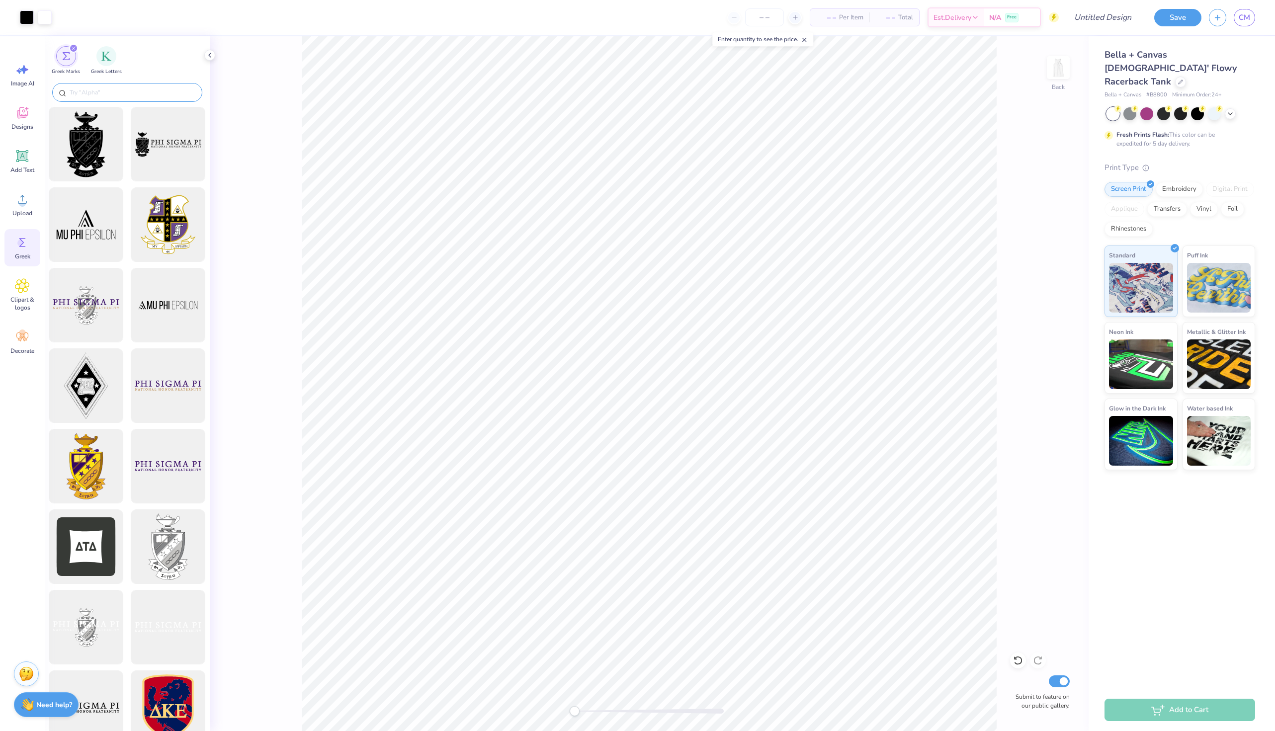
click at [153, 85] on div at bounding box center [127, 92] width 150 height 19
click at [153, 92] on input "text" at bounding box center [132, 92] width 127 height 10
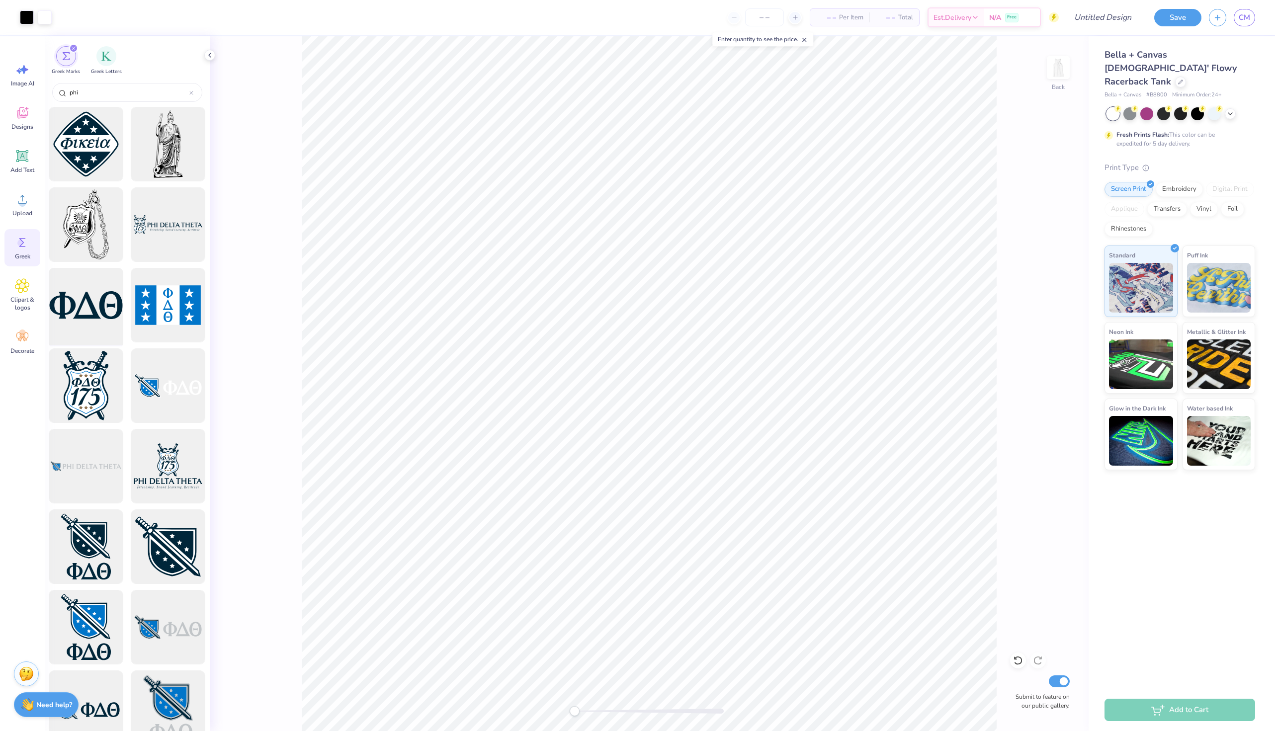
type input "phi"
click at [81, 298] on div at bounding box center [86, 305] width 82 height 82
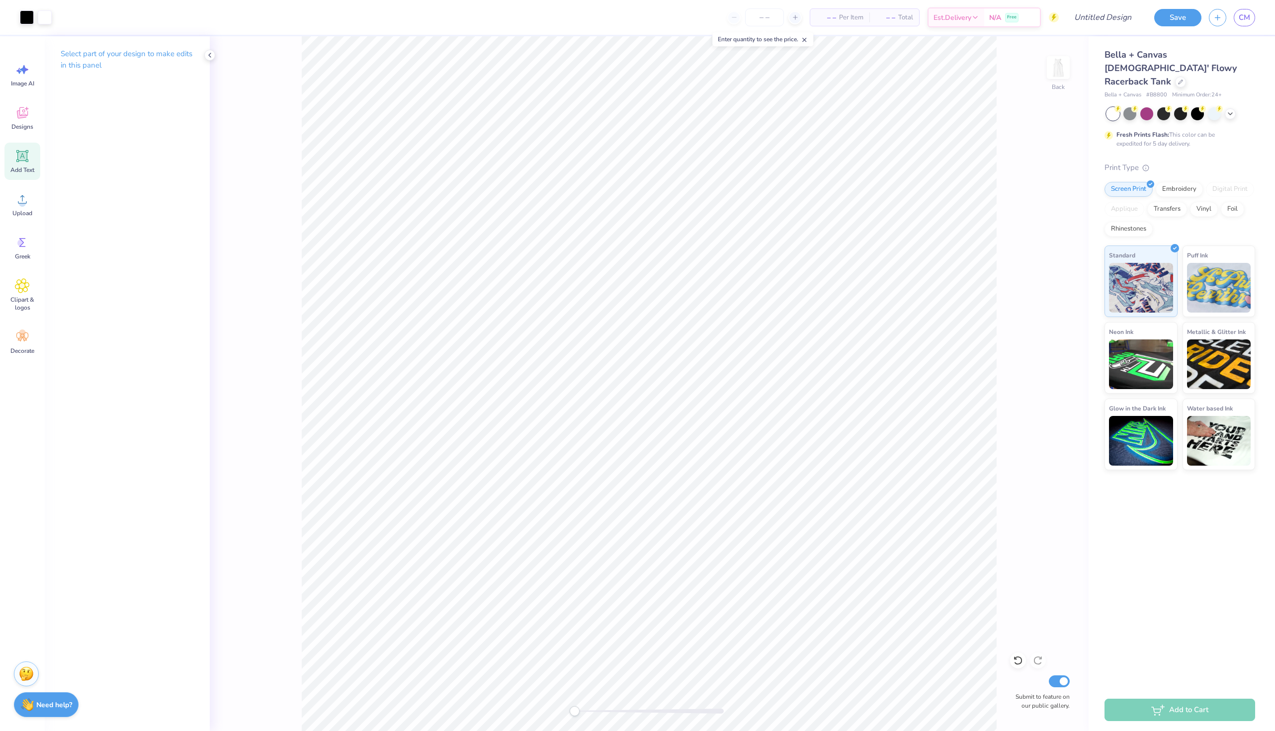
click at [22, 162] on icon at bounding box center [22, 156] width 15 height 15
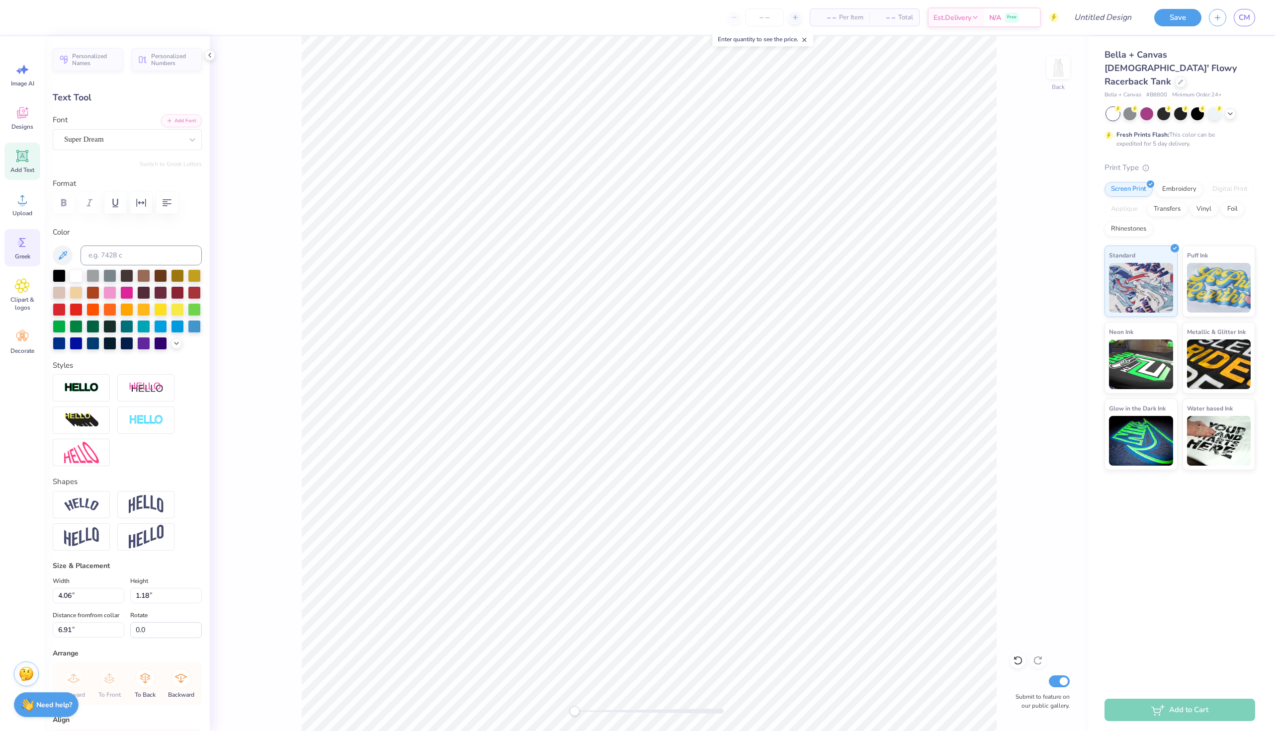
click at [17, 249] on icon at bounding box center [22, 242] width 15 height 15
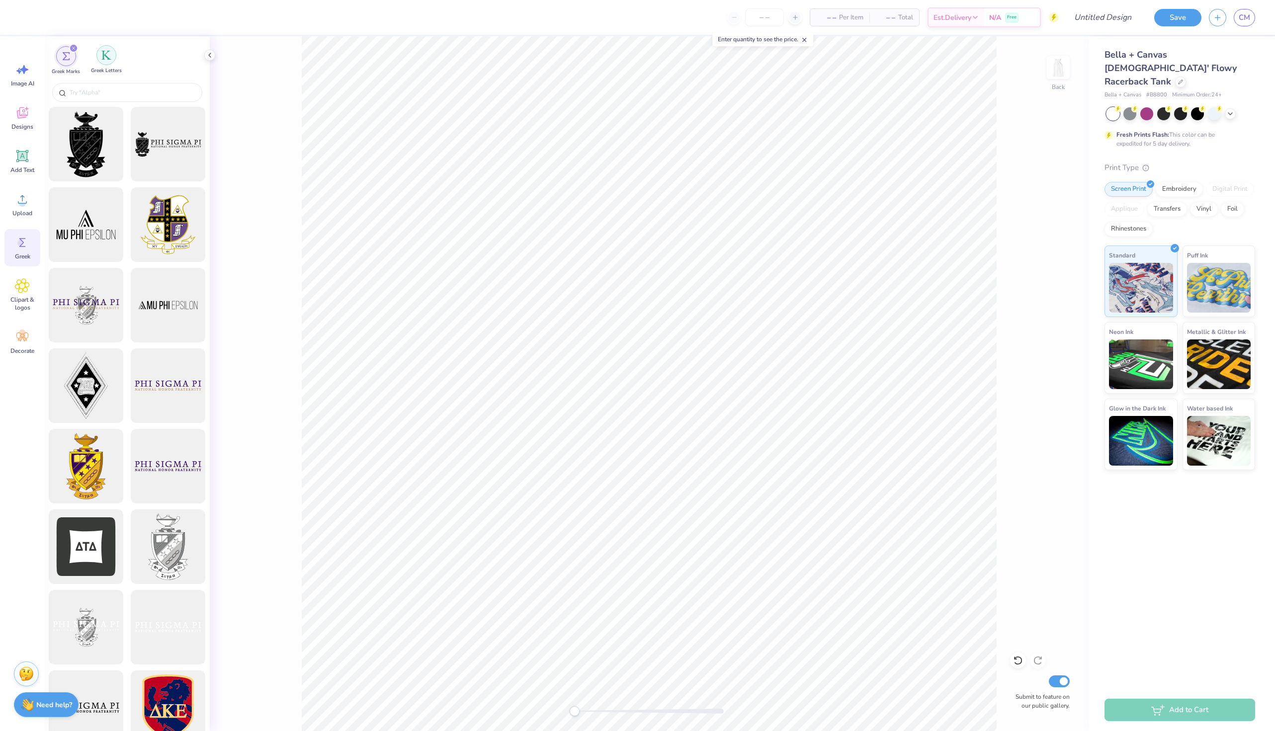
click at [111, 55] on img "filter for Greek Letters" at bounding box center [106, 55] width 10 height 10
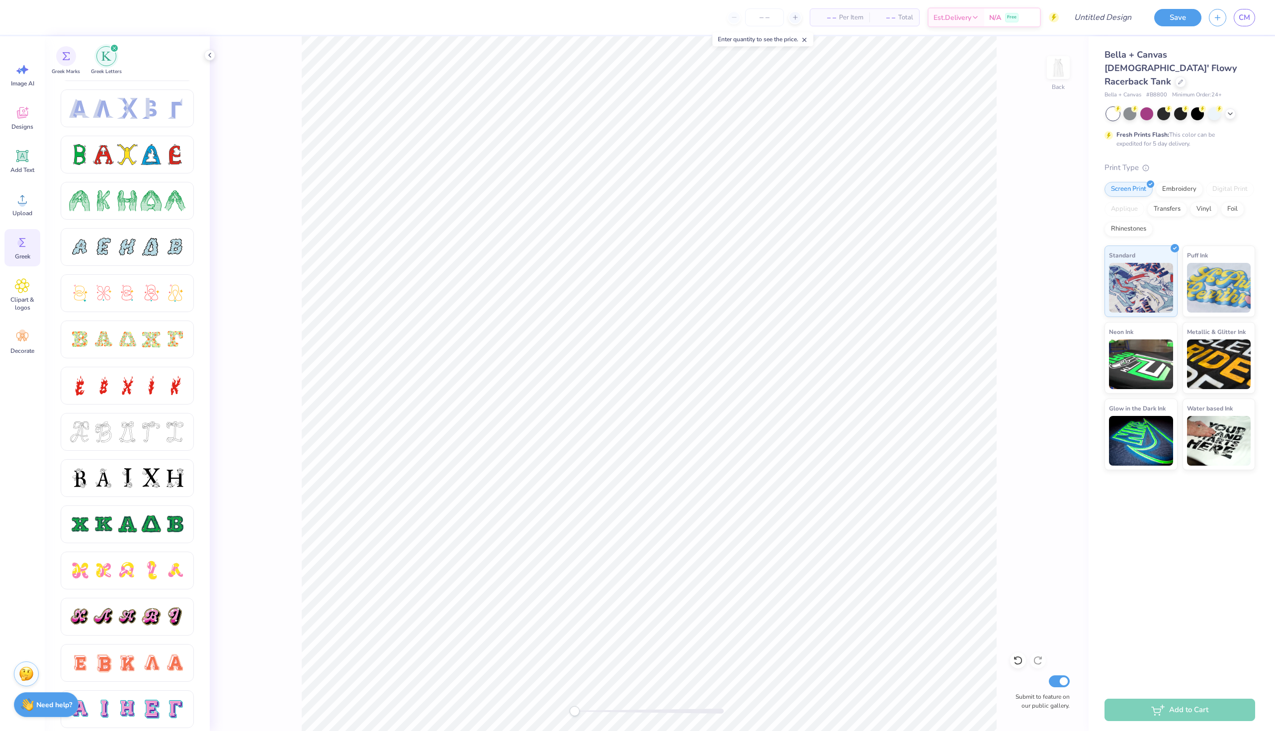
scroll to position [39, 0]
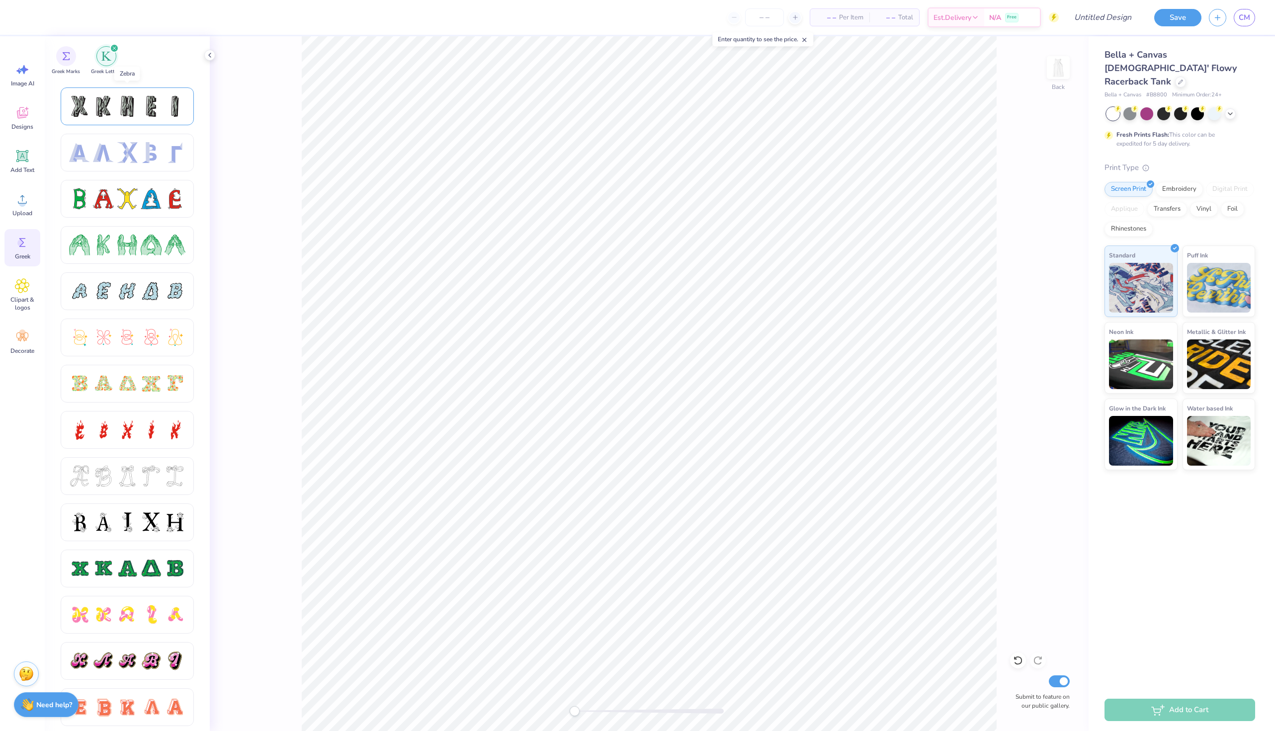
click at [139, 108] on div at bounding box center [127, 106] width 116 height 21
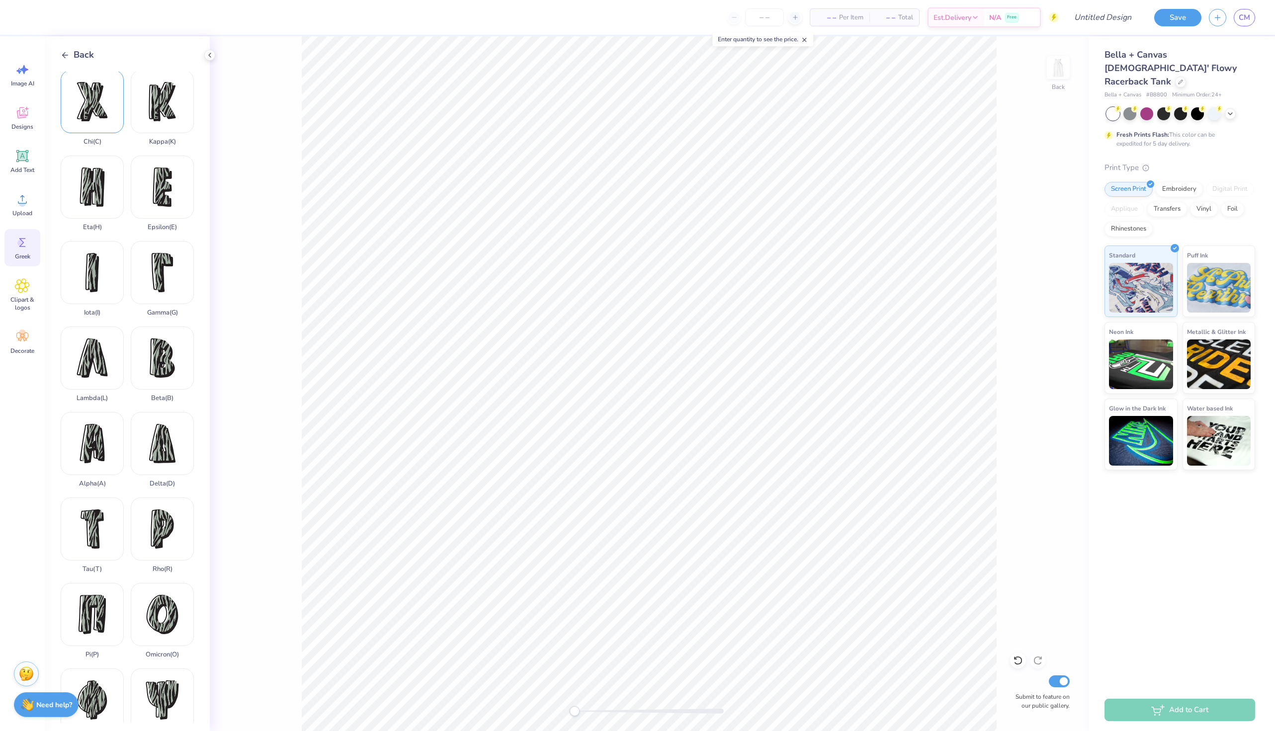
scroll to position [0, 0]
click at [70, 51] on div "Back" at bounding box center [77, 54] width 33 height 13
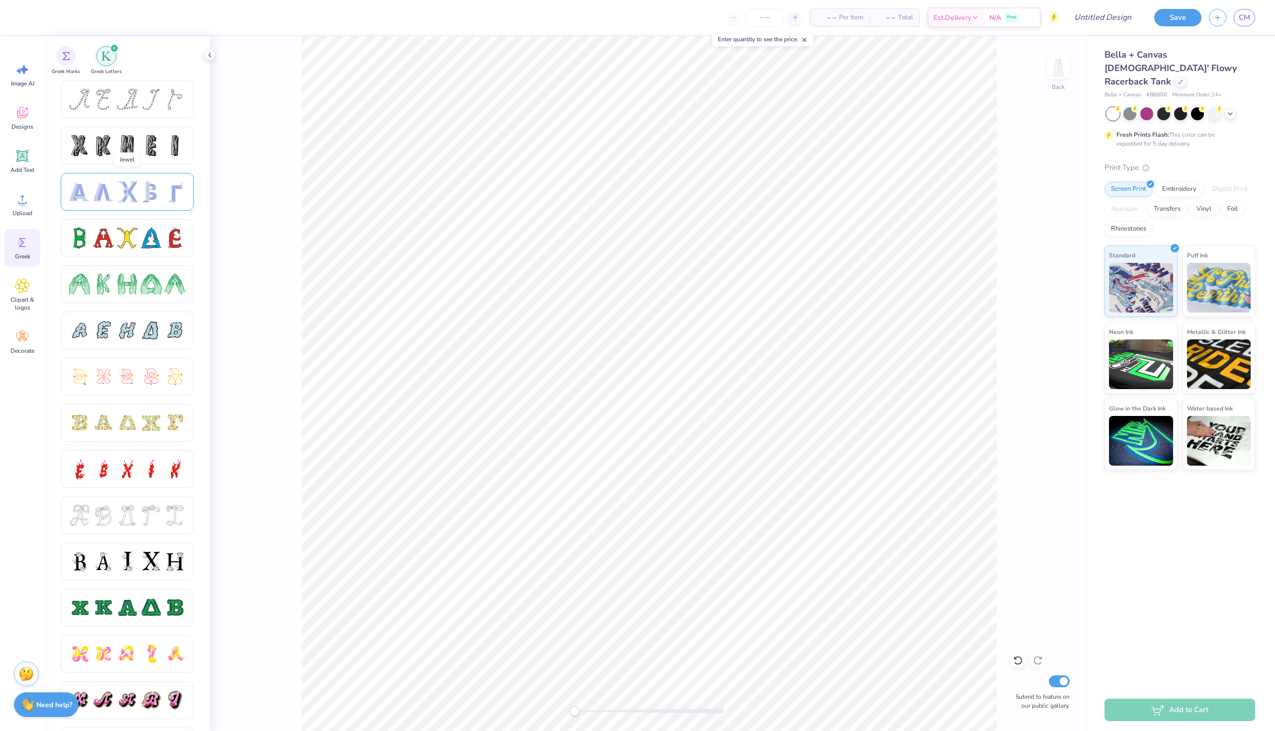
click at [130, 196] on div at bounding box center [127, 191] width 21 height 21
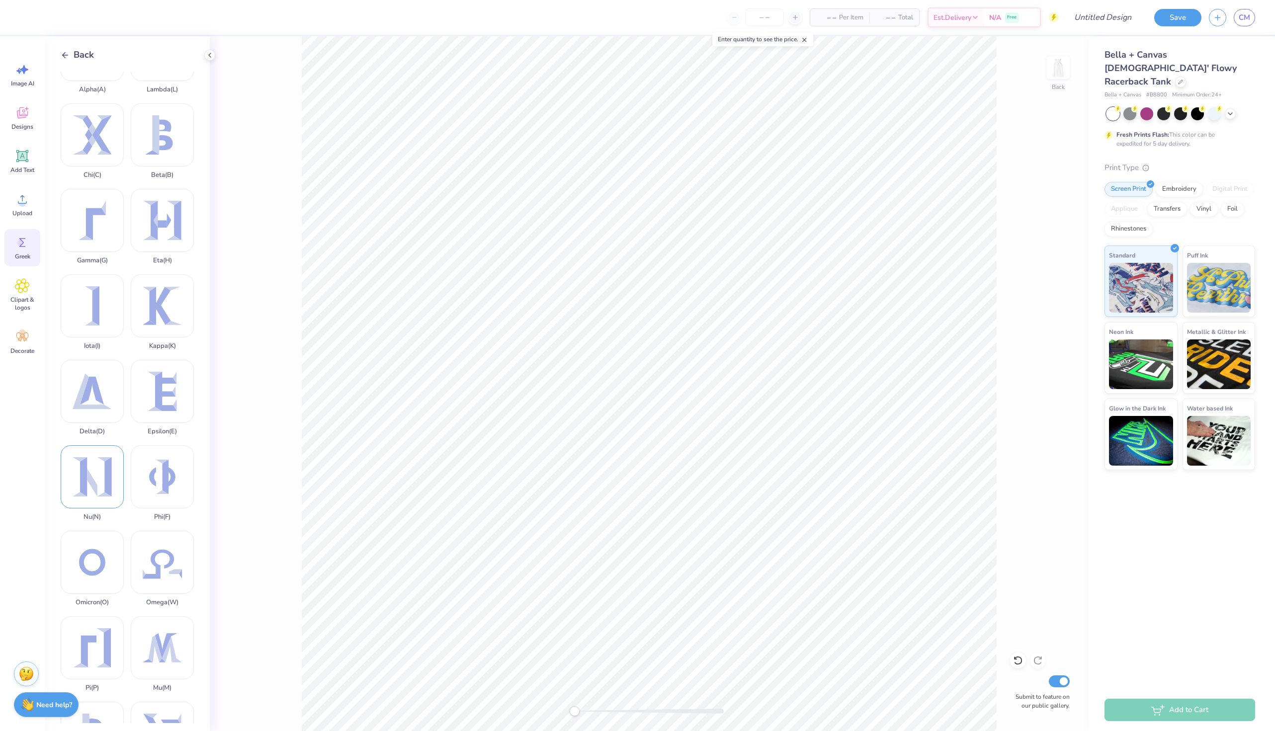
scroll to position [85, 0]
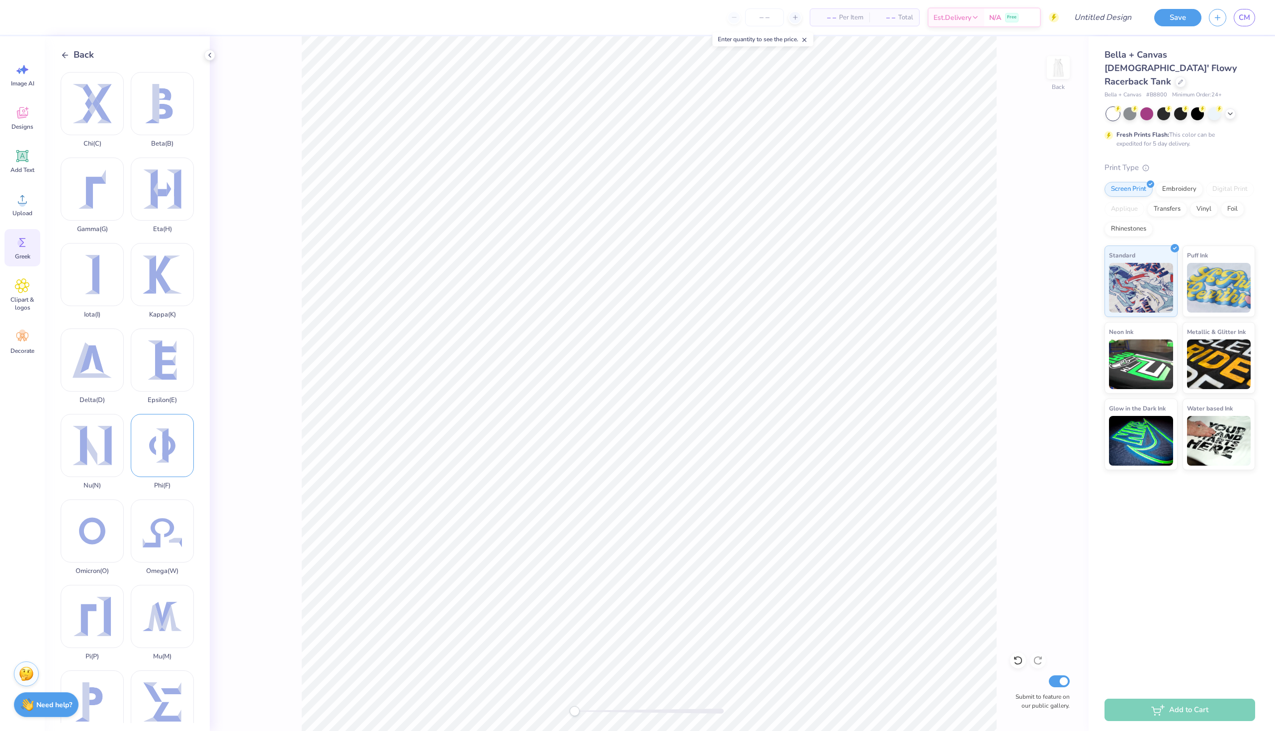
click at [149, 437] on div "Phi ( F )" at bounding box center [162, 452] width 63 height 76
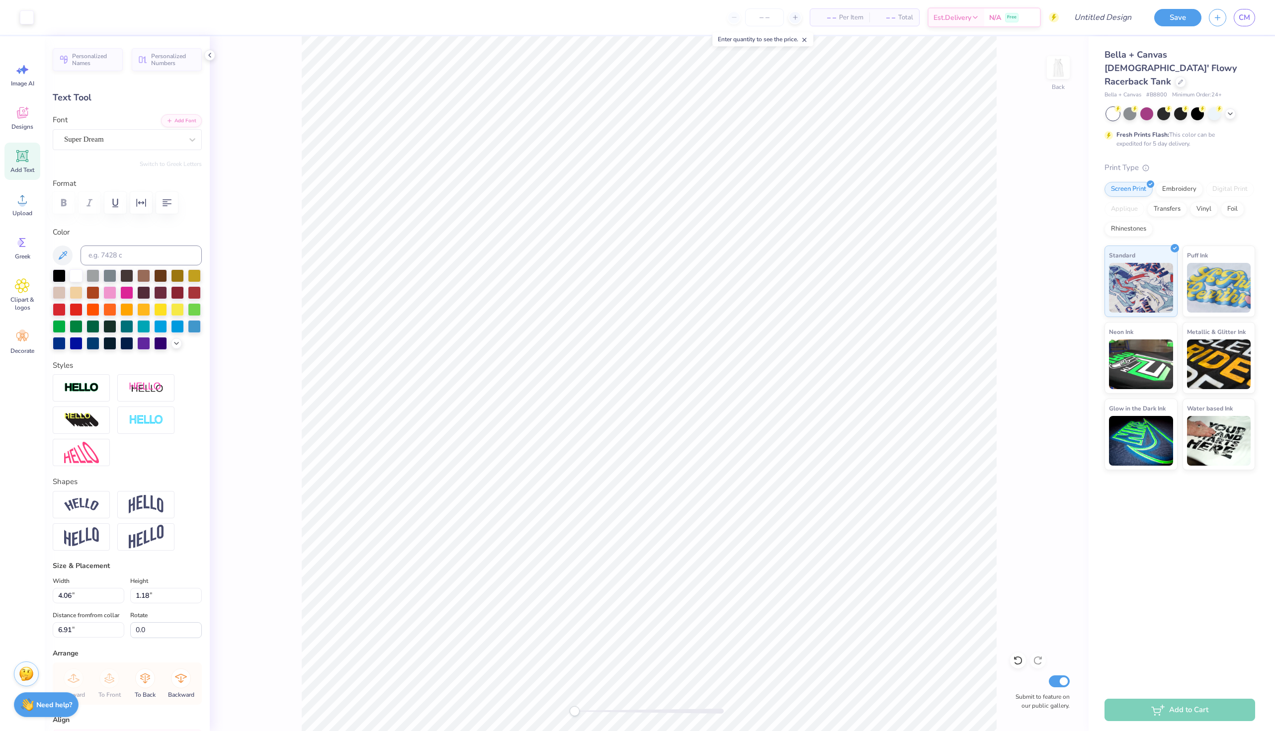
type input "4.06"
type input "1.18"
type input "6.91"
click at [20, 238] on icon at bounding box center [22, 242] width 15 height 15
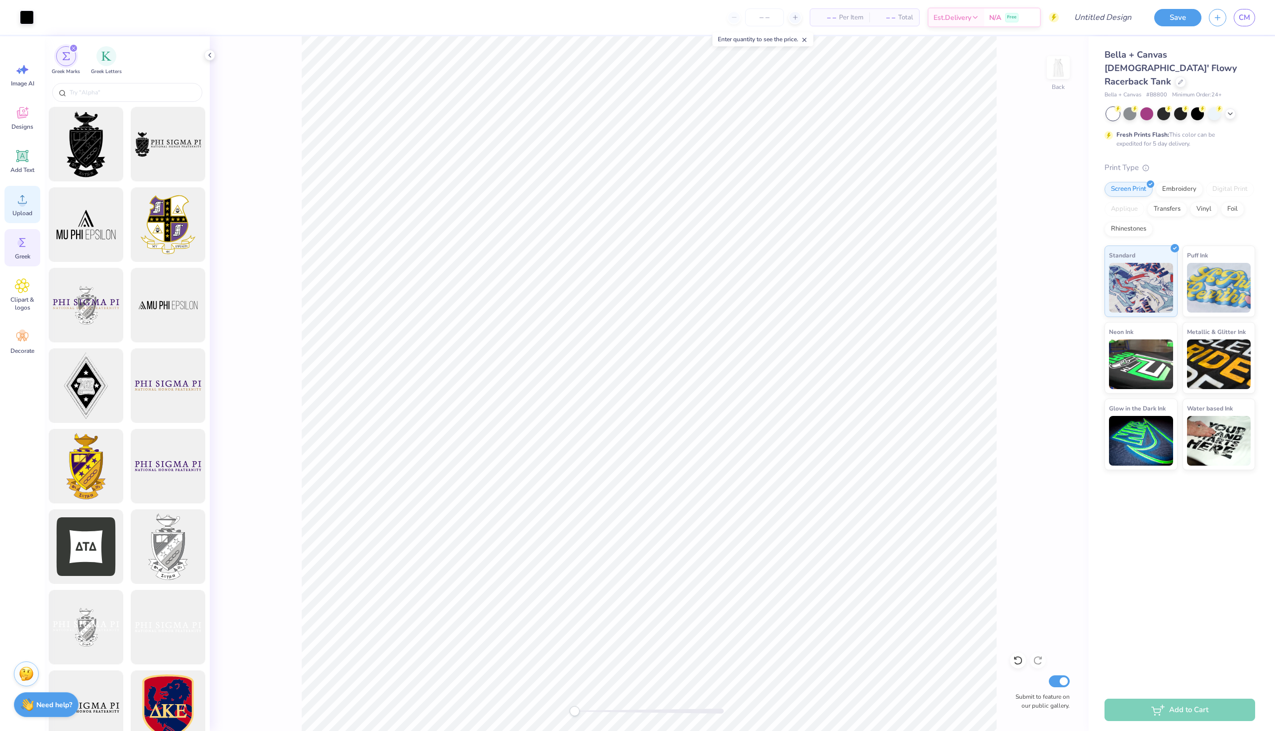
click at [29, 193] on icon at bounding box center [22, 199] width 15 height 15
click at [15, 204] on icon at bounding box center [22, 199] width 15 height 15
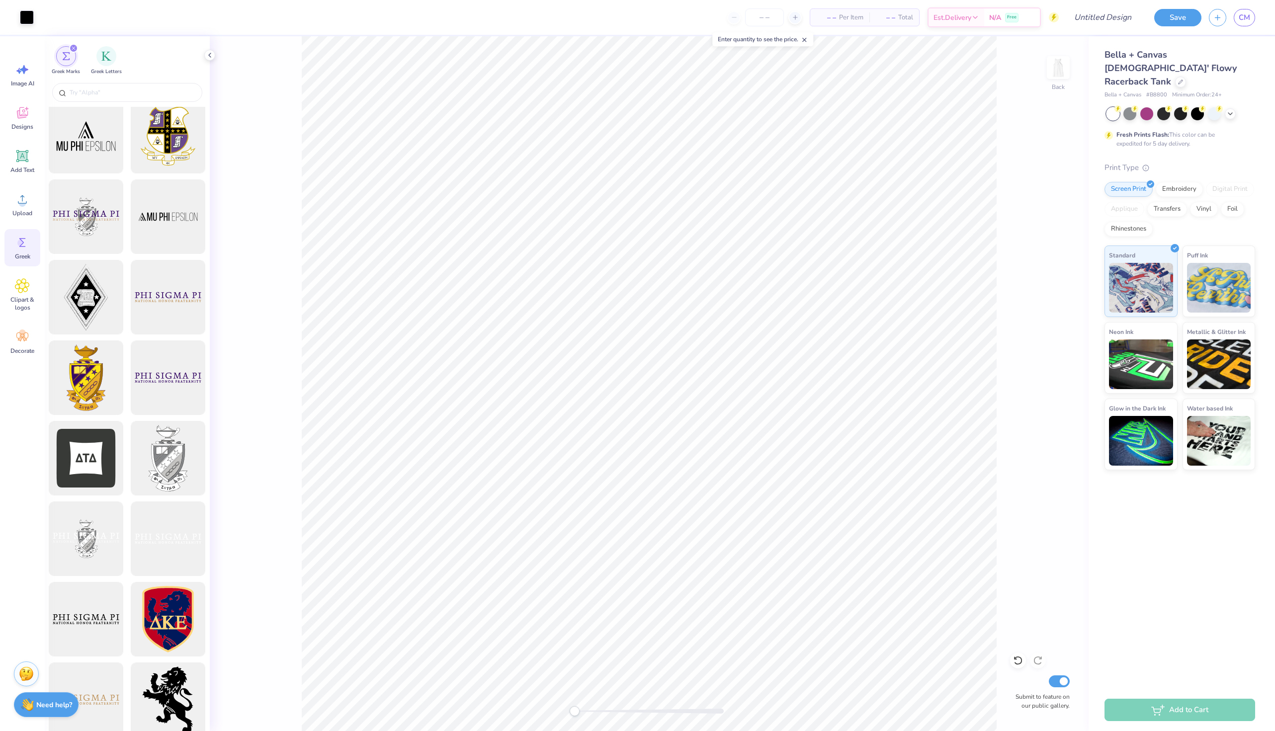
scroll to position [0, 0]
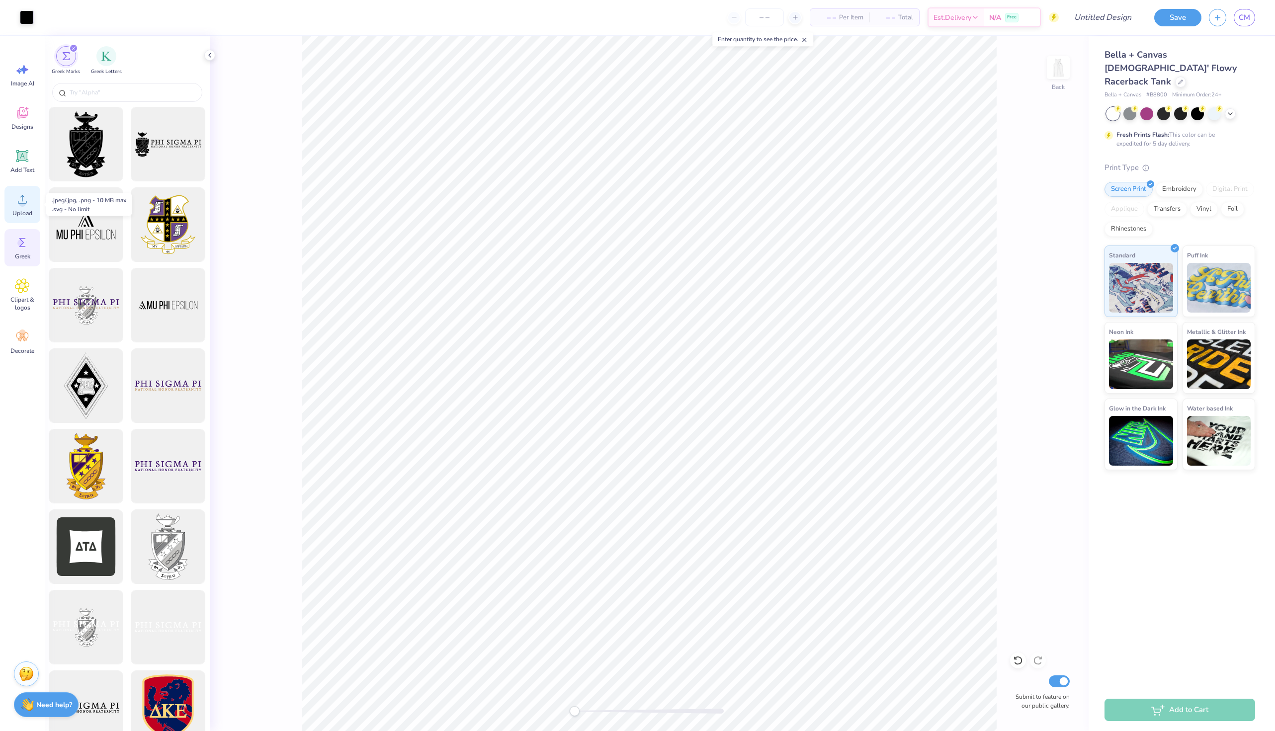
click at [26, 211] on span "Upload" at bounding box center [22, 213] width 20 height 8
click at [21, 210] on span "Upload" at bounding box center [22, 213] width 20 height 8
click at [16, 145] on div "Add Text" at bounding box center [22, 161] width 36 height 37
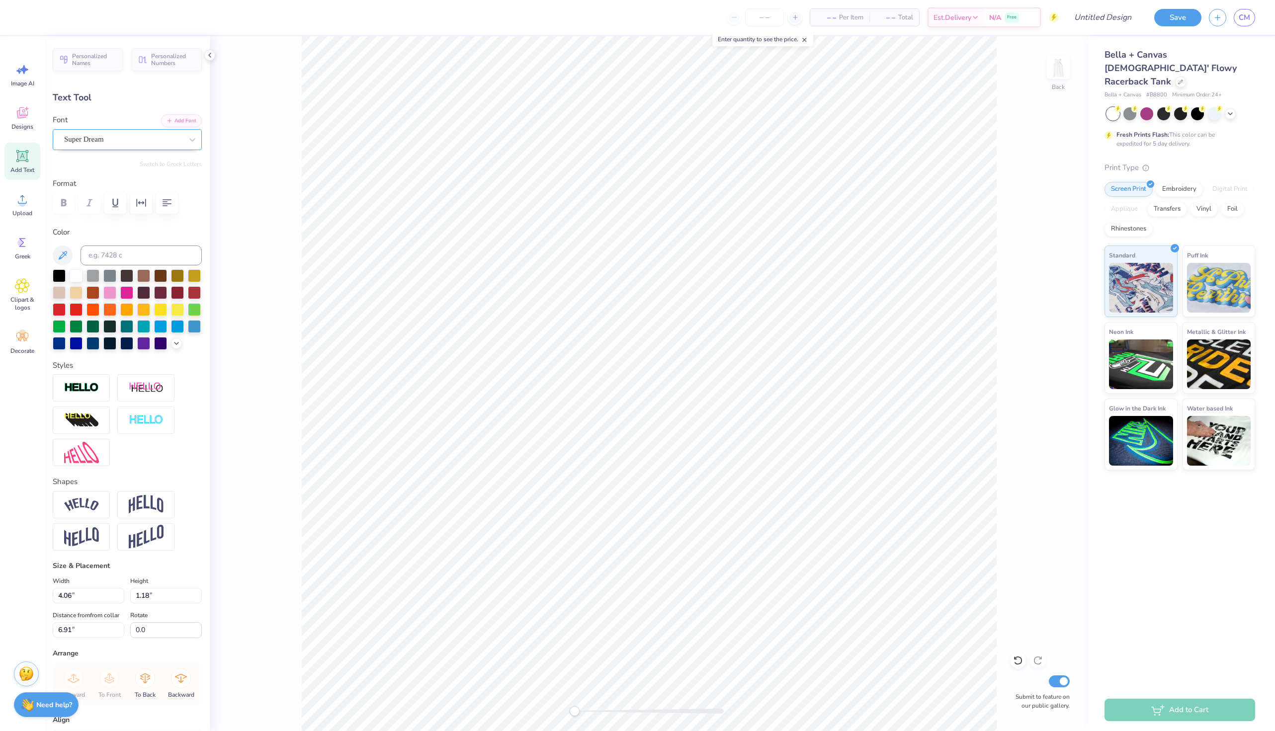
click at [143, 138] on div "Super Dream" at bounding box center [123, 139] width 120 height 15
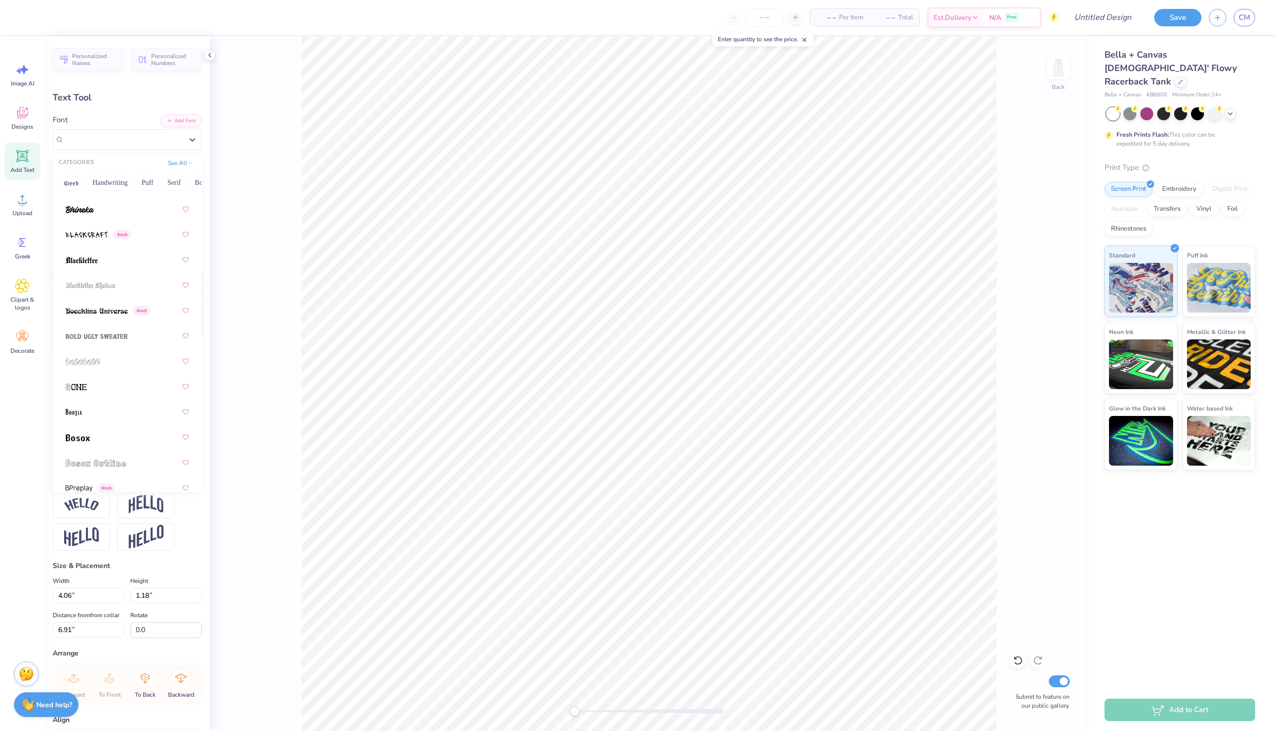
scroll to position [774, 0]
click at [110, 136] on div "Super Dream" at bounding box center [123, 139] width 118 height 11
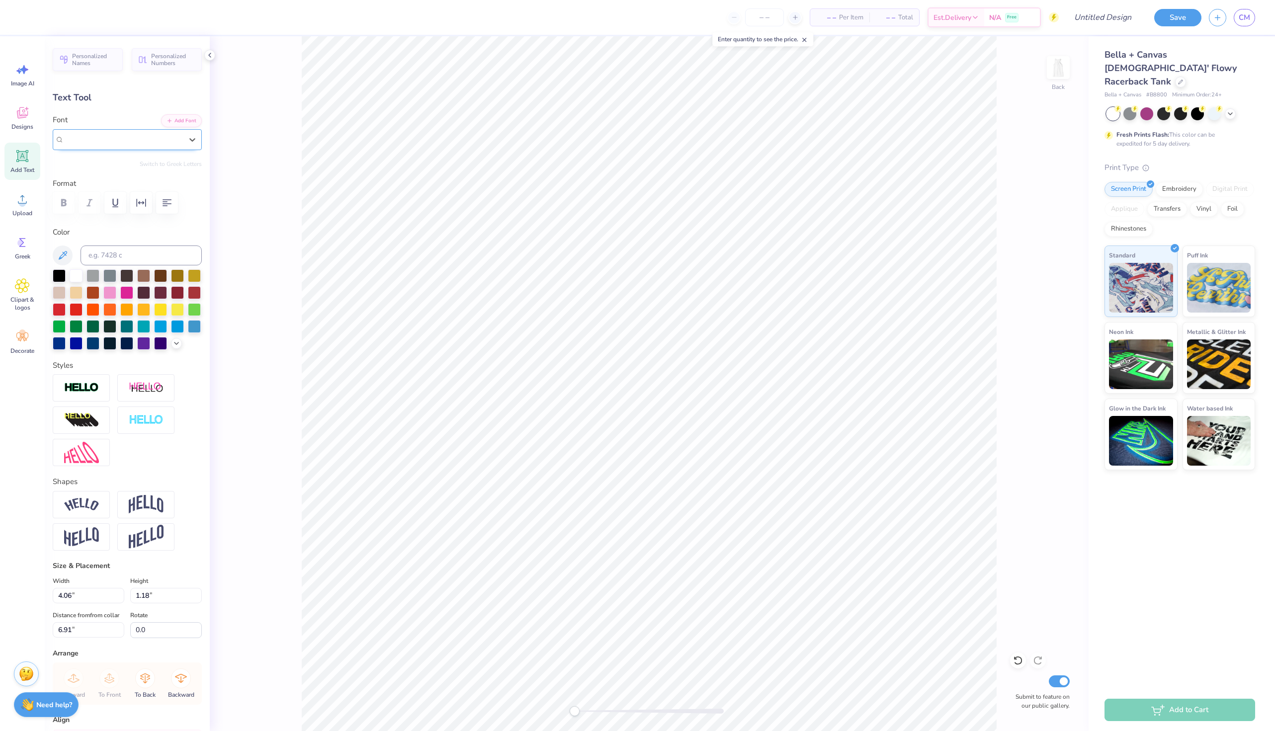
click at [110, 136] on div "Super Dream" at bounding box center [123, 139] width 118 height 11
type input "vintage"
click at [177, 165] on button "See All" at bounding box center [180, 162] width 31 height 10
click at [131, 279] on div at bounding box center [127, 272] width 123 height 18
type input "play"
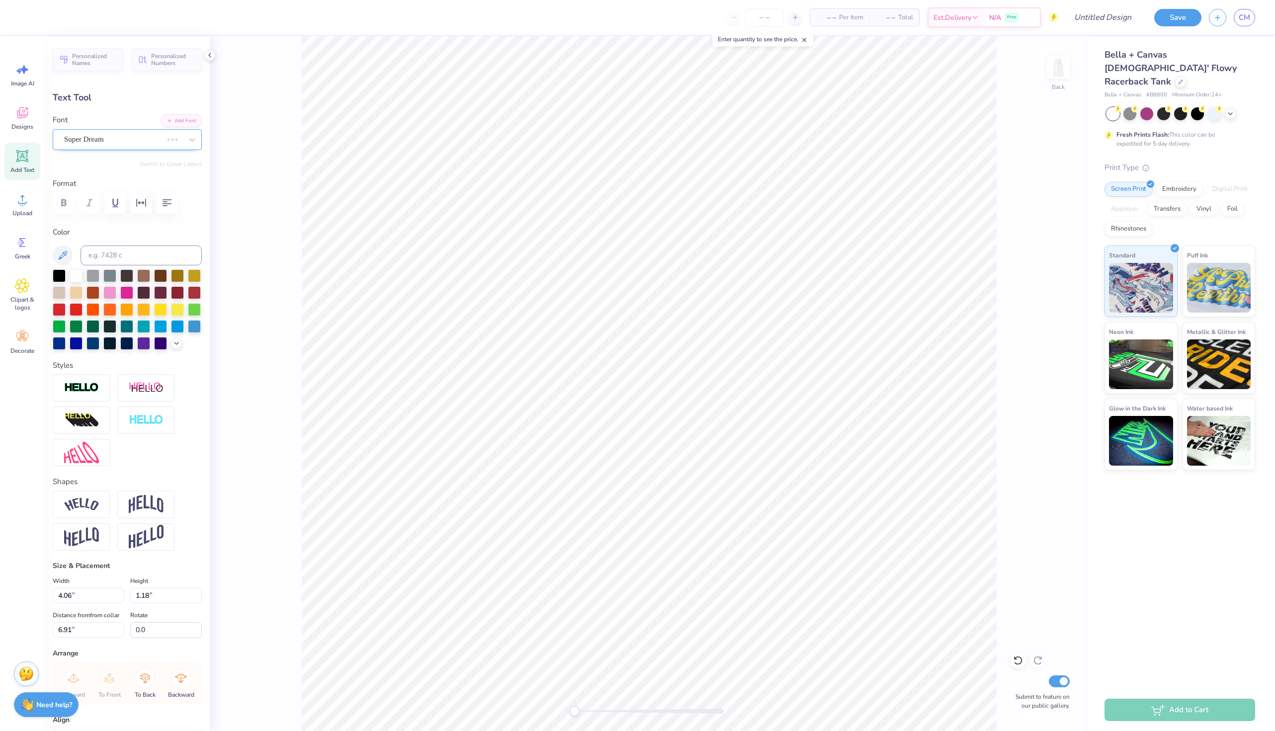
click at [139, 131] on div "Super Dream" at bounding box center [127, 139] width 149 height 21
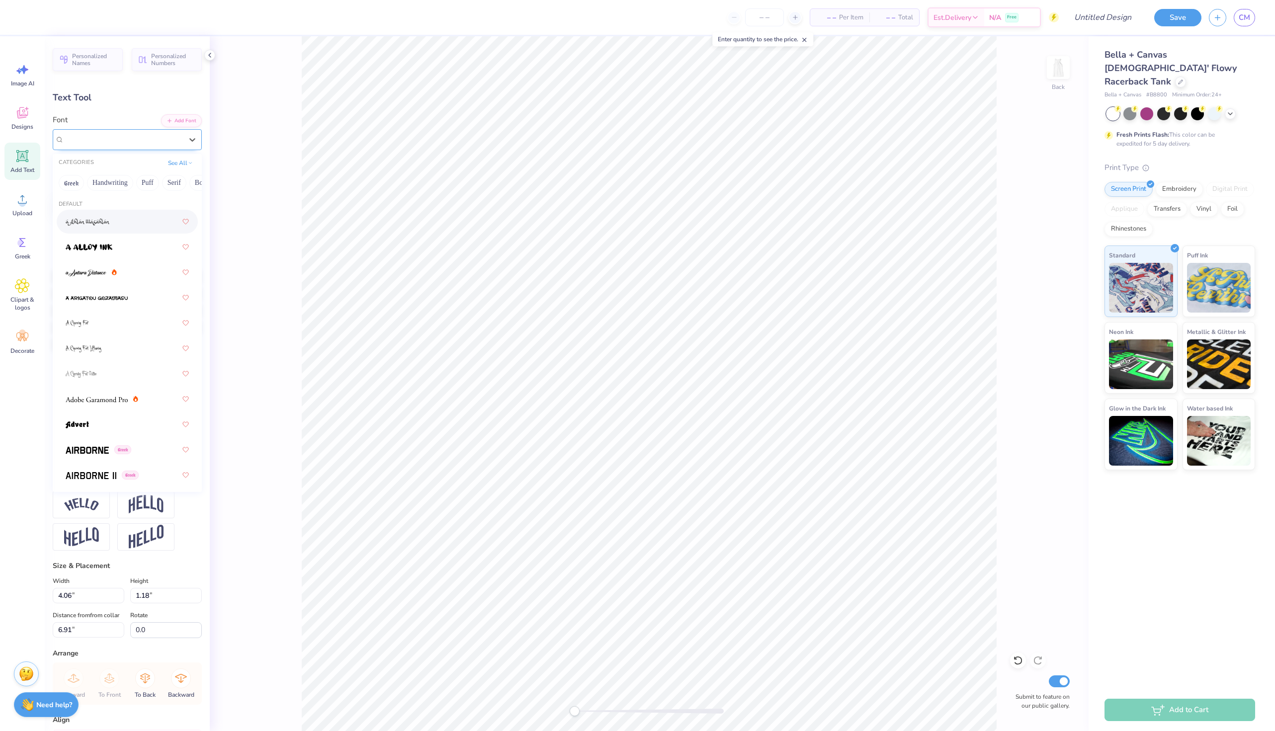
type input "o"
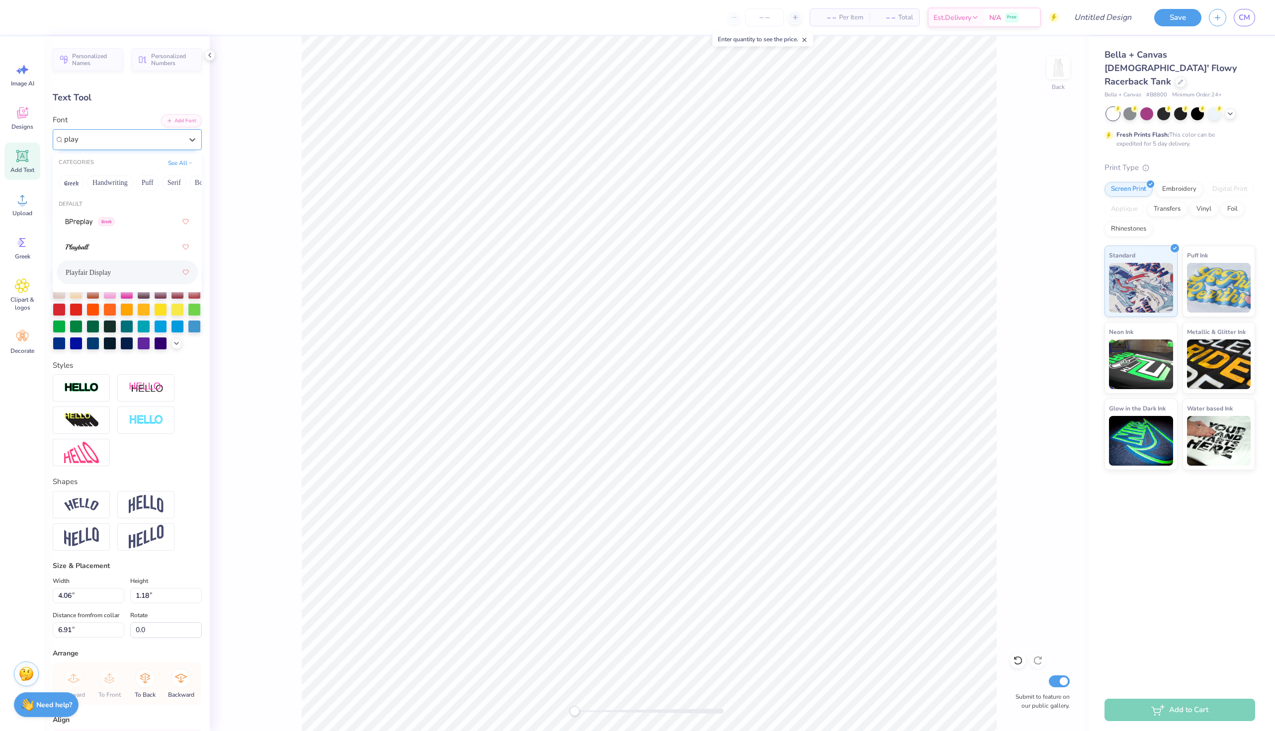
click at [138, 271] on div "Playfair Display" at bounding box center [127, 272] width 123 height 18
type input "play"
type textarea "Alpha Phi"
click at [180, 339] on icon at bounding box center [176, 342] width 8 height 8
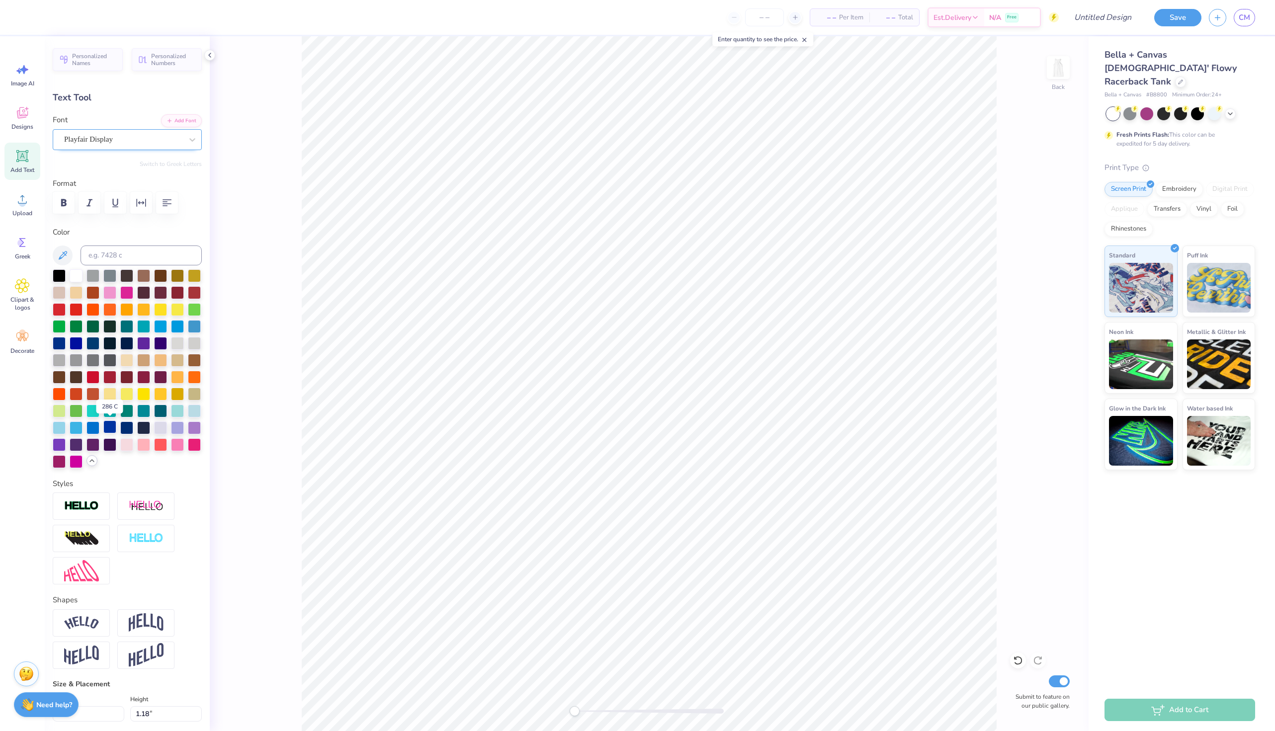
click at [107, 428] on div at bounding box center [109, 426] width 13 height 13
click at [97, 427] on div at bounding box center [92, 426] width 13 height 13
click at [108, 425] on div at bounding box center [109, 426] width 13 height 13
type input "7.15"
type input "1.62"
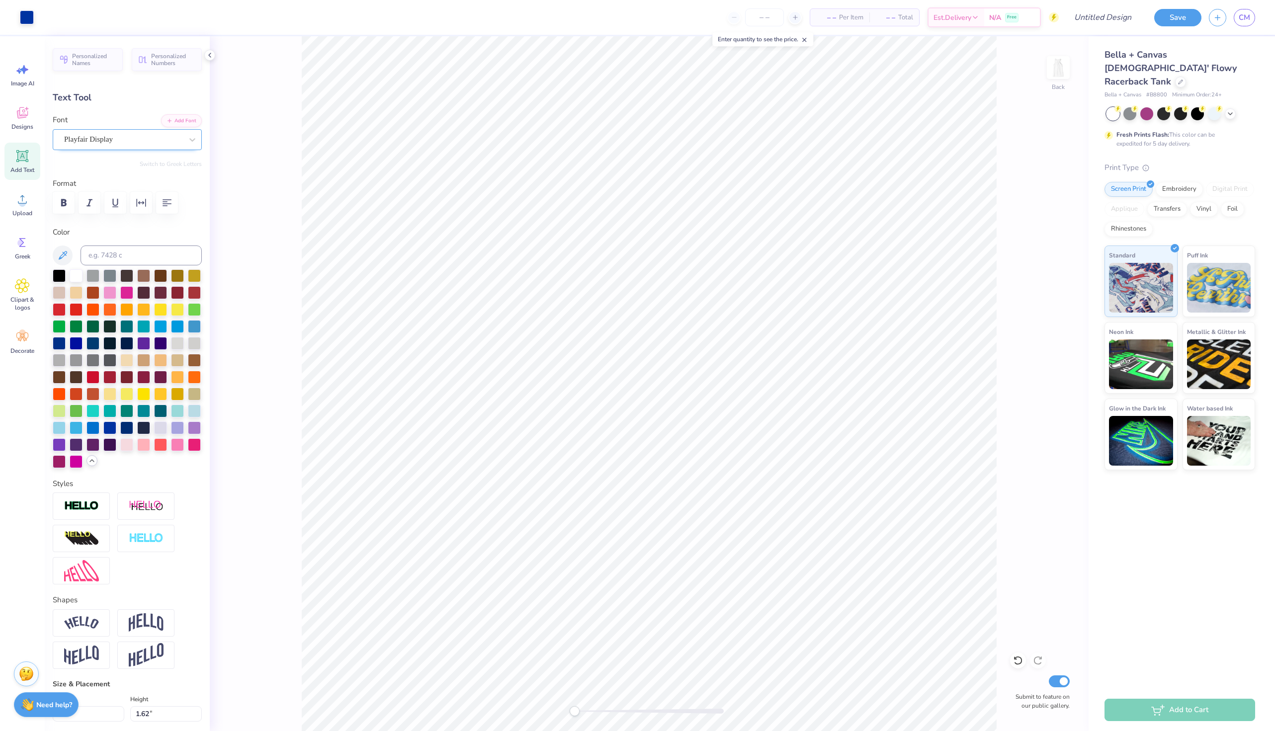
type input "6.69"
click at [91, 426] on div at bounding box center [92, 426] width 13 height 13
click at [107, 426] on div at bounding box center [109, 426] width 13 height 13
type input "3.79"
type input "0.86"
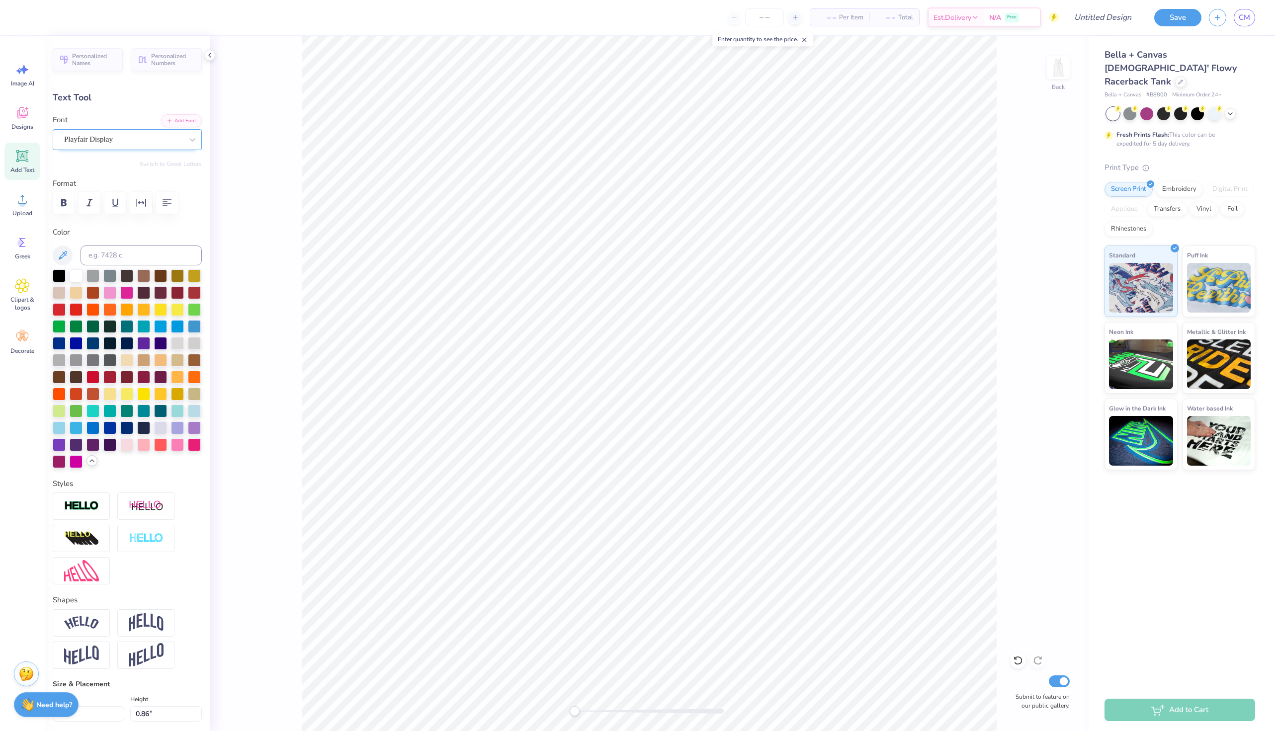
type input "4.63"
type input "1.05"
type input "2.05"
click at [20, 217] on span "Upload" at bounding box center [22, 213] width 20 height 8
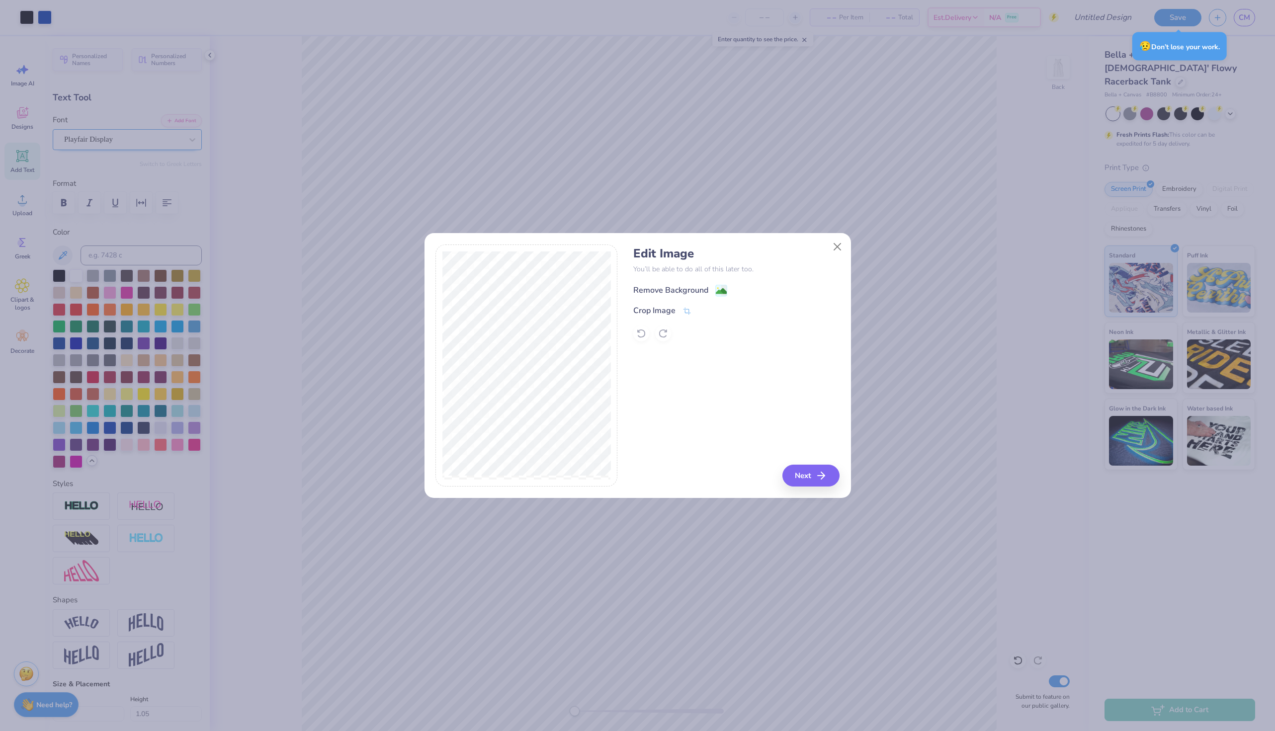
click at [722, 287] on image at bounding box center [721, 291] width 11 height 11
click at [817, 480] on button "Next" at bounding box center [812, 476] width 57 height 22
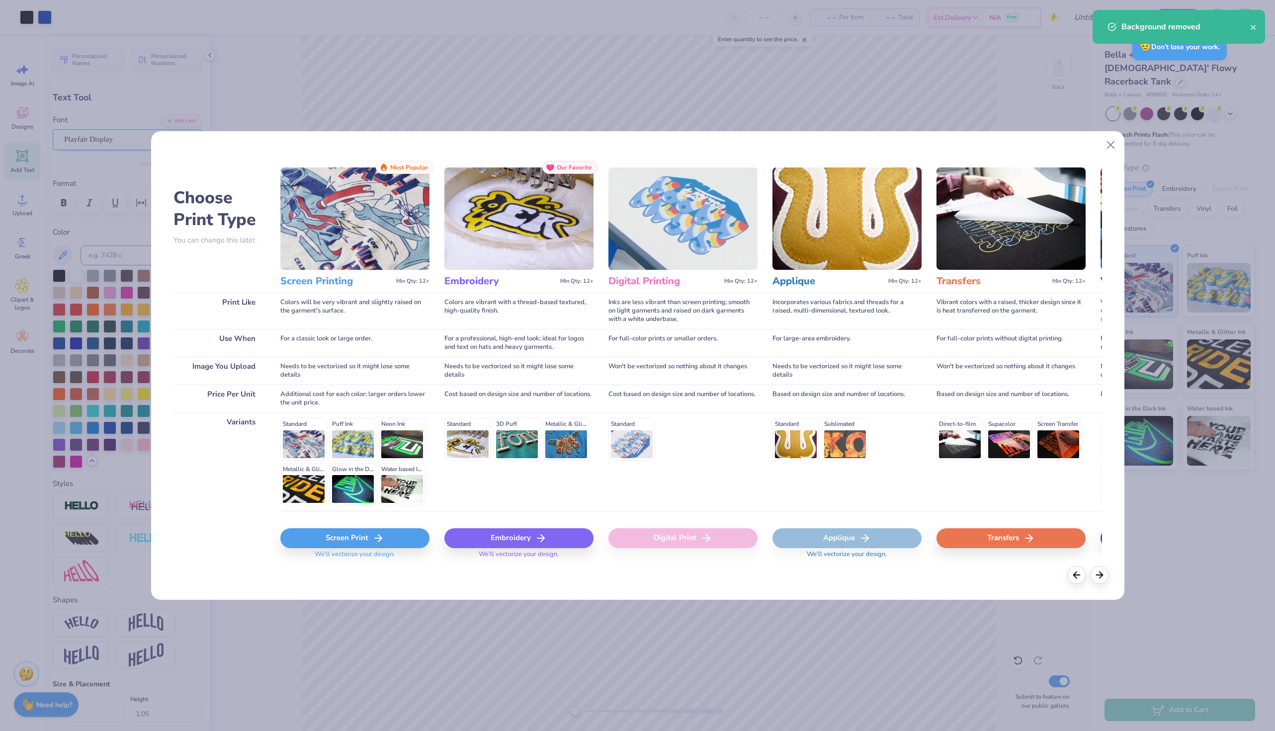
click at [379, 544] on icon at bounding box center [378, 538] width 12 height 12
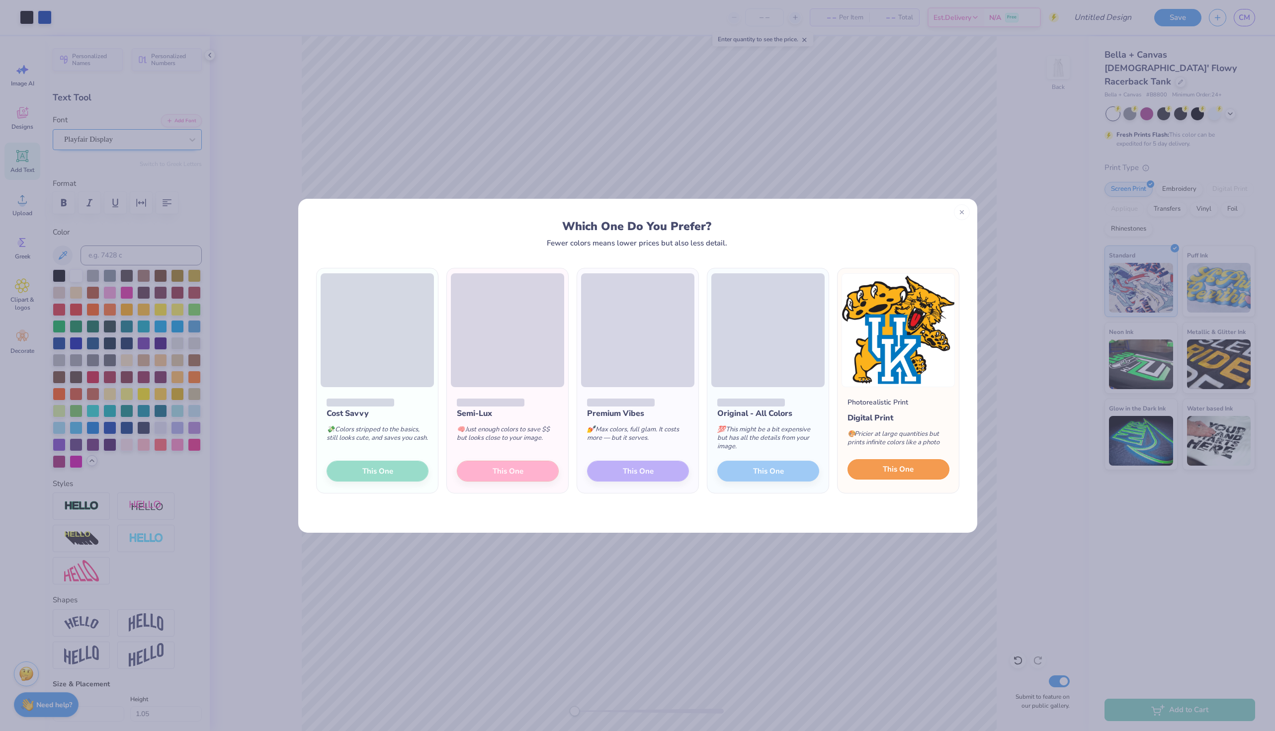
click at [885, 474] on span "This One" at bounding box center [898, 469] width 31 height 11
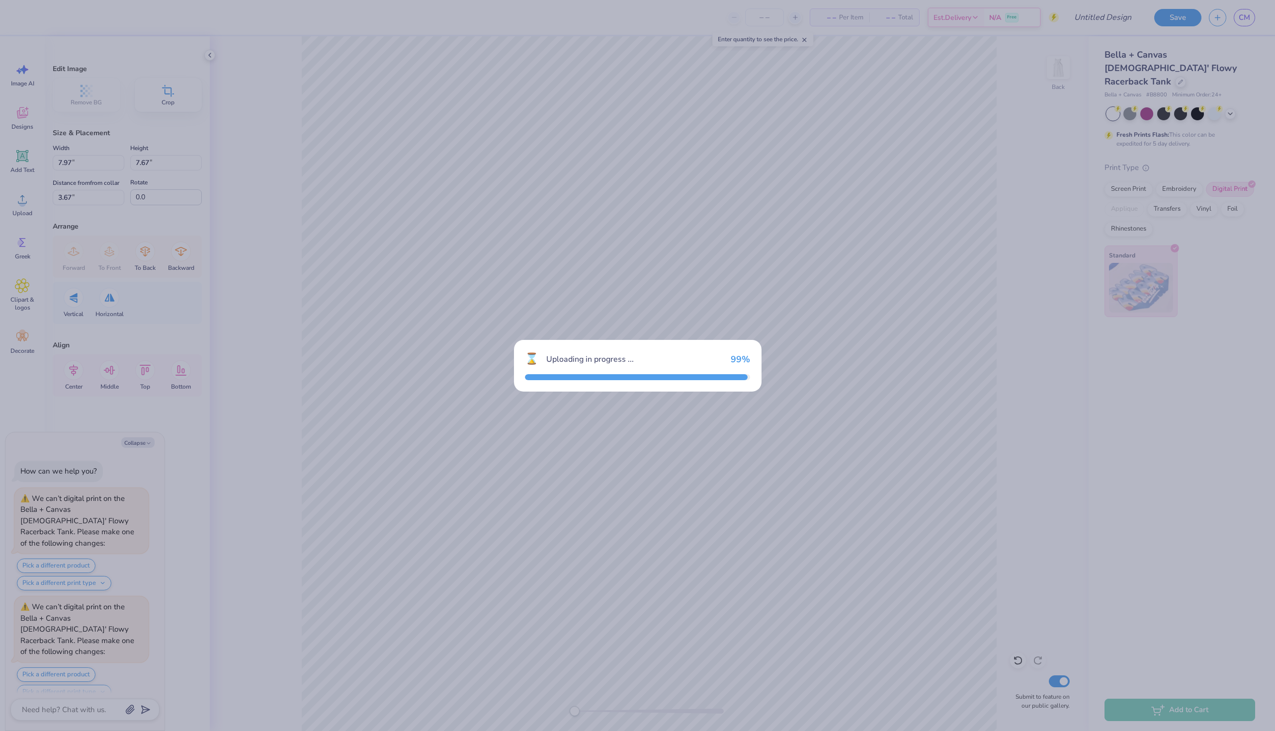
scroll to position [86, 0]
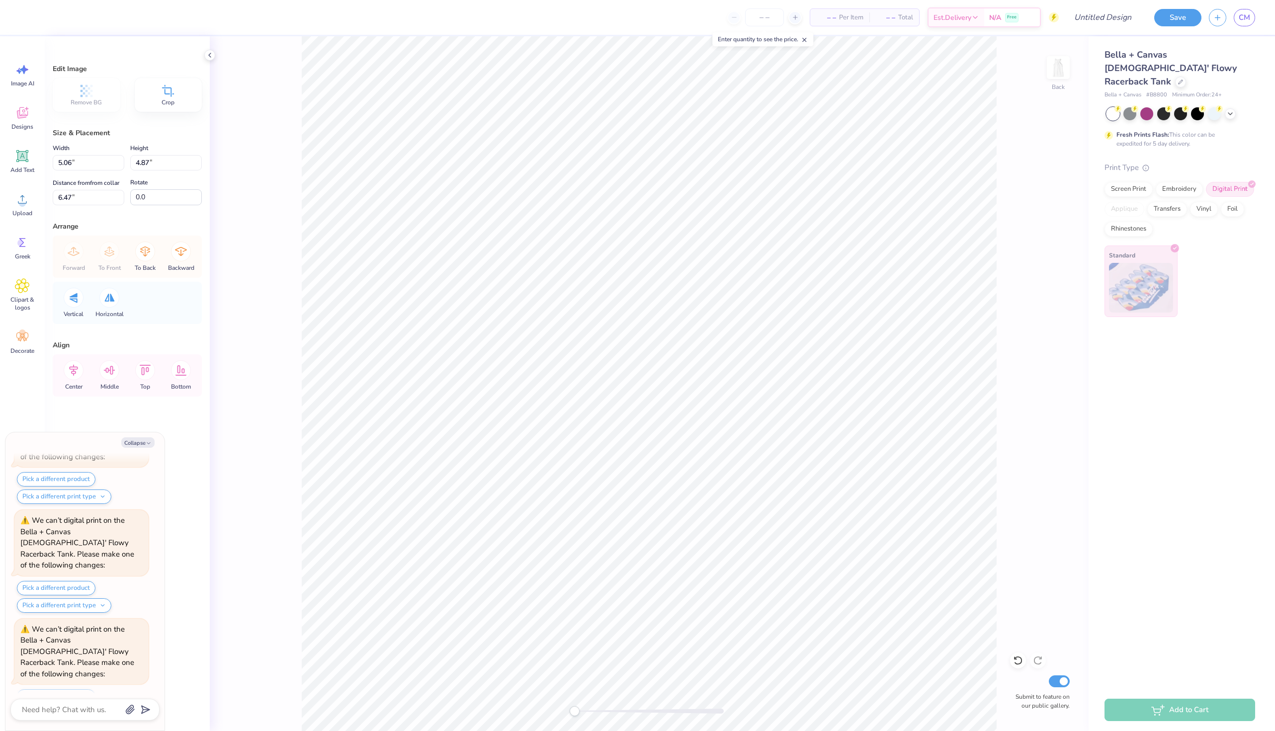
type textarea "x"
type input "5.06"
type input "4.87"
type input "6.47"
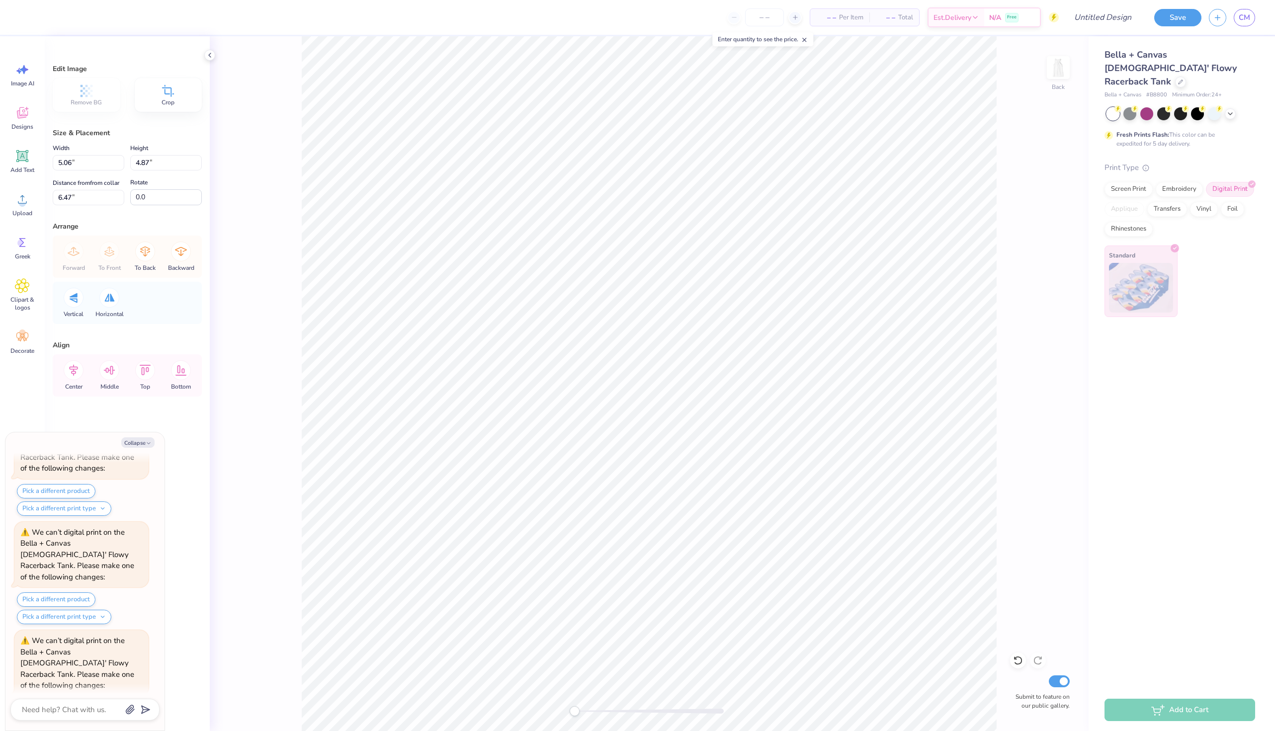
scroll to position [280, 0]
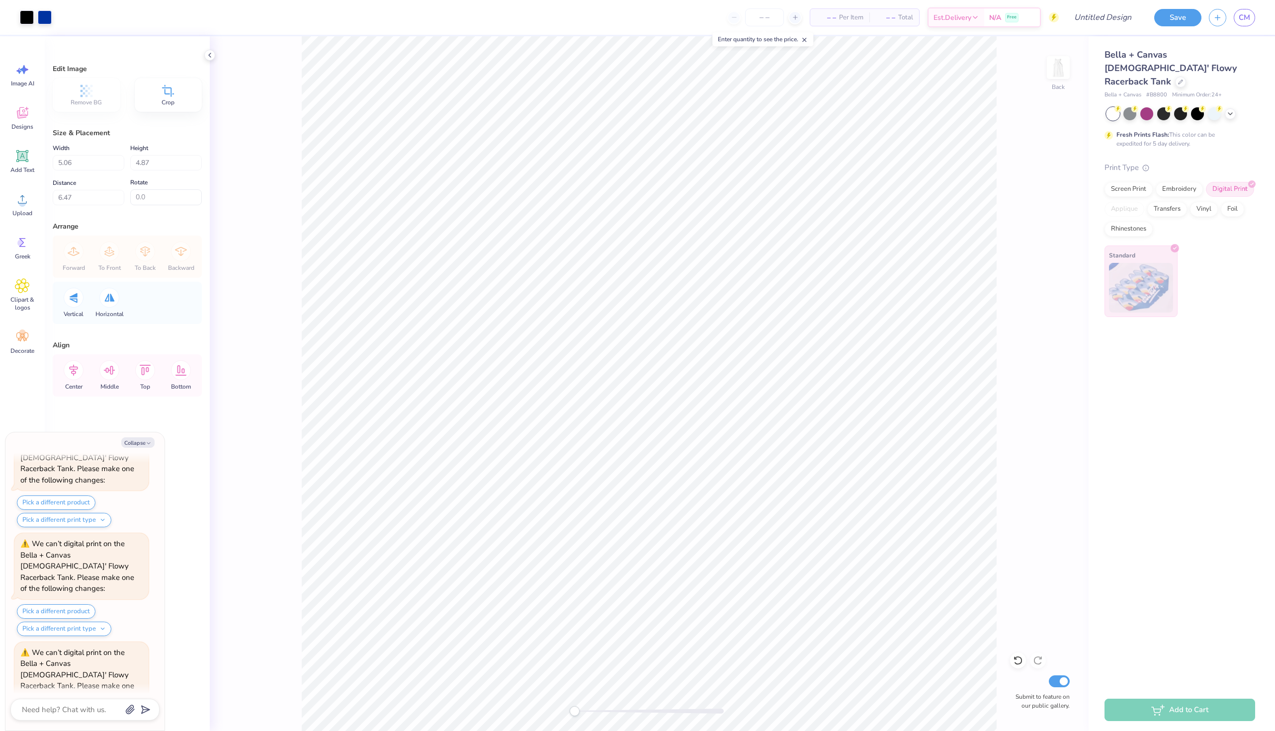
type textarea "x"
type input "3.54"
type textarea "x"
type input "3.90"
type input "3.75"
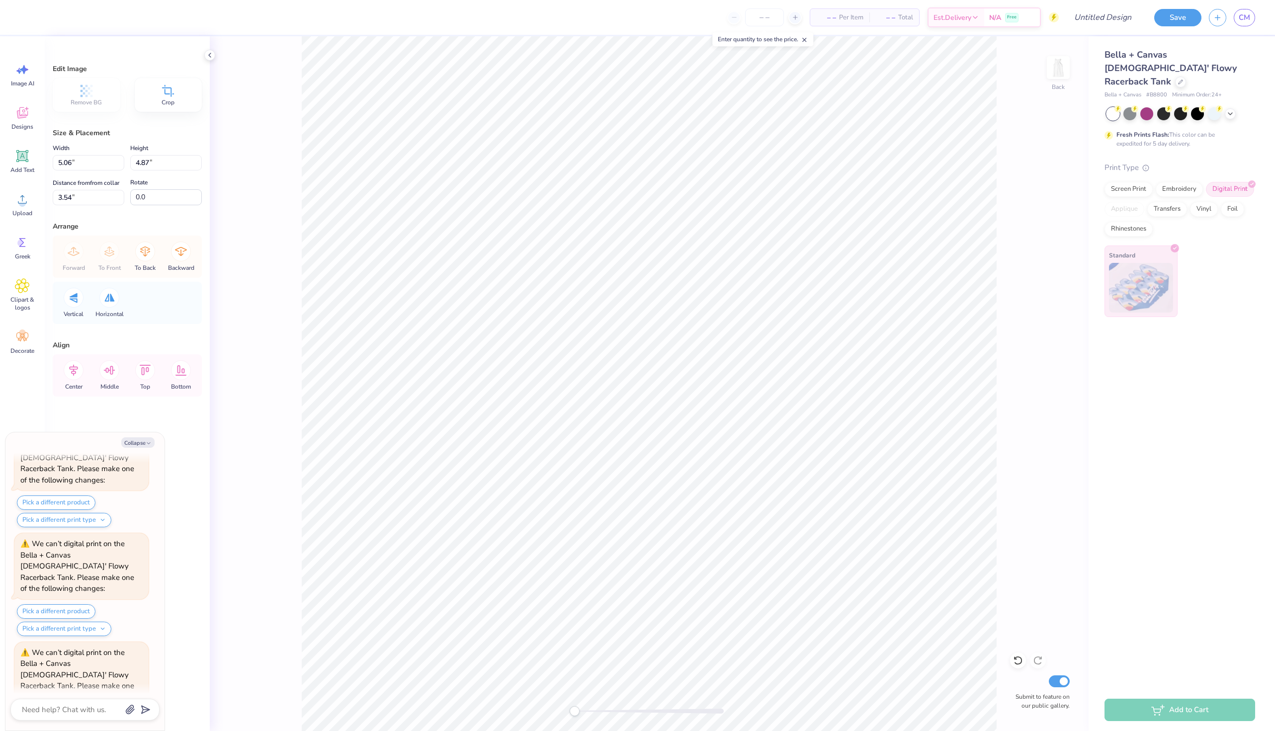
type input "4.65"
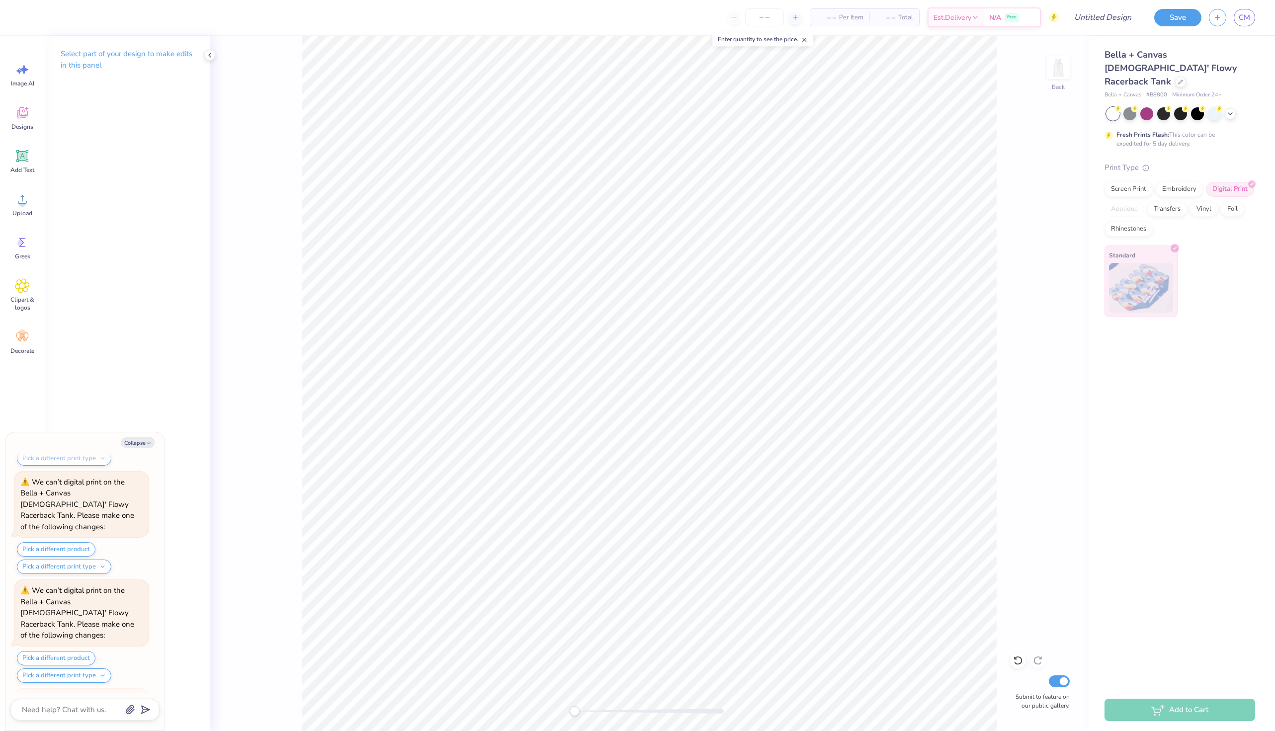
scroll to position [765, 0]
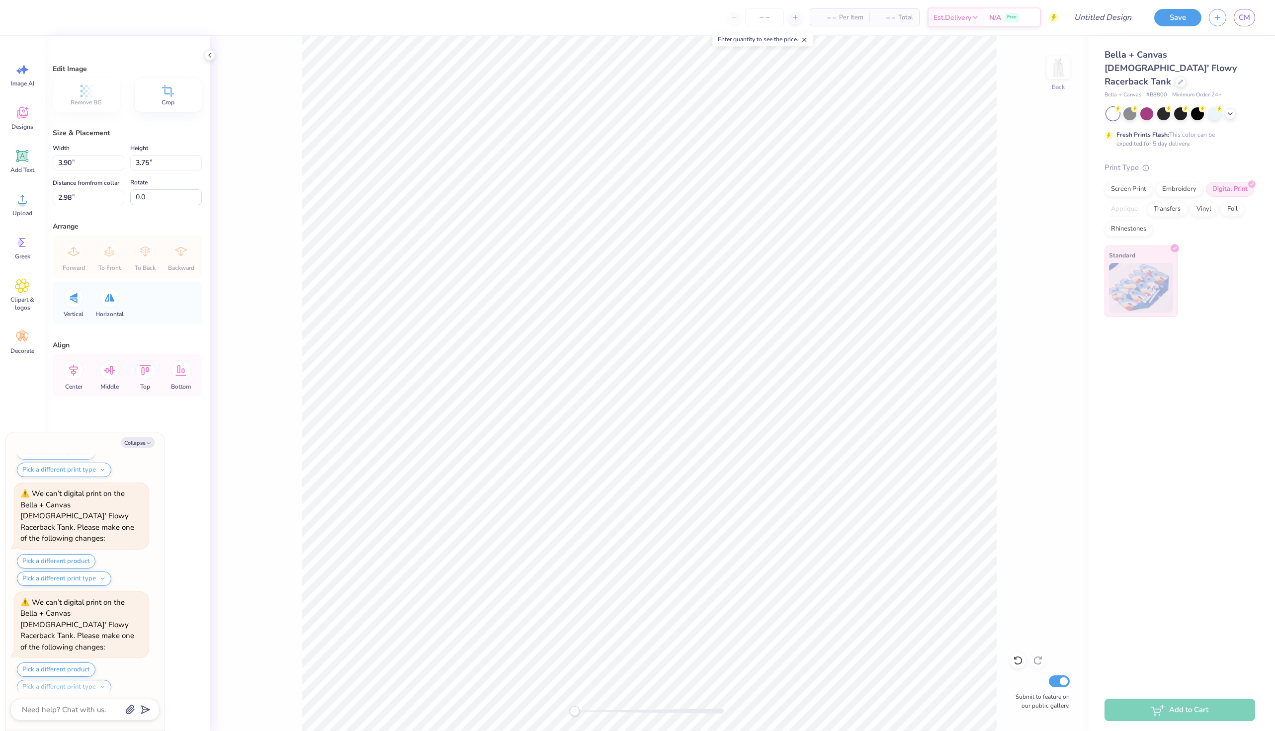
type textarea "x"
type input "5.98"
type input "5.76"
type input "0.97"
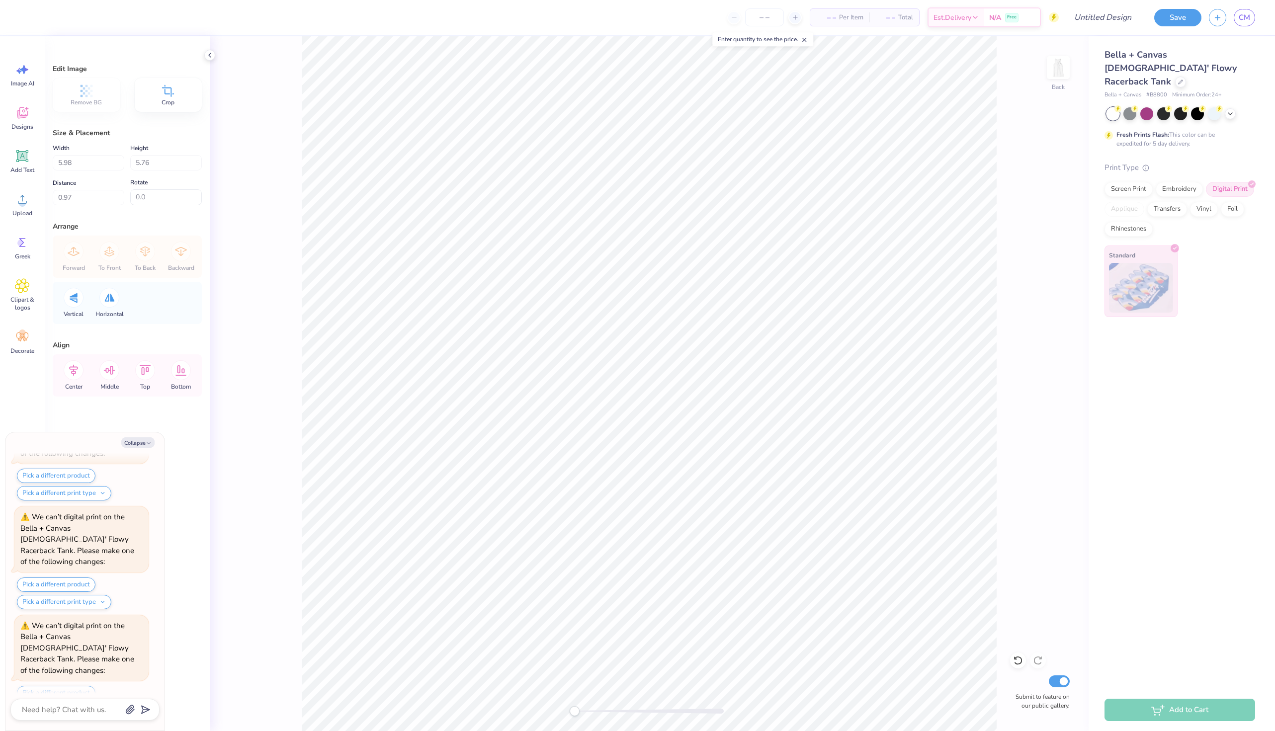
scroll to position [1056, 0]
type textarea "x"
type input "1.34"
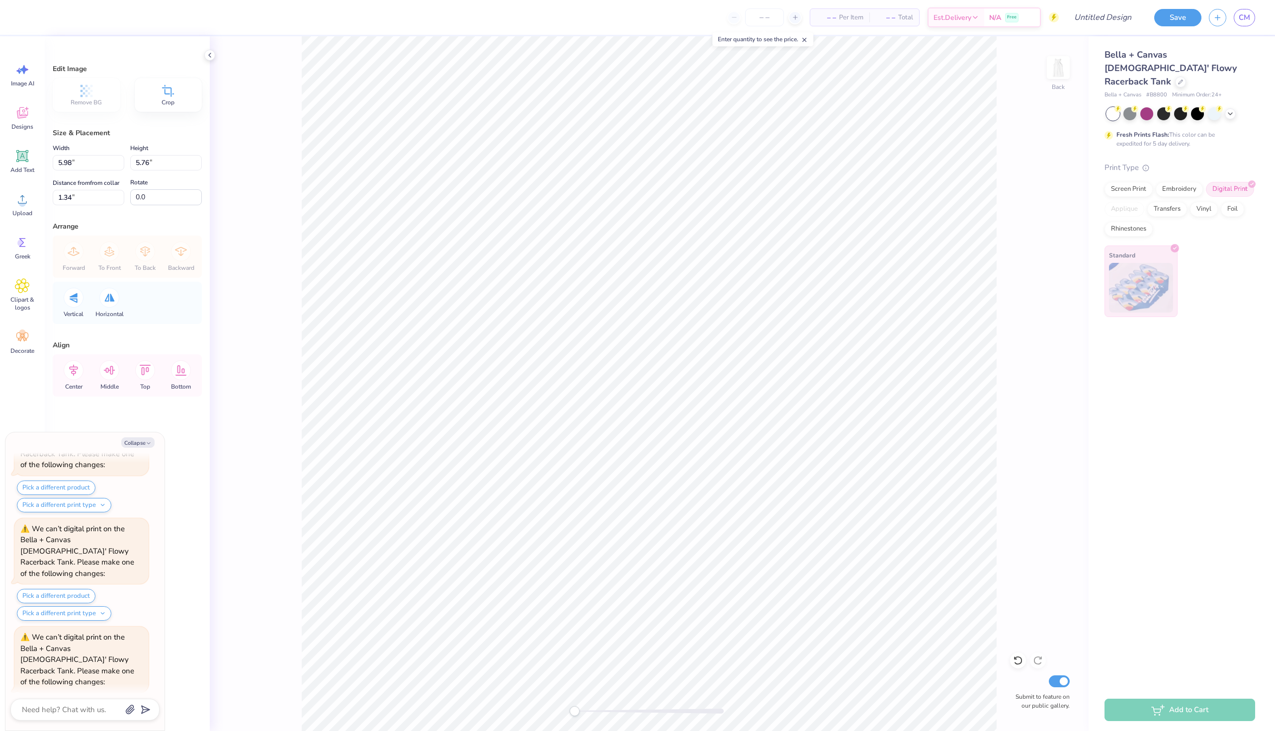
scroll to position [1152, 0]
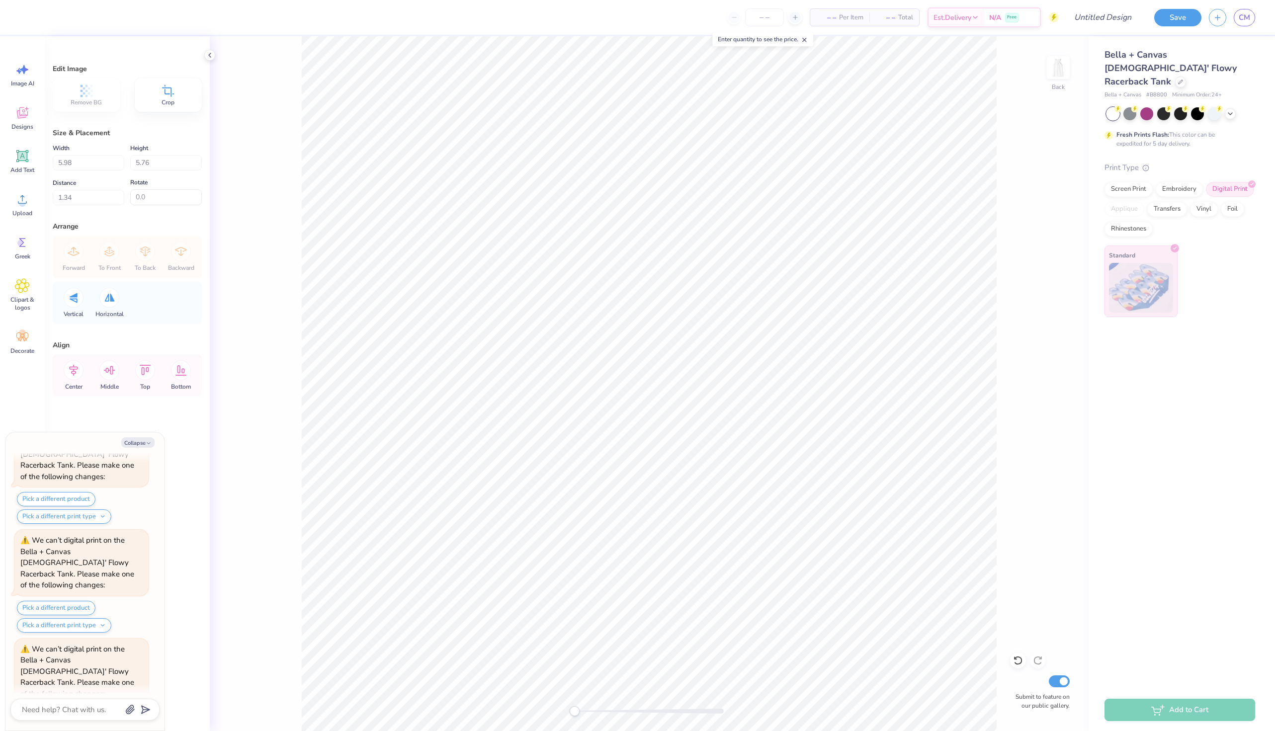
type textarea "x"
type input "1.50"
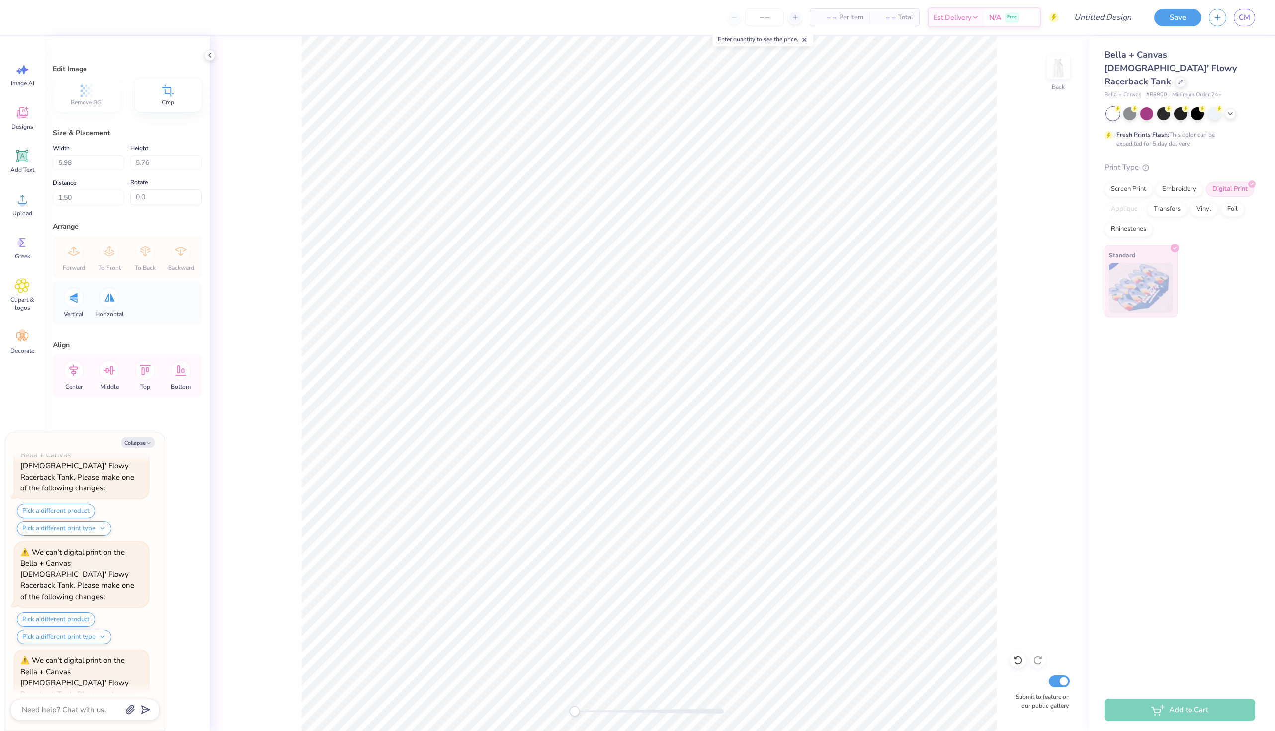
type textarea "x"
type input "1.74"
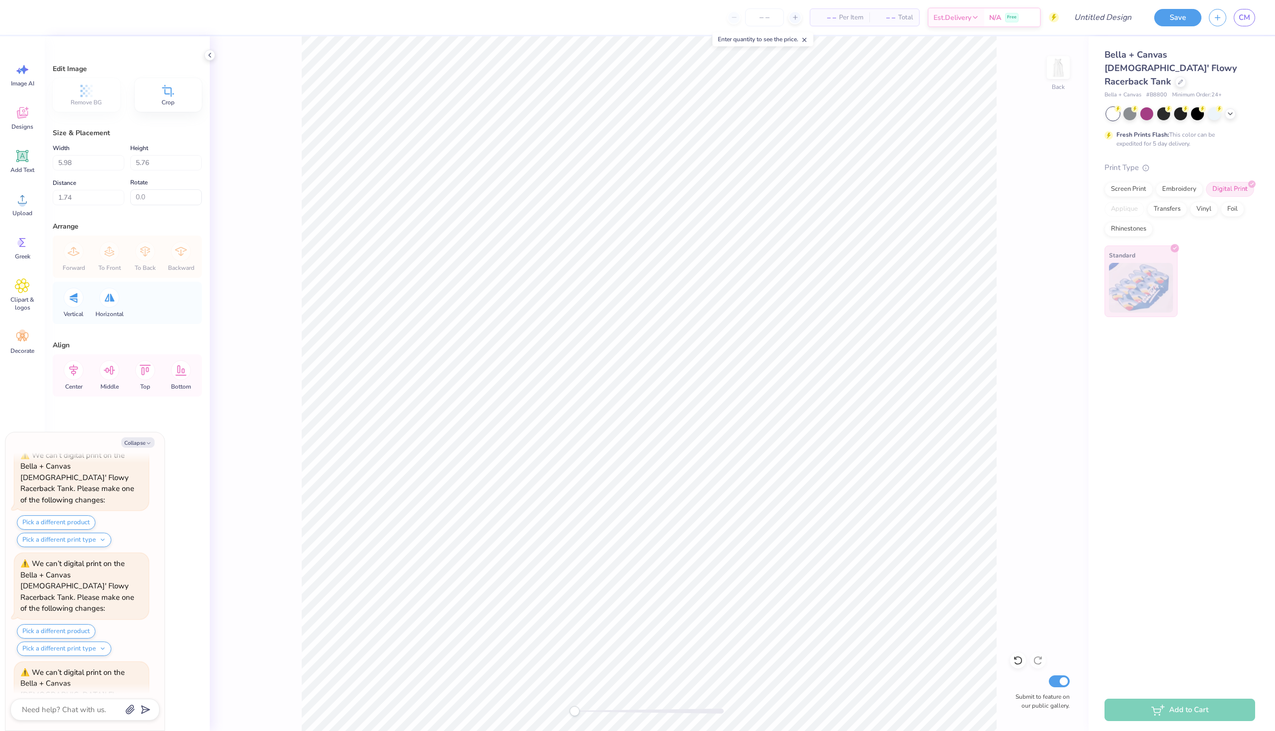
type textarea "x"
type input "1.15"
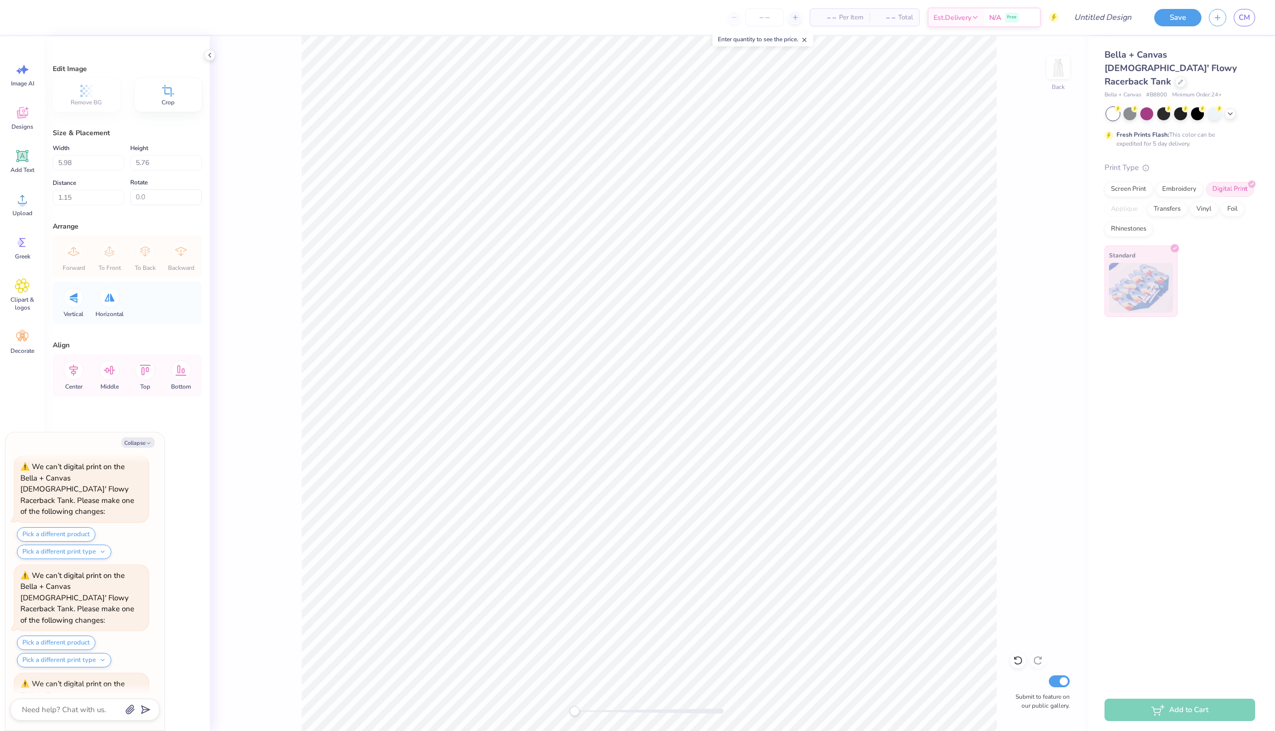
type textarea "x"
type input "1.53"
type textarea "x"
